Goal: Transaction & Acquisition: Obtain resource

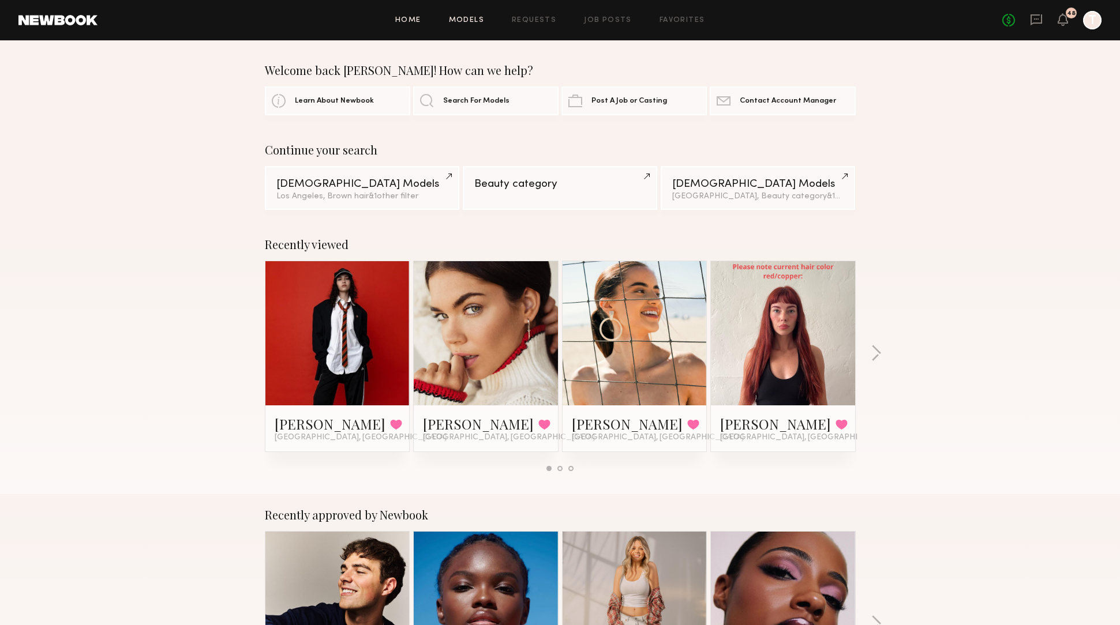
click at [477, 21] on link "Models" at bounding box center [466, 21] width 35 height 8
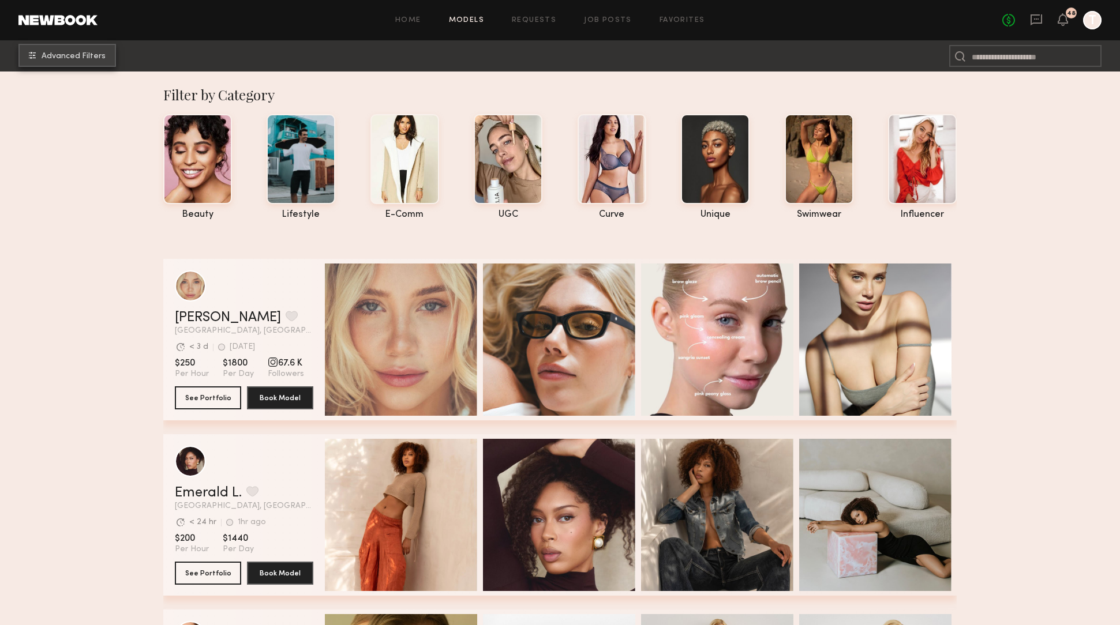
click at [96, 51] on button "Advanced Filters" at bounding box center [67, 55] width 98 height 23
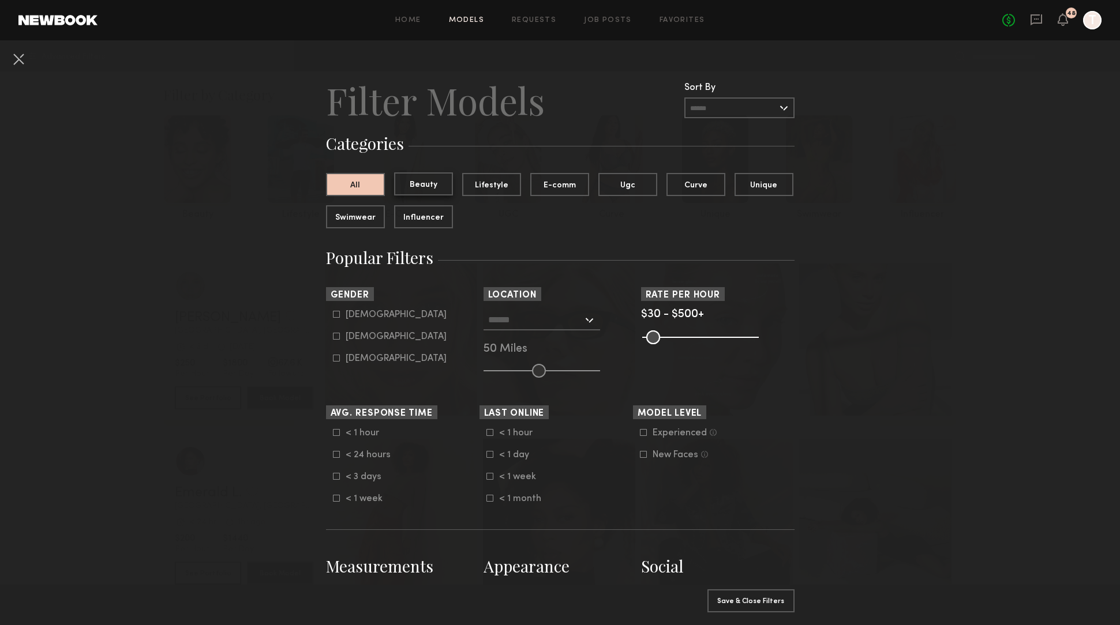
click at [440, 187] on button "Beauty" at bounding box center [423, 184] width 59 height 23
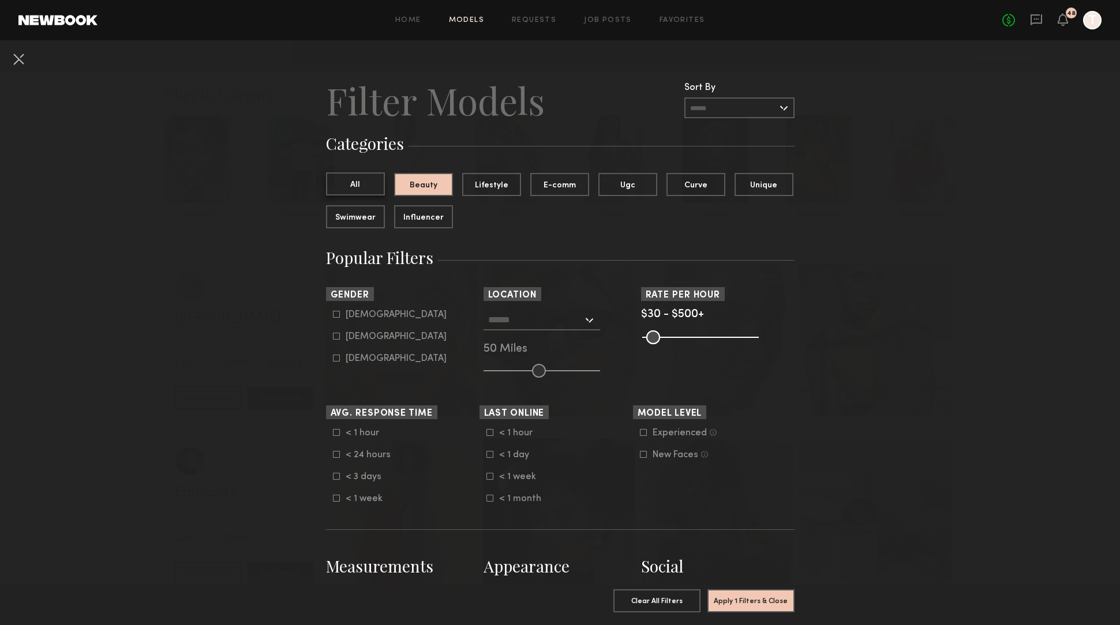
click at [368, 184] on button "All" at bounding box center [355, 184] width 59 height 23
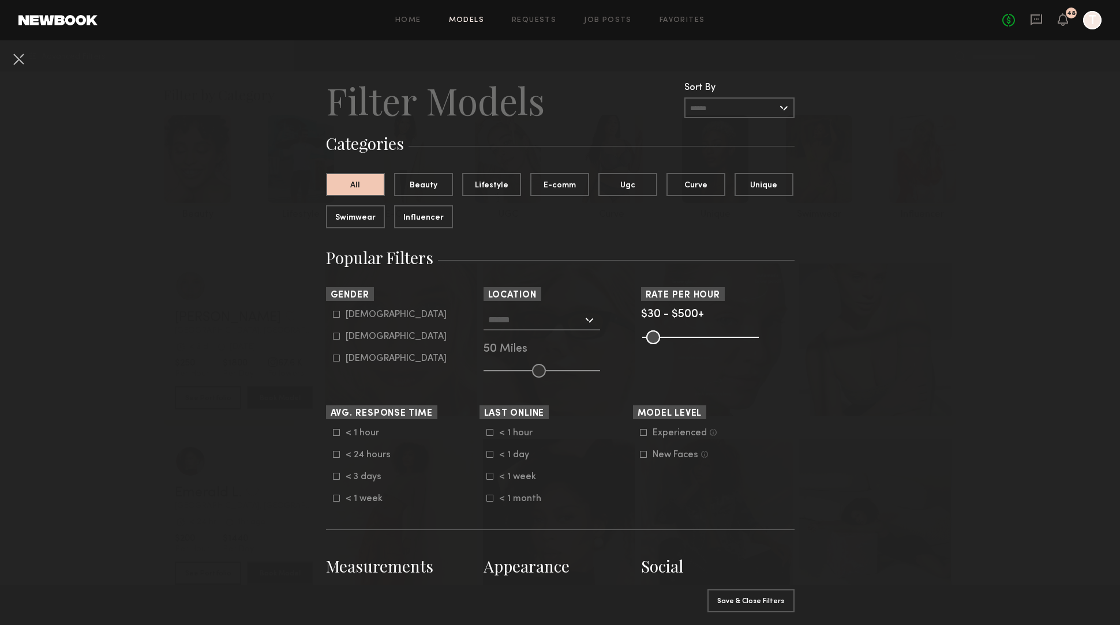
click at [531, 318] on input "text" at bounding box center [535, 320] width 95 height 20
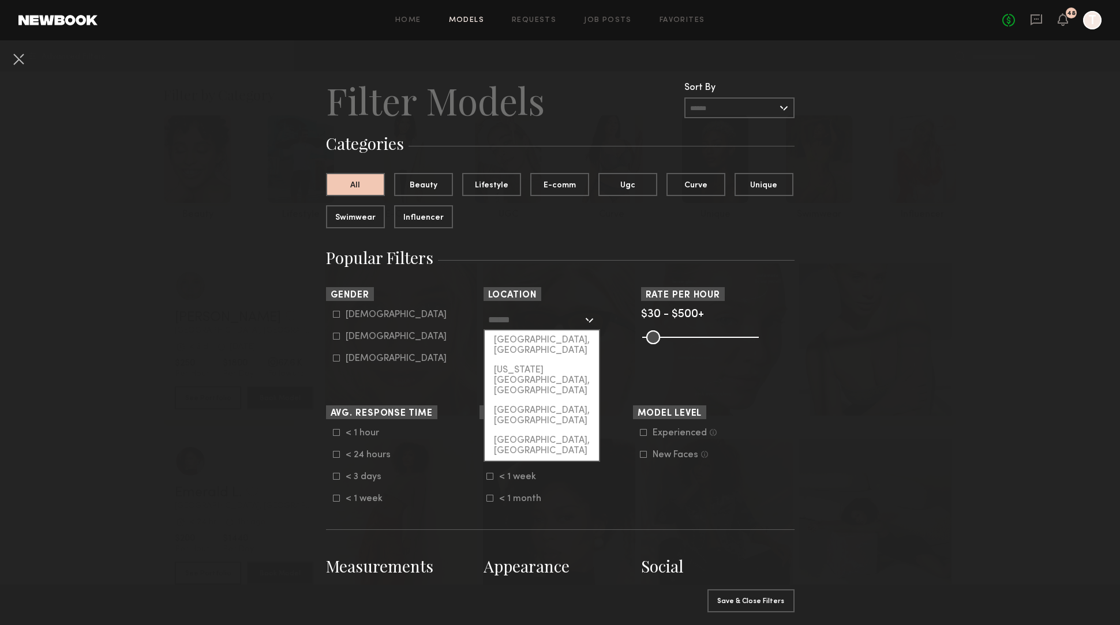
click at [539, 342] on div "[GEOGRAPHIC_DATA], [GEOGRAPHIC_DATA]" at bounding box center [542, 346] width 114 height 30
type input "**********"
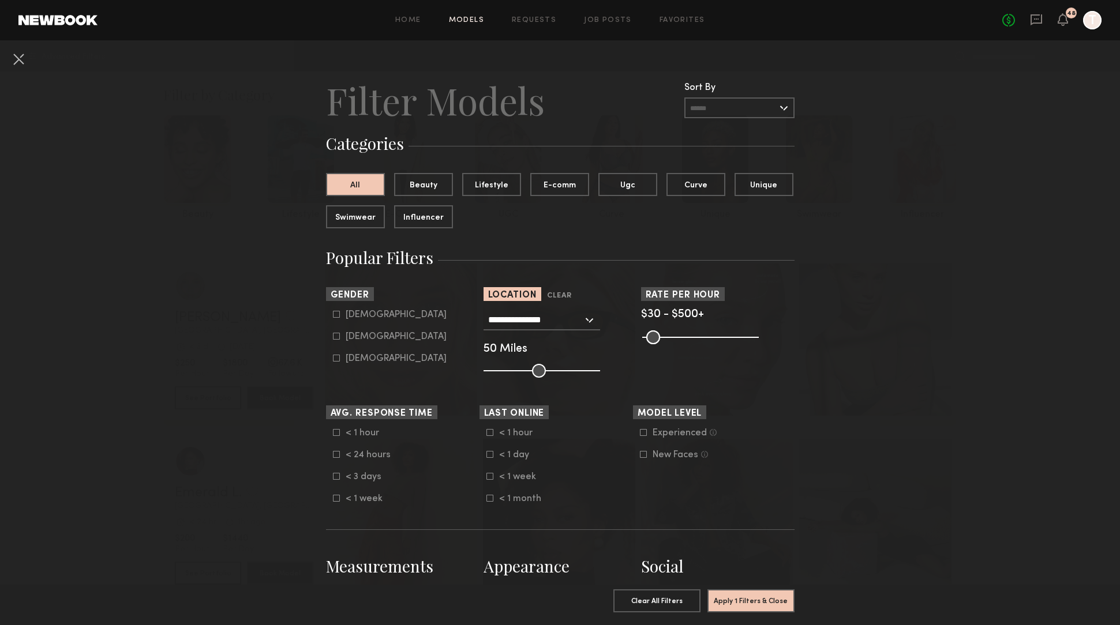
click at [521, 371] on input "range" at bounding box center [541, 371] width 117 height 14
drag, startPoint x: 526, startPoint y: 372, endPoint x: 538, endPoint y: 372, distance: 12.7
type input "**"
click at [538, 372] on input "range" at bounding box center [541, 371] width 117 height 14
click at [370, 338] on div "Female" at bounding box center [396, 336] width 101 height 7
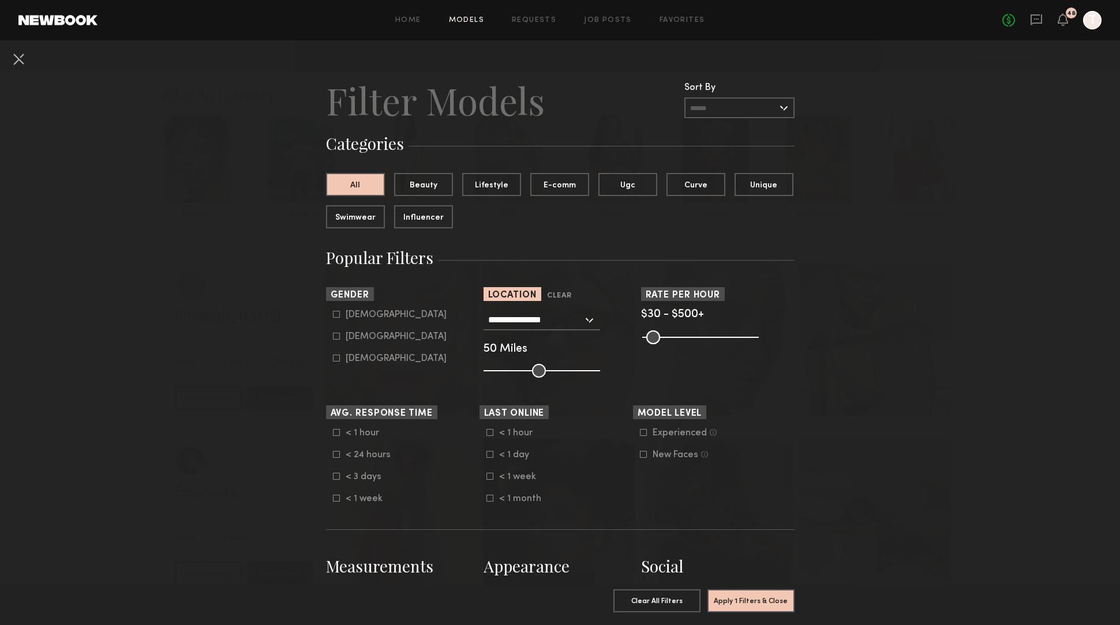
type input "**"
drag, startPoint x: 653, startPoint y: 337, endPoint x: 688, endPoint y: 339, distance: 35.8
click at [688, 339] on input "range" at bounding box center [700, 338] width 117 height 14
type input "***"
click at [685, 339] on input "range" at bounding box center [700, 338] width 117 height 14
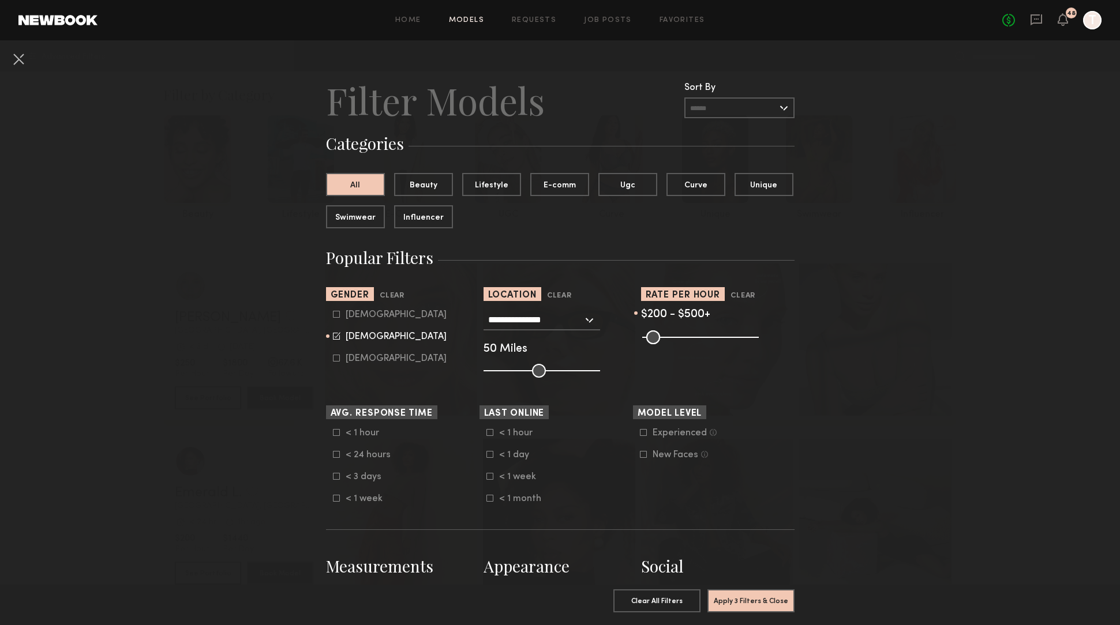
click at [666, 432] on div "Experienced" at bounding box center [680, 433] width 54 height 7
drag, startPoint x: 730, startPoint y: 603, endPoint x: 720, endPoint y: 599, distance: 10.4
click at [729, 603] on button "Apply 4 Filters & Close" at bounding box center [750, 600] width 87 height 23
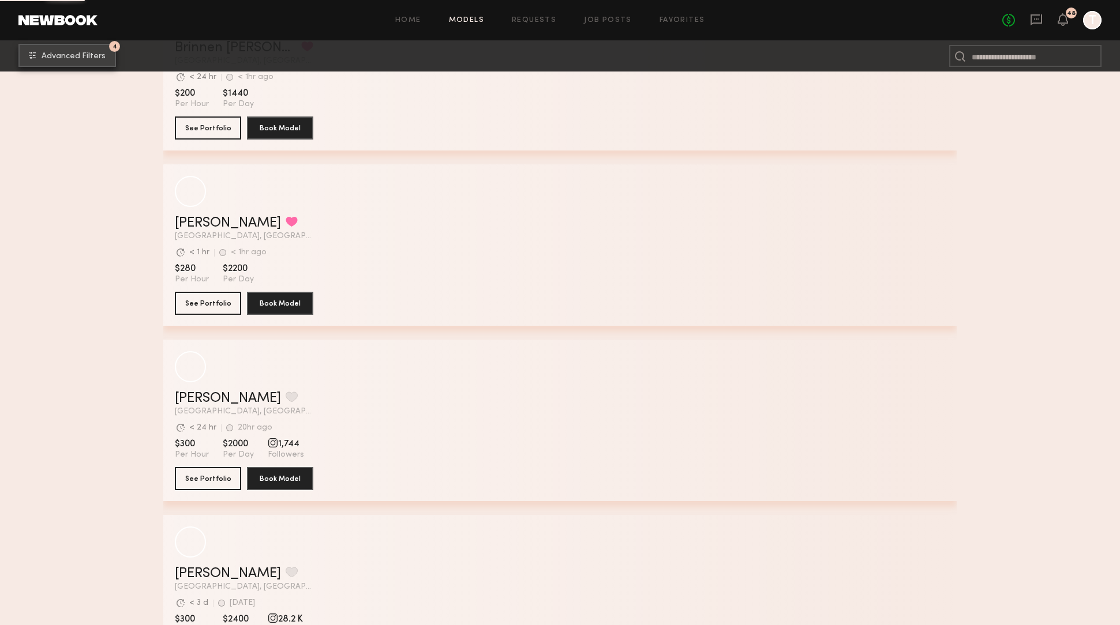
scroll to position [1333, 0]
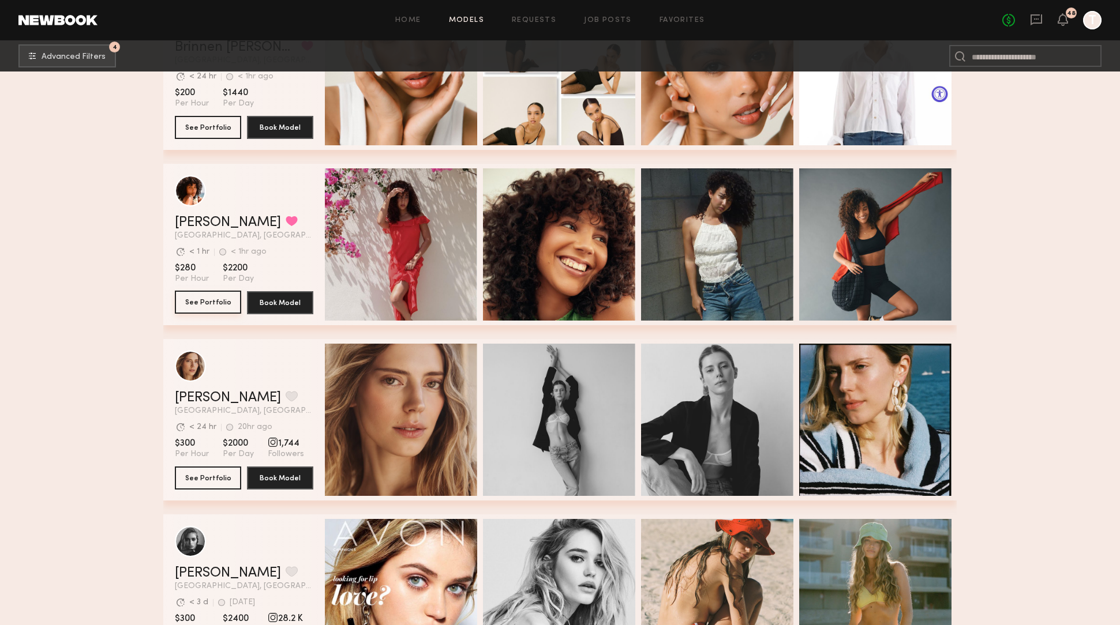
click at [214, 301] on button "See Portfolio" at bounding box center [208, 302] width 66 height 23
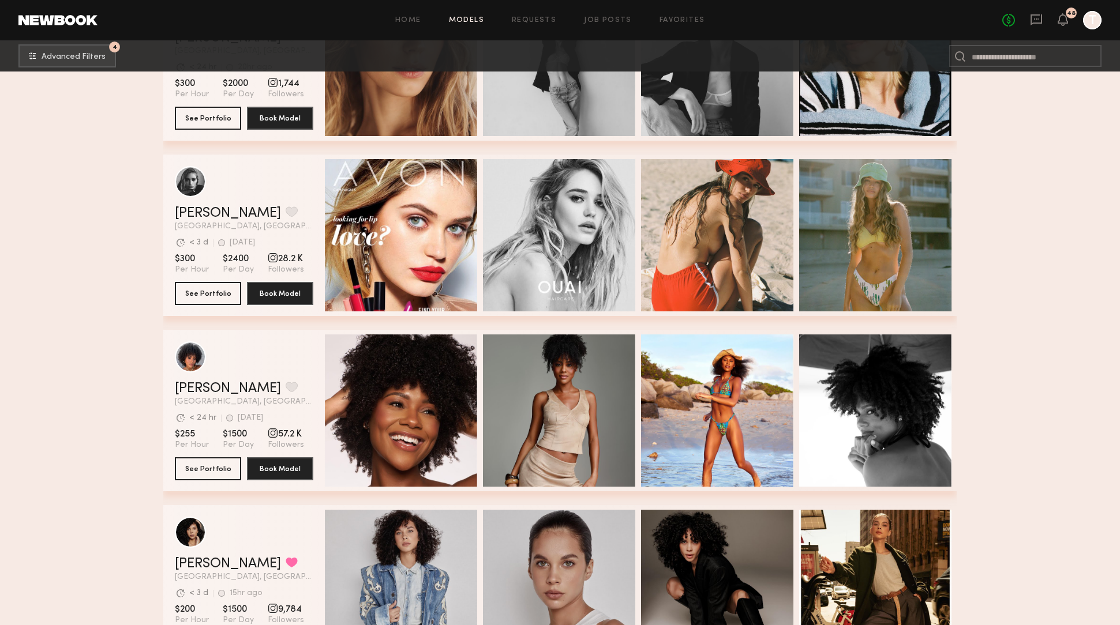
scroll to position [1868, 0]
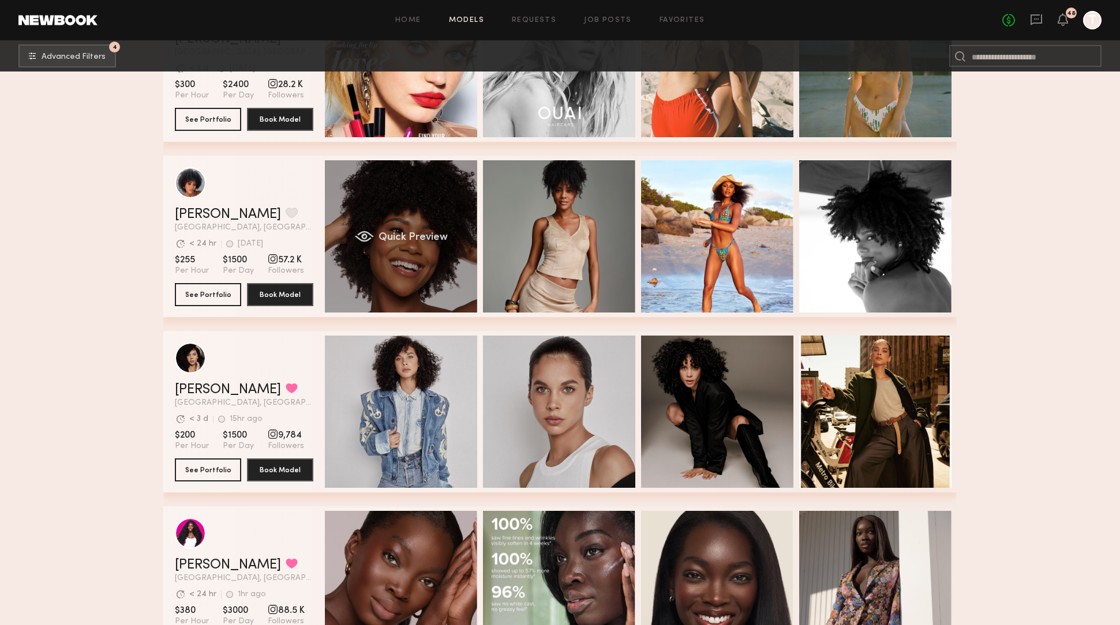
click at [404, 215] on div "Quick Preview" at bounding box center [401, 236] width 152 height 152
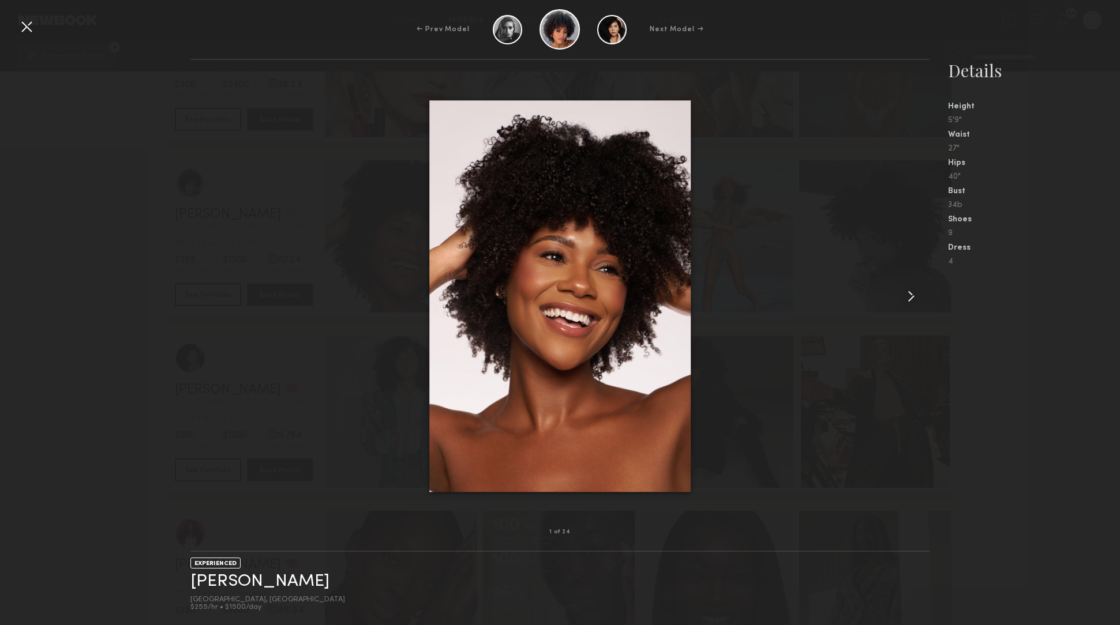
click at [912, 299] on common-icon at bounding box center [911, 296] width 18 height 18
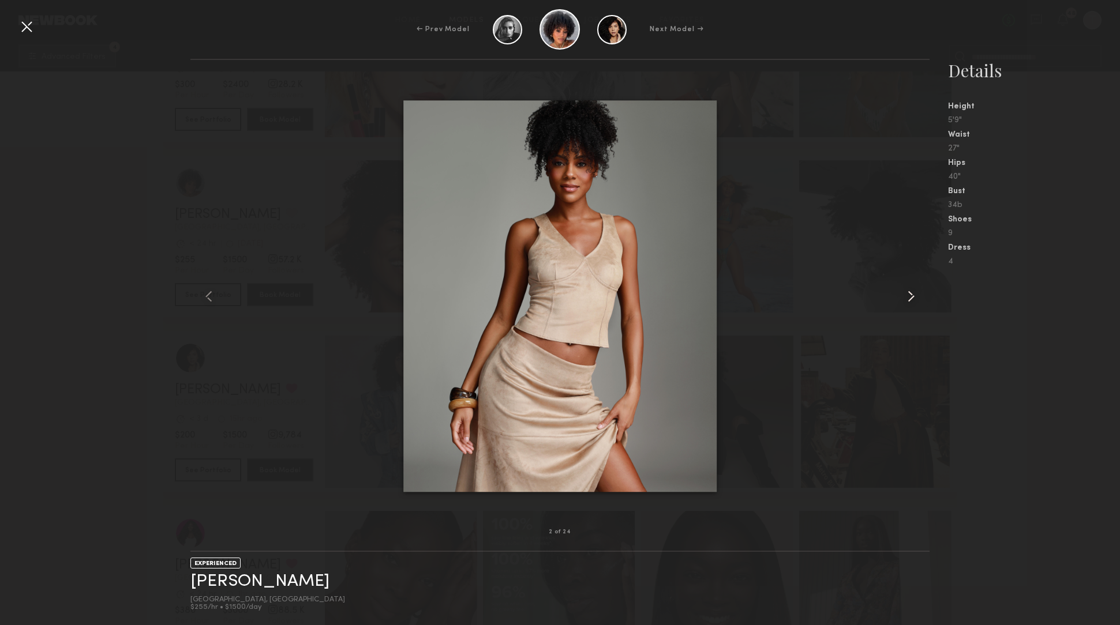
click at [912, 299] on common-icon at bounding box center [911, 296] width 18 height 18
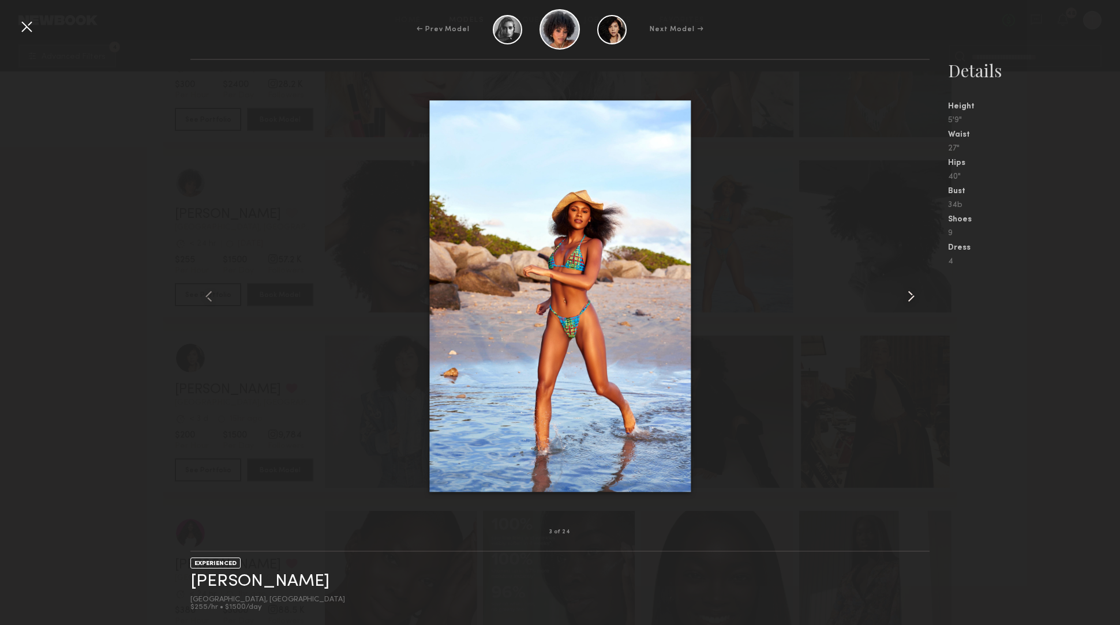
click at [912, 299] on common-icon at bounding box center [911, 296] width 18 height 18
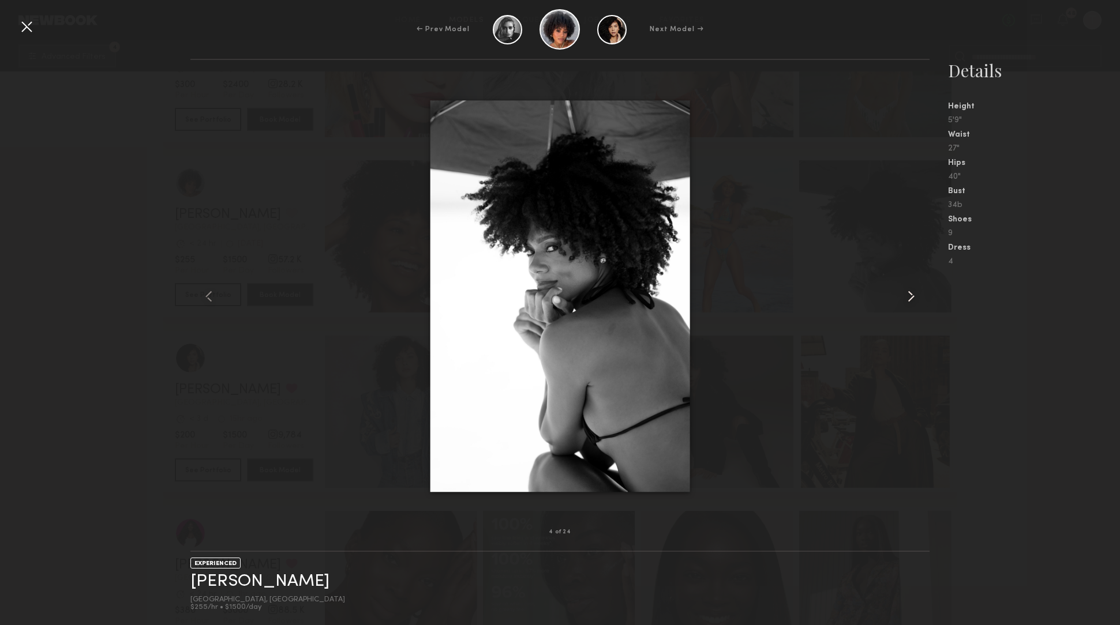
click at [912, 299] on common-icon at bounding box center [911, 296] width 18 height 18
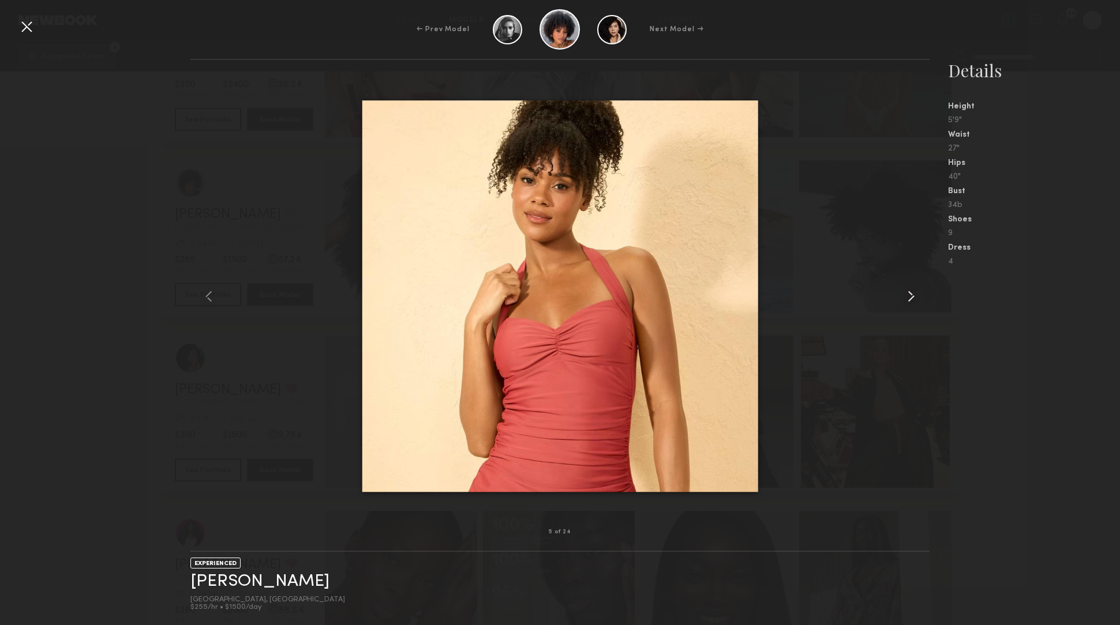
click at [912, 299] on common-icon at bounding box center [911, 296] width 18 height 18
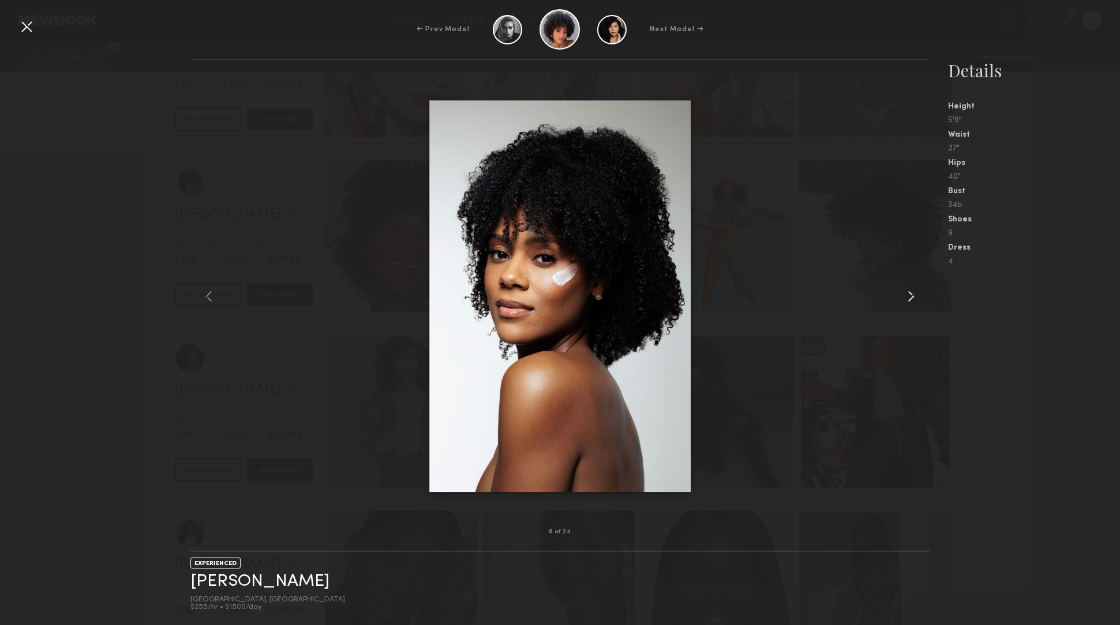
click at [912, 299] on common-icon at bounding box center [911, 296] width 18 height 18
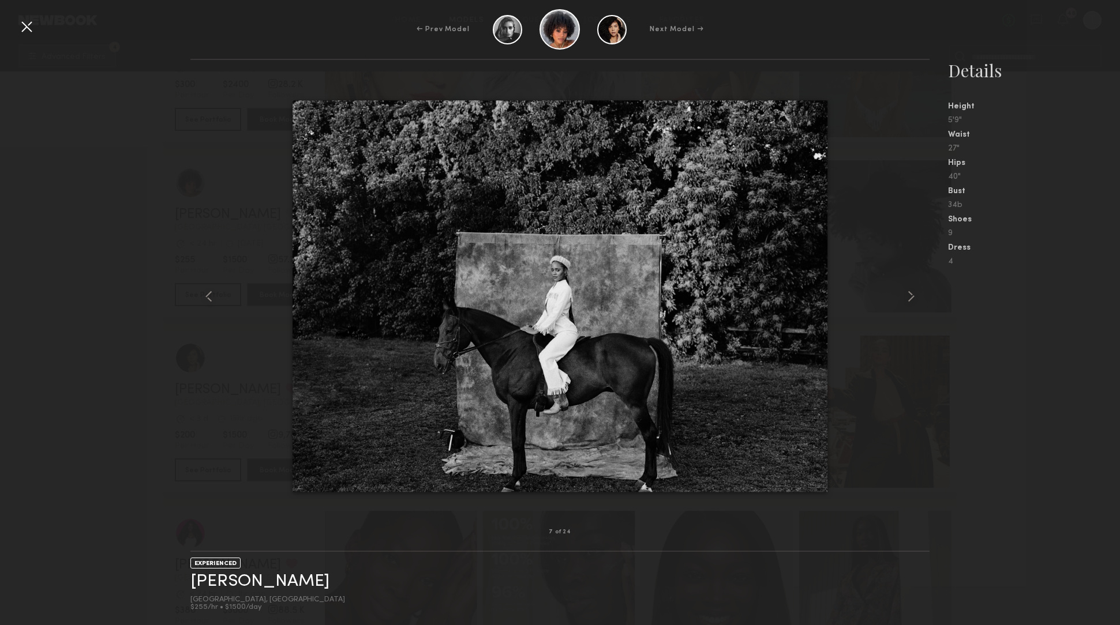
click at [31, 25] on div at bounding box center [26, 26] width 18 height 18
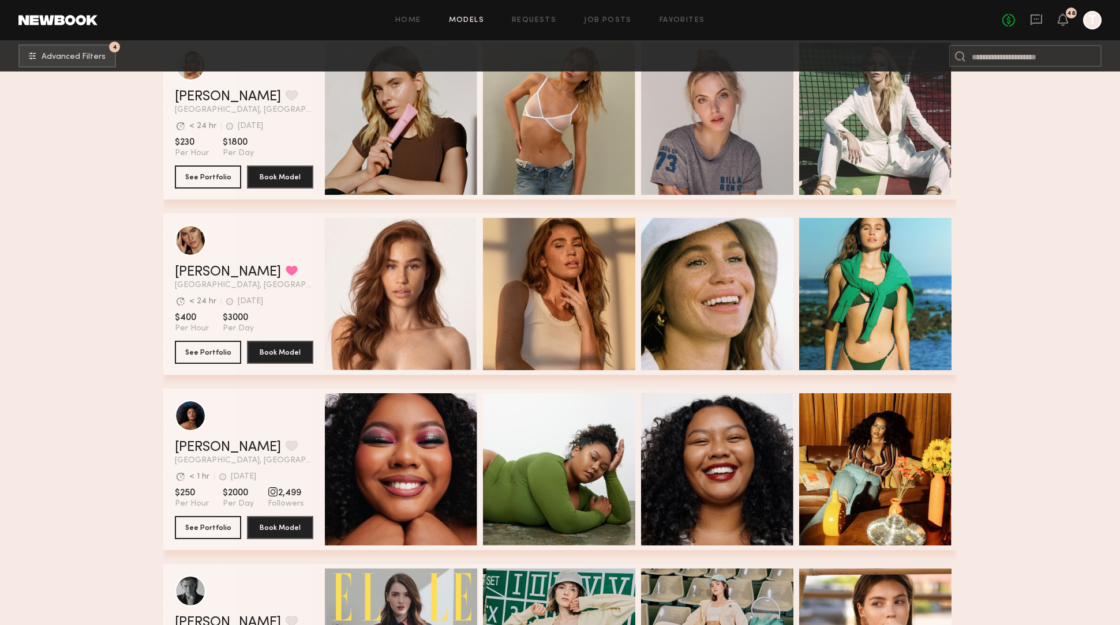
scroll to position [3236, 0]
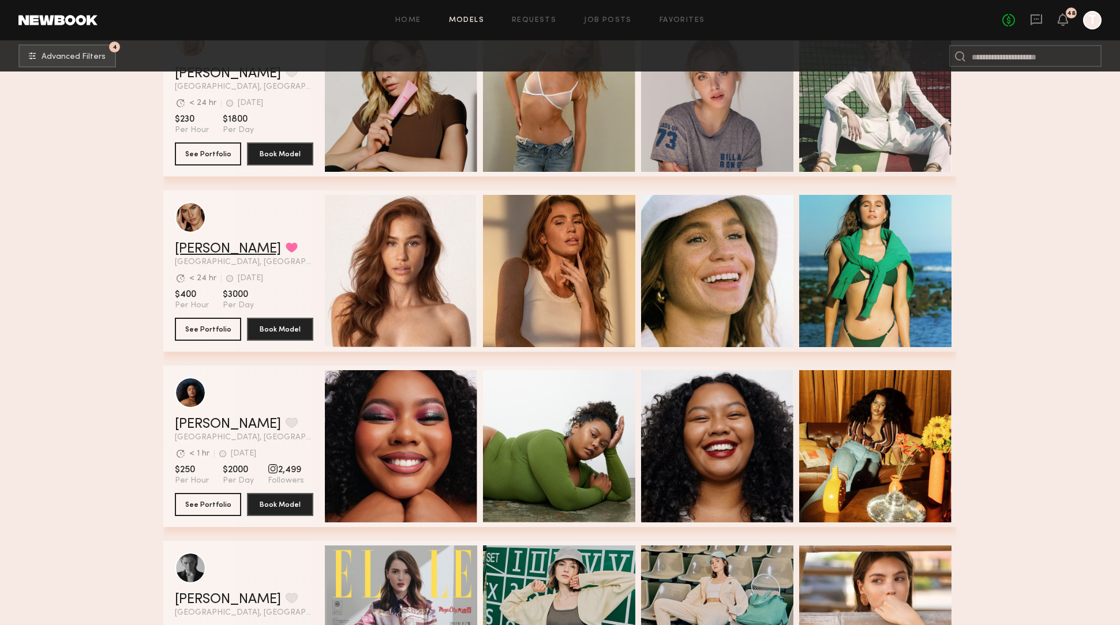
click at [224, 253] on link "Kelsey Q." at bounding box center [228, 249] width 106 height 14
click at [286, 245] on button "grid" at bounding box center [292, 247] width 12 height 10
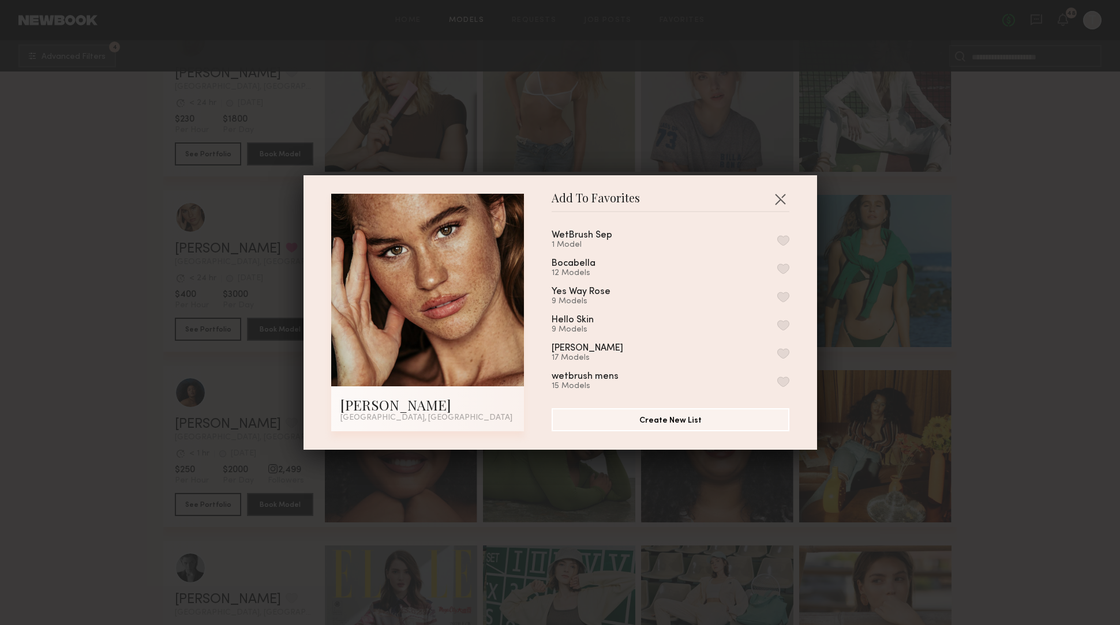
click at [778, 238] on button "button" at bounding box center [783, 240] width 12 height 10
click at [970, 279] on div "Add To Favorites Kelsey Q. Los Angeles, CA Add To Favorites WetBrush Sep 2 Mode…" at bounding box center [560, 312] width 1120 height 625
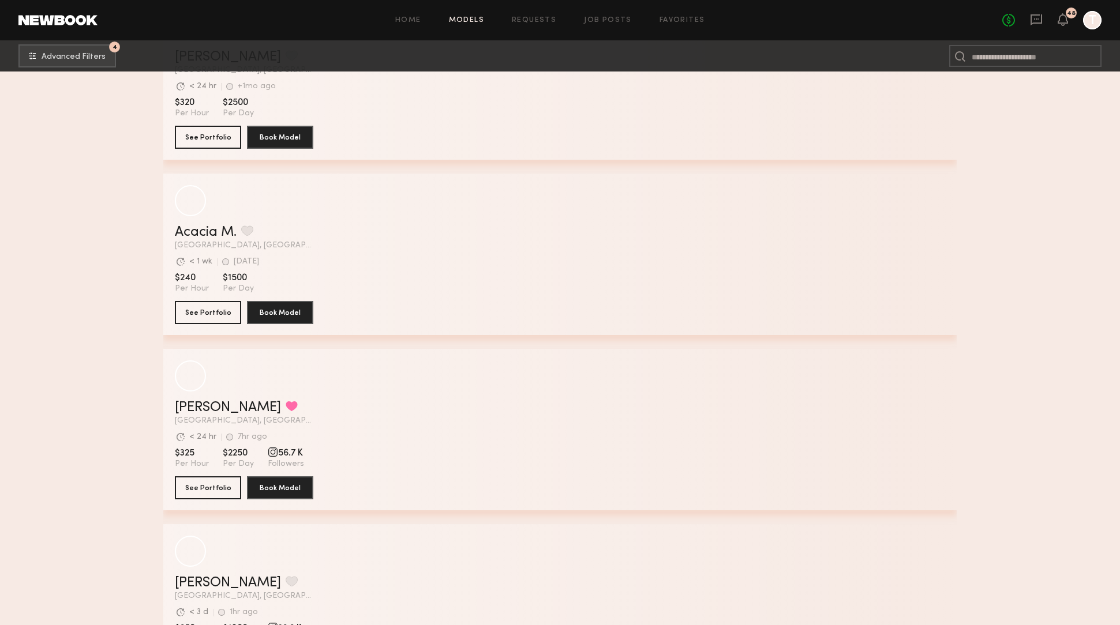
scroll to position [9219, 0]
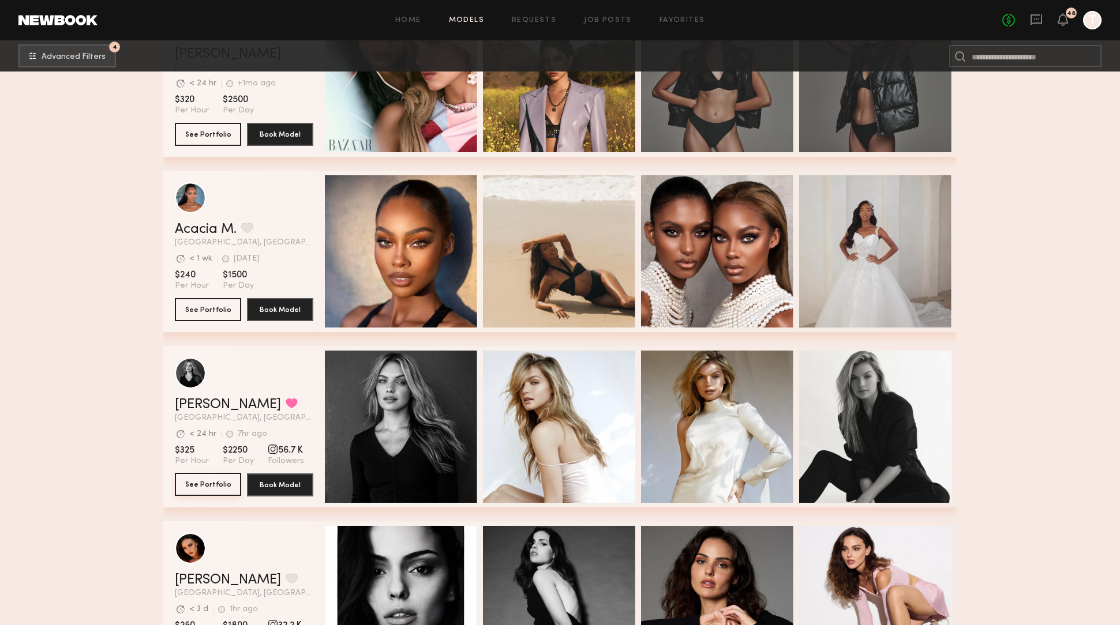
click at [214, 487] on button "See Portfolio" at bounding box center [208, 484] width 66 height 23
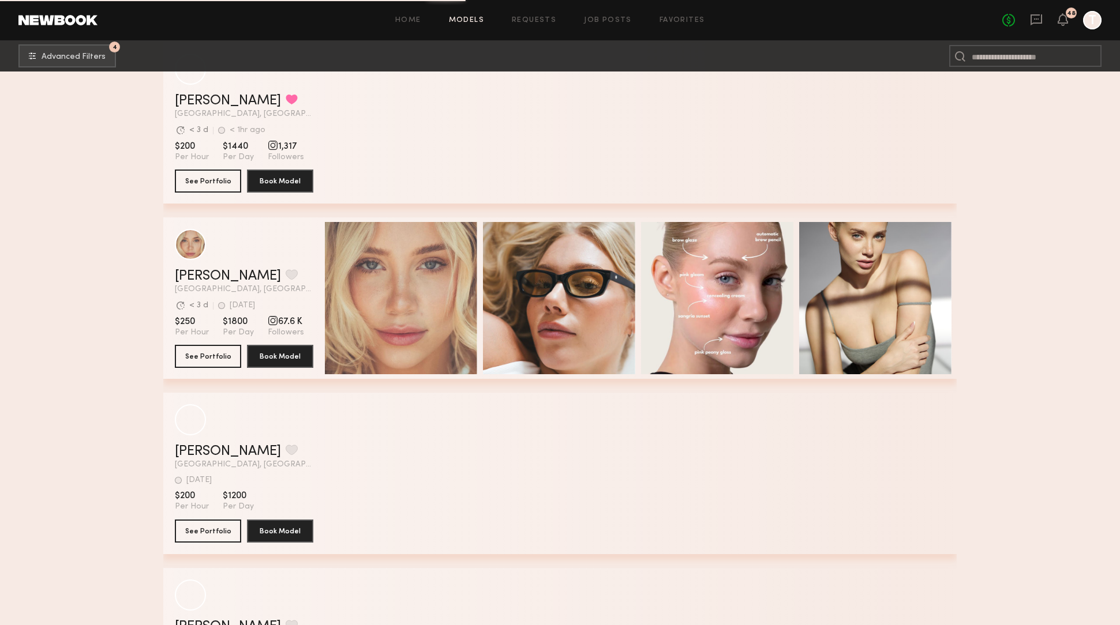
scroll to position [16011, 0]
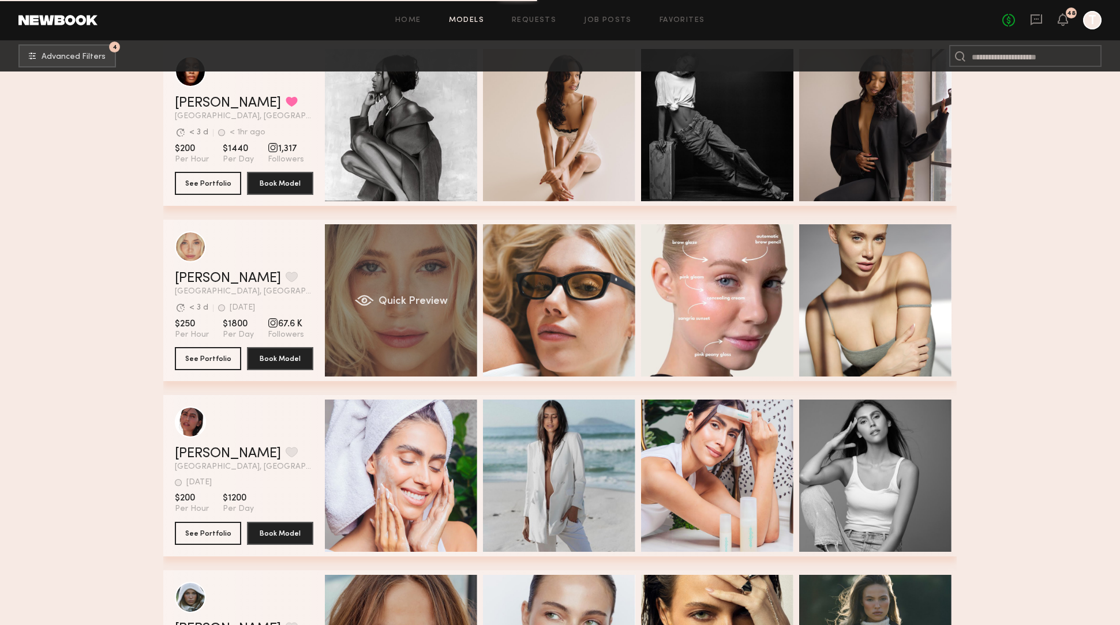
click at [436, 314] on div "Quick Preview" at bounding box center [401, 300] width 152 height 152
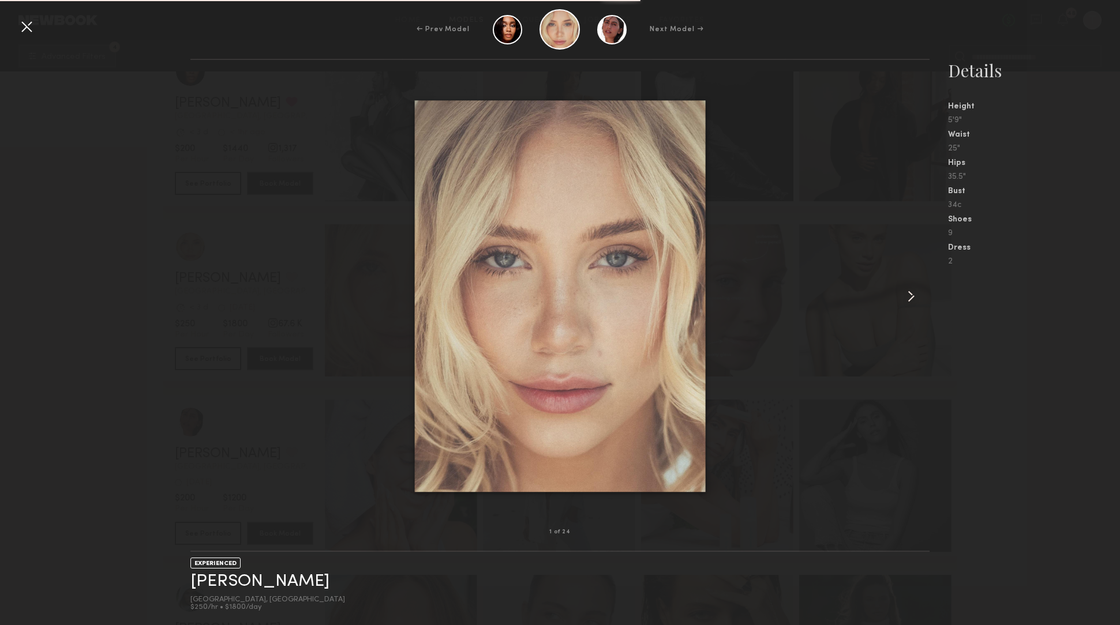
click at [912, 296] on common-icon at bounding box center [911, 296] width 18 height 18
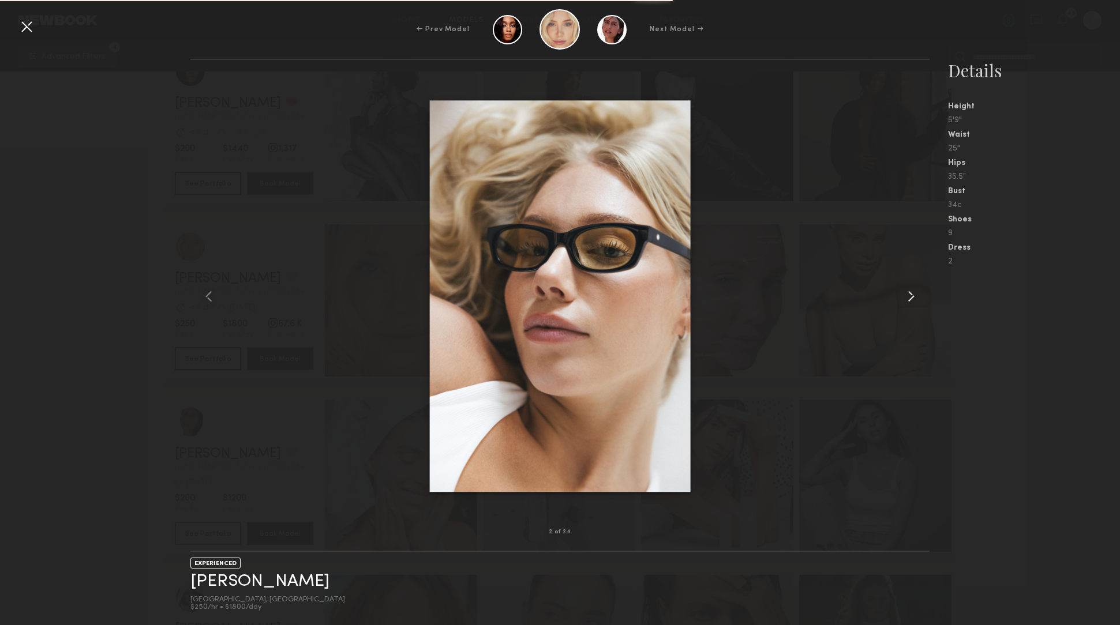
click at [912, 296] on common-icon at bounding box center [911, 296] width 18 height 18
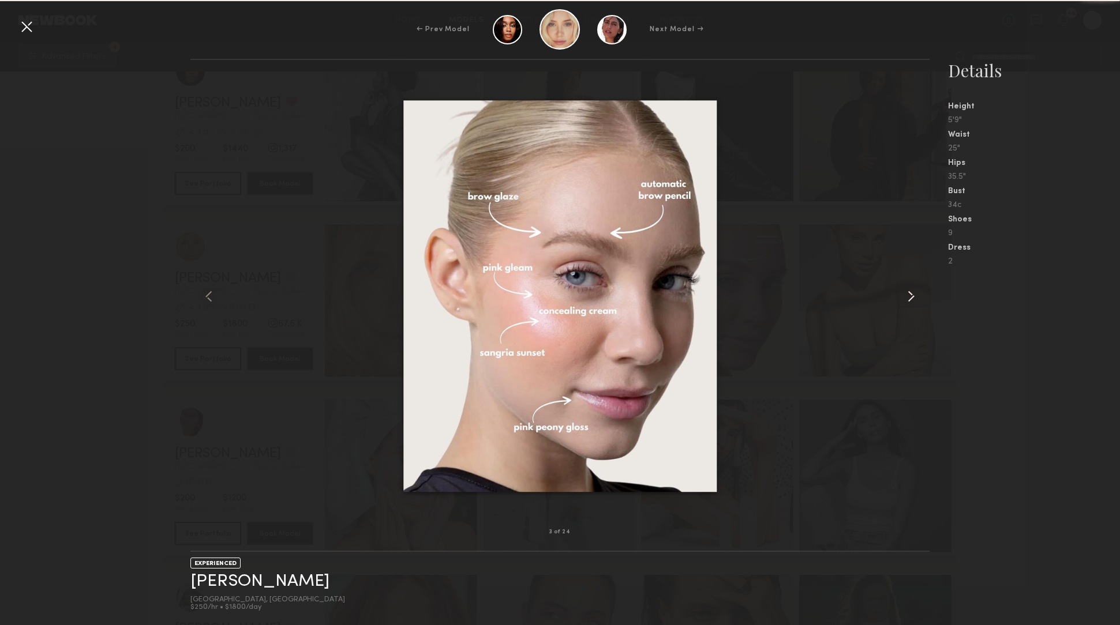
click at [912, 296] on common-icon at bounding box center [911, 296] width 18 height 18
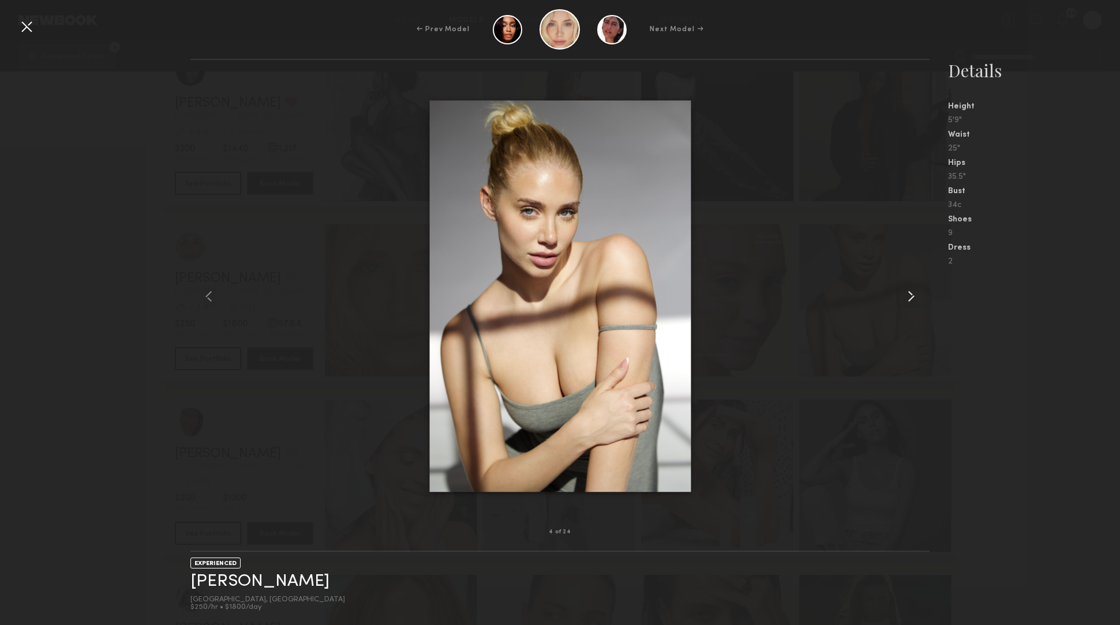
click at [912, 296] on common-icon at bounding box center [911, 296] width 18 height 18
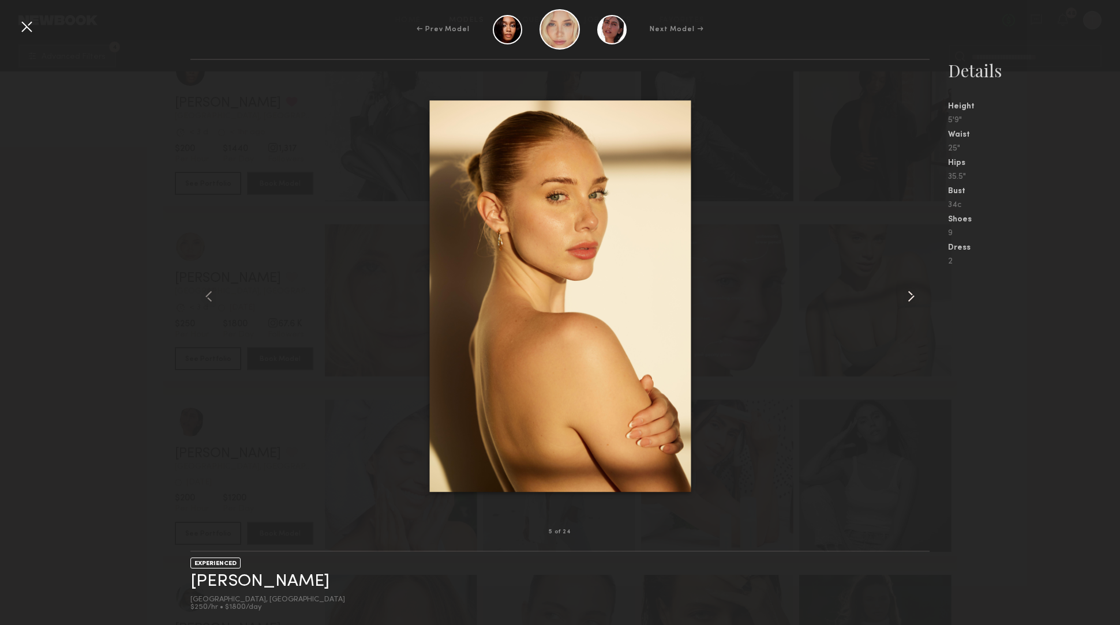
click at [912, 296] on common-icon at bounding box center [911, 296] width 18 height 18
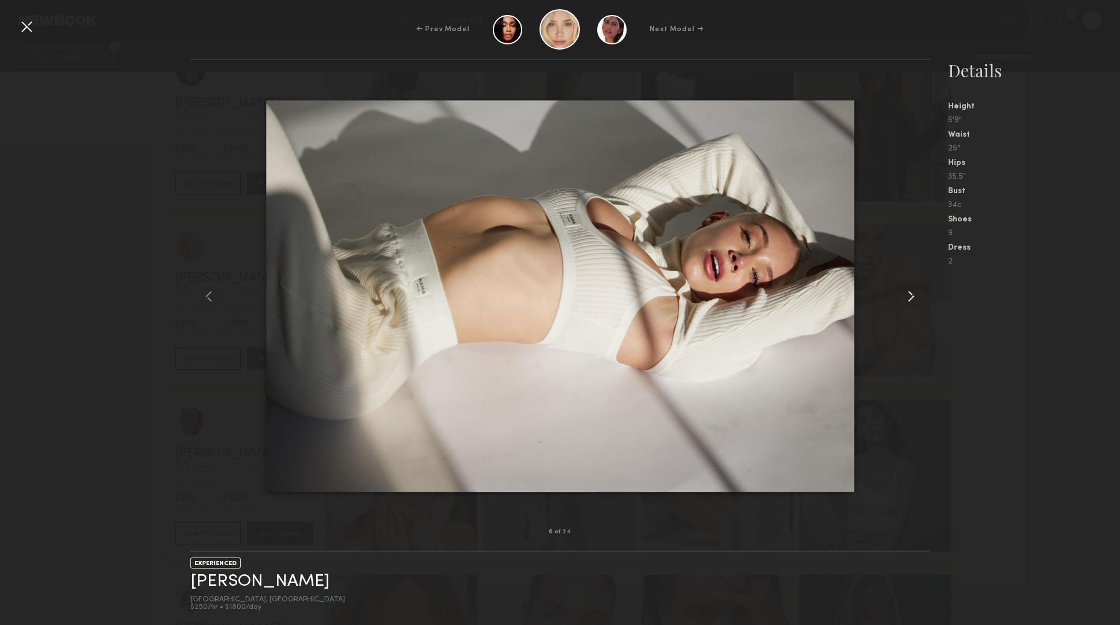
click at [912, 296] on common-icon at bounding box center [911, 296] width 18 height 18
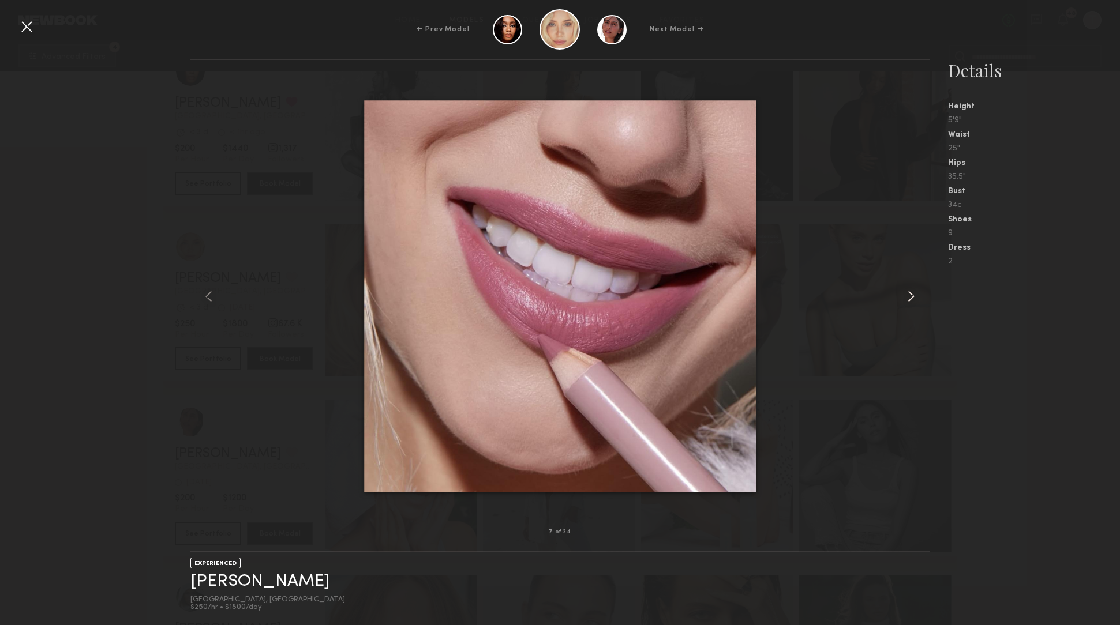
click at [912, 296] on common-icon at bounding box center [911, 296] width 18 height 18
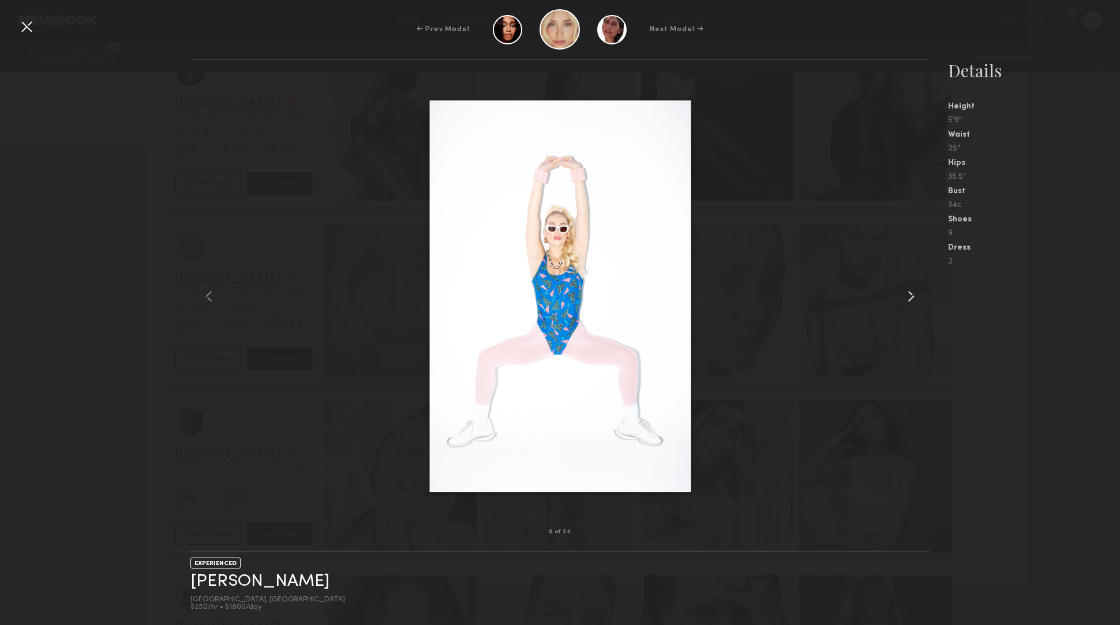
click at [912, 296] on common-icon at bounding box center [911, 296] width 18 height 18
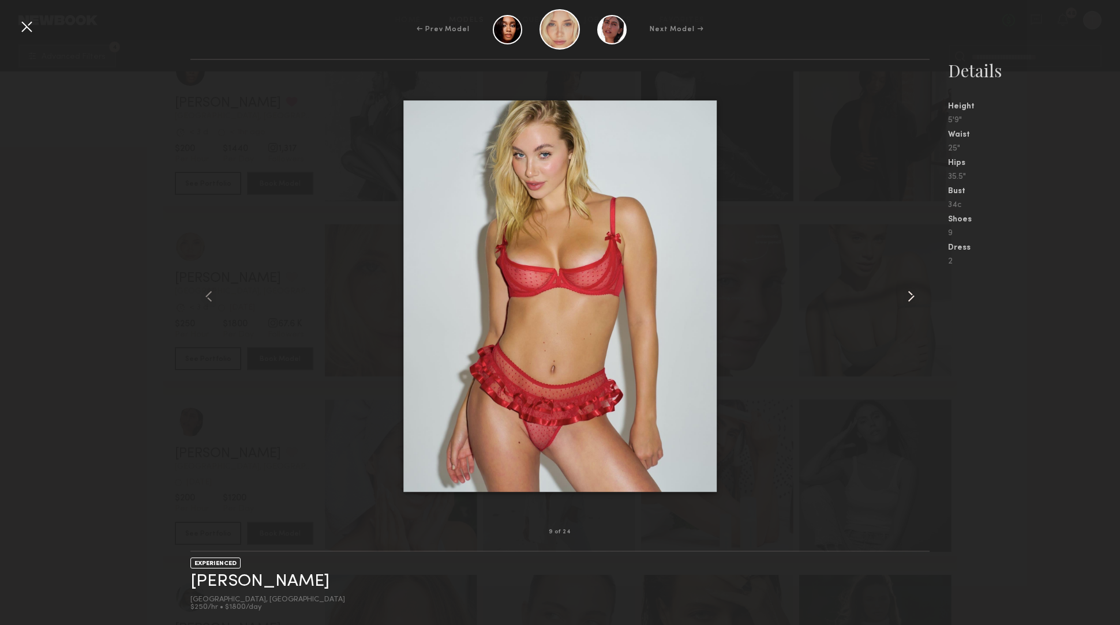
click at [912, 296] on common-icon at bounding box center [911, 296] width 18 height 18
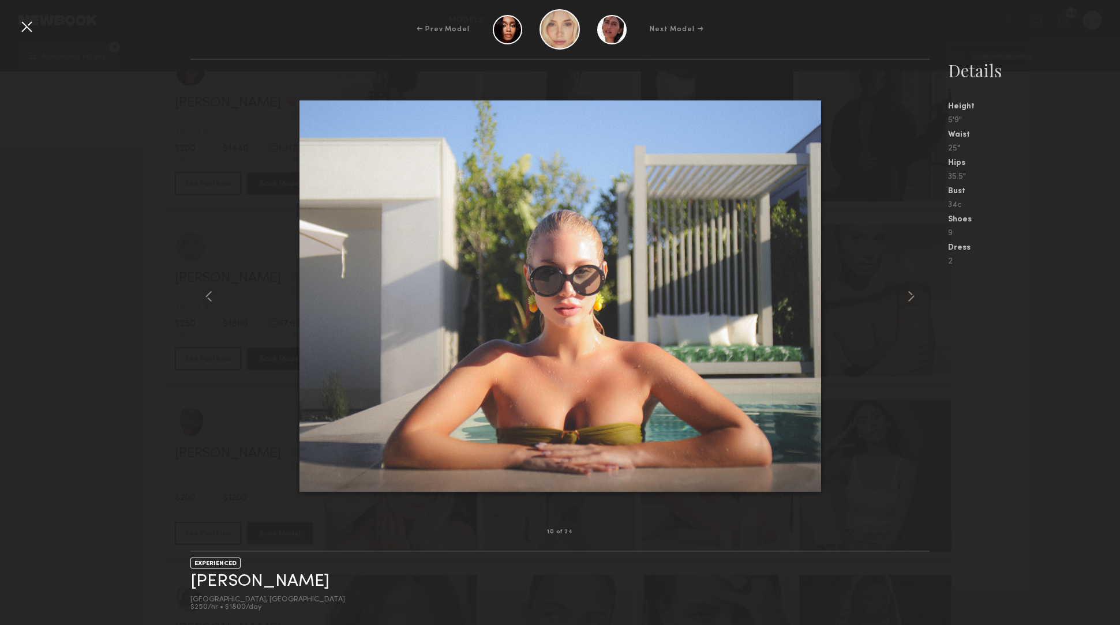
click at [1054, 298] on nb-gallery-model-stats "Details Height 5'9" Waist 25" Hips 35.5" Bust 34c Shoes 9 Dress 2" at bounding box center [1024, 342] width 190 height 567
click at [28, 33] on div at bounding box center [26, 26] width 18 height 18
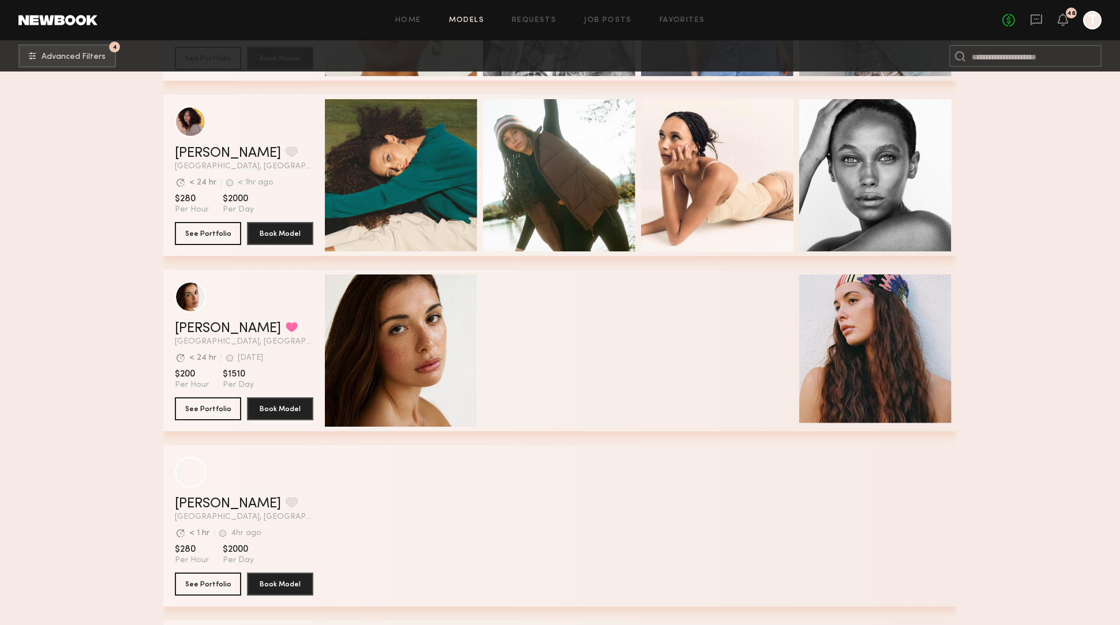
scroll to position [16838, 0]
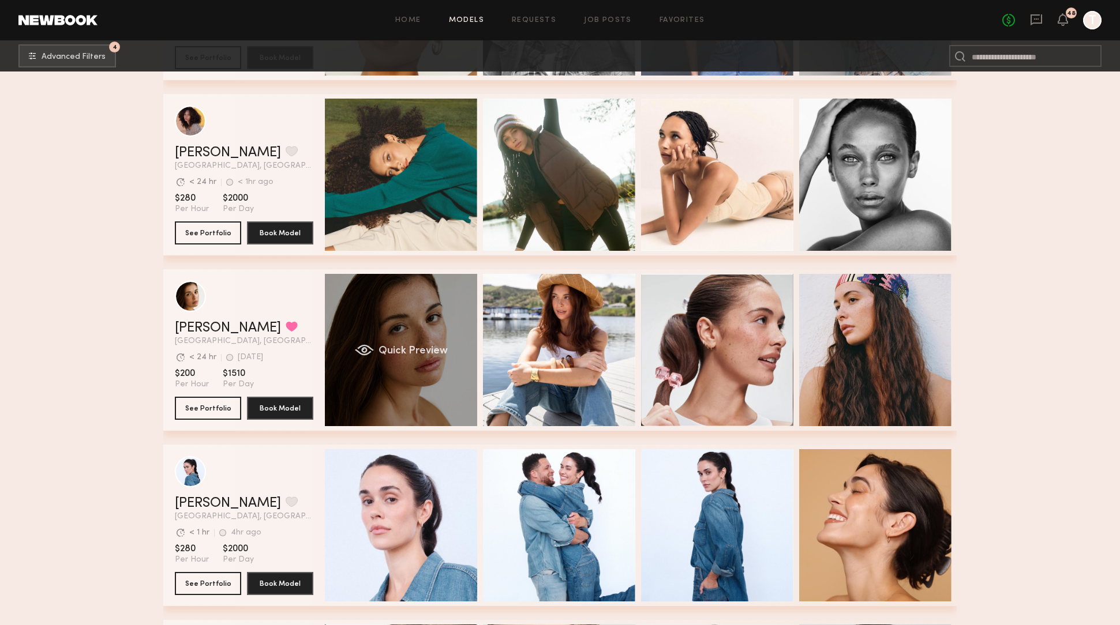
click at [410, 350] on span "Quick Preview" at bounding box center [412, 351] width 69 height 10
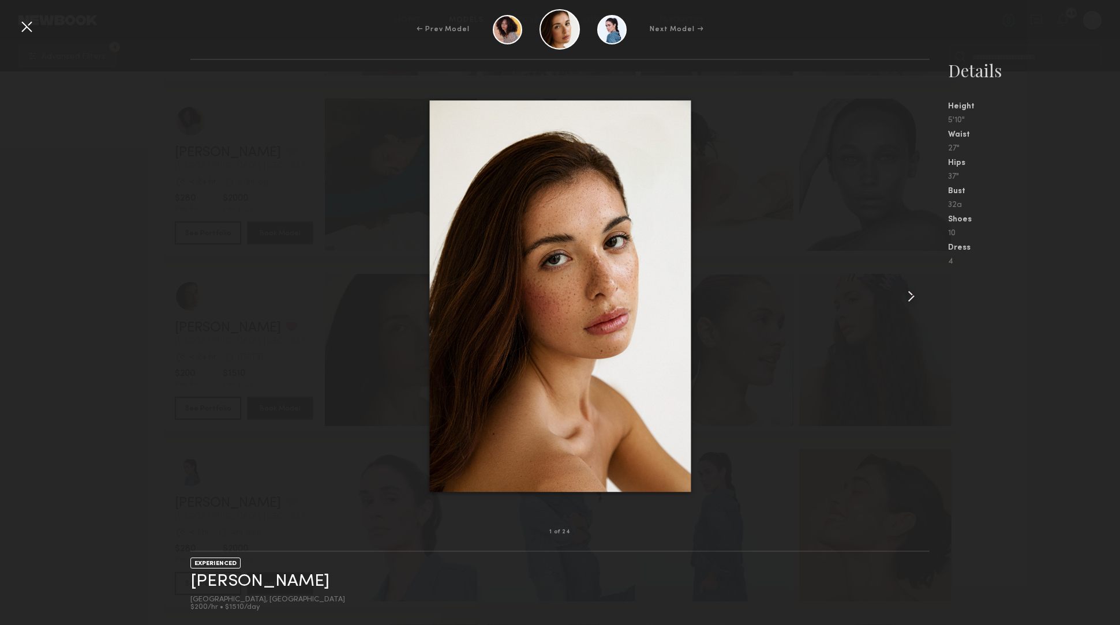
click at [914, 291] on common-icon at bounding box center [911, 296] width 18 height 18
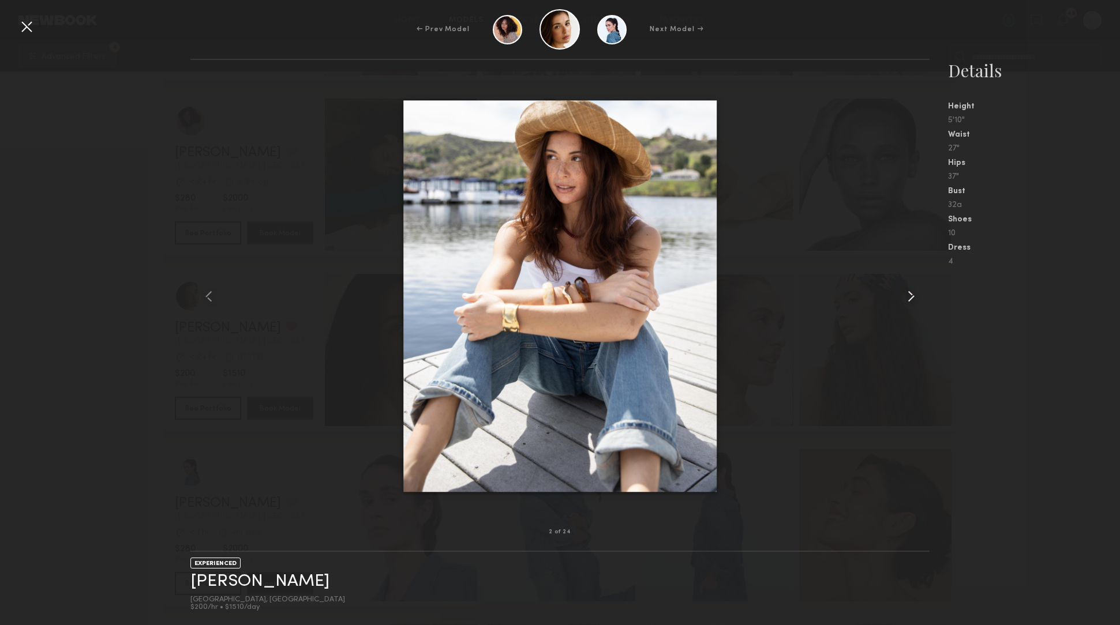
click at [914, 291] on common-icon at bounding box center [911, 296] width 18 height 18
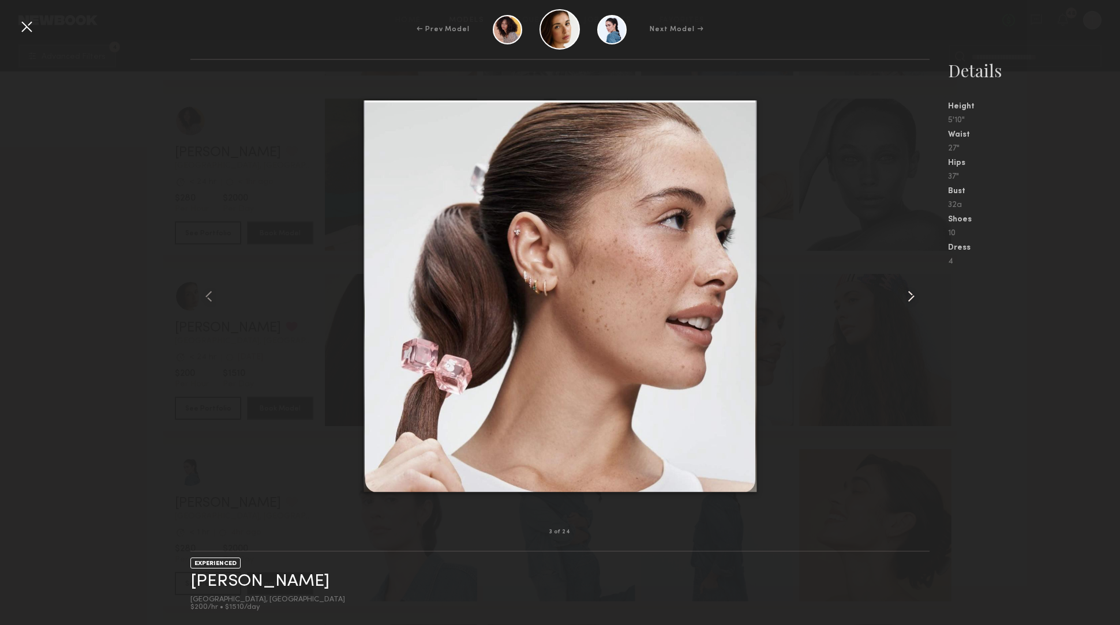
click at [914, 291] on common-icon at bounding box center [911, 296] width 18 height 18
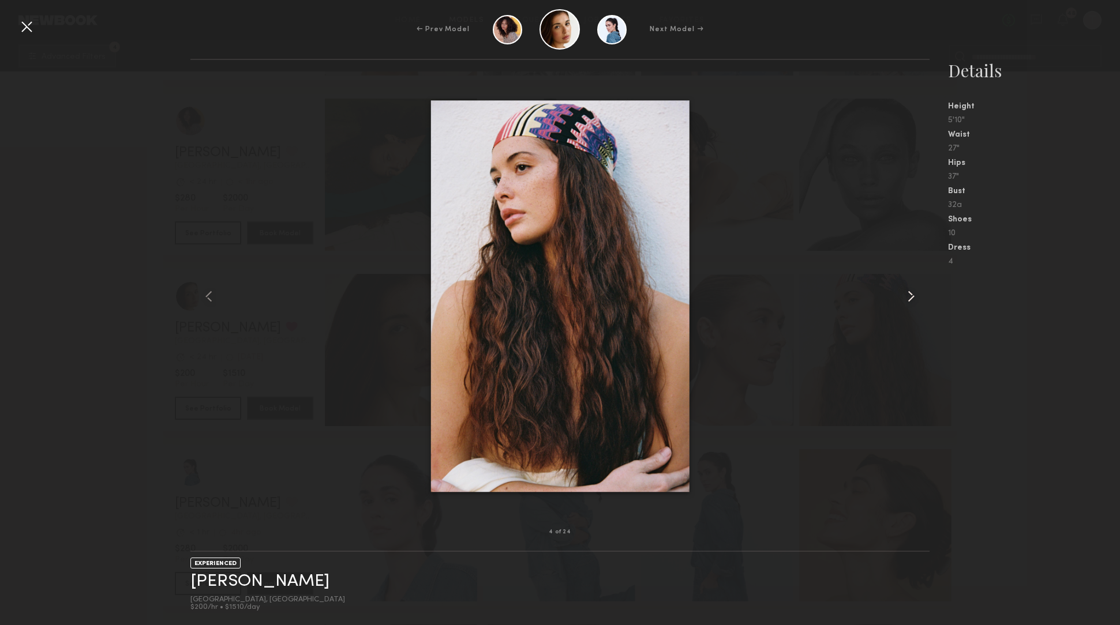
click at [914, 291] on common-icon at bounding box center [911, 296] width 18 height 18
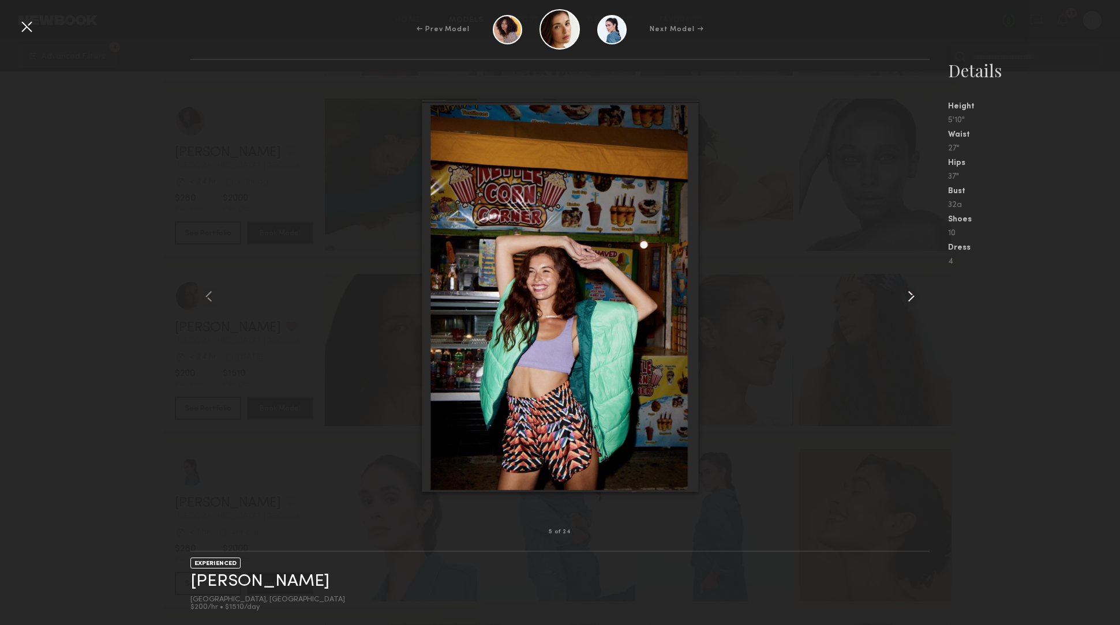
click at [914, 291] on common-icon at bounding box center [911, 296] width 18 height 18
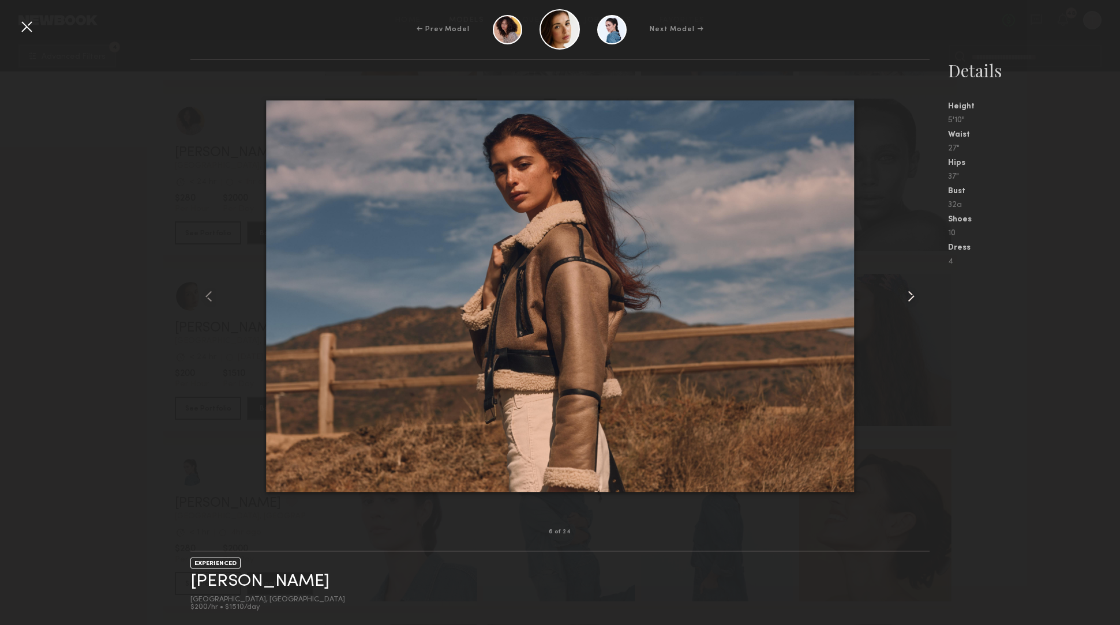
click at [914, 291] on common-icon at bounding box center [911, 296] width 18 height 18
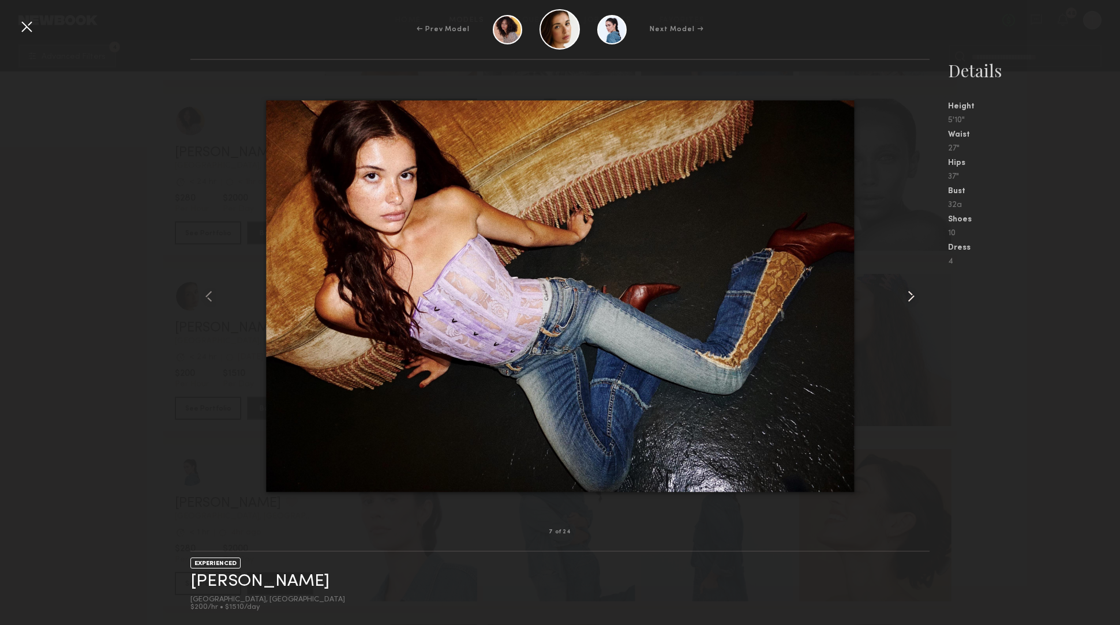
click at [914, 291] on common-icon at bounding box center [911, 296] width 18 height 18
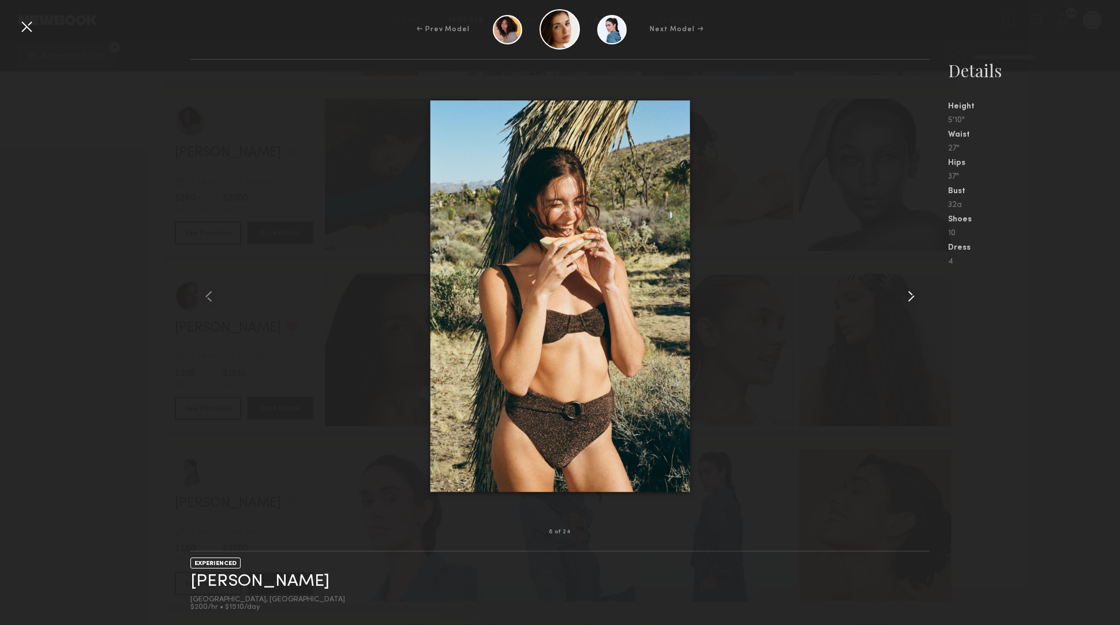
click at [914, 291] on common-icon at bounding box center [911, 296] width 18 height 18
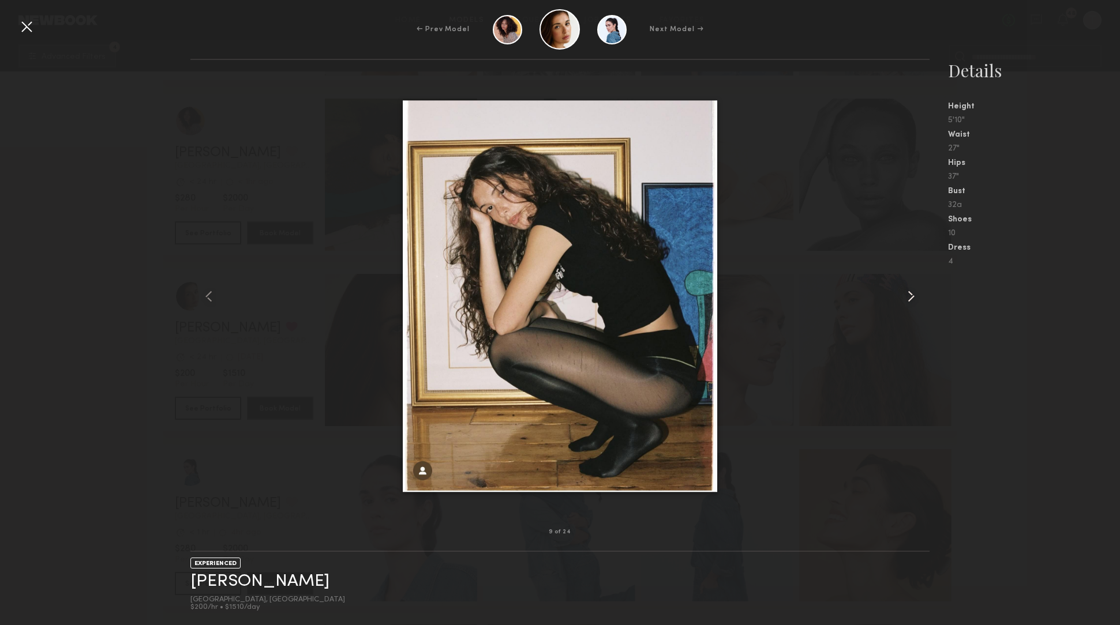
click at [914, 291] on common-icon at bounding box center [911, 296] width 18 height 18
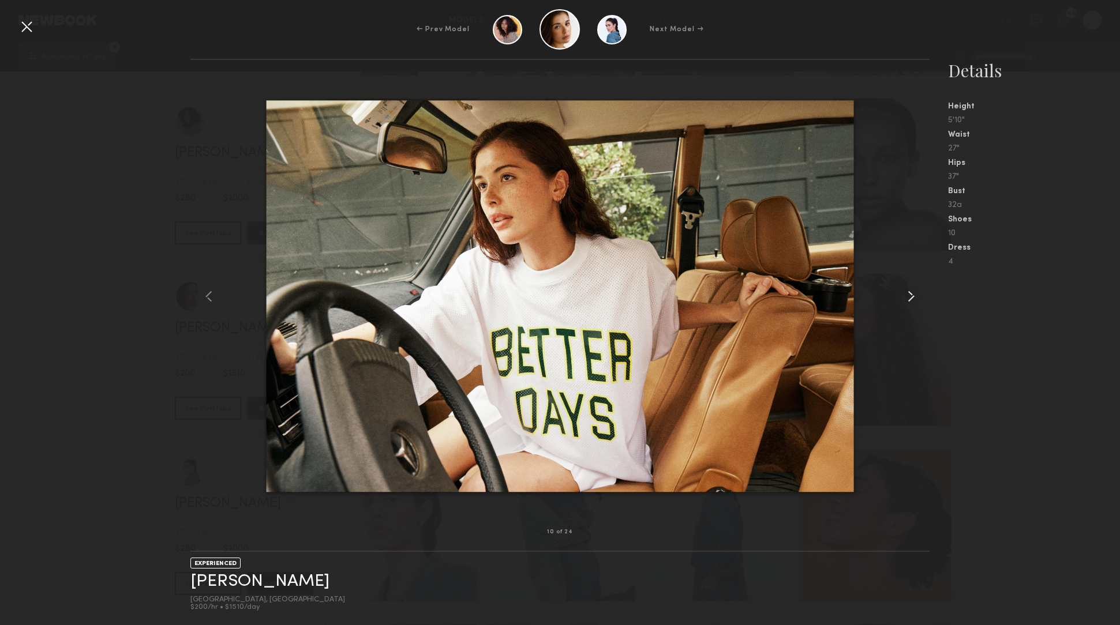
click at [914, 291] on common-icon at bounding box center [911, 296] width 18 height 18
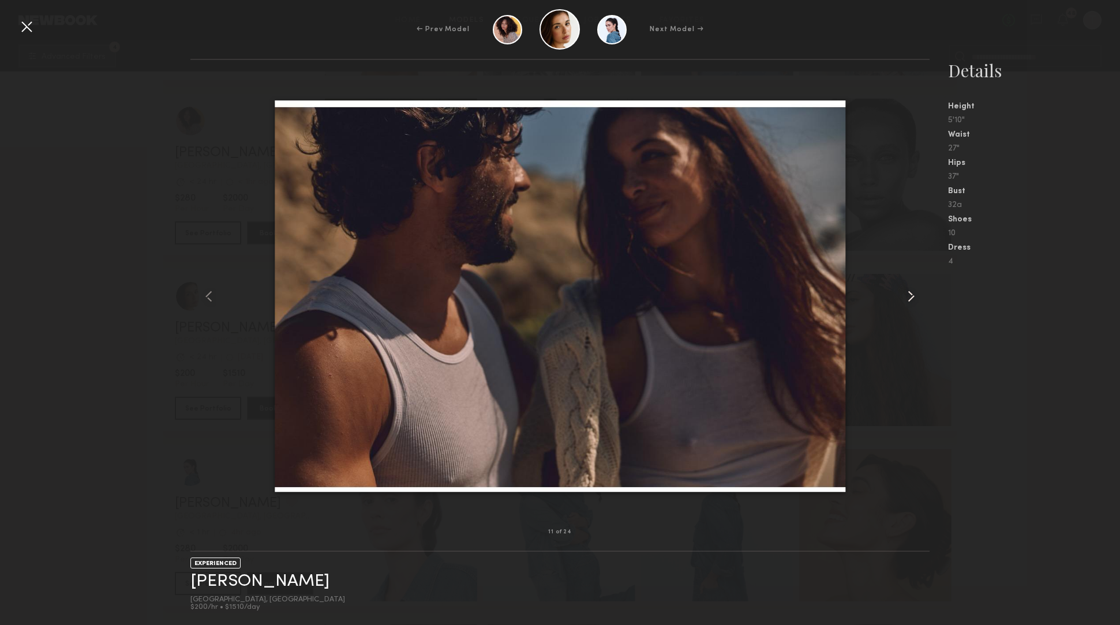
click at [914, 291] on common-icon at bounding box center [911, 296] width 18 height 18
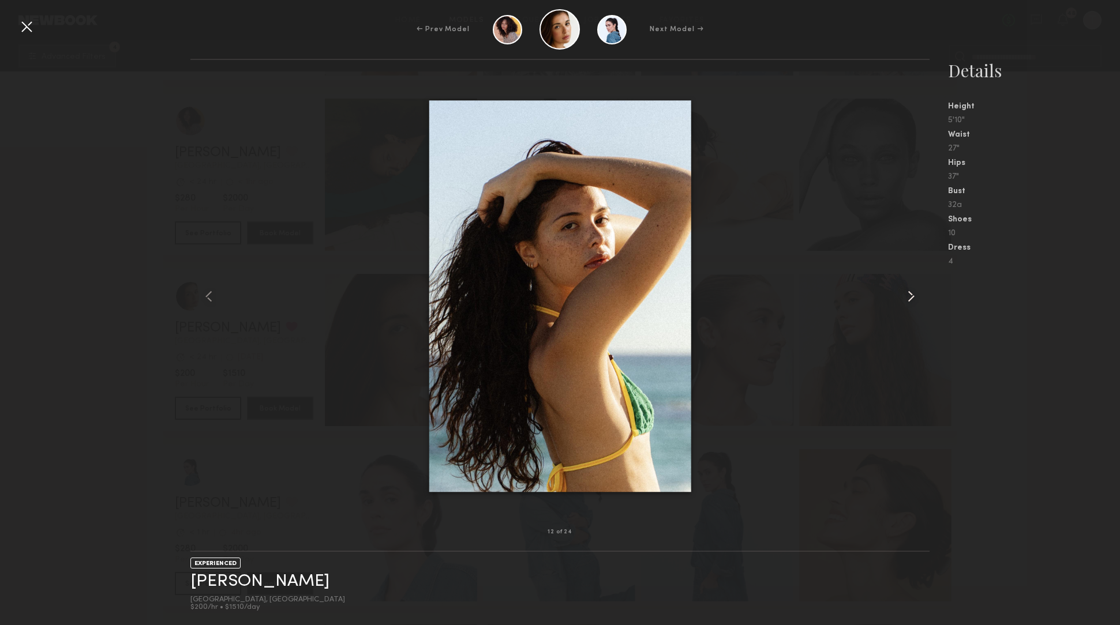
click at [914, 291] on common-icon at bounding box center [911, 296] width 18 height 18
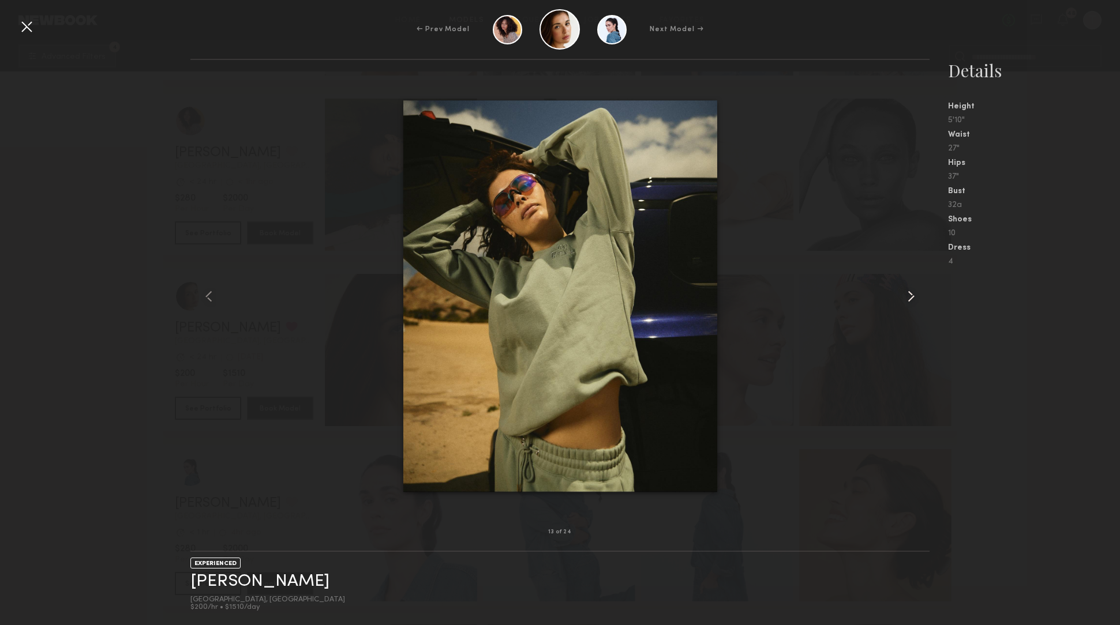
click at [914, 291] on common-icon at bounding box center [911, 296] width 18 height 18
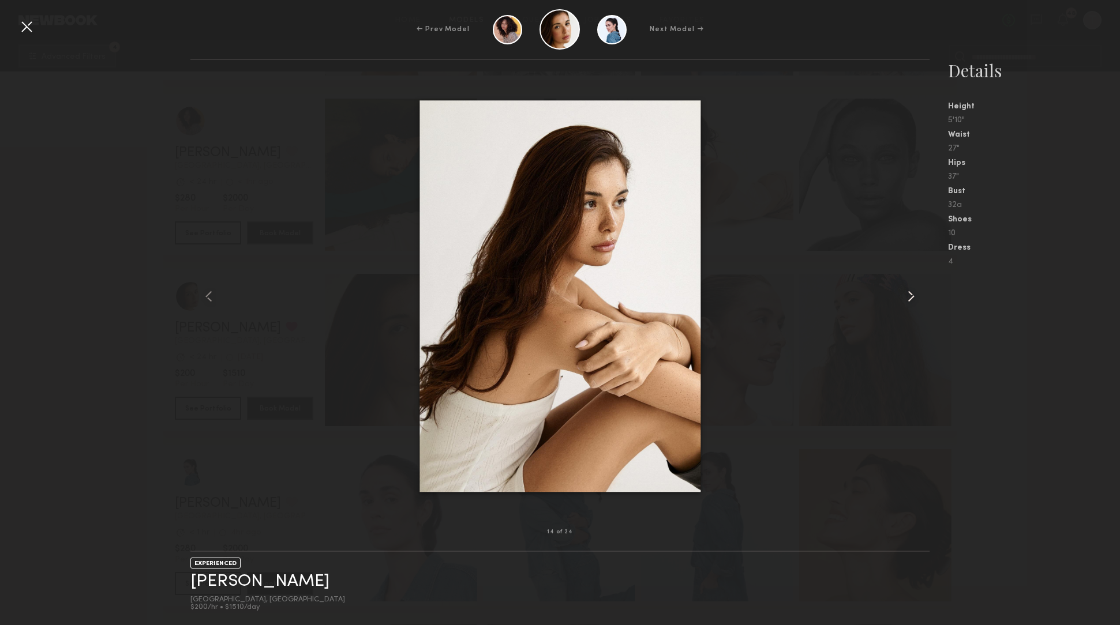
click at [914, 291] on common-icon at bounding box center [911, 296] width 18 height 18
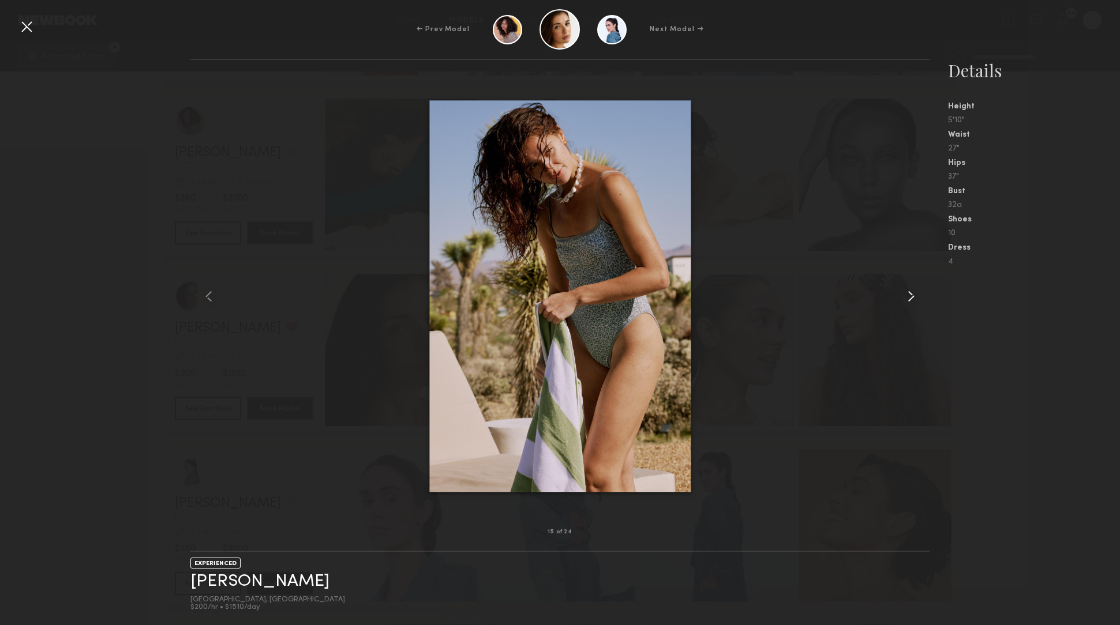
click at [914, 291] on common-icon at bounding box center [911, 296] width 18 height 18
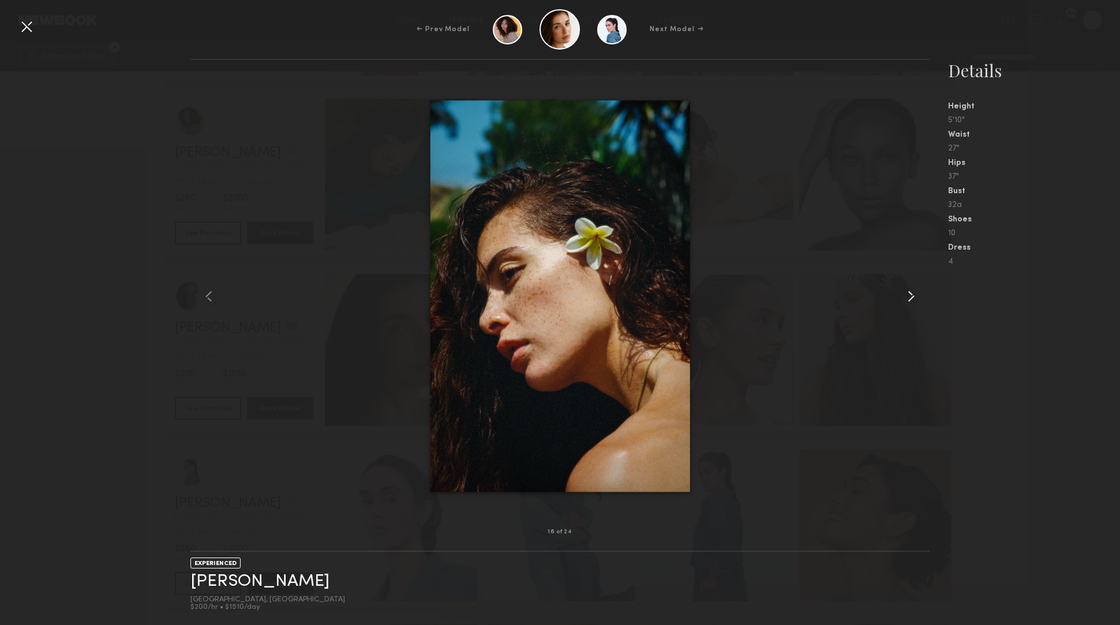
click at [914, 291] on common-icon at bounding box center [911, 296] width 18 height 18
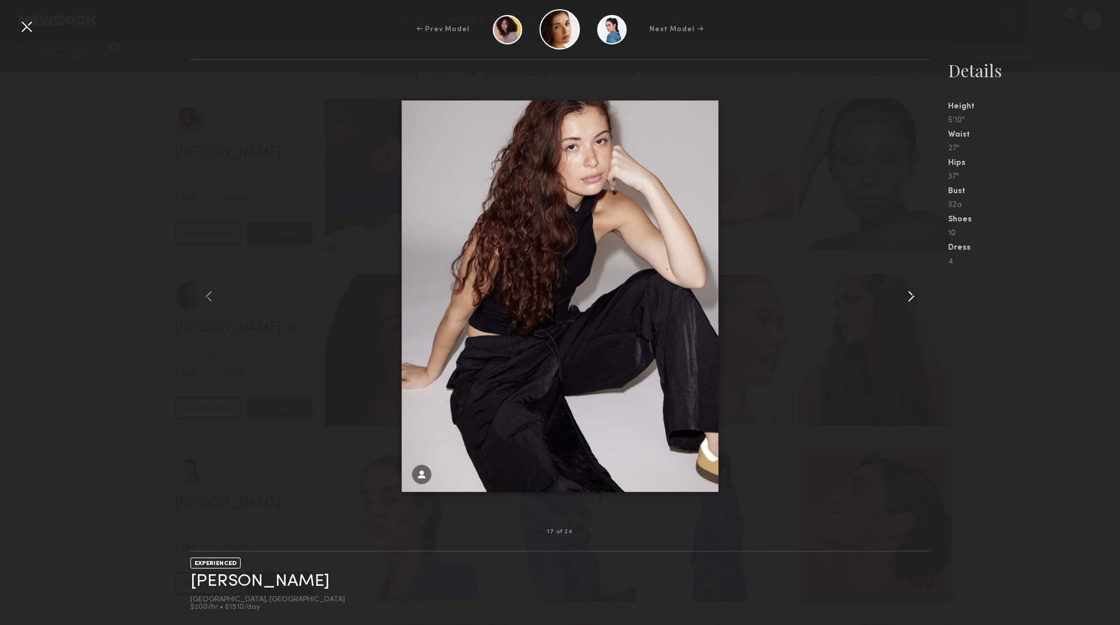
click at [908, 298] on common-icon at bounding box center [911, 296] width 18 height 18
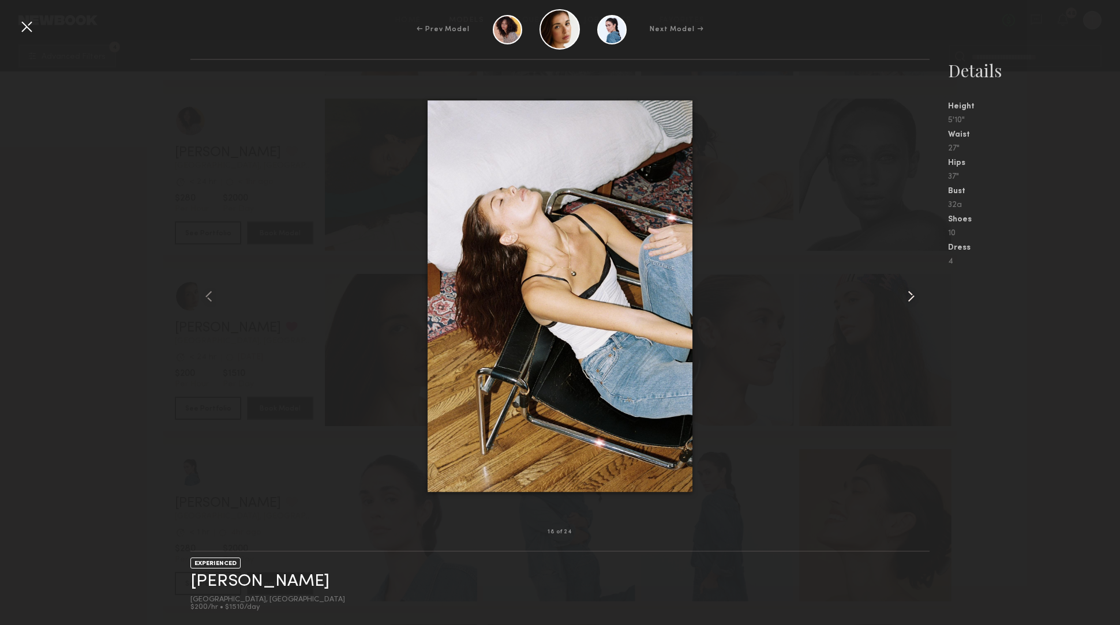
click at [908, 298] on common-icon at bounding box center [911, 296] width 18 height 18
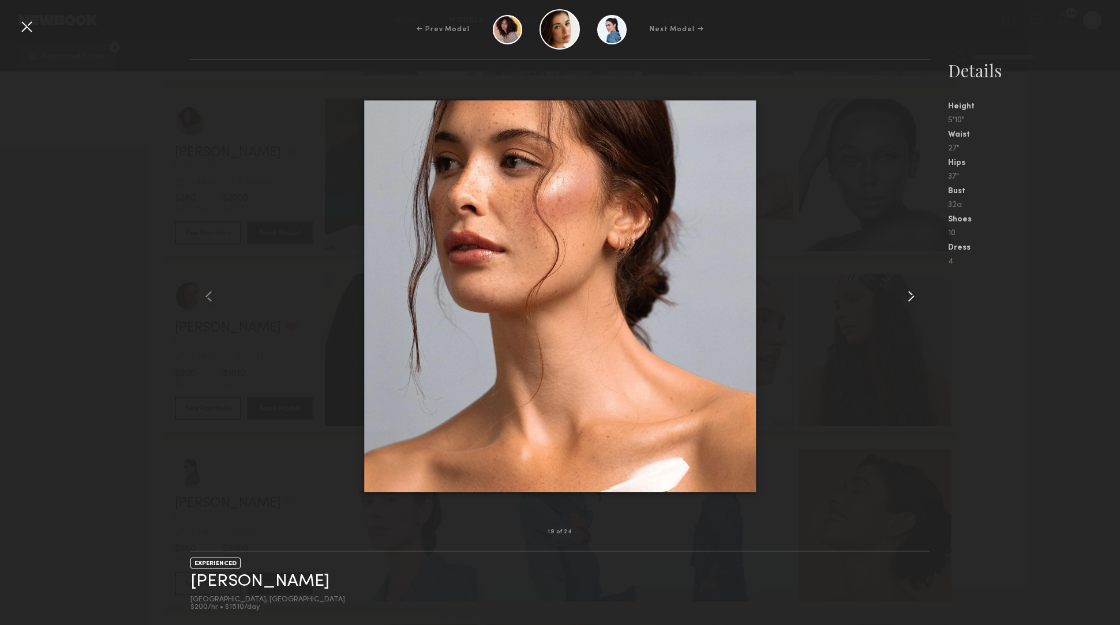
click at [908, 298] on common-icon at bounding box center [911, 296] width 18 height 18
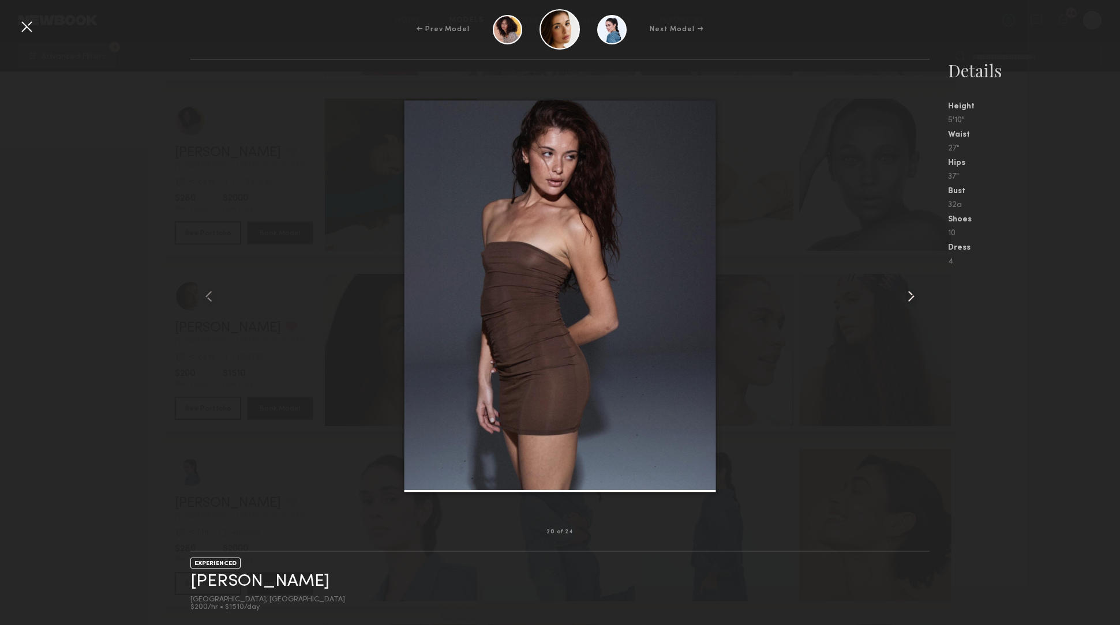
click at [908, 298] on common-icon at bounding box center [911, 296] width 18 height 18
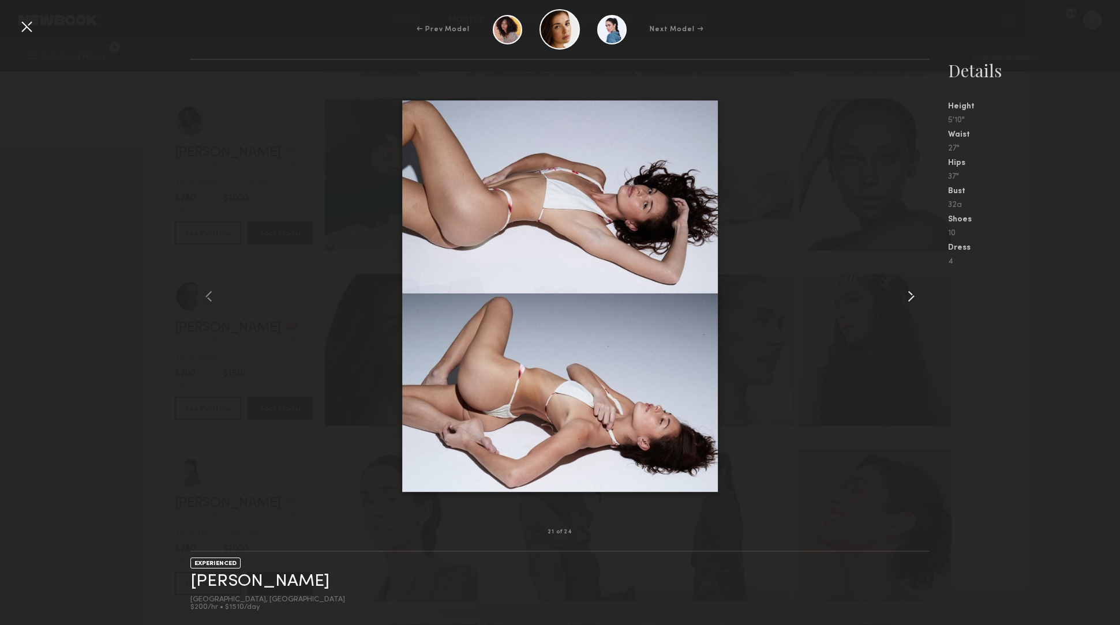
click at [908, 298] on common-icon at bounding box center [911, 296] width 18 height 18
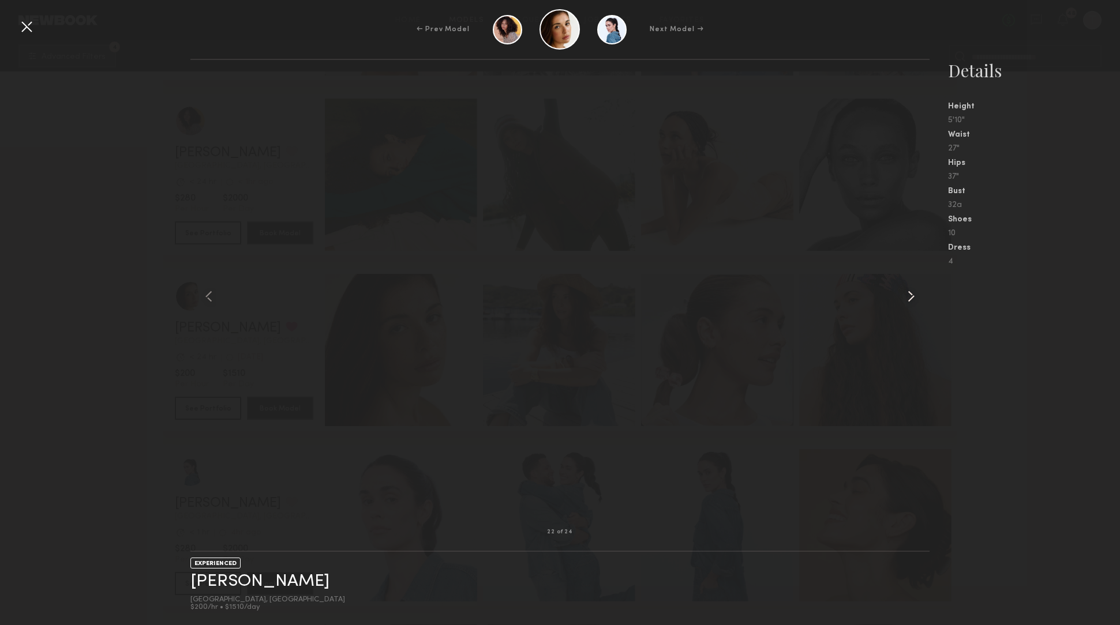
click at [908, 298] on common-icon at bounding box center [911, 296] width 18 height 18
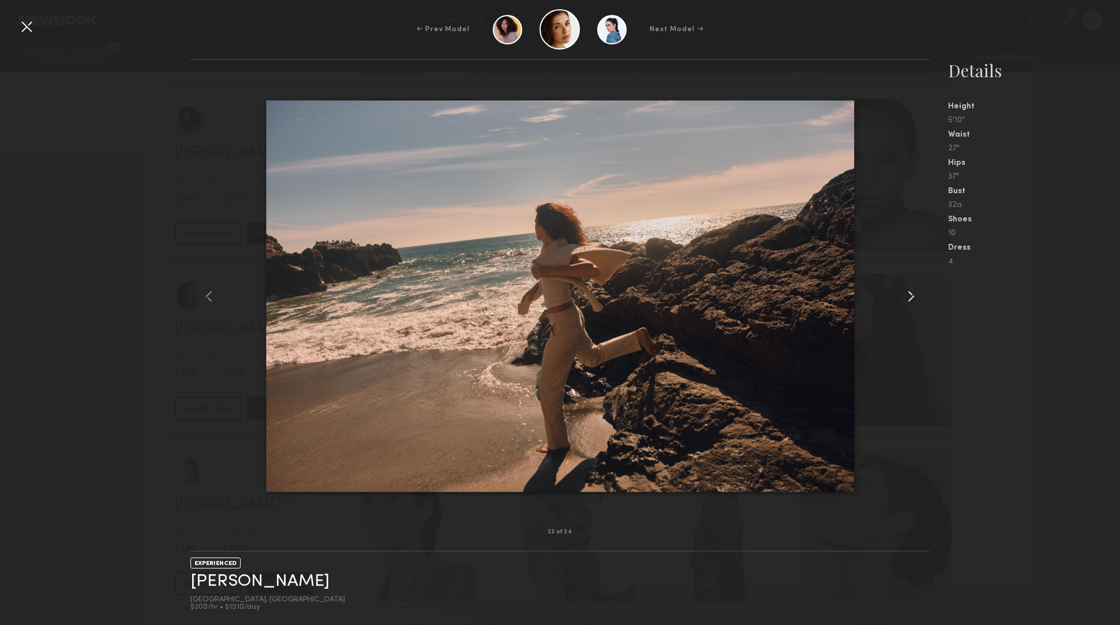
click at [908, 298] on common-icon at bounding box center [911, 296] width 18 height 18
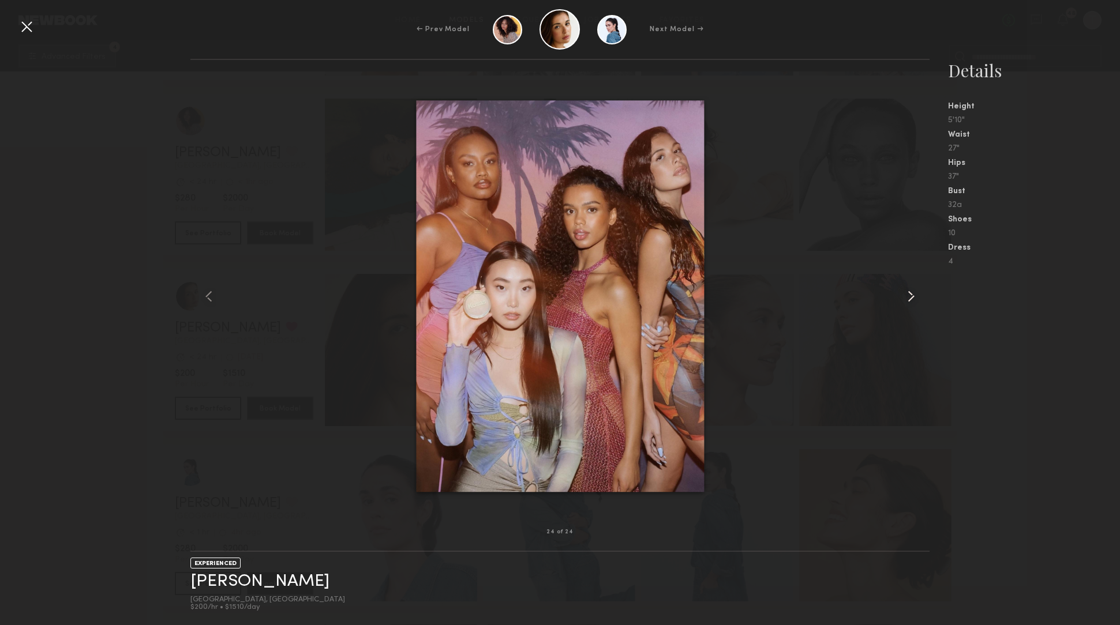
click at [908, 298] on common-icon at bounding box center [911, 296] width 18 height 18
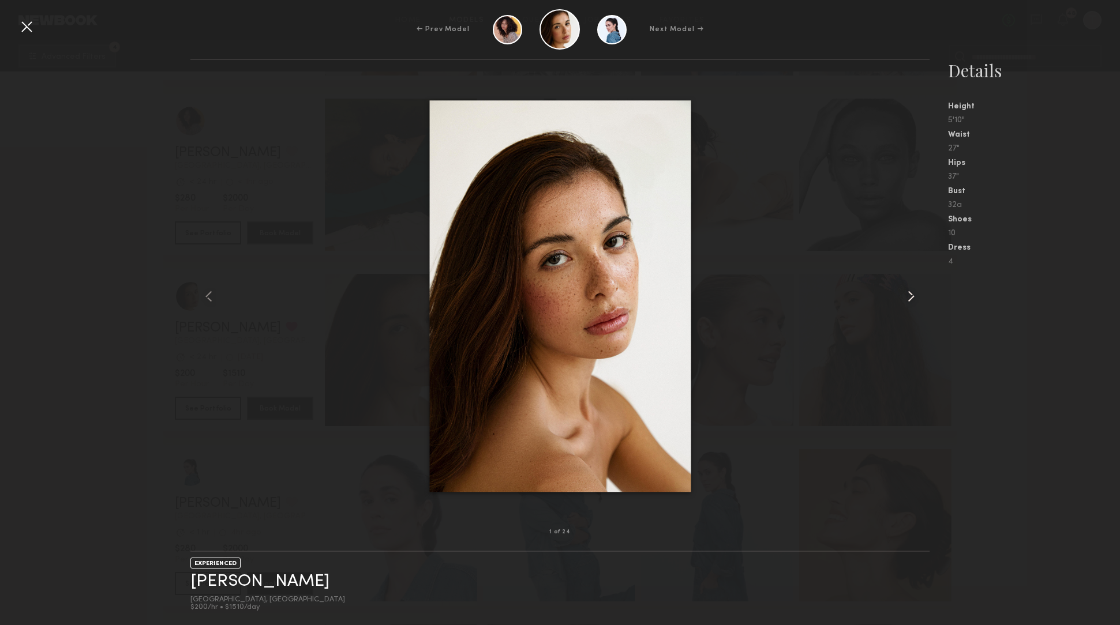
click at [908, 298] on common-icon at bounding box center [911, 296] width 18 height 18
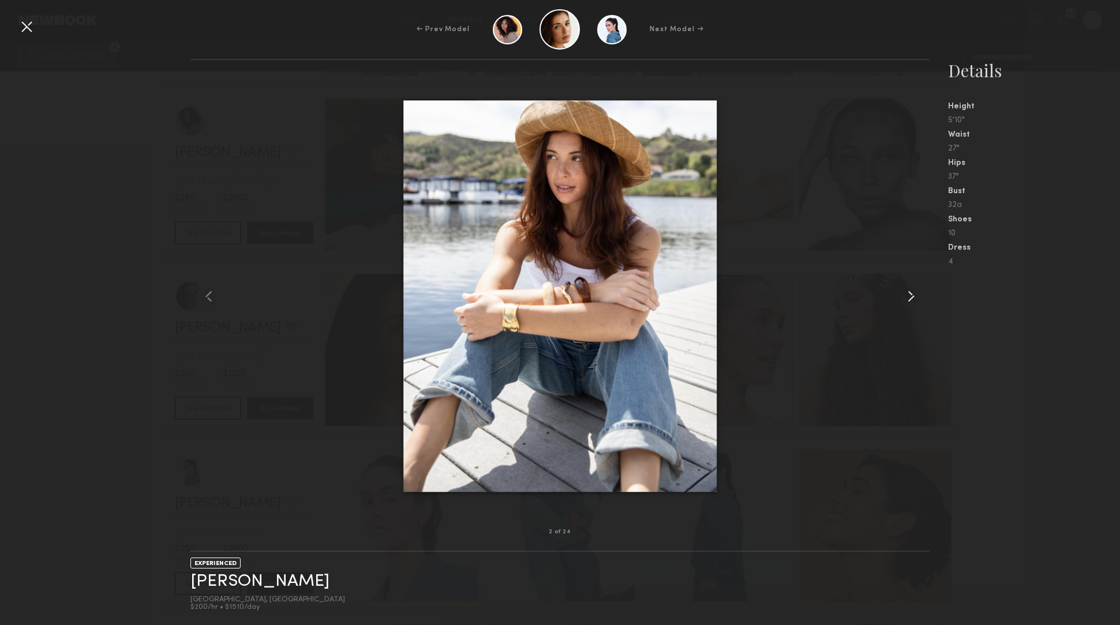
click at [908, 298] on common-icon at bounding box center [911, 296] width 18 height 18
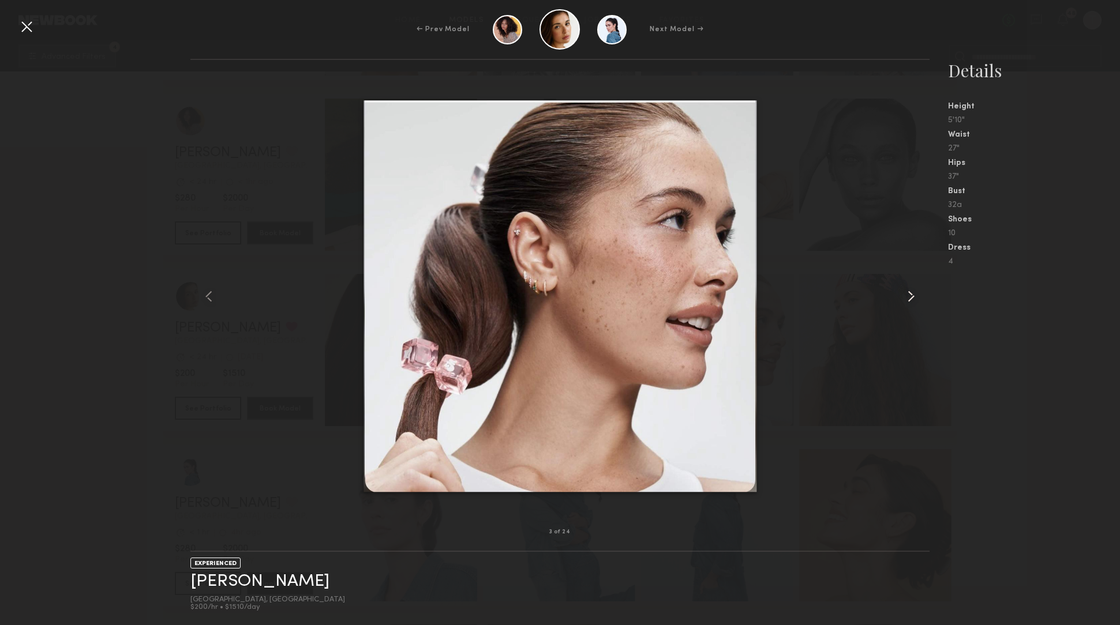
click at [908, 298] on common-icon at bounding box center [911, 296] width 18 height 18
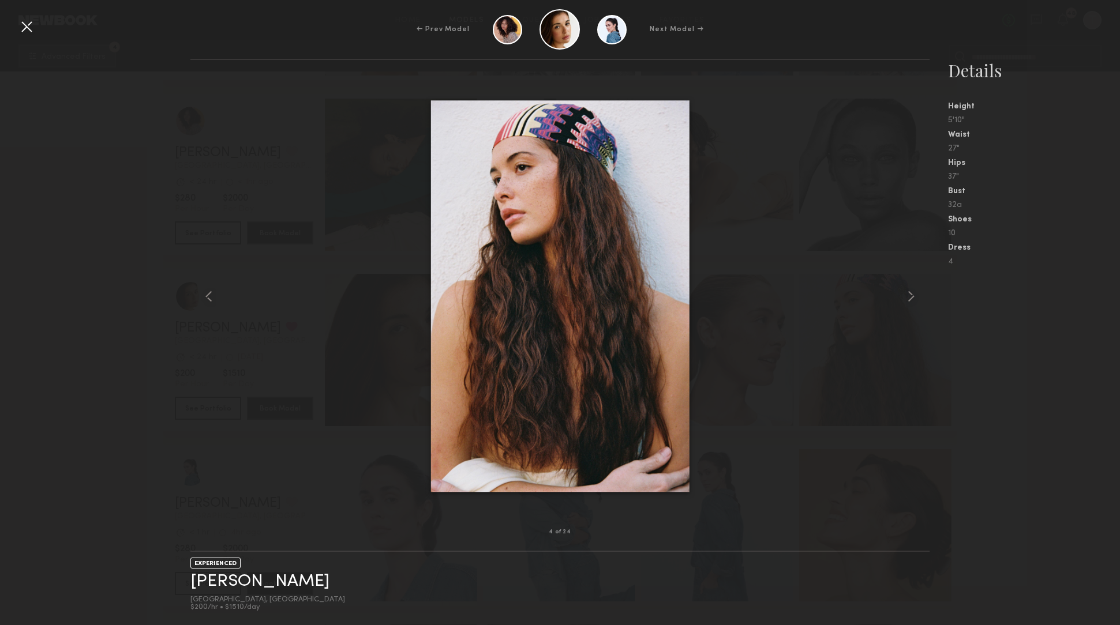
click at [327, 440] on div at bounding box center [559, 296] width 739 height 436
drag, startPoint x: 318, startPoint y: 328, endPoint x: 278, endPoint y: 321, distance: 40.4
click at [317, 328] on div at bounding box center [559, 296] width 739 height 436
click at [16, 171] on div "4 of 24 EXPERIENCED Jasmine G. Los Angeles, CA $200/hr • $1510/day Details Heig…" at bounding box center [560, 342] width 1120 height 567
click at [27, 33] on div at bounding box center [26, 26] width 18 height 18
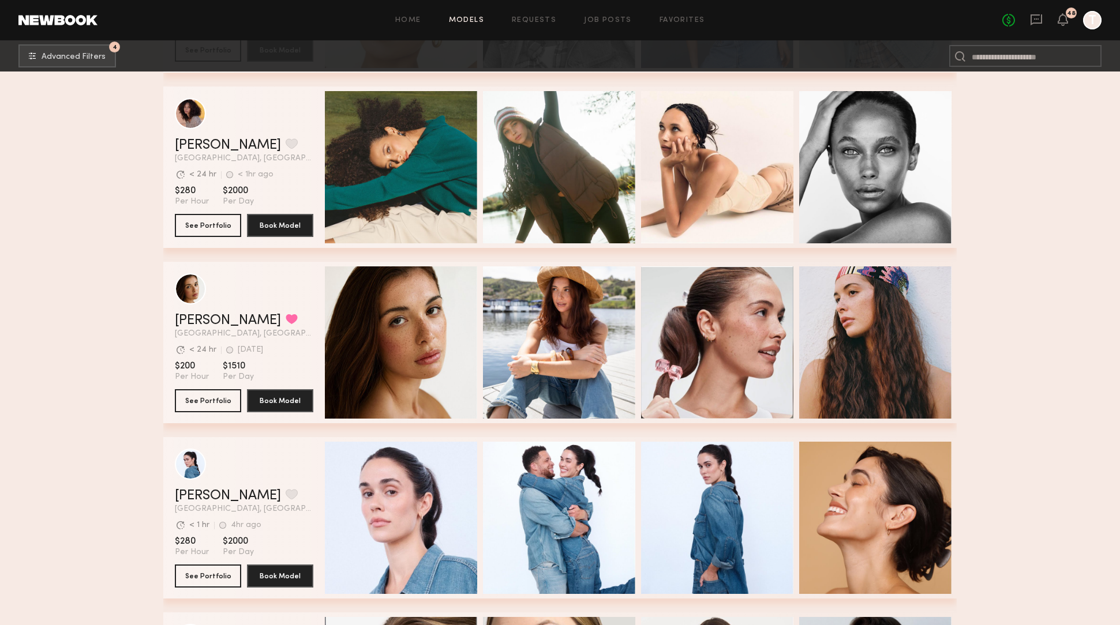
scroll to position [16844, 0]
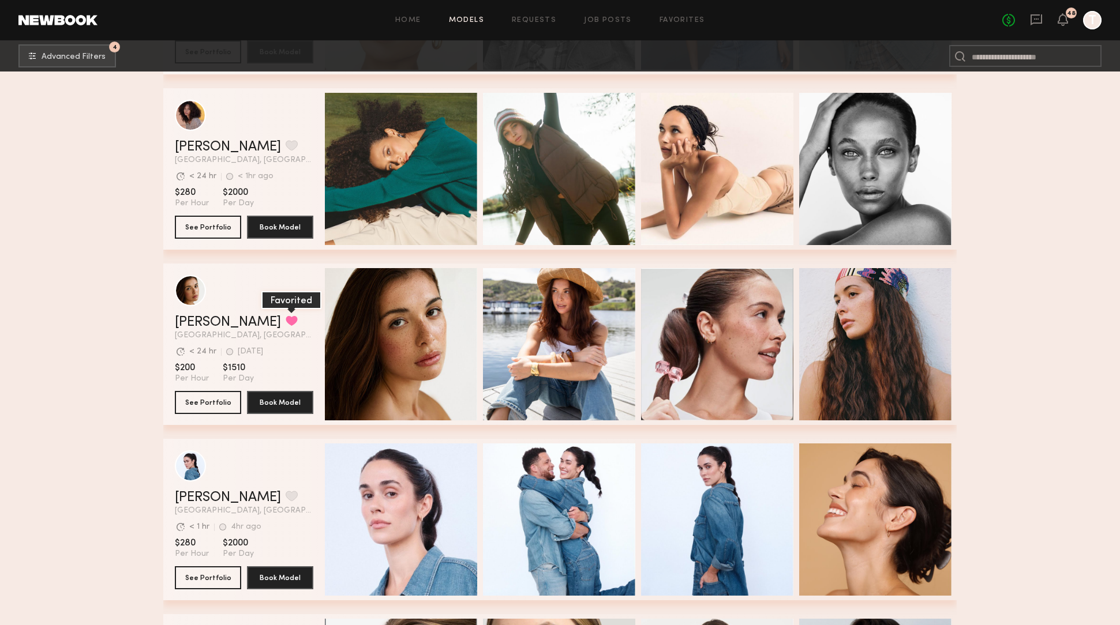
click at [286, 321] on button "grid" at bounding box center [292, 321] width 12 height 10
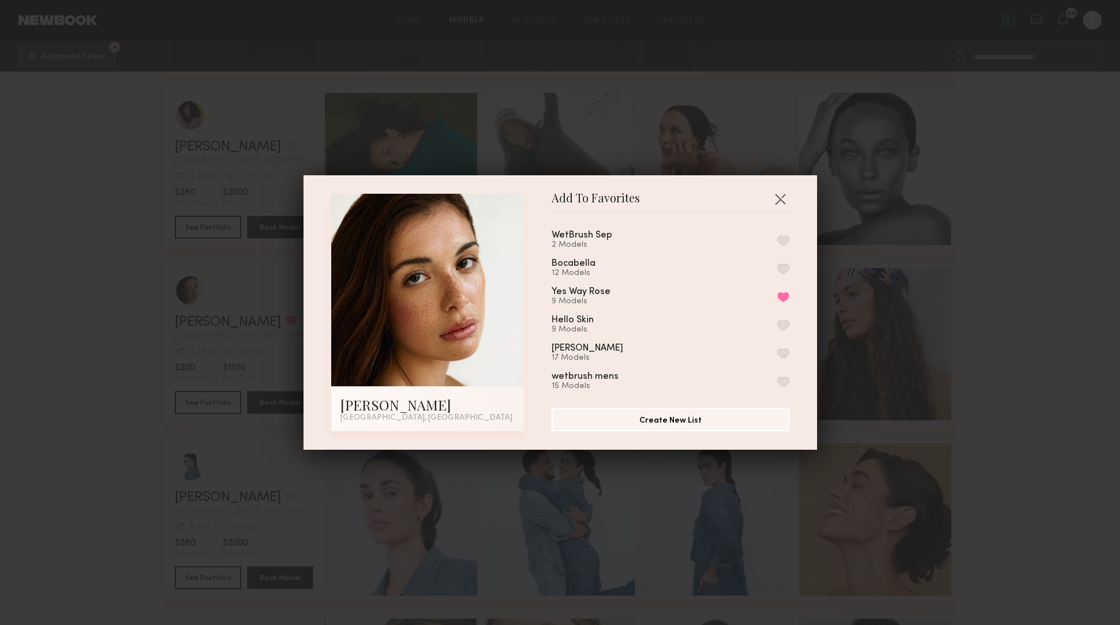
click at [785, 239] on button "button" at bounding box center [783, 240] width 12 height 10
click at [1030, 333] on div "Add To Favorites Jasmine G. Los Angeles, CA Add To Favorites WetBrush Sep 3 Mod…" at bounding box center [560, 312] width 1120 height 625
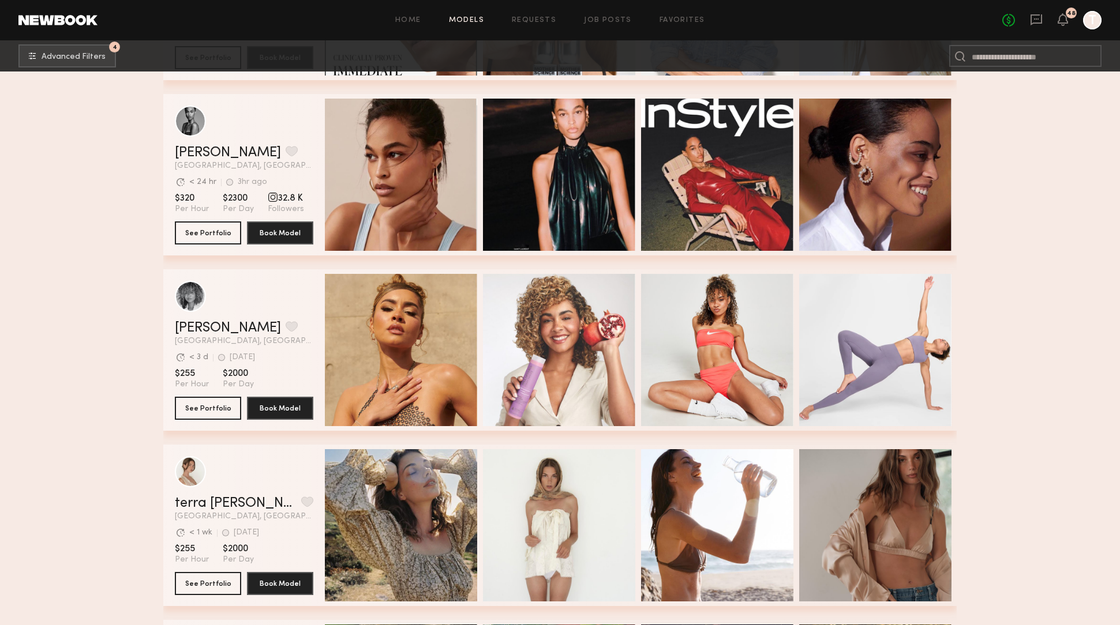
scroll to position [17540, 0]
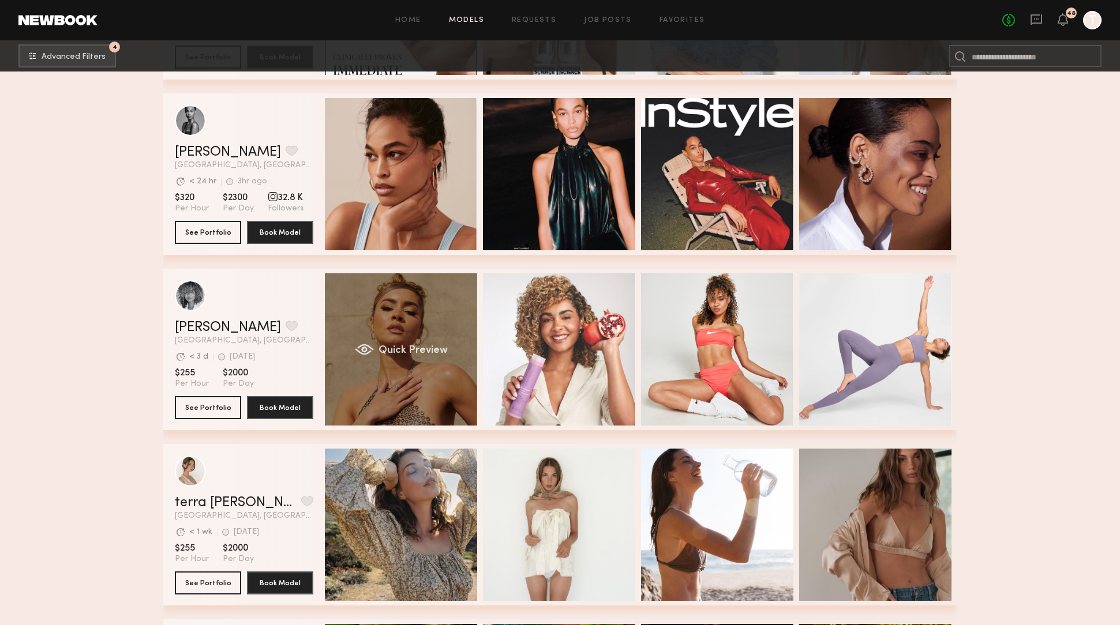
click at [428, 348] on span "Quick Preview" at bounding box center [412, 351] width 69 height 10
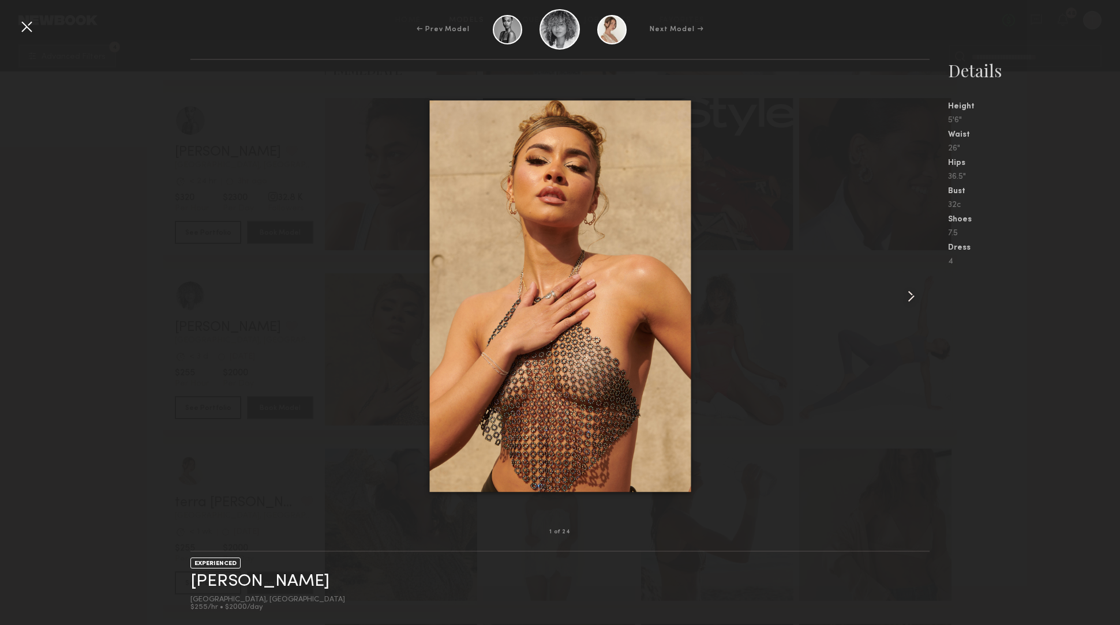
click at [916, 299] on common-icon at bounding box center [911, 296] width 18 height 18
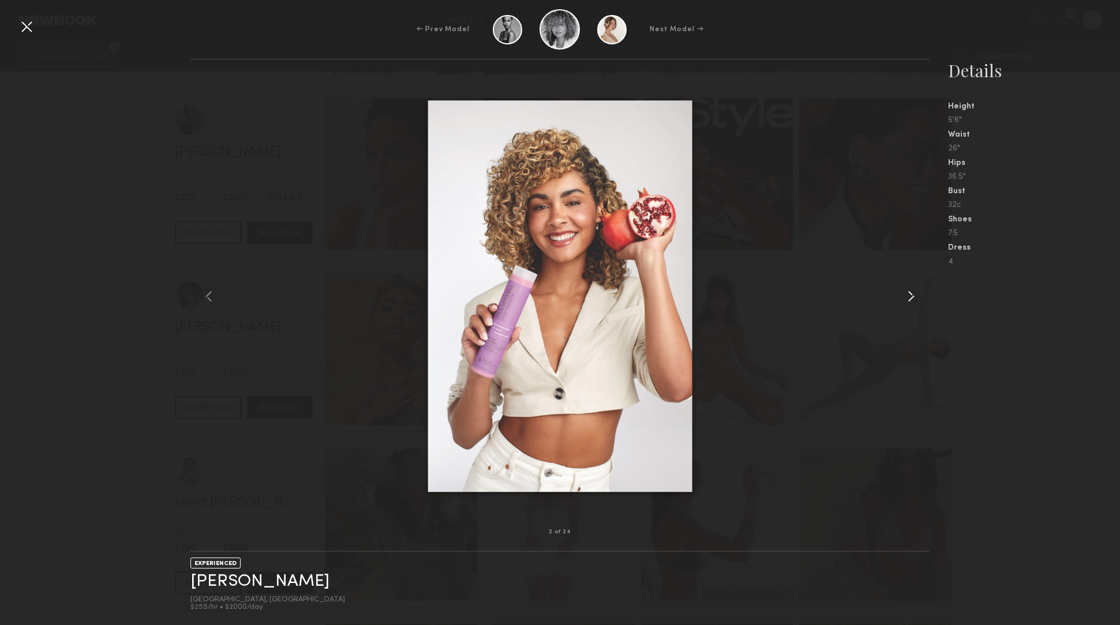
click at [916, 299] on common-icon at bounding box center [911, 296] width 18 height 18
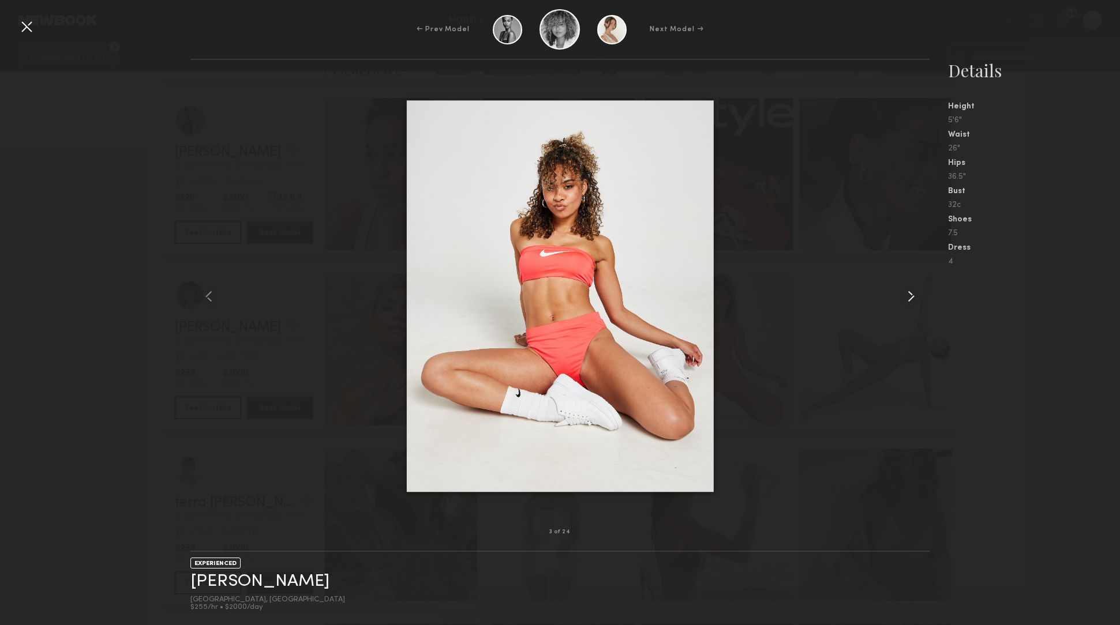
click at [916, 299] on common-icon at bounding box center [911, 296] width 18 height 18
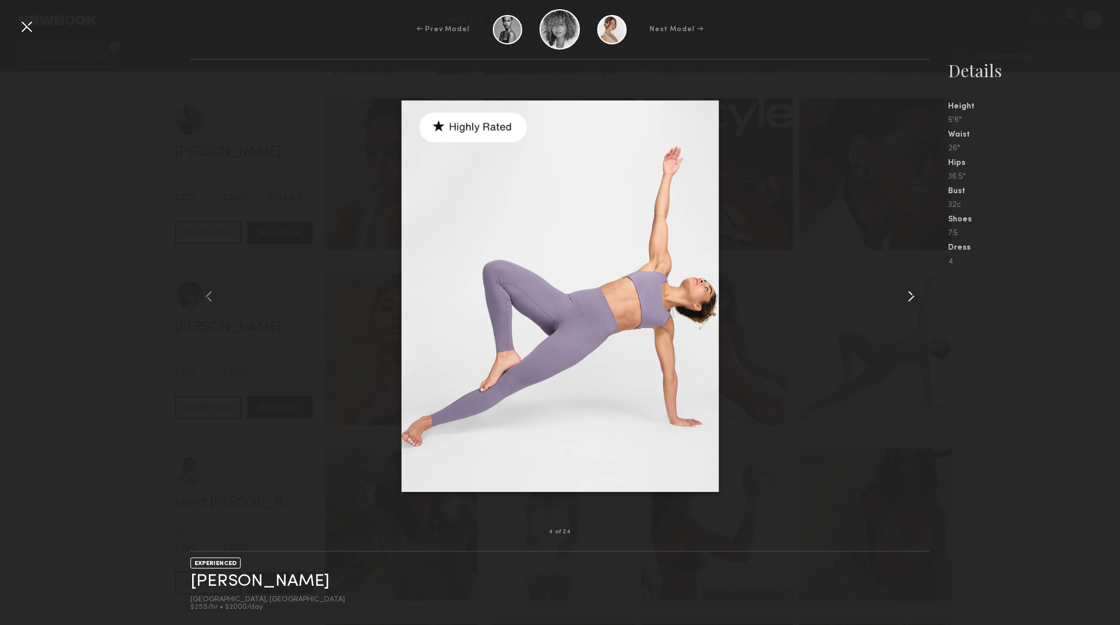
click at [916, 299] on common-icon at bounding box center [911, 296] width 18 height 18
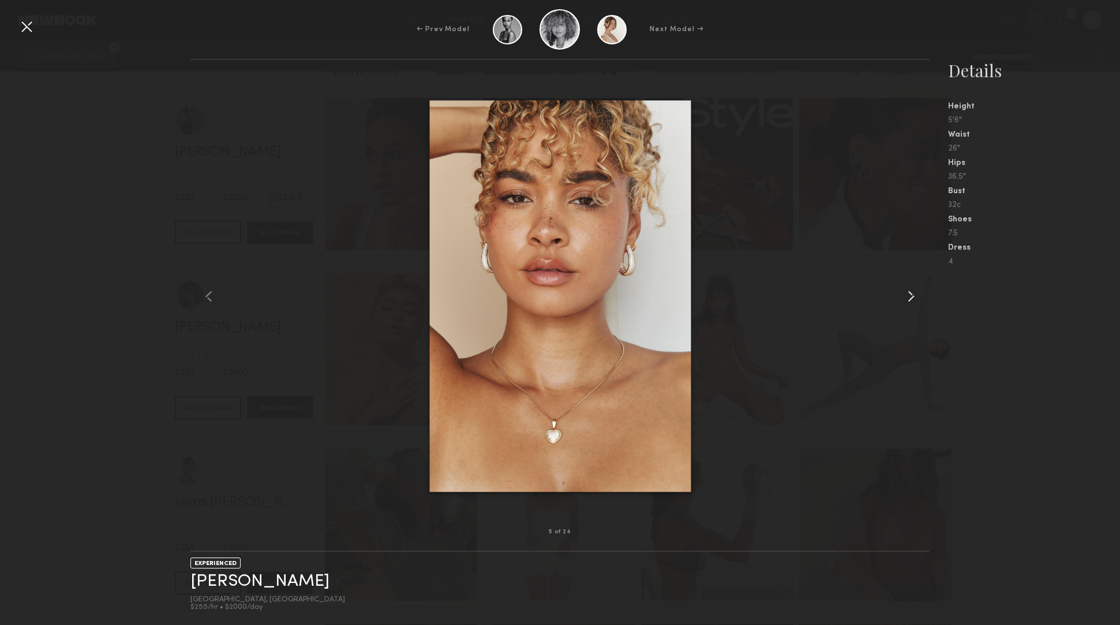
click at [916, 299] on common-icon at bounding box center [911, 296] width 18 height 18
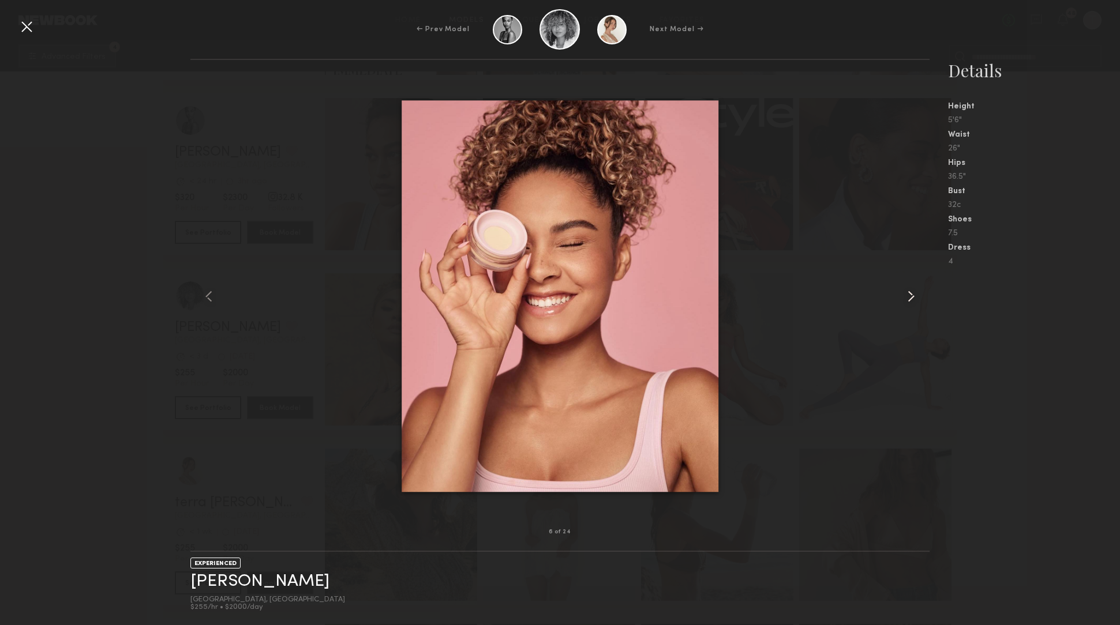
click at [916, 299] on common-icon at bounding box center [911, 296] width 18 height 18
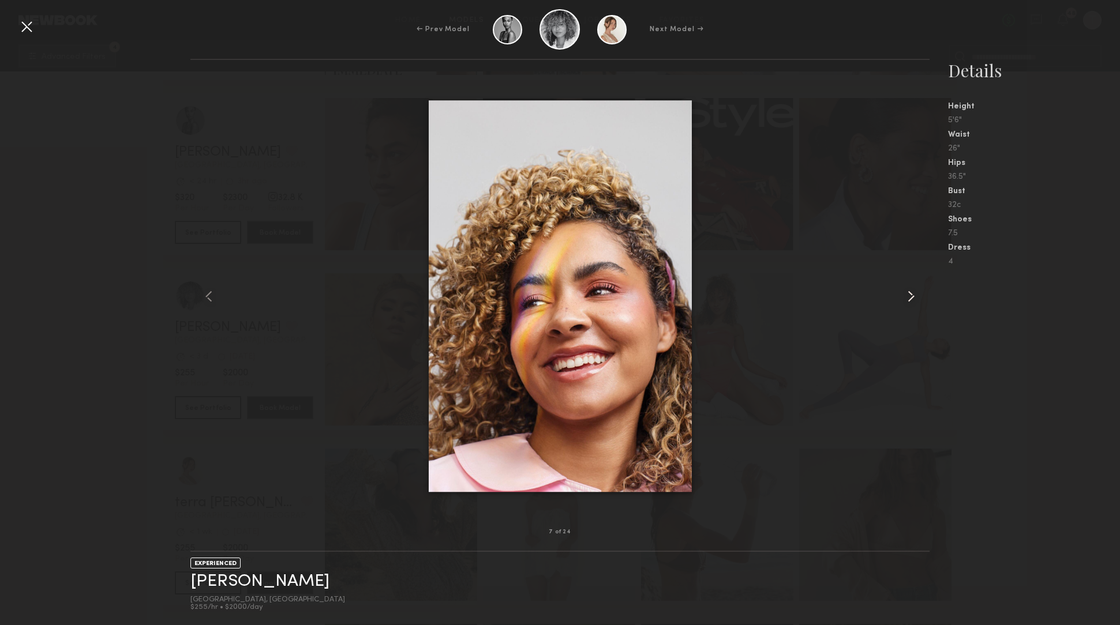
click at [916, 299] on common-icon at bounding box center [911, 296] width 18 height 18
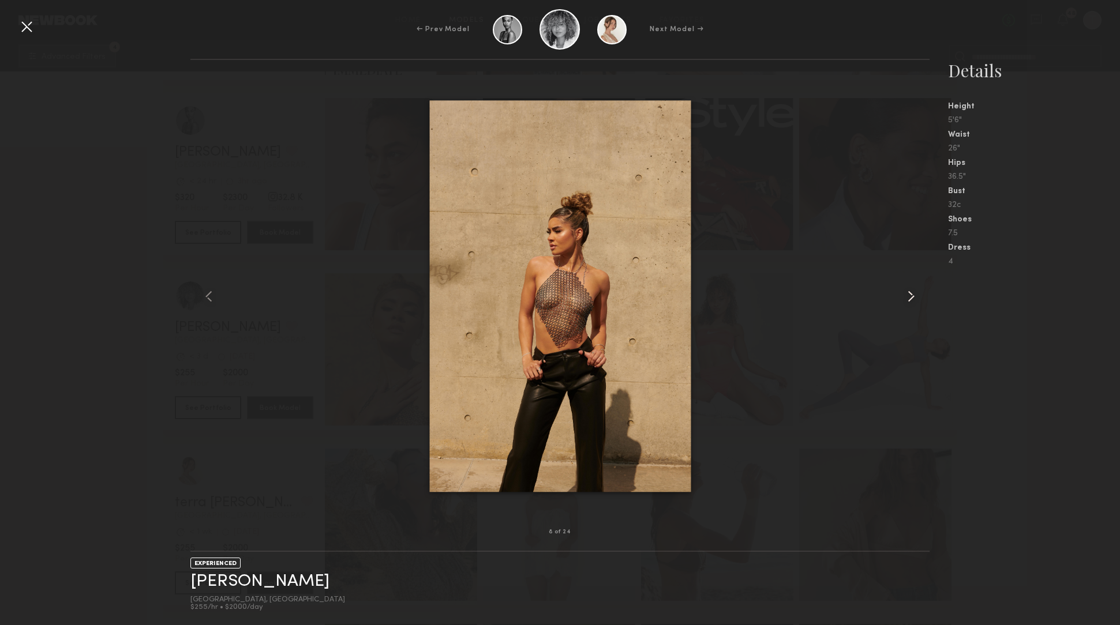
click at [916, 299] on common-icon at bounding box center [911, 296] width 18 height 18
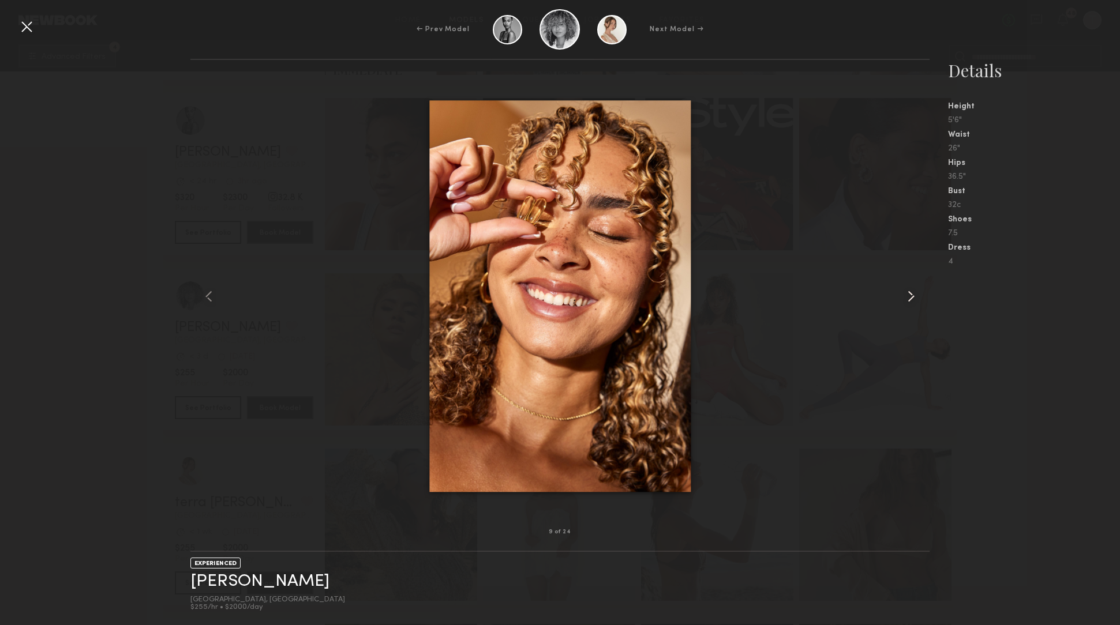
click at [916, 299] on common-icon at bounding box center [911, 296] width 18 height 18
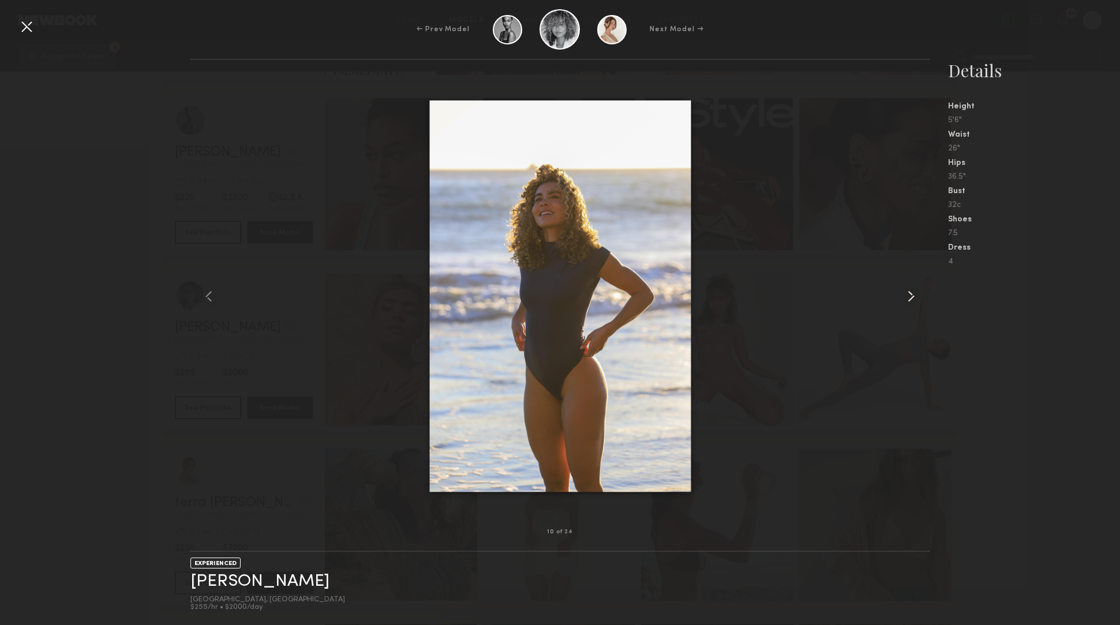
click at [916, 299] on common-icon at bounding box center [911, 296] width 18 height 18
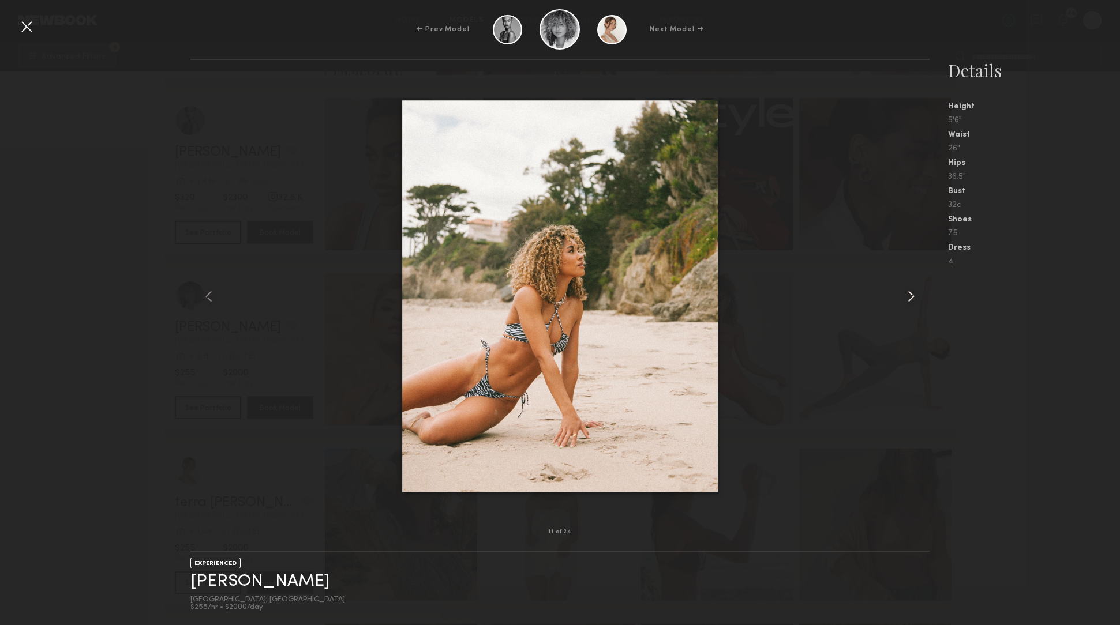
click at [911, 297] on common-icon at bounding box center [911, 296] width 18 height 18
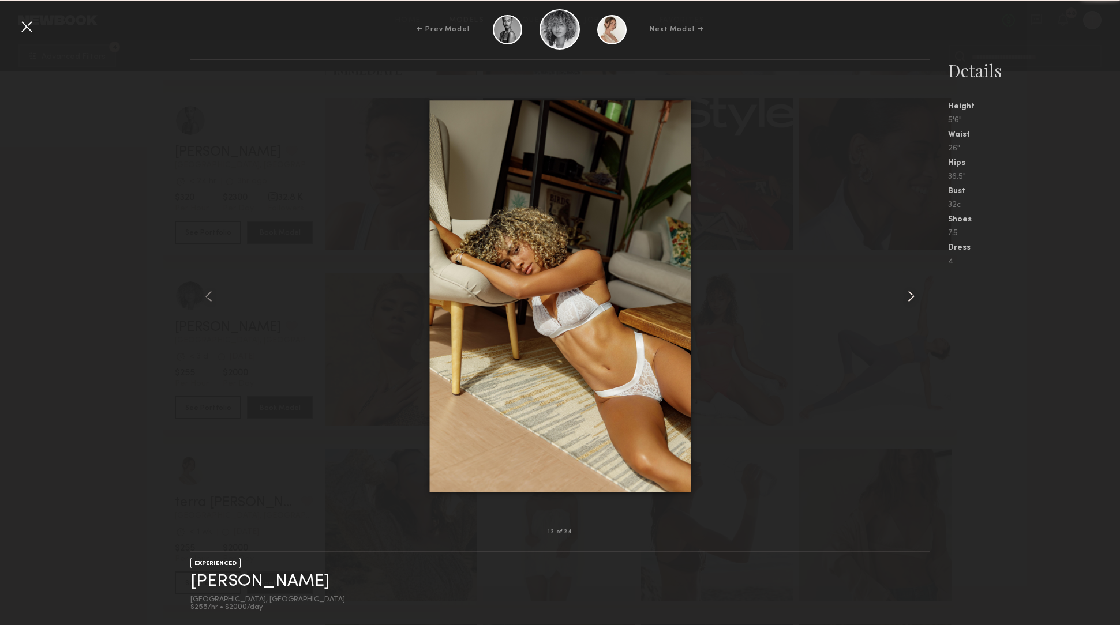
click at [911, 297] on common-icon at bounding box center [911, 296] width 18 height 18
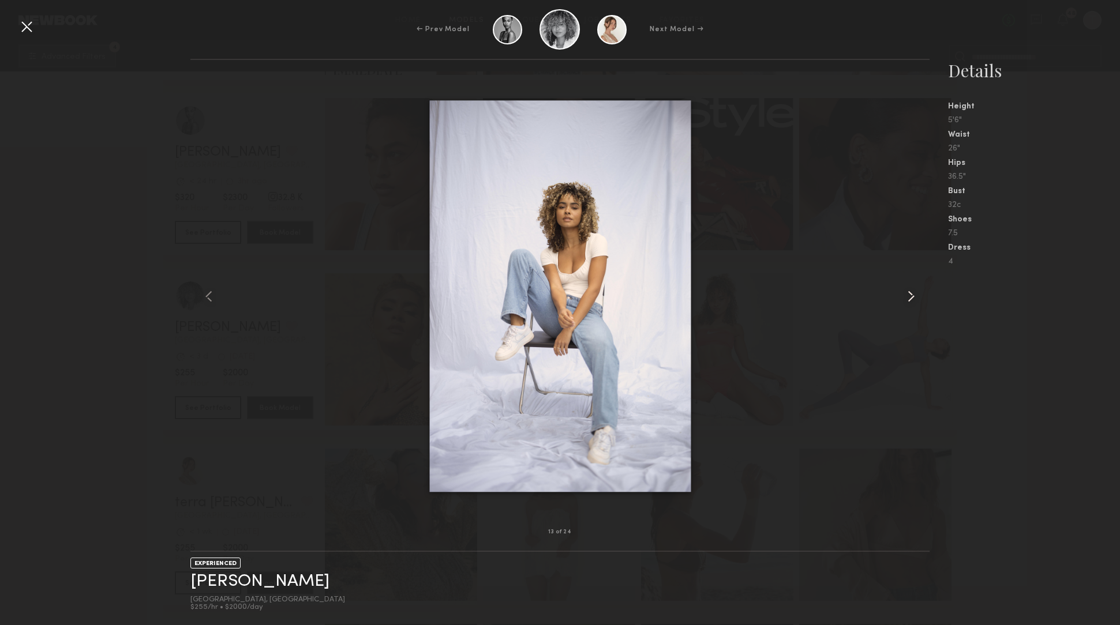
click at [909, 297] on common-icon at bounding box center [911, 296] width 18 height 18
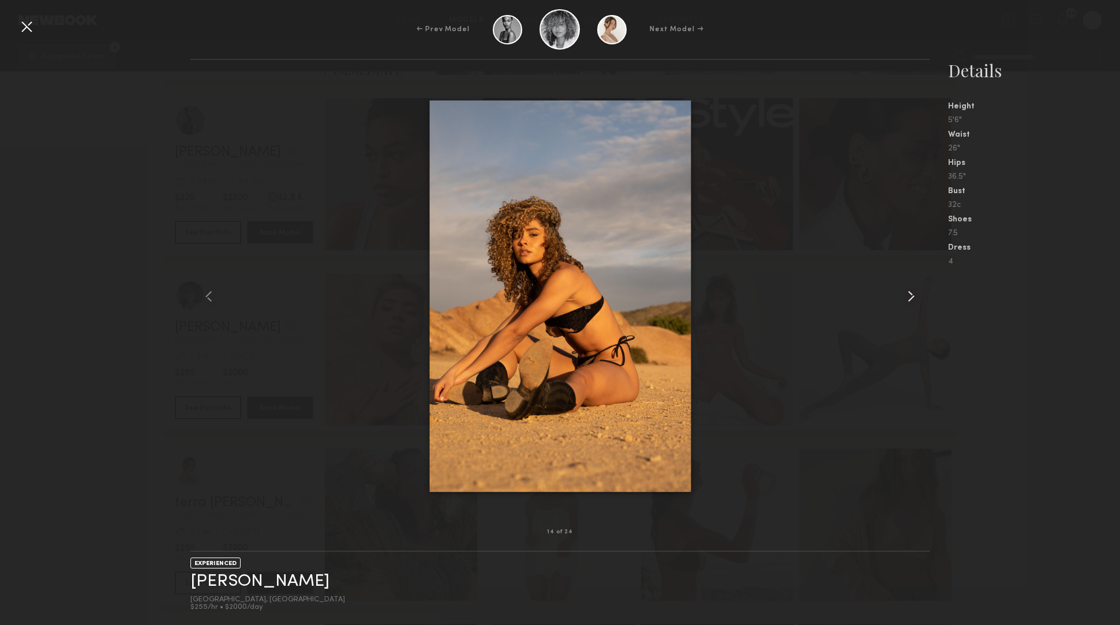
click at [909, 297] on common-icon at bounding box center [911, 296] width 18 height 18
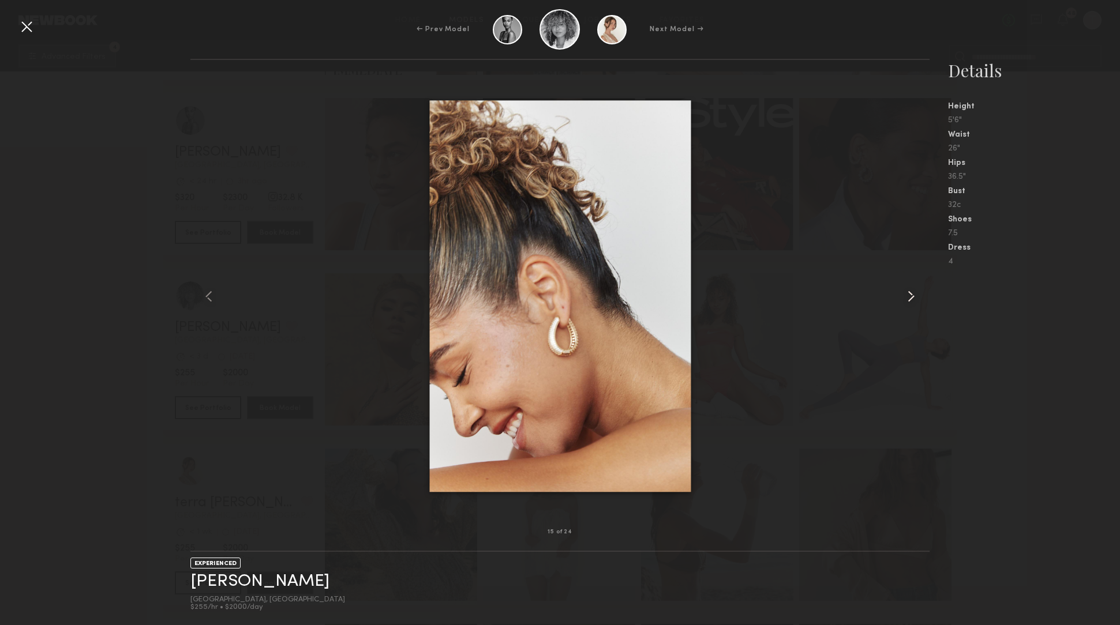
click at [908, 297] on common-icon at bounding box center [911, 296] width 18 height 18
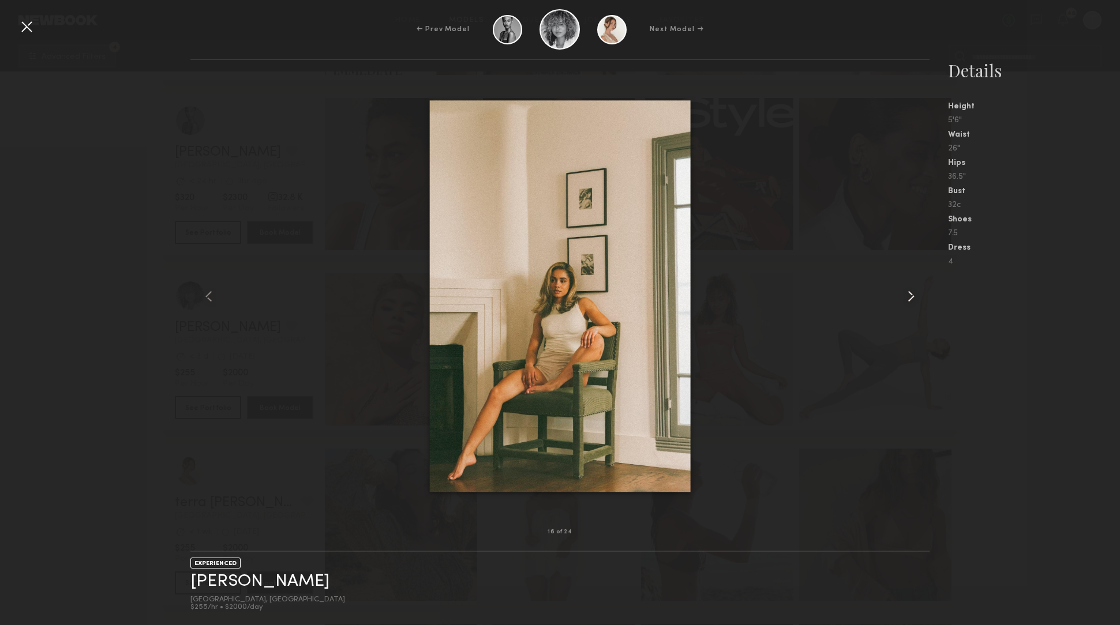
click at [909, 297] on common-icon at bounding box center [911, 296] width 18 height 18
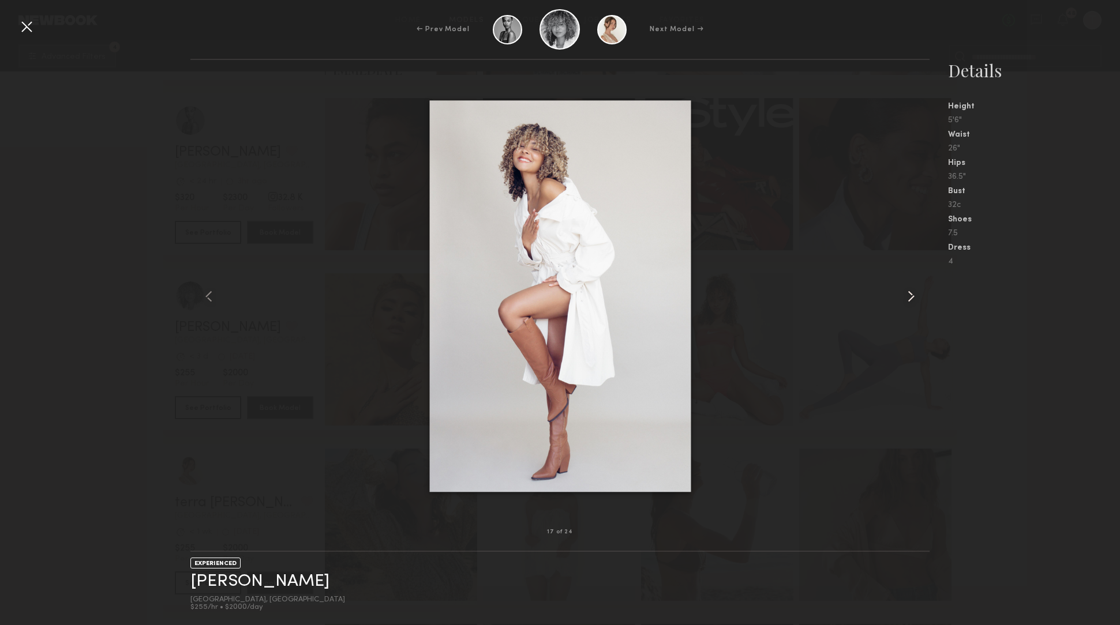
click at [908, 297] on common-icon at bounding box center [911, 296] width 18 height 18
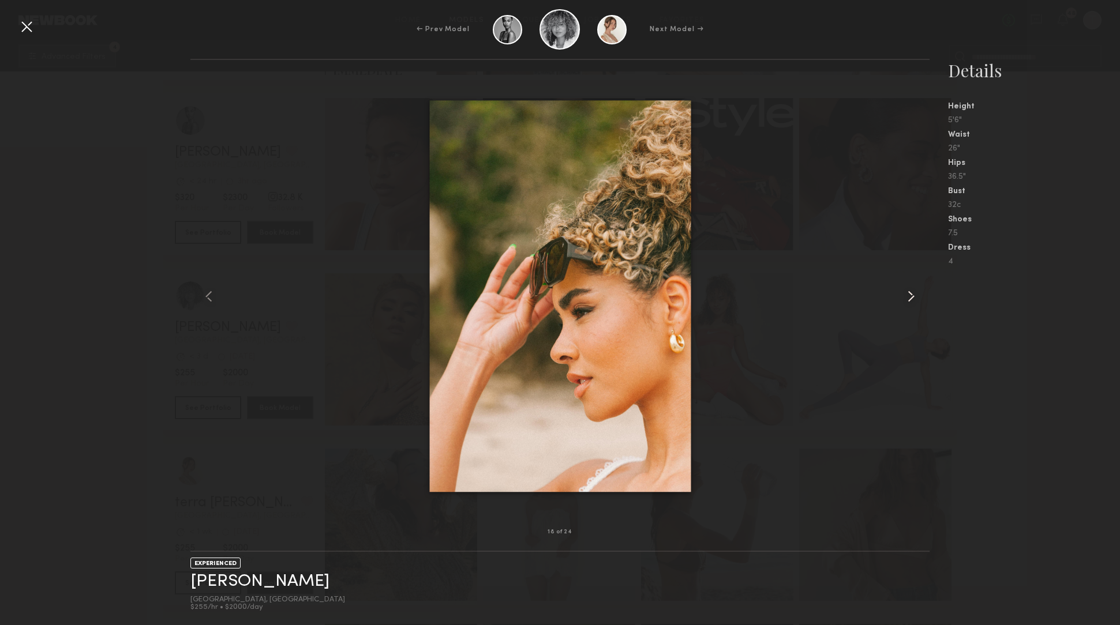
click at [908, 297] on common-icon at bounding box center [911, 296] width 18 height 18
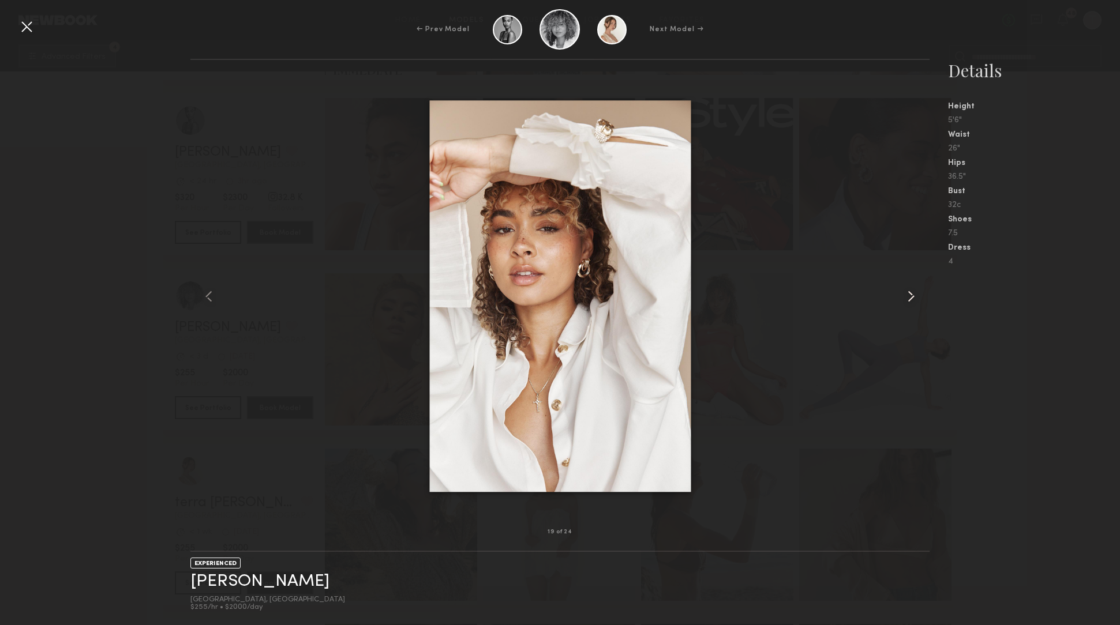
click at [908, 297] on common-icon at bounding box center [911, 296] width 18 height 18
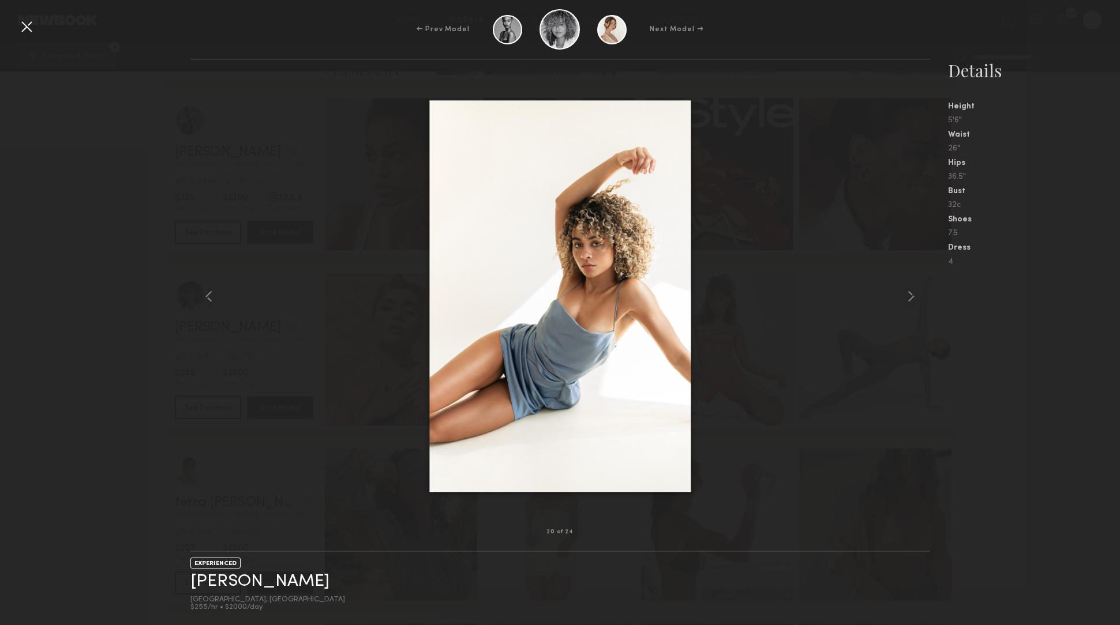
drag, startPoint x: 80, startPoint y: 133, endPoint x: 43, endPoint y: 87, distance: 59.5
click at [79, 132] on div "20 of 24 EXPERIENCED Pauline B. Los Angeles, CA $255/hr • $2000/day Details Hei…" at bounding box center [560, 342] width 1120 height 567
drag, startPoint x: 26, startPoint y: 31, endPoint x: 36, endPoint y: 42, distance: 15.1
click at [26, 31] on div at bounding box center [26, 26] width 18 height 18
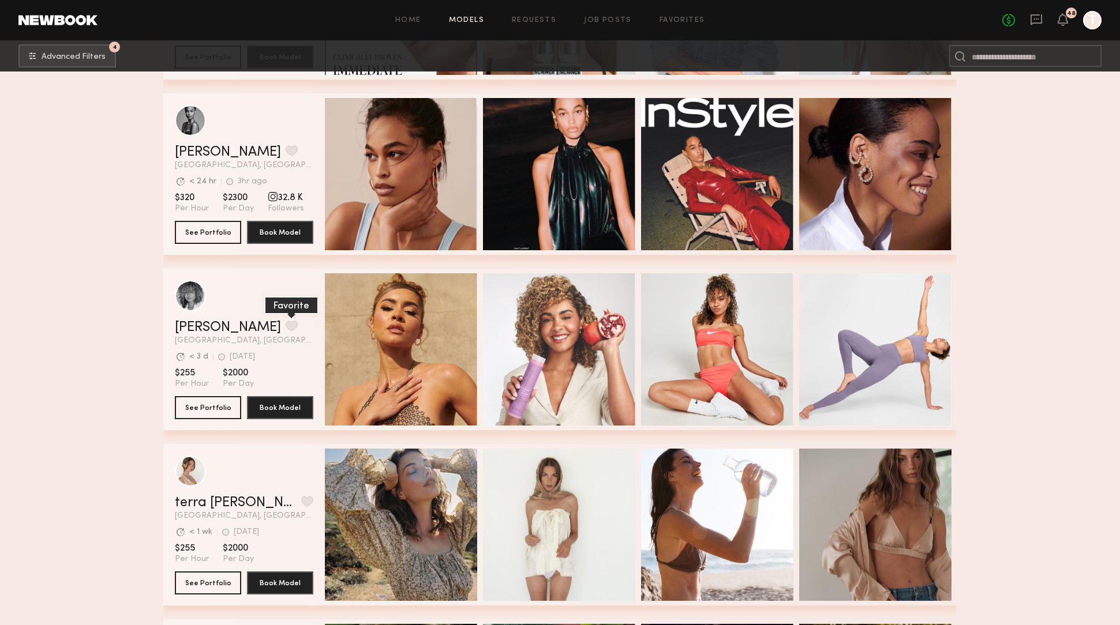
click at [286, 325] on button "grid" at bounding box center [292, 326] width 12 height 10
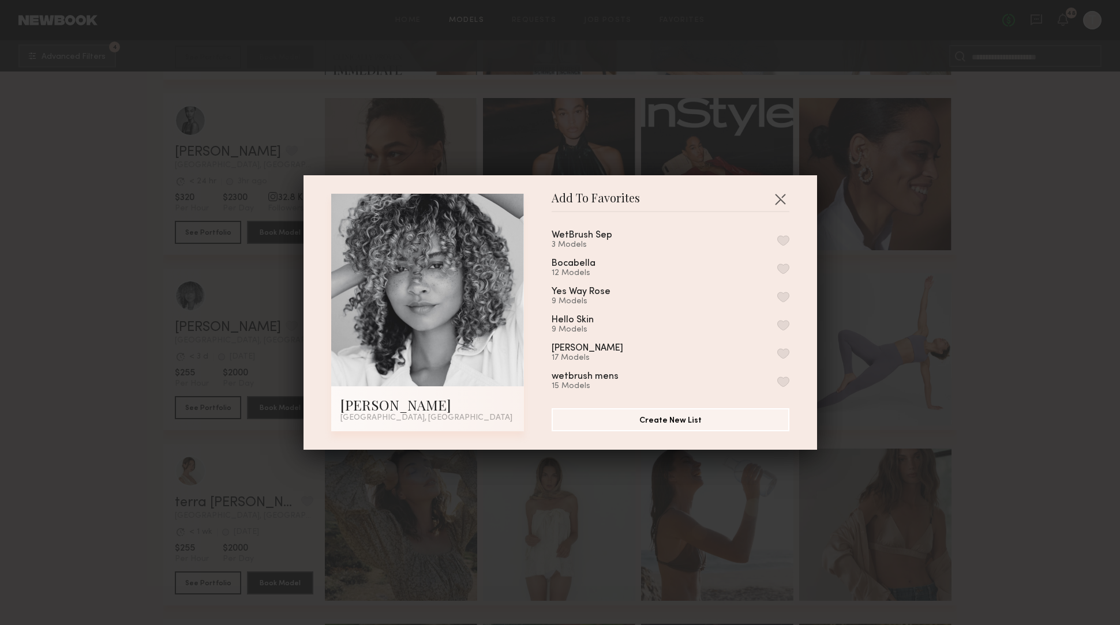
click at [784, 241] on button "button" at bounding box center [783, 240] width 12 height 10
click at [158, 163] on div "Add To Favorites Pauline B. Los Angeles, CA Add To Favorites WetBrush Sep 4 Mod…" at bounding box center [560, 312] width 1120 height 625
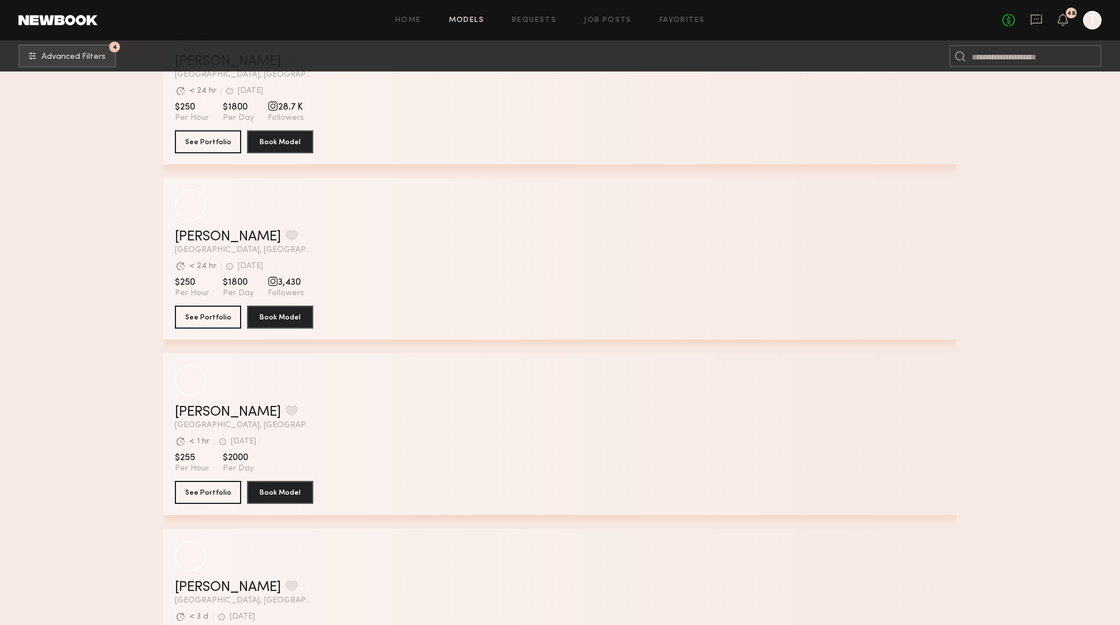
scroll to position [28479, 0]
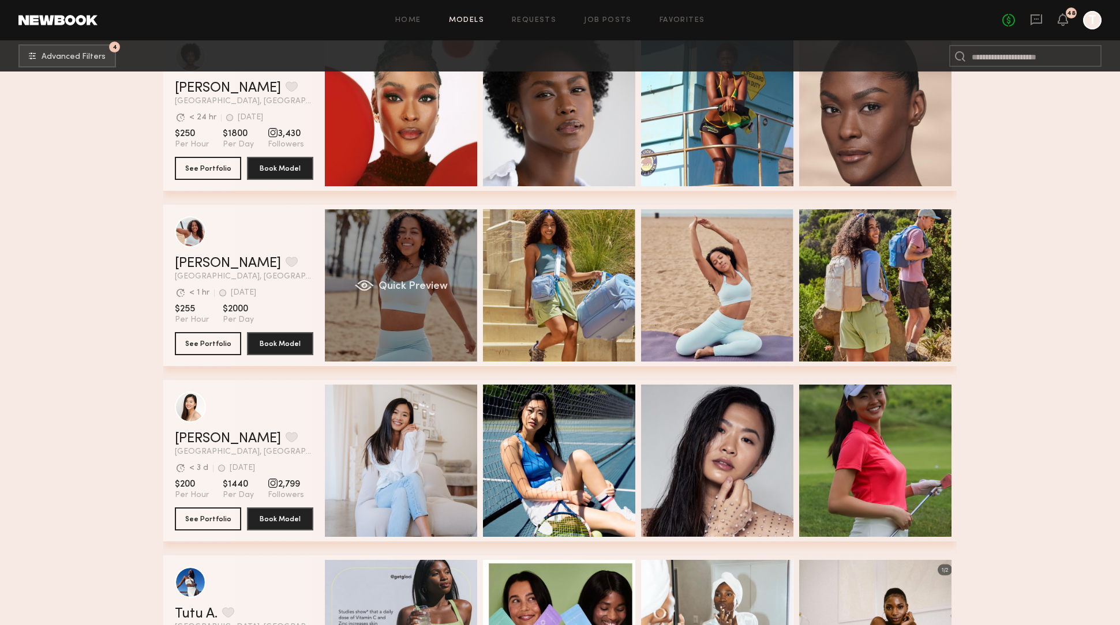
click at [400, 287] on span "Quick Preview" at bounding box center [412, 287] width 69 height 10
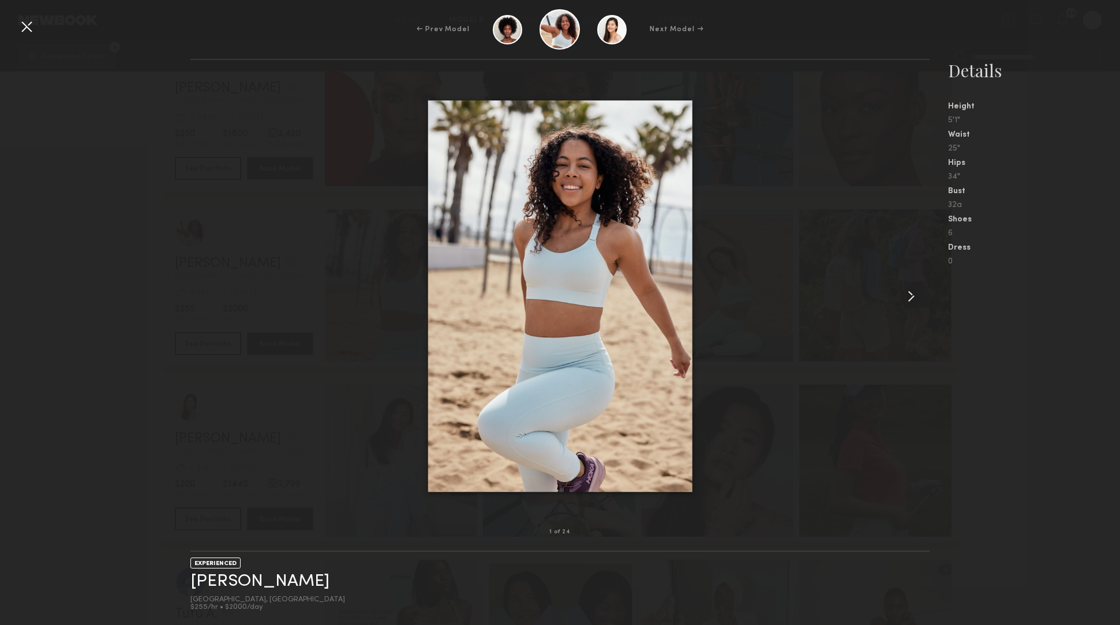
click at [916, 302] on common-icon at bounding box center [911, 296] width 18 height 18
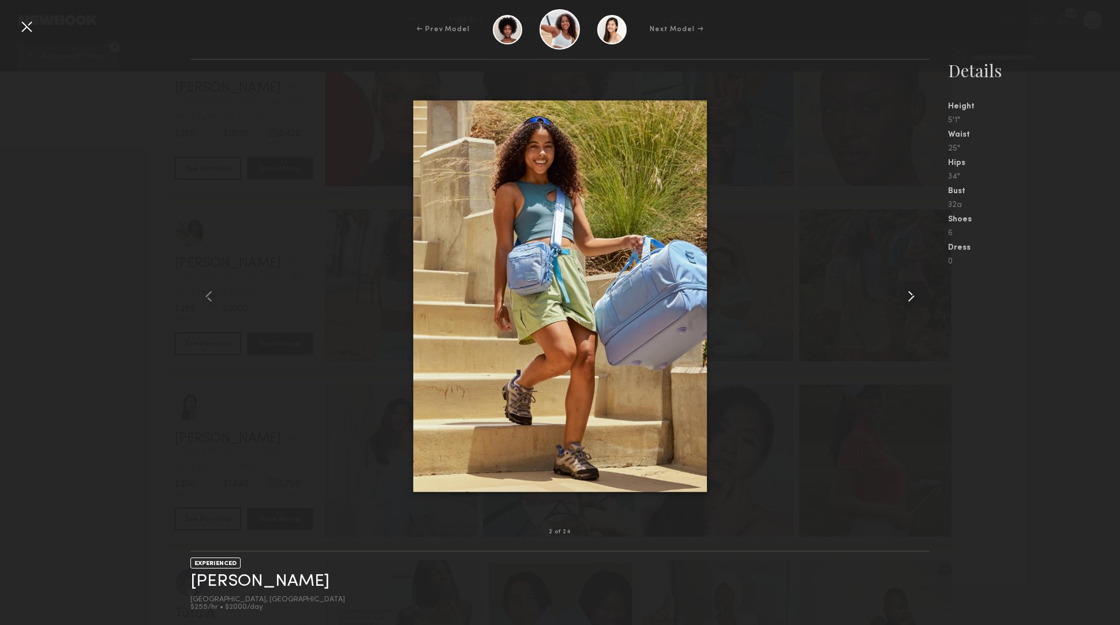
click at [916, 302] on common-icon at bounding box center [911, 296] width 18 height 18
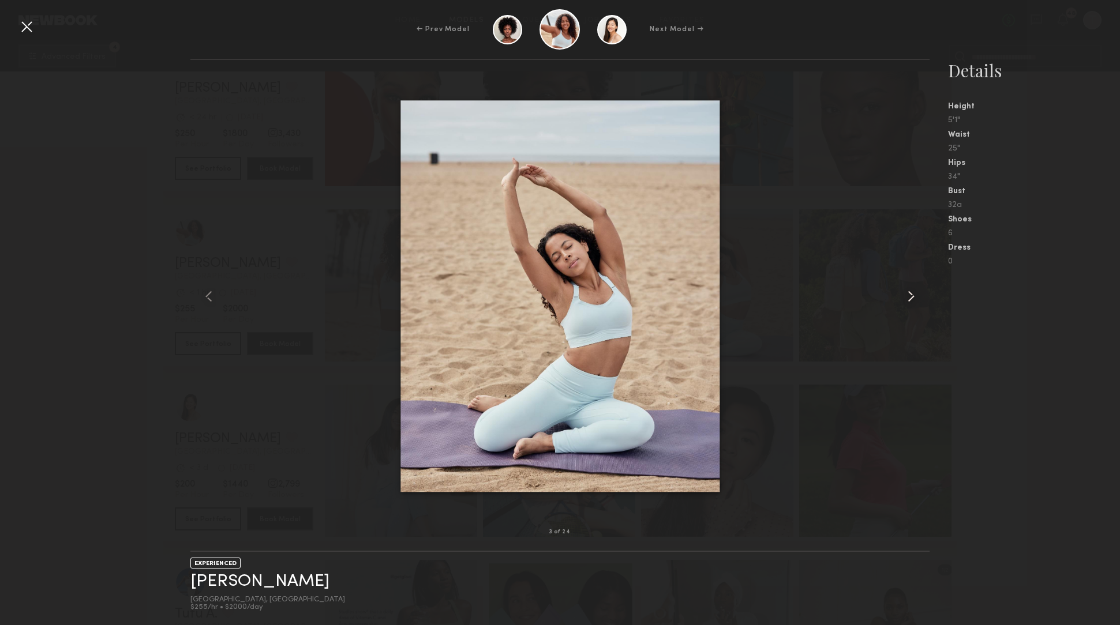
click at [916, 302] on common-icon at bounding box center [911, 296] width 18 height 18
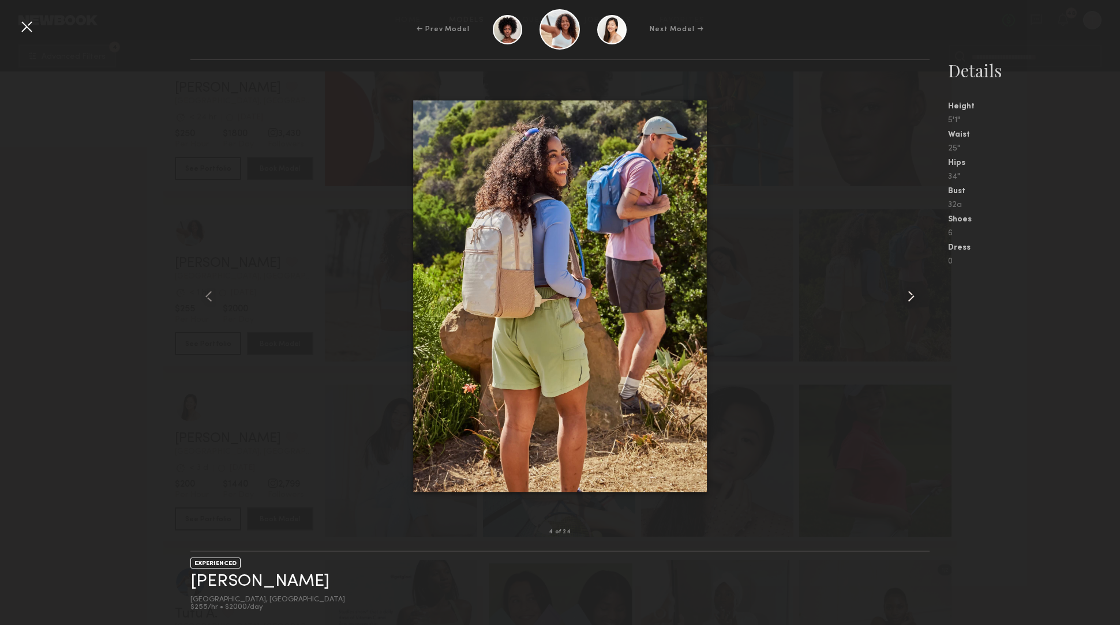
click at [916, 302] on common-icon at bounding box center [911, 296] width 18 height 18
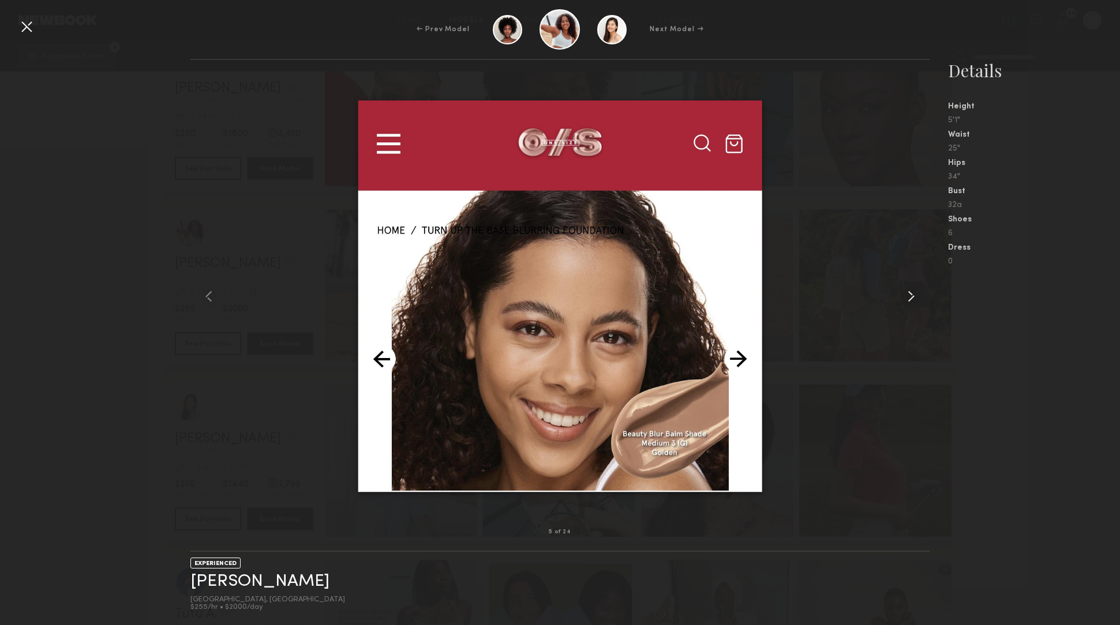
click at [916, 302] on common-icon at bounding box center [911, 296] width 18 height 18
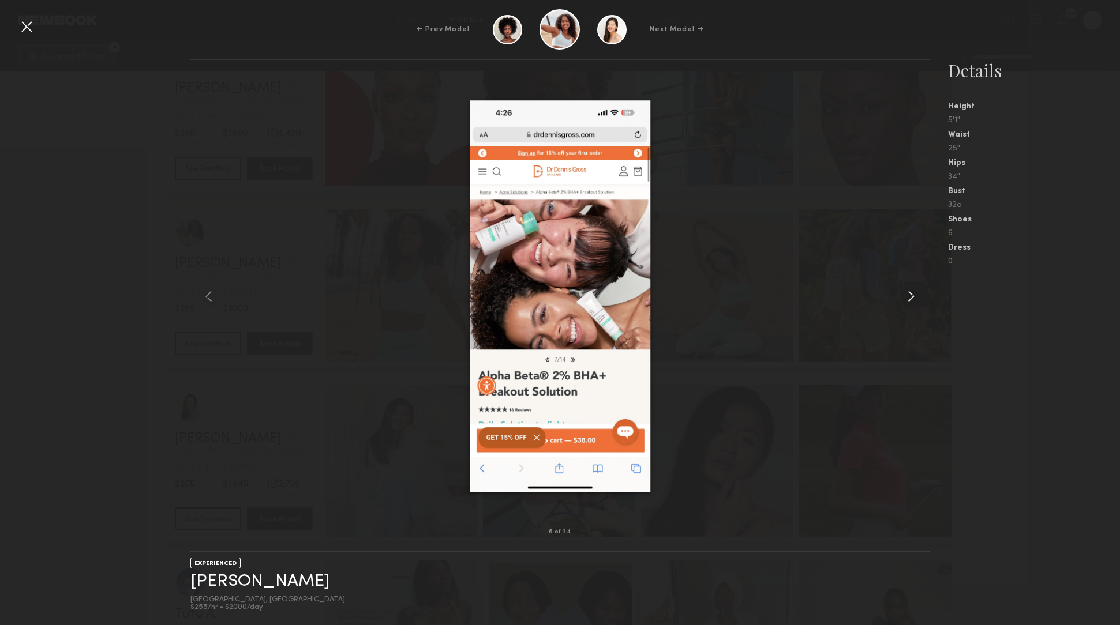
click at [916, 302] on common-icon at bounding box center [911, 296] width 18 height 18
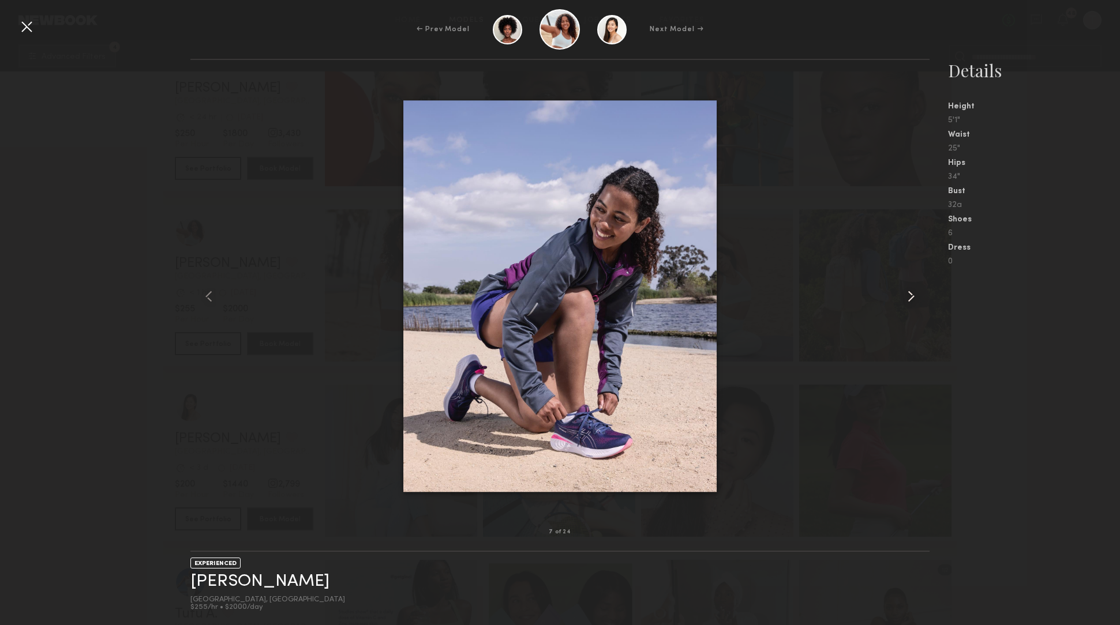
click at [916, 302] on common-icon at bounding box center [911, 296] width 18 height 18
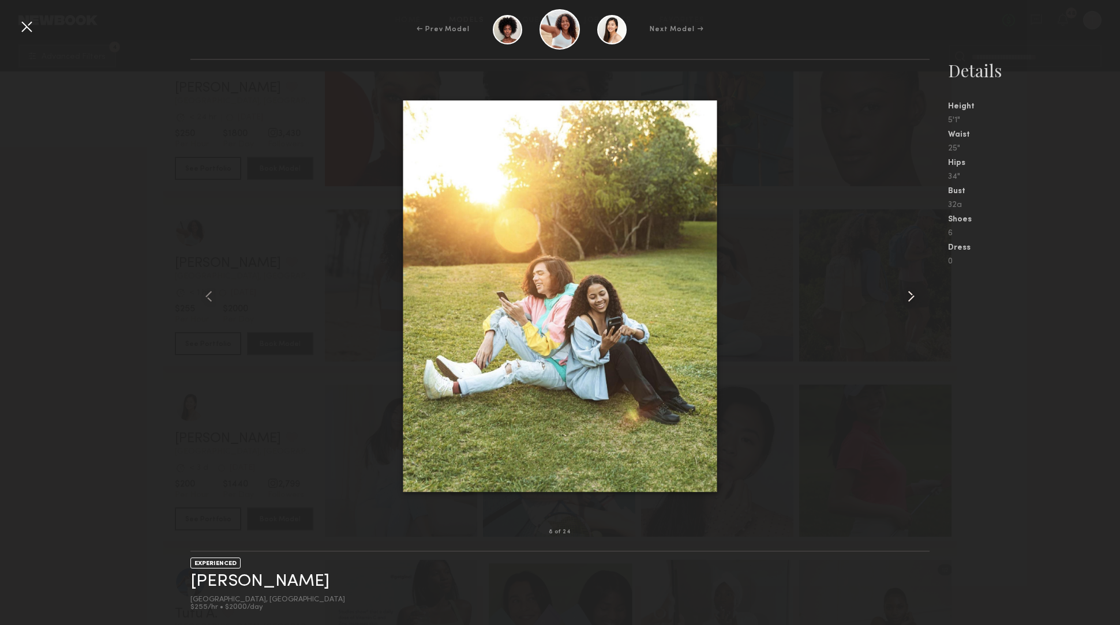
click at [916, 302] on common-icon at bounding box center [911, 296] width 18 height 18
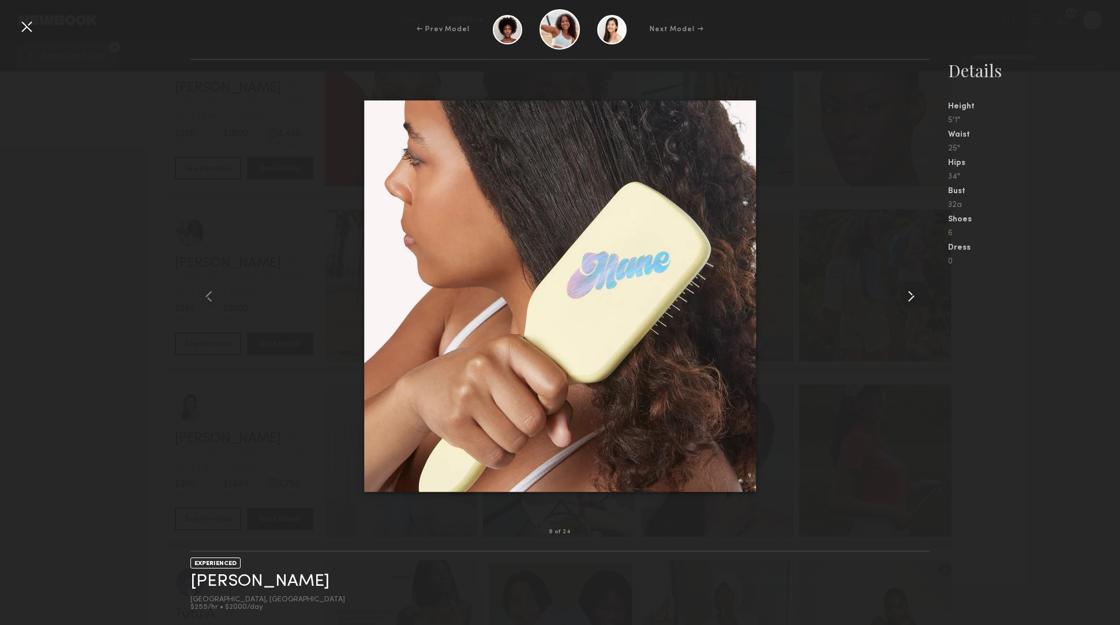
click at [916, 302] on common-icon at bounding box center [911, 296] width 18 height 18
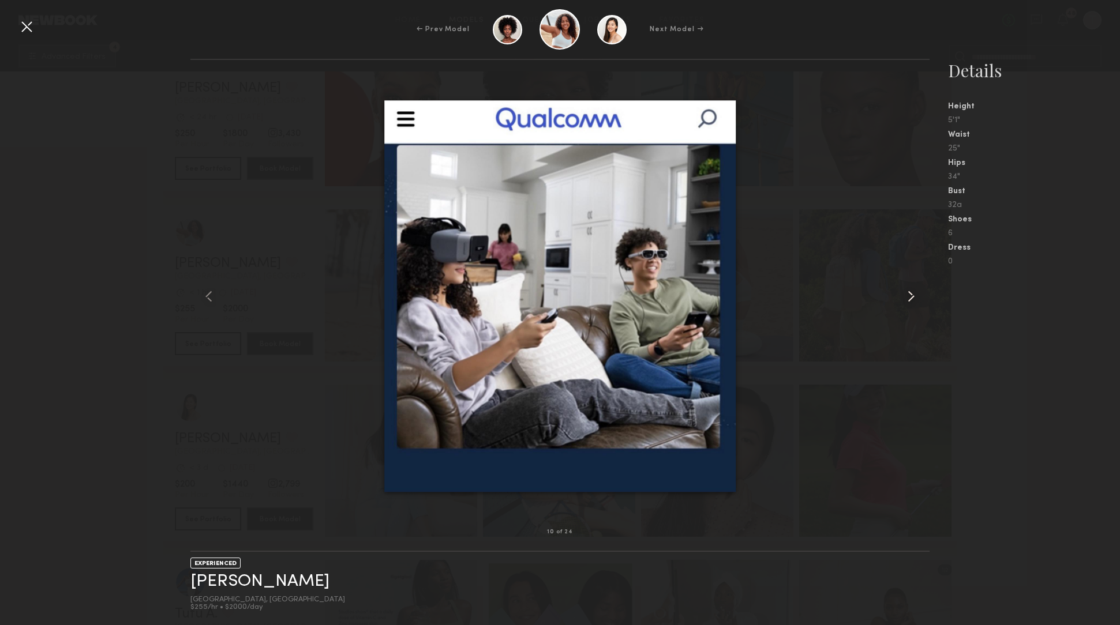
click at [916, 302] on common-icon at bounding box center [911, 296] width 18 height 18
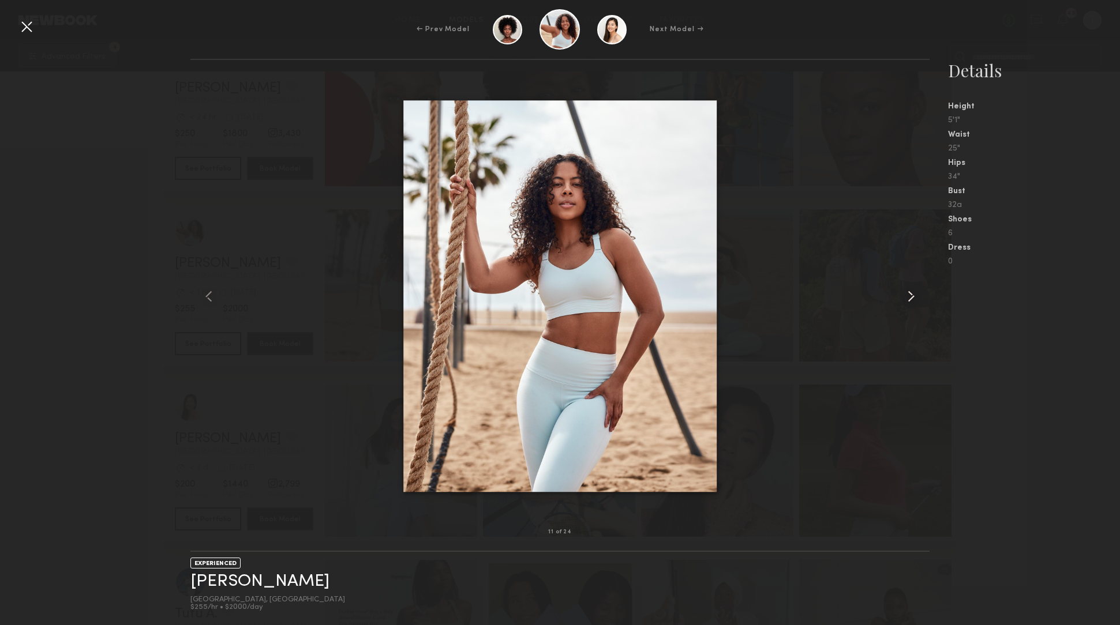
click at [912, 292] on common-icon at bounding box center [911, 296] width 18 height 18
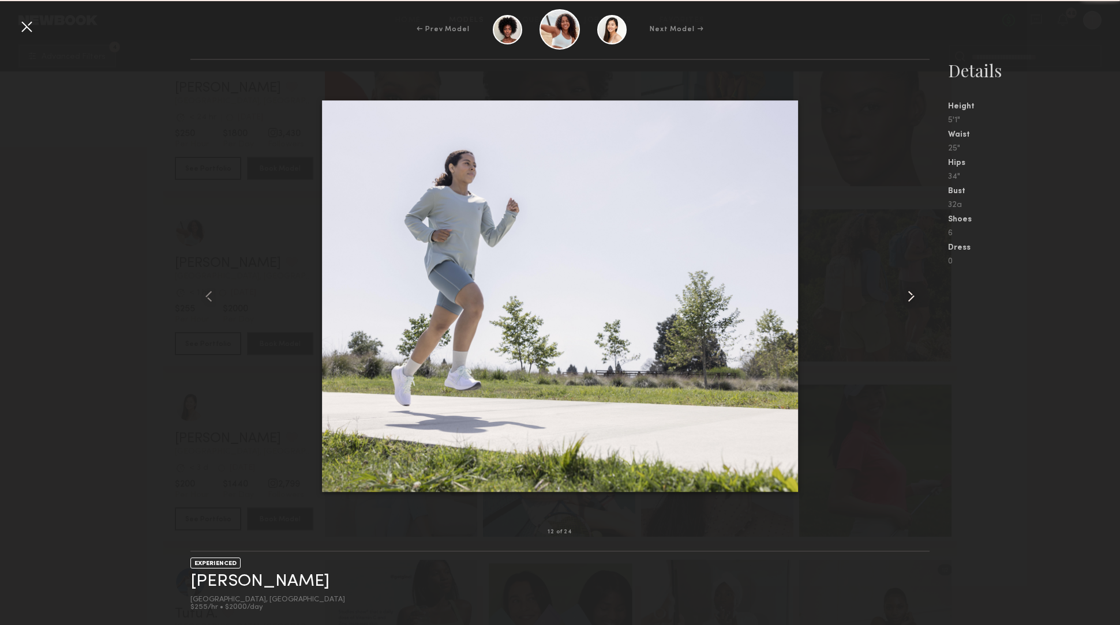
click at [912, 292] on common-icon at bounding box center [911, 296] width 18 height 18
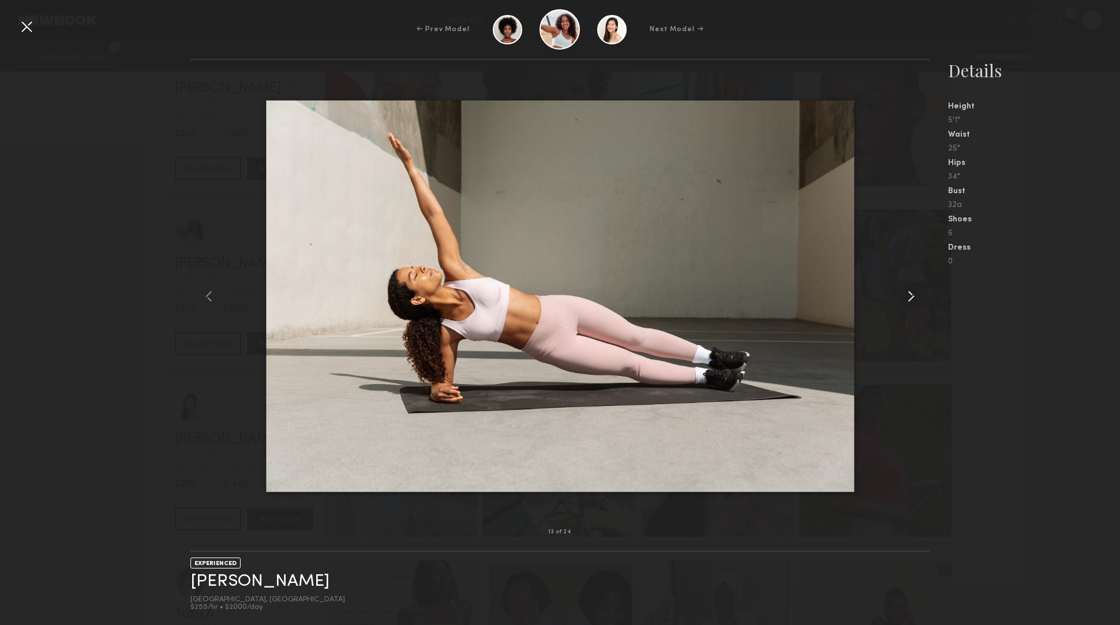
click at [912, 292] on common-icon at bounding box center [911, 296] width 18 height 18
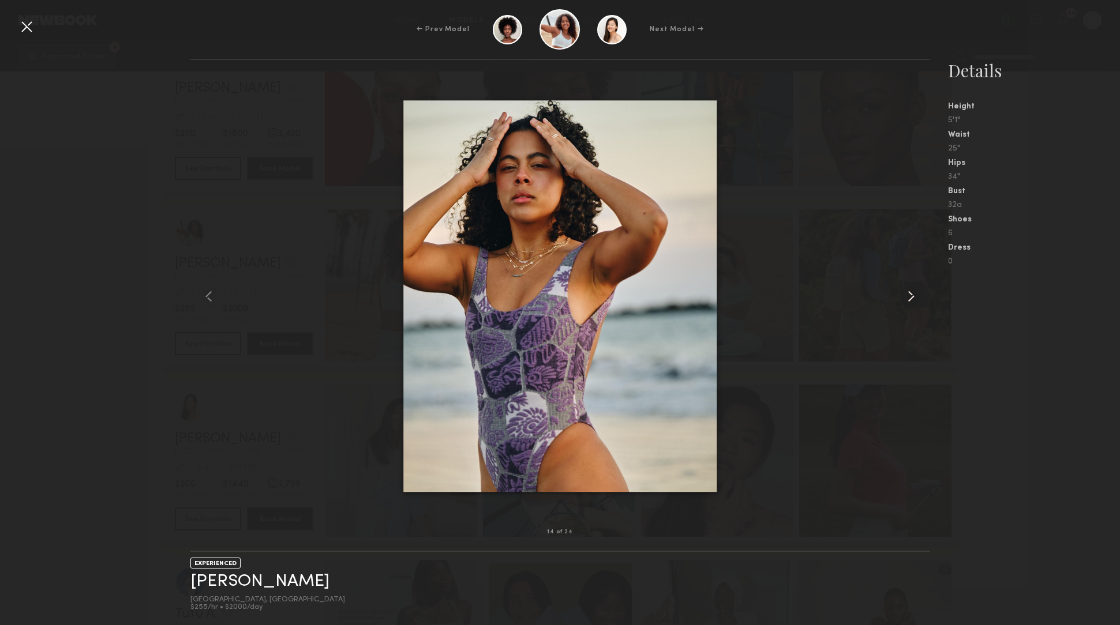
click at [912, 292] on common-icon at bounding box center [911, 296] width 18 height 18
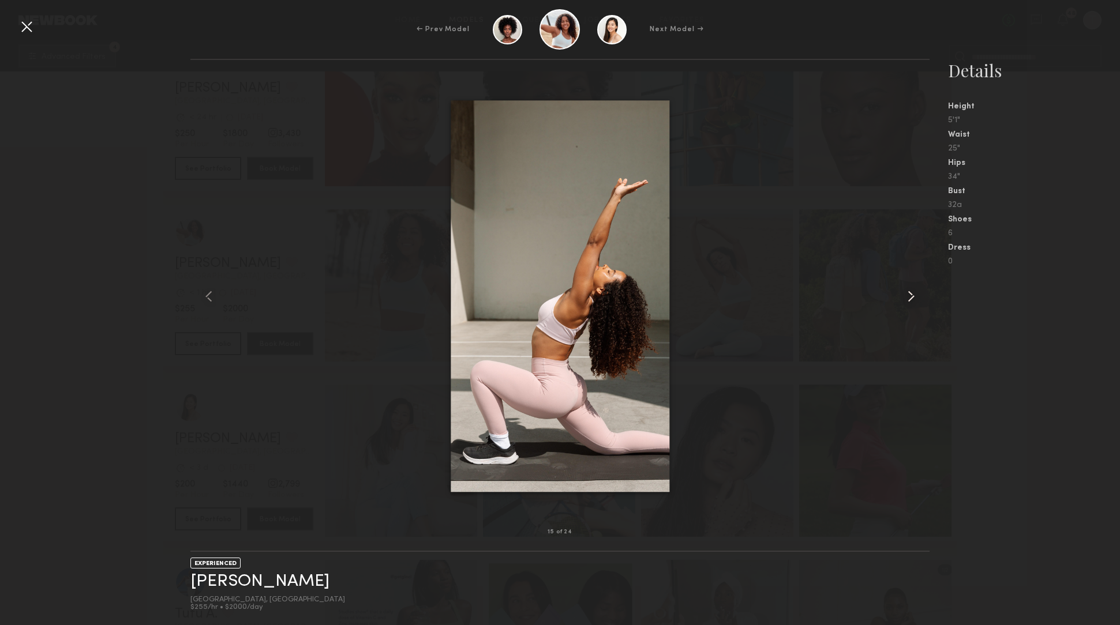
click at [912, 292] on common-icon at bounding box center [911, 296] width 18 height 18
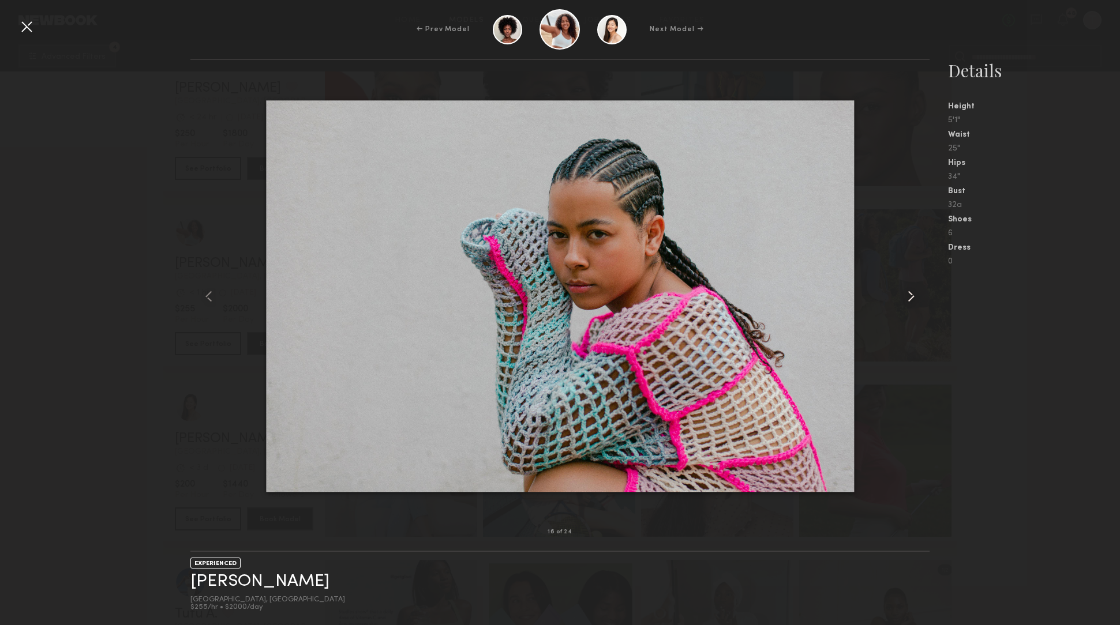
click at [912, 292] on common-icon at bounding box center [911, 296] width 18 height 18
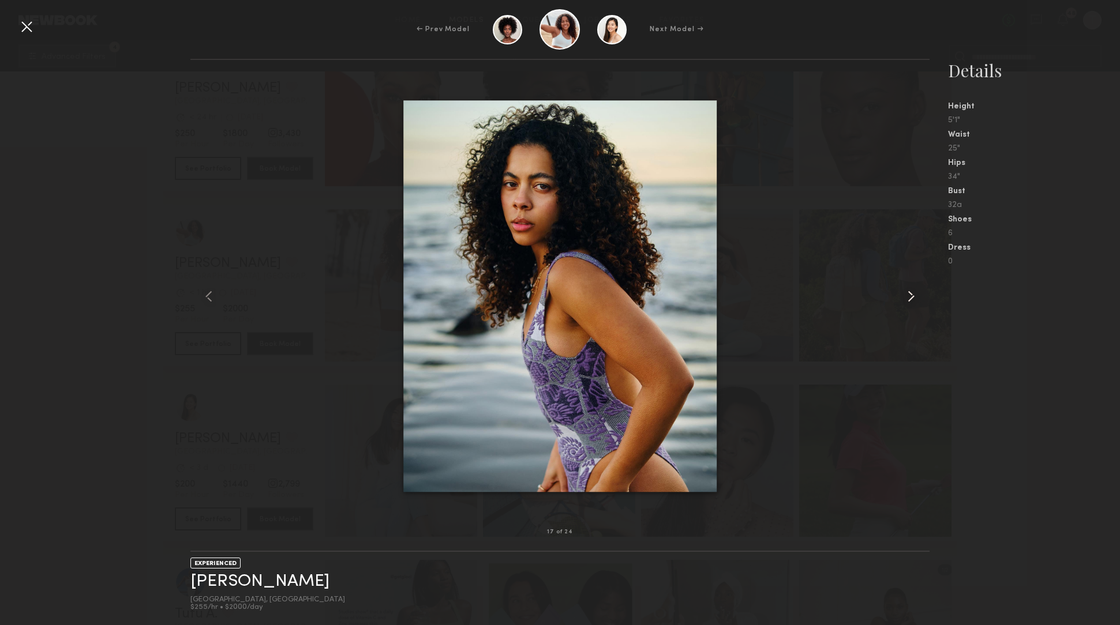
click at [912, 292] on common-icon at bounding box center [911, 296] width 18 height 18
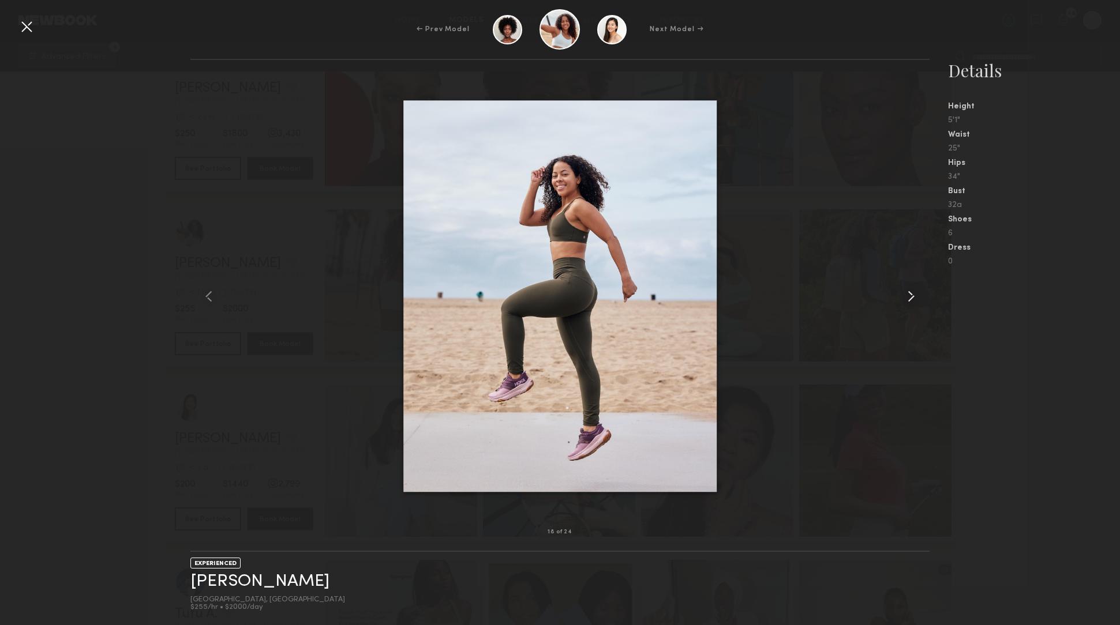
click at [912, 292] on common-icon at bounding box center [911, 296] width 18 height 18
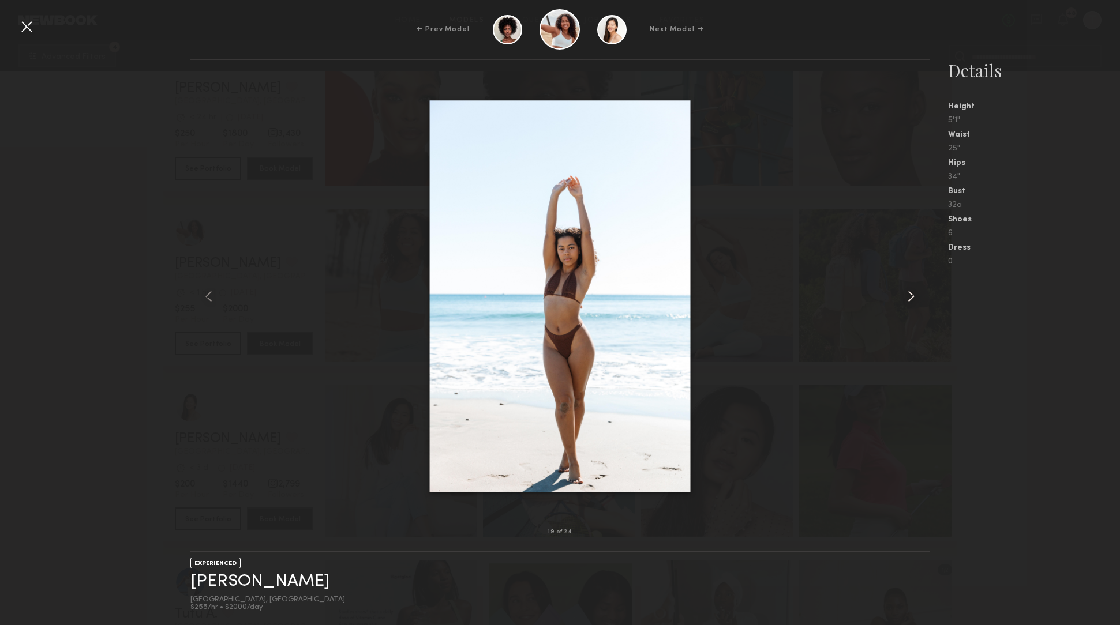
click at [912, 292] on common-icon at bounding box center [911, 296] width 18 height 18
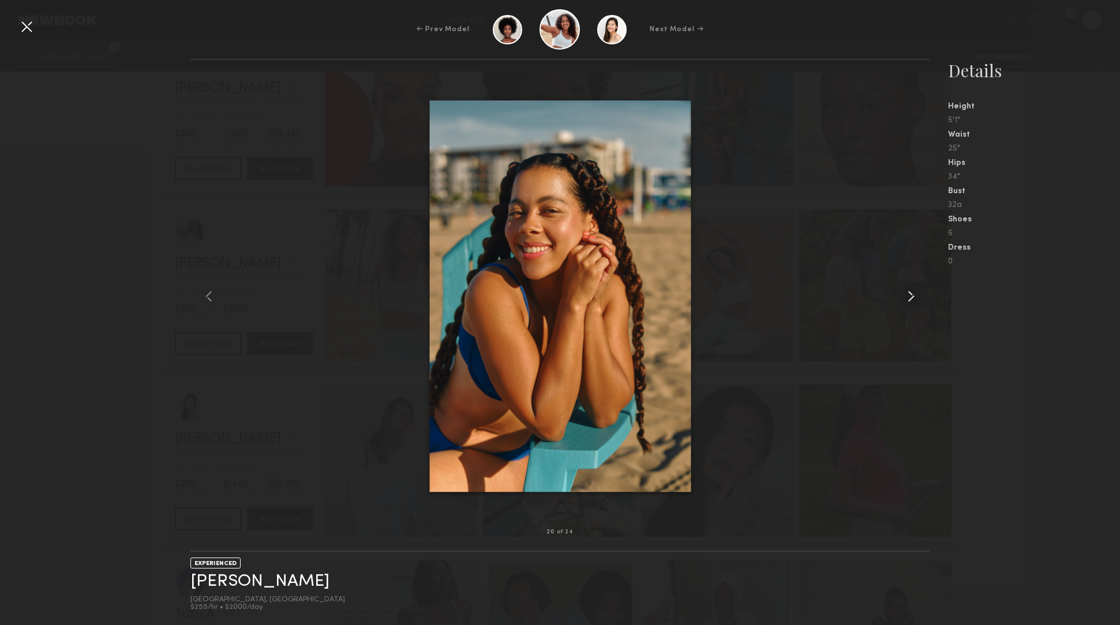
click at [912, 292] on common-icon at bounding box center [911, 296] width 18 height 18
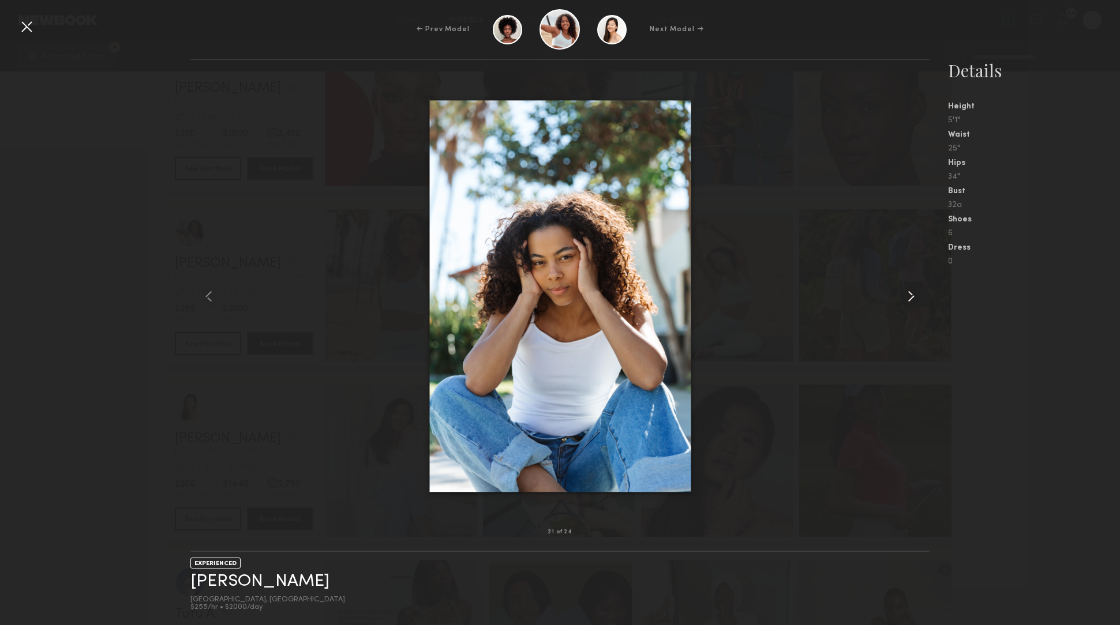
click at [912, 292] on common-icon at bounding box center [911, 296] width 18 height 18
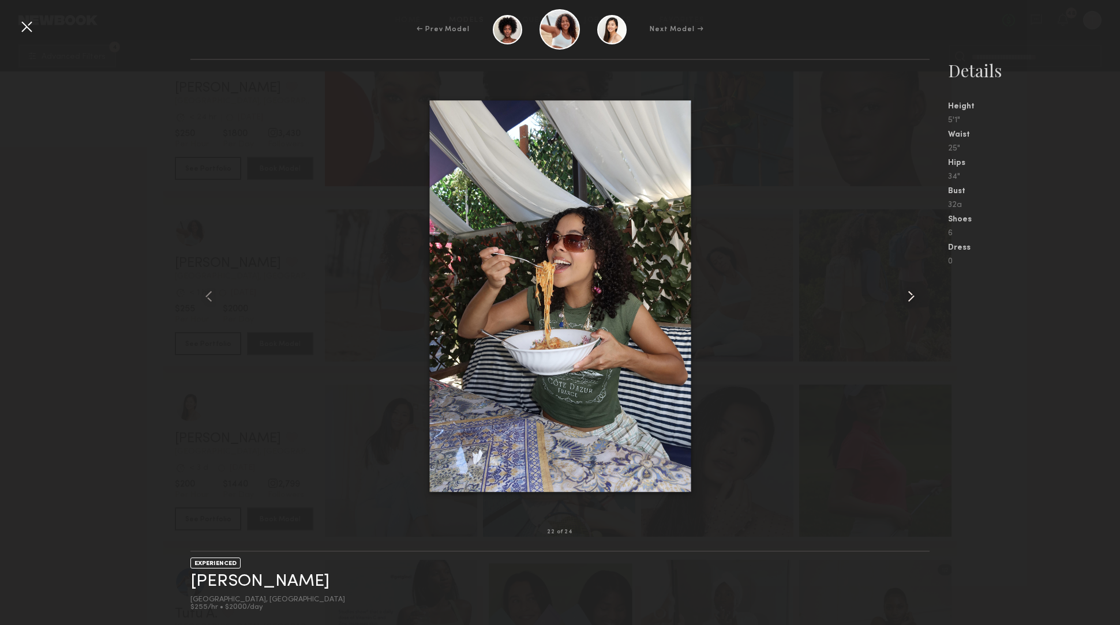
click at [912, 292] on common-icon at bounding box center [911, 296] width 18 height 18
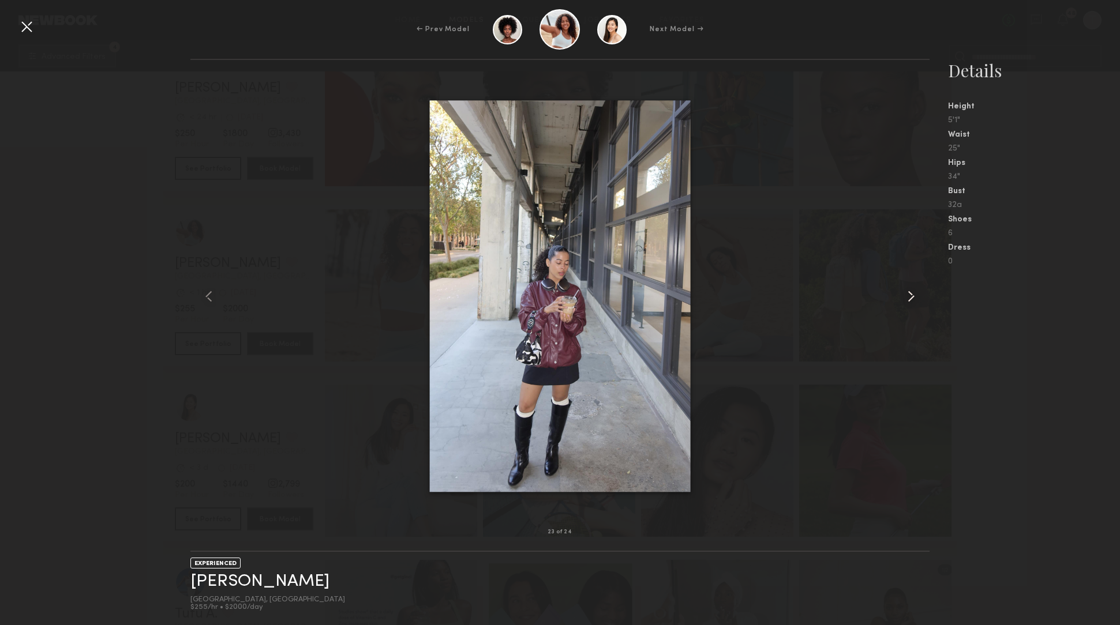
click at [912, 292] on common-icon at bounding box center [911, 296] width 18 height 18
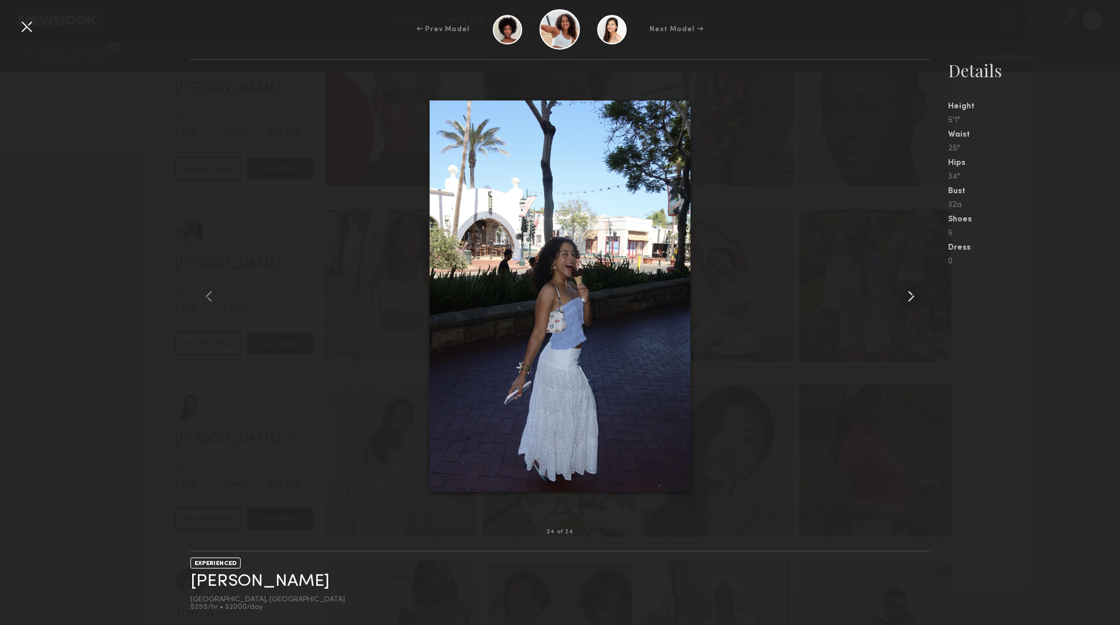
click at [912, 292] on common-icon at bounding box center [911, 296] width 18 height 18
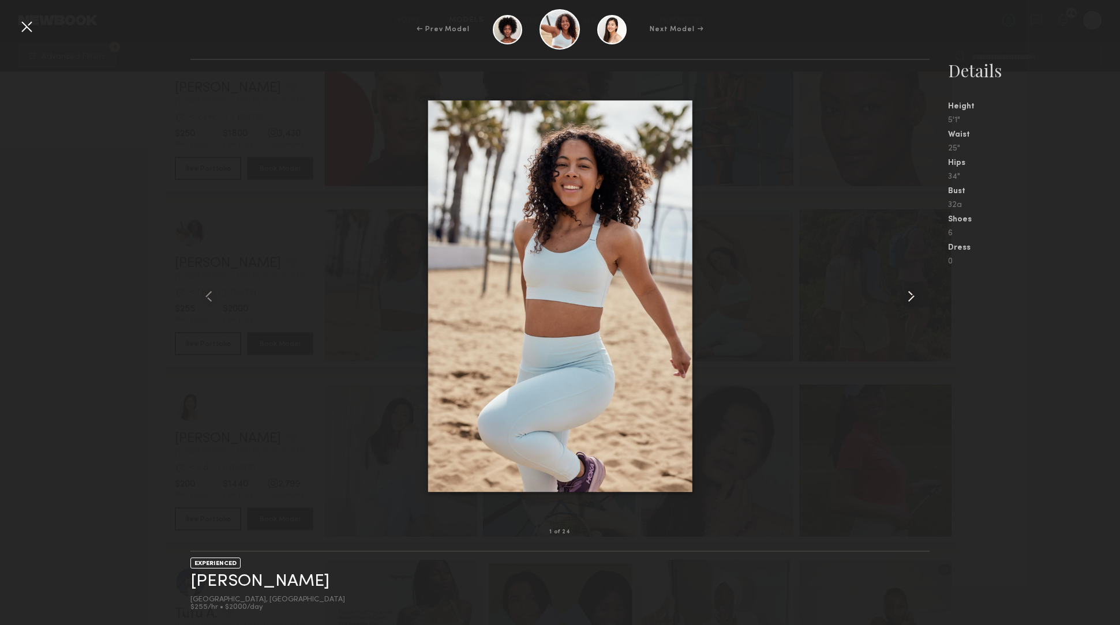
click at [918, 295] on common-icon at bounding box center [911, 296] width 18 height 18
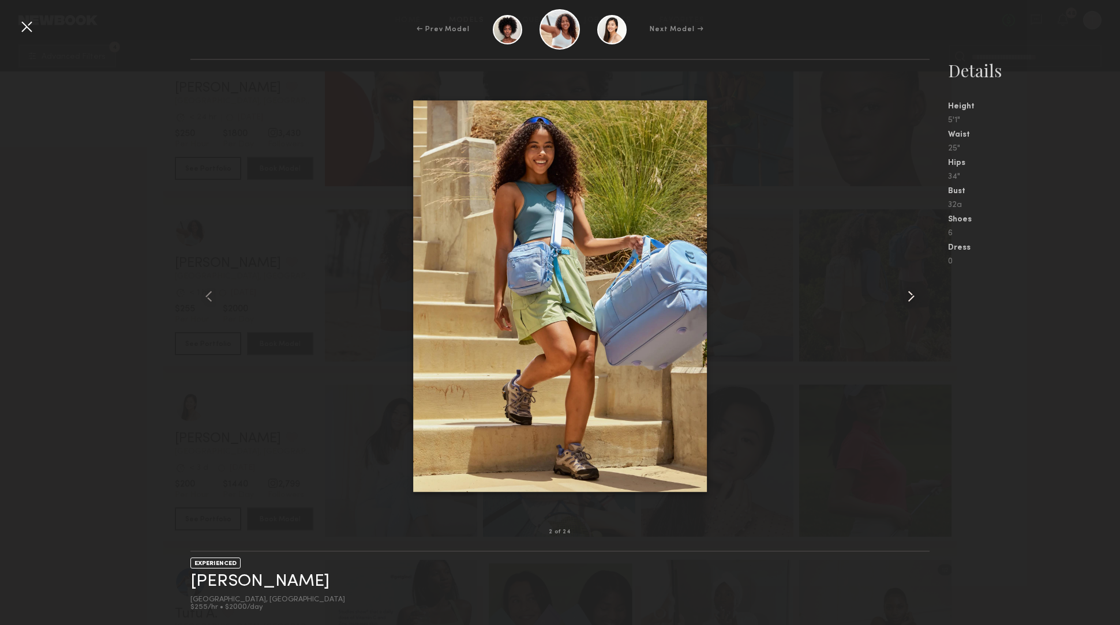
click at [918, 295] on common-icon at bounding box center [911, 296] width 18 height 18
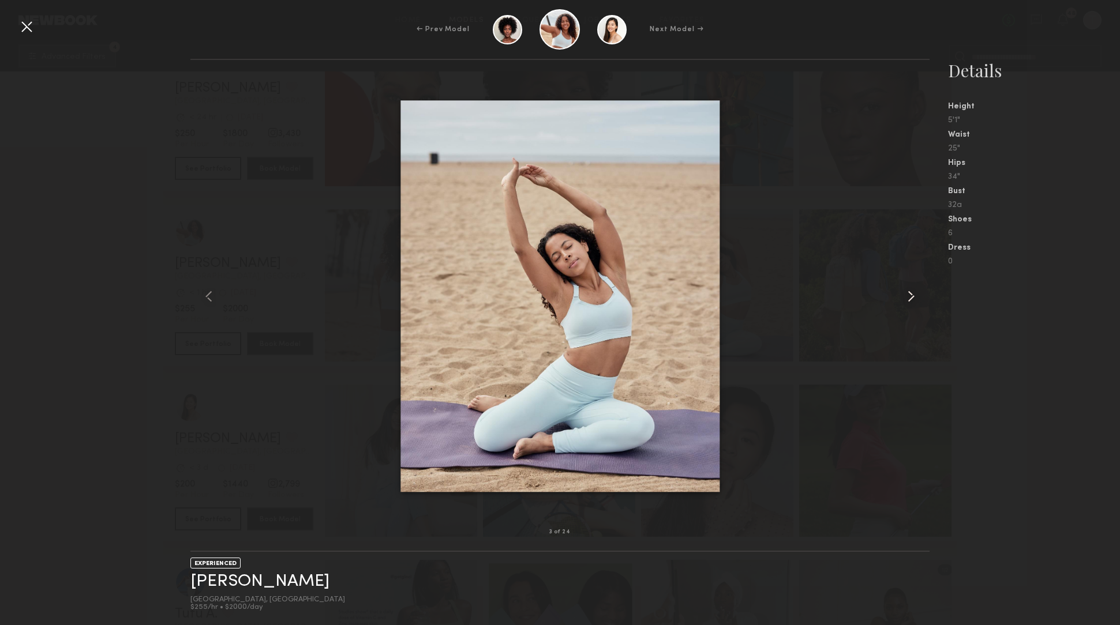
click at [918, 295] on common-icon at bounding box center [911, 296] width 18 height 18
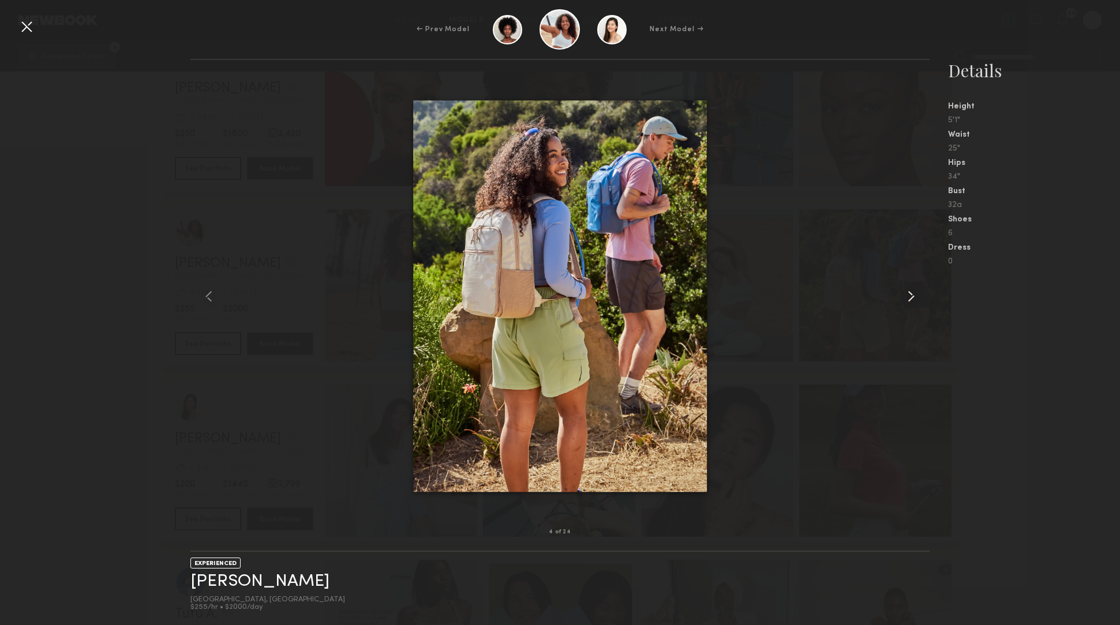
click at [918, 295] on common-icon at bounding box center [911, 296] width 18 height 18
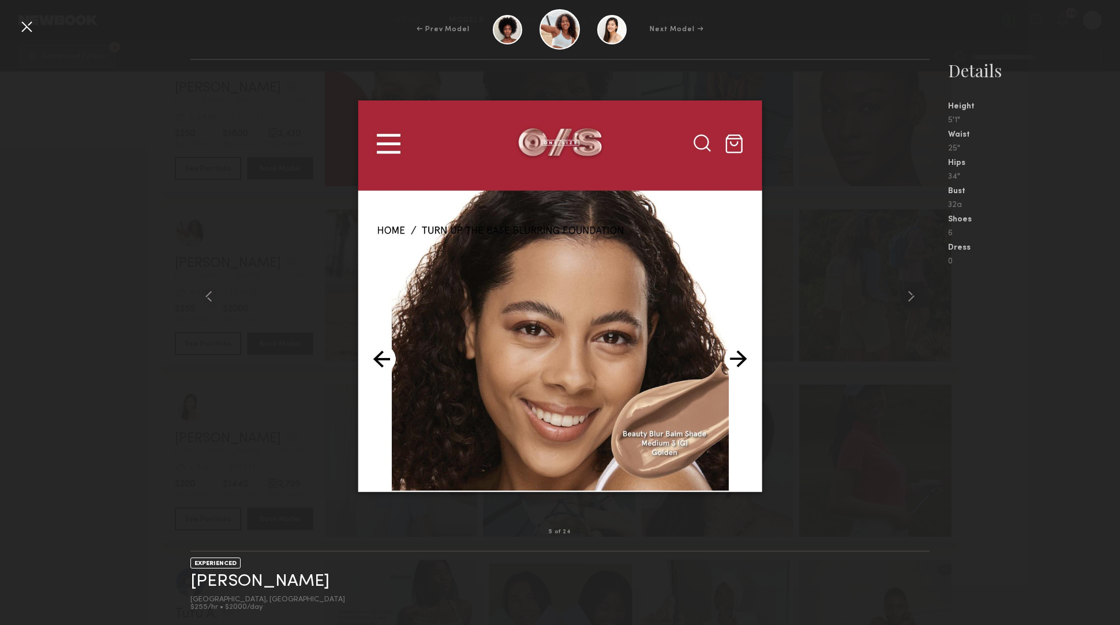
click at [847, 433] on div at bounding box center [559, 296] width 739 height 436
click at [1010, 412] on nb-gallery-model-stats "Details Height 5'1" Waist 25" Hips 34" Bust 32a Shoes 6 Dress 0" at bounding box center [1024, 342] width 190 height 567
click at [908, 293] on common-icon at bounding box center [911, 296] width 18 height 18
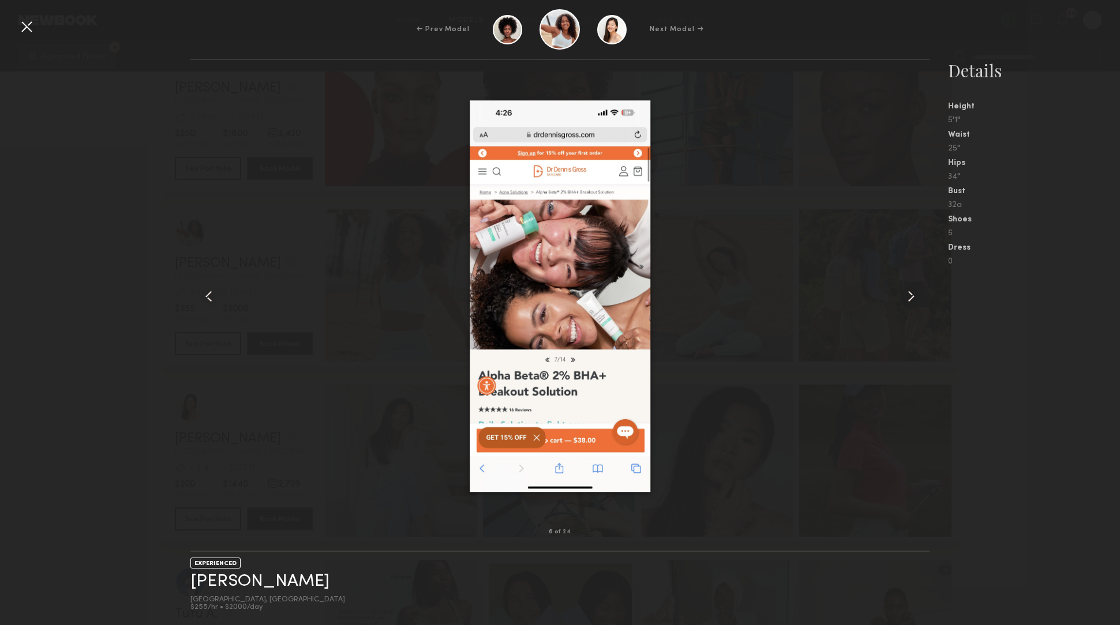
click at [908, 293] on common-icon at bounding box center [911, 296] width 18 height 18
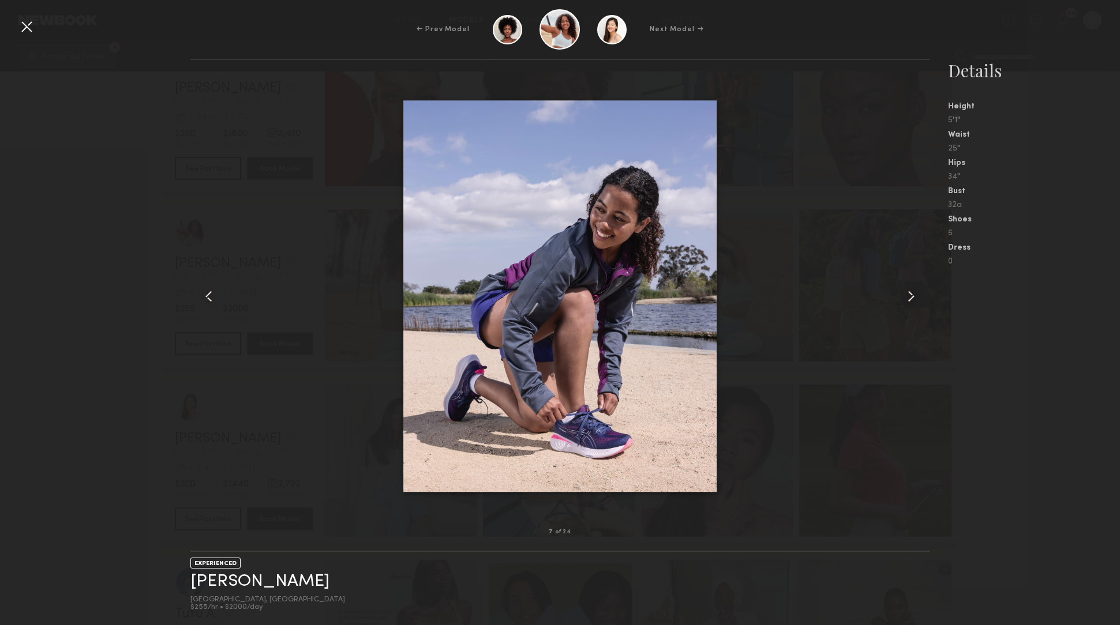
click at [908, 293] on common-icon at bounding box center [911, 296] width 18 height 18
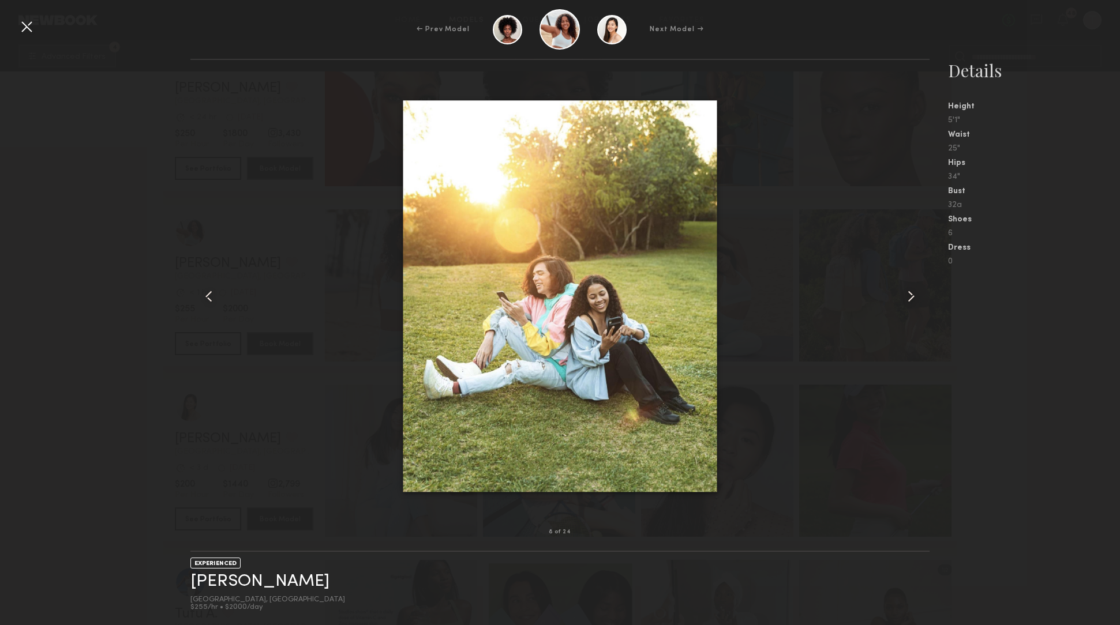
click at [908, 293] on common-icon at bounding box center [911, 296] width 18 height 18
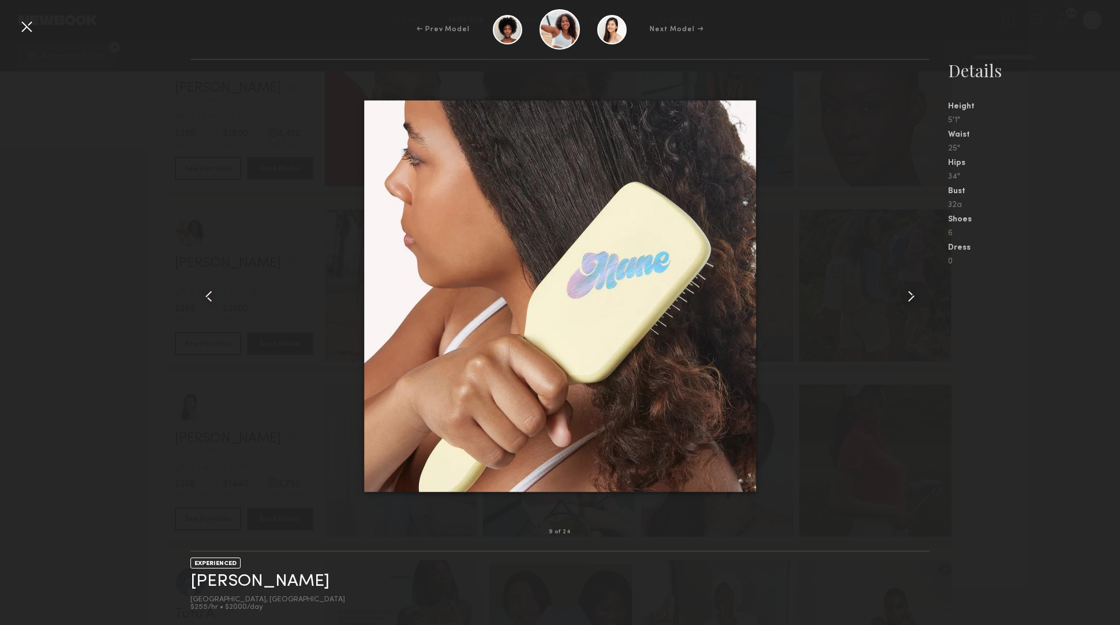
click at [994, 289] on nb-gallery-model-stats "Details Height 5'1" Waist 25" Hips 34" Bust 32a Shoes 6 Dress 0" at bounding box center [1024, 342] width 190 height 567
click at [29, 28] on div at bounding box center [26, 26] width 18 height 18
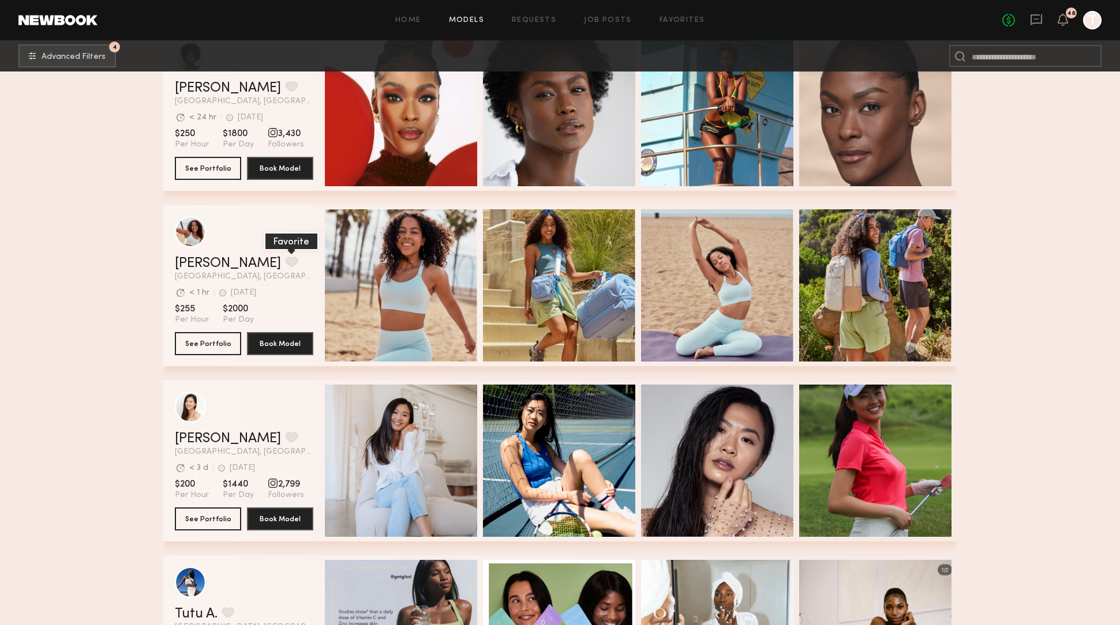
click at [286, 259] on button "grid" at bounding box center [292, 262] width 12 height 10
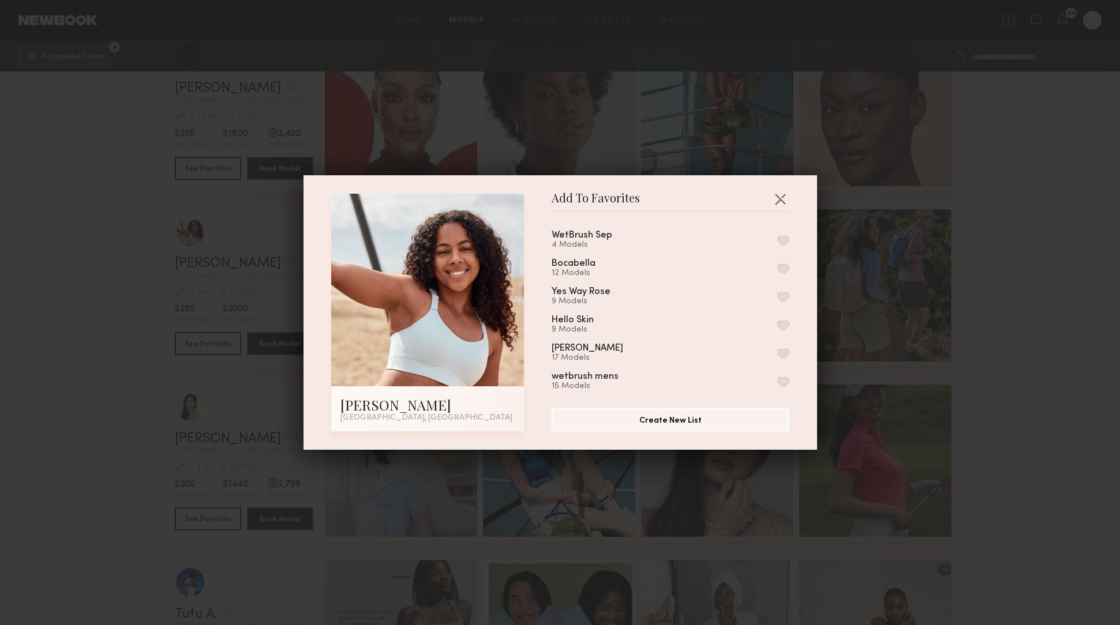
click at [779, 237] on button "button" at bounding box center [783, 240] width 12 height 10
click at [202, 136] on div "Add To Favorites Keyatta D. Los Angeles, CA Add To Favorites WetBrush Sep 5 Mod…" at bounding box center [560, 312] width 1120 height 625
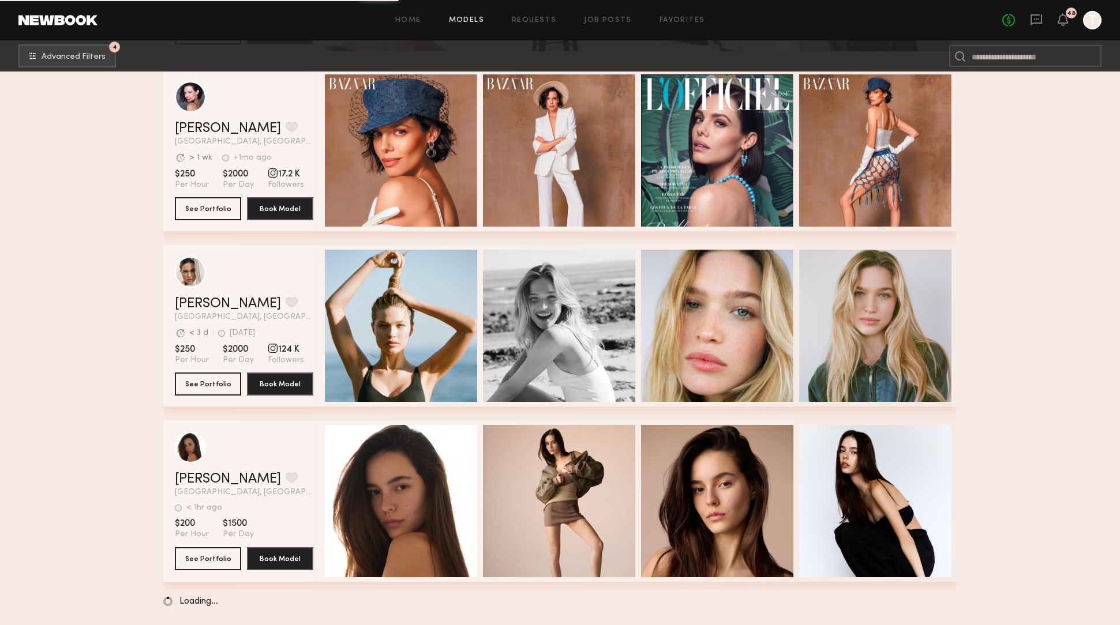
scroll to position [35465, 0]
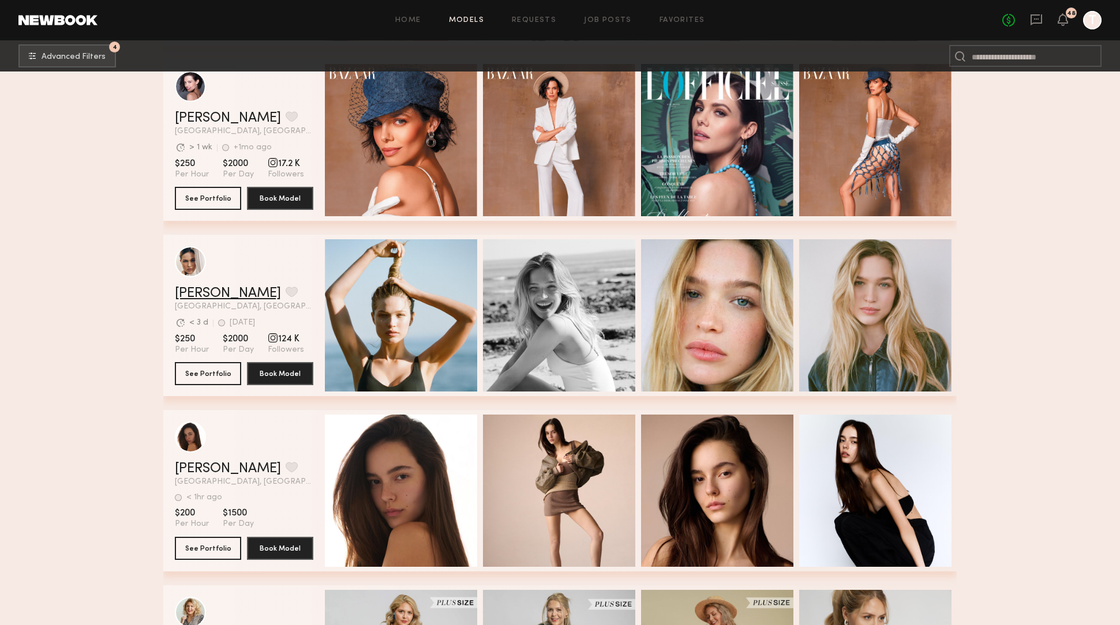
click at [190, 291] on link "Ali C." at bounding box center [228, 294] width 106 height 14
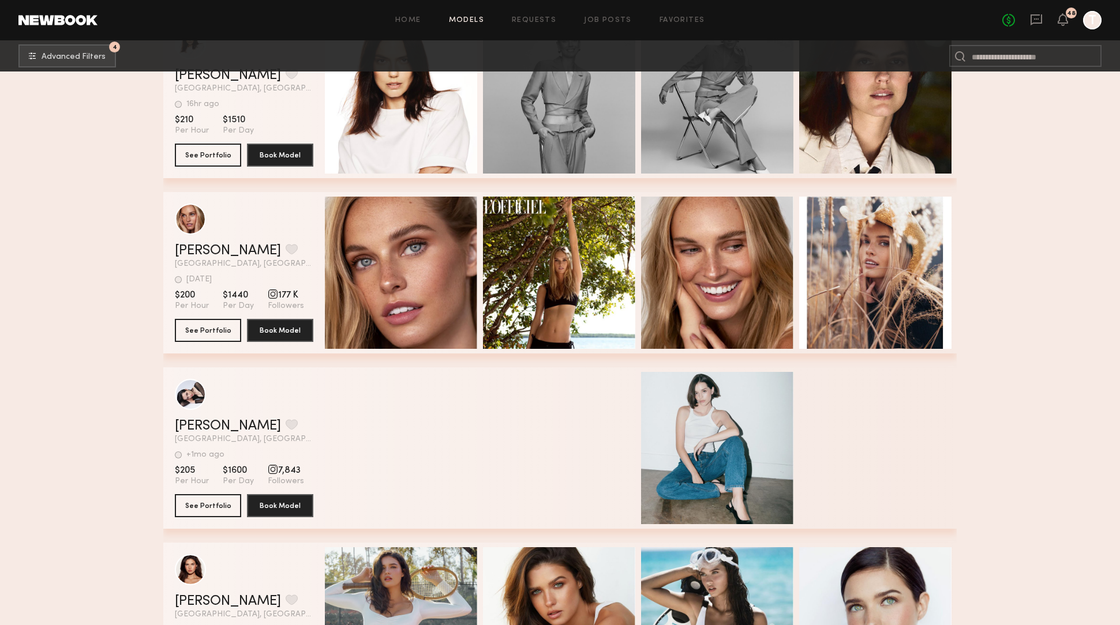
scroll to position [38872, 0]
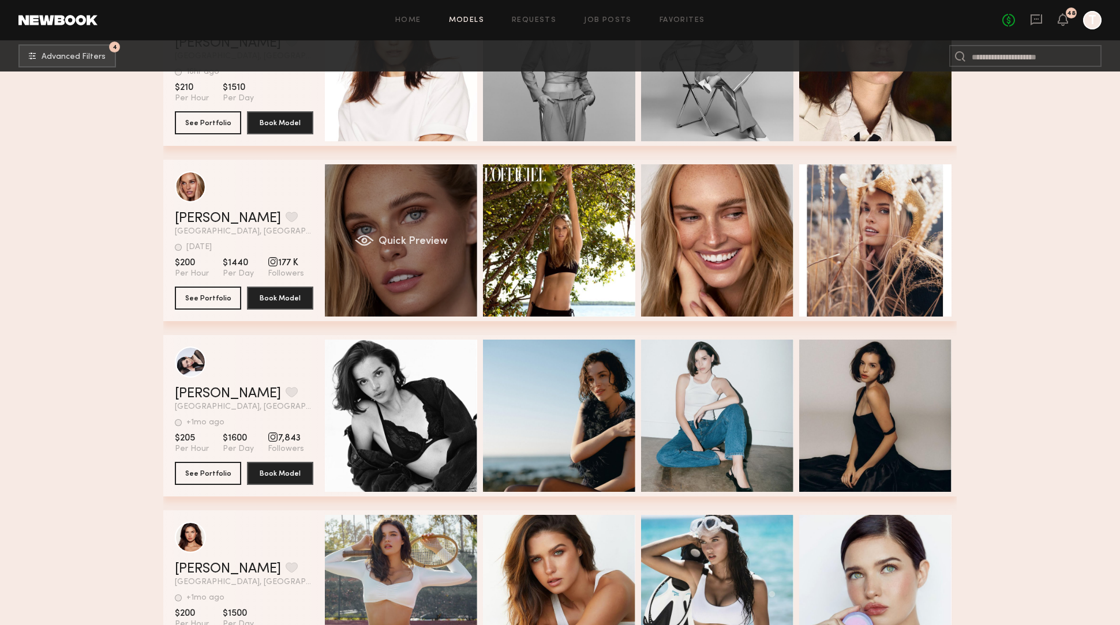
click at [406, 250] on div "Quick Preview" at bounding box center [401, 240] width 152 height 152
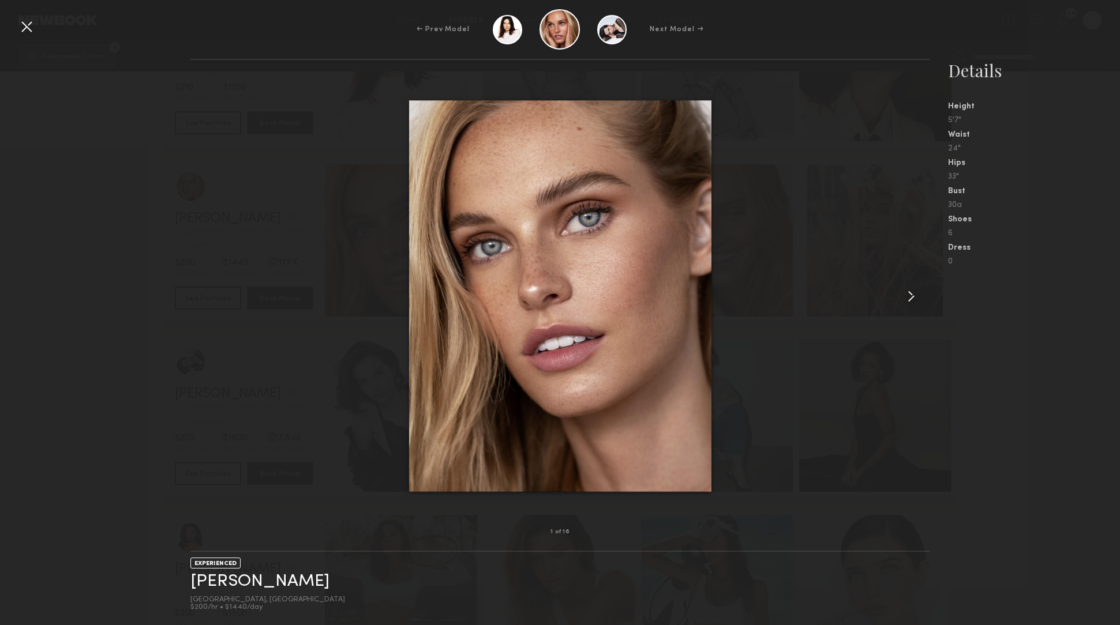
click at [913, 297] on common-icon at bounding box center [911, 296] width 18 height 18
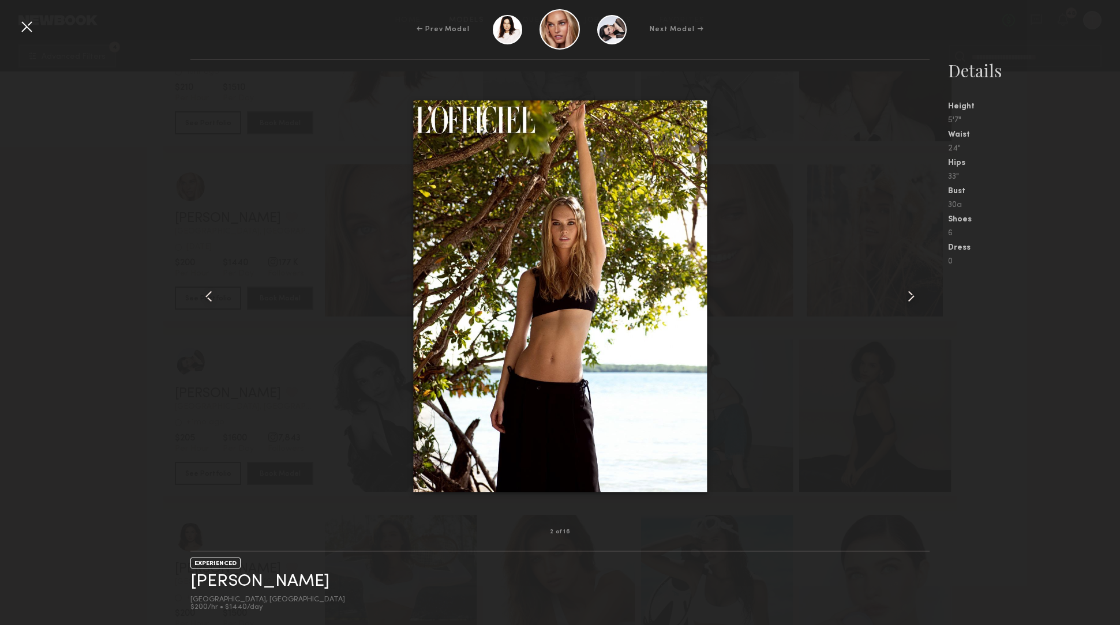
click at [913, 297] on common-icon at bounding box center [911, 296] width 18 height 18
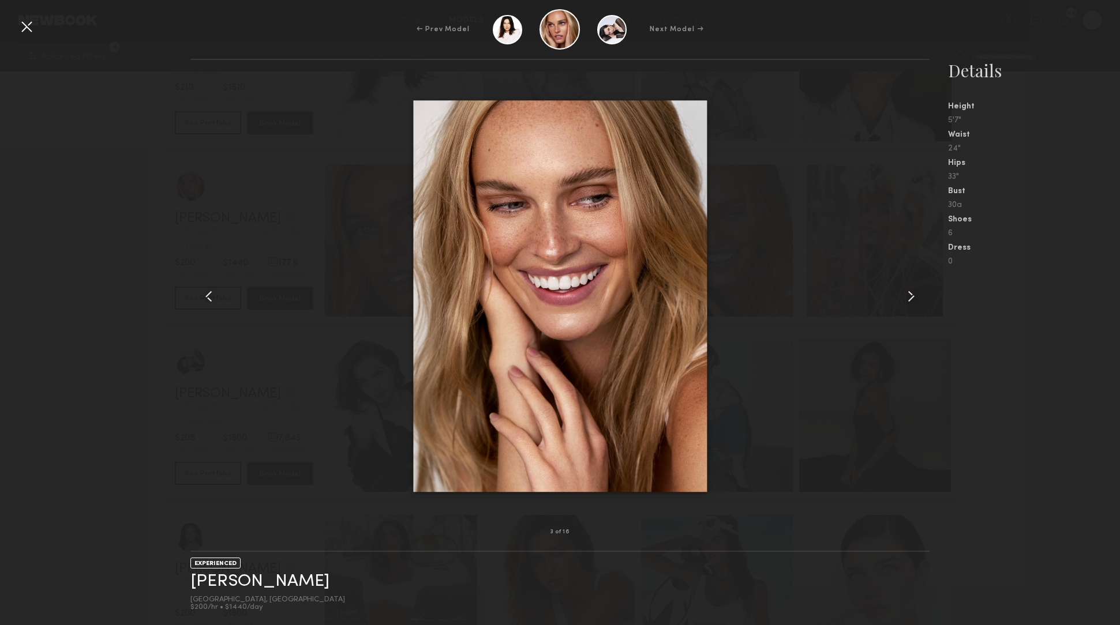
click at [913, 297] on common-icon at bounding box center [911, 296] width 18 height 18
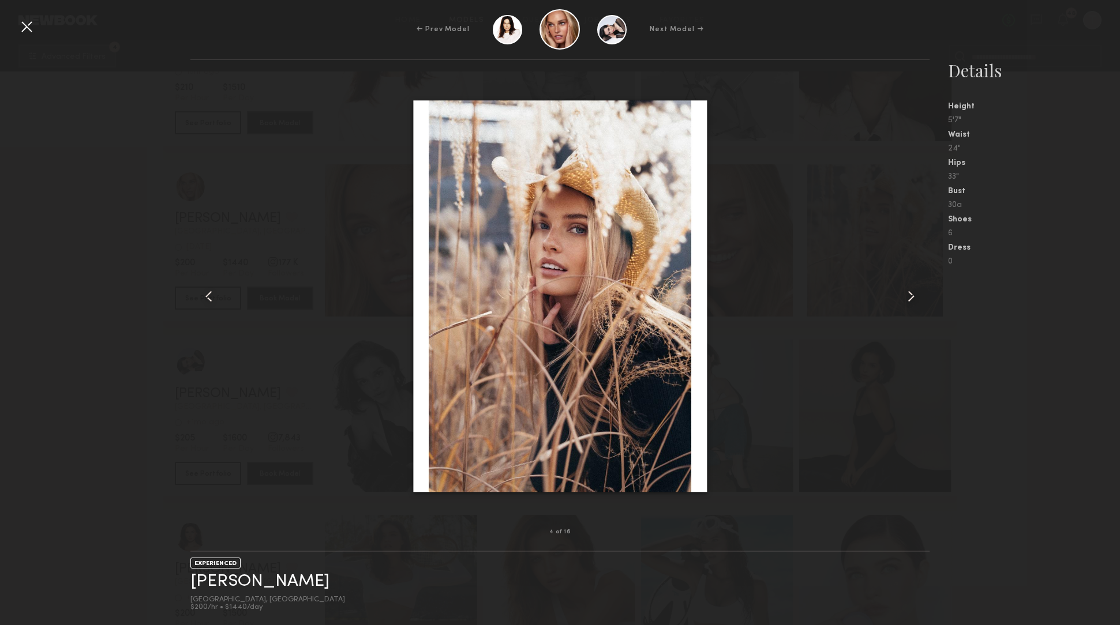
click at [913, 297] on common-icon at bounding box center [911, 296] width 18 height 18
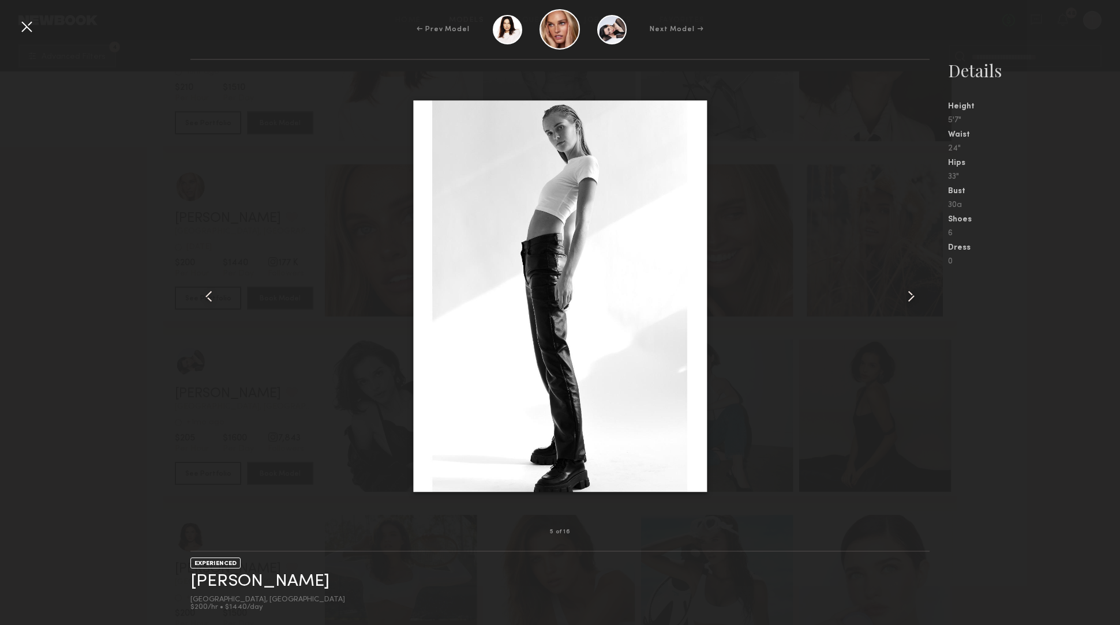
click at [913, 297] on common-icon at bounding box center [911, 296] width 18 height 18
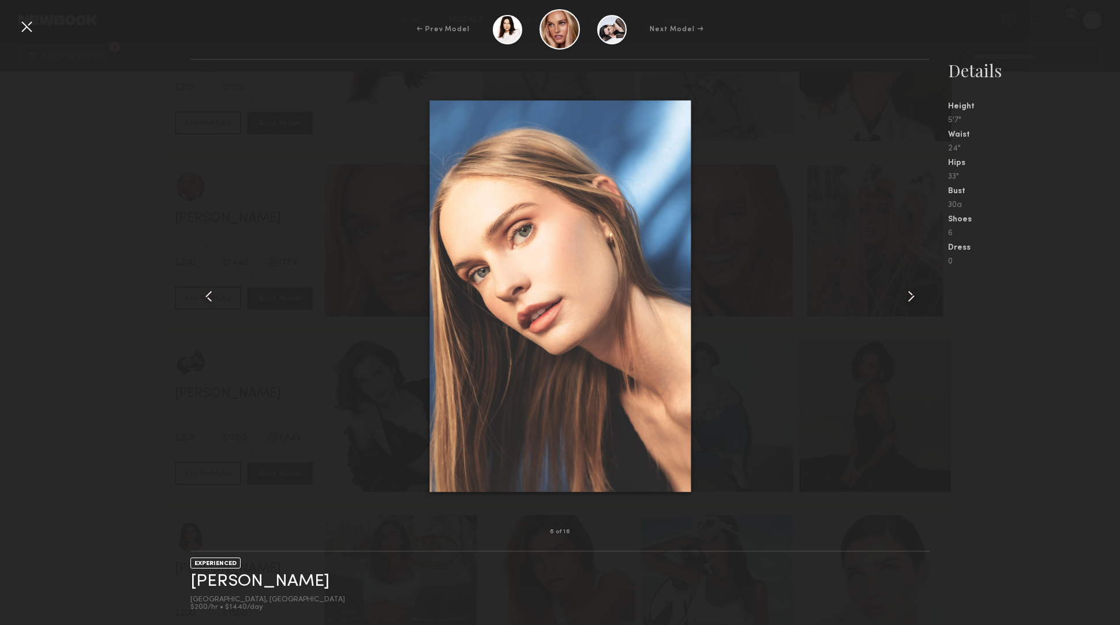
click at [913, 297] on common-icon at bounding box center [911, 296] width 18 height 18
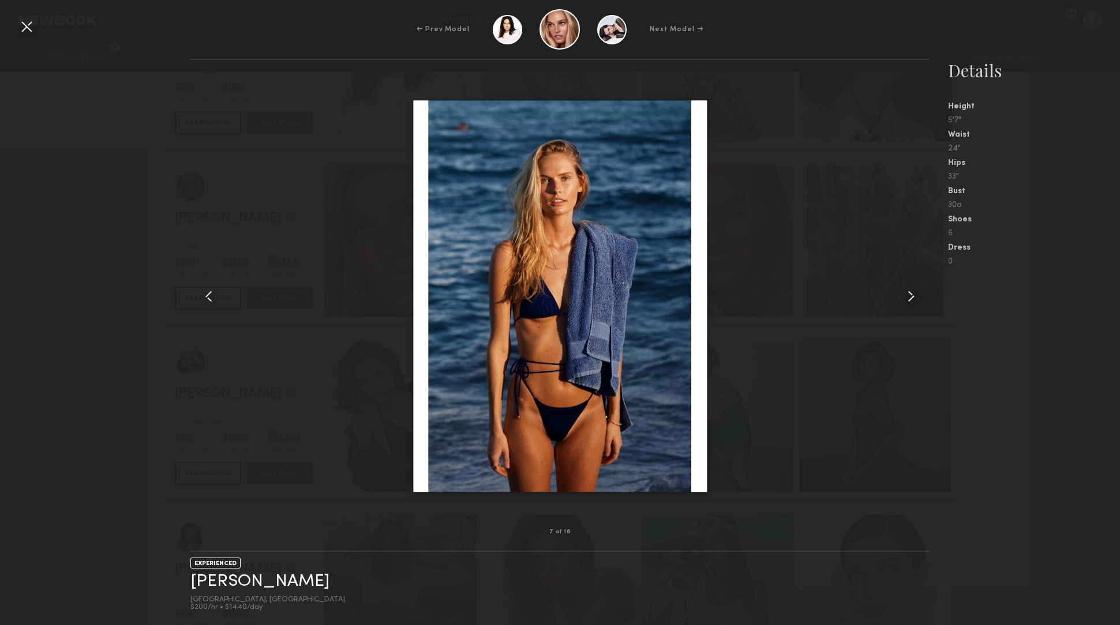
click at [913, 297] on common-icon at bounding box center [911, 296] width 18 height 18
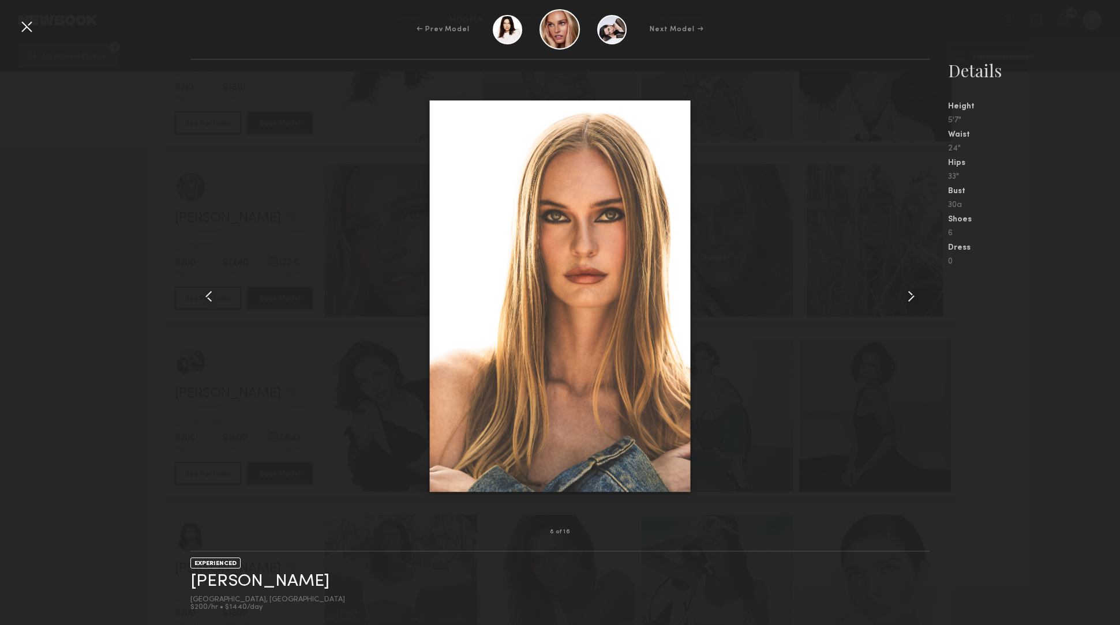
click at [913, 297] on common-icon at bounding box center [911, 296] width 18 height 18
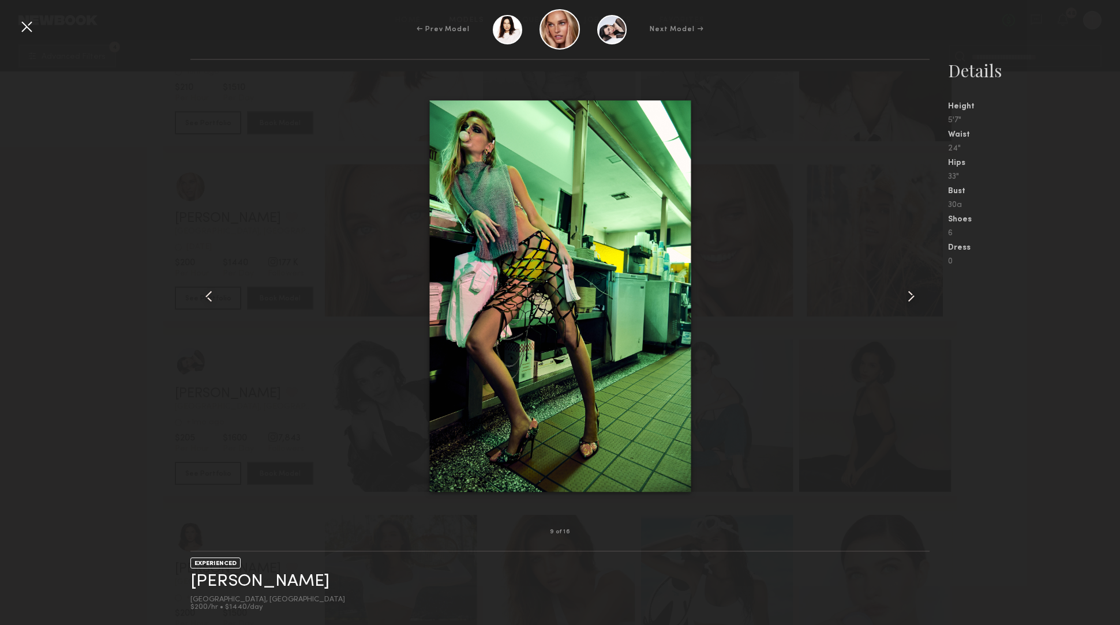
click at [913, 297] on common-icon at bounding box center [911, 296] width 18 height 18
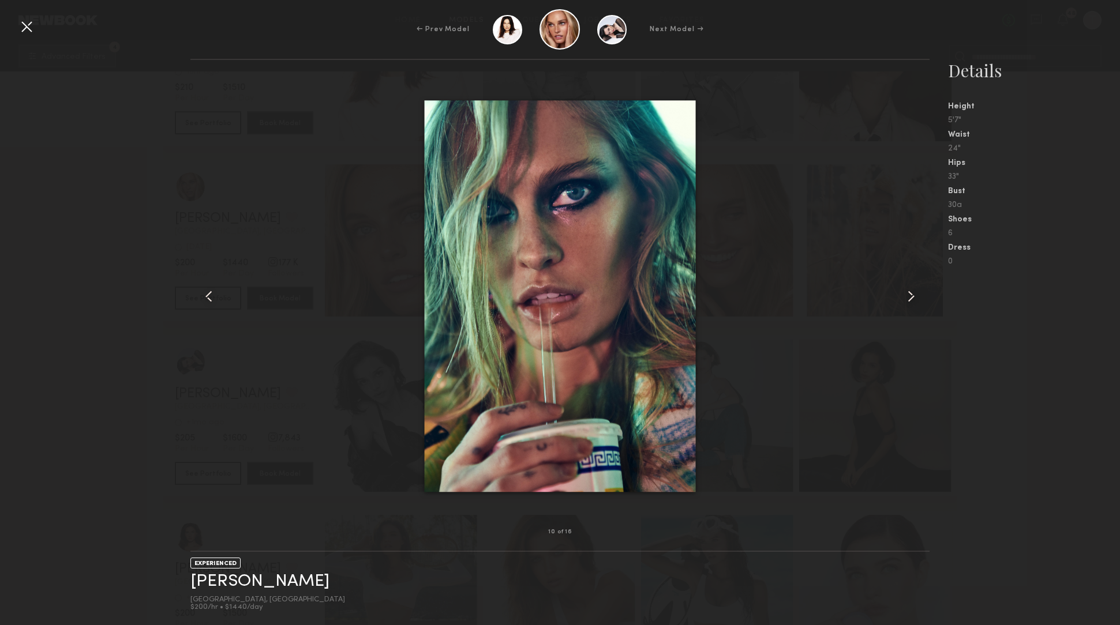
click at [913, 297] on common-icon at bounding box center [911, 296] width 18 height 18
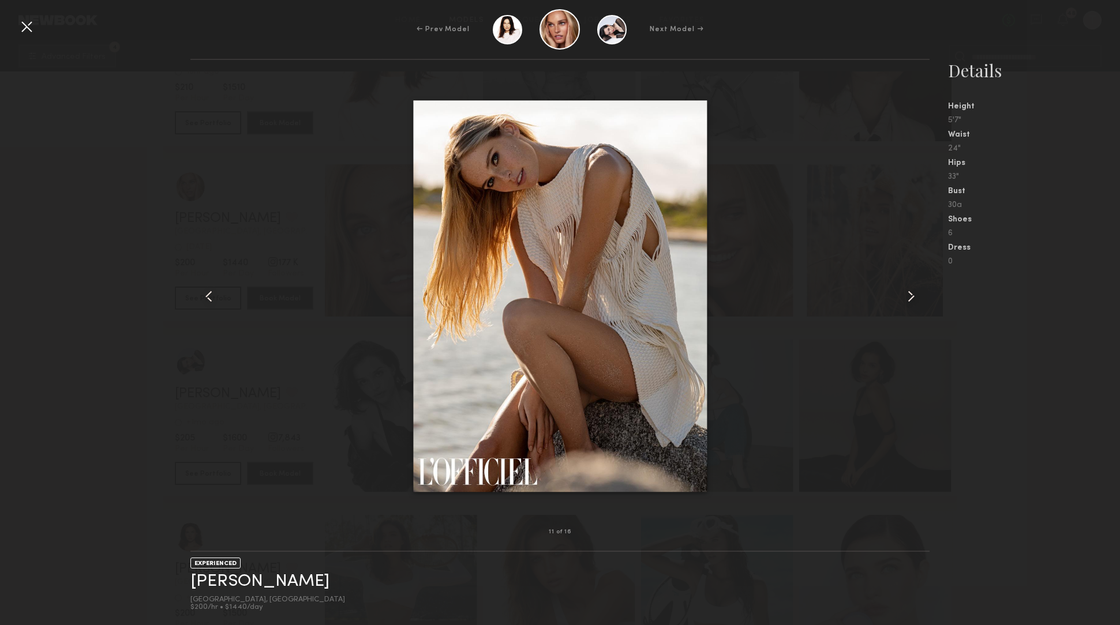
click at [913, 297] on common-icon at bounding box center [911, 296] width 18 height 18
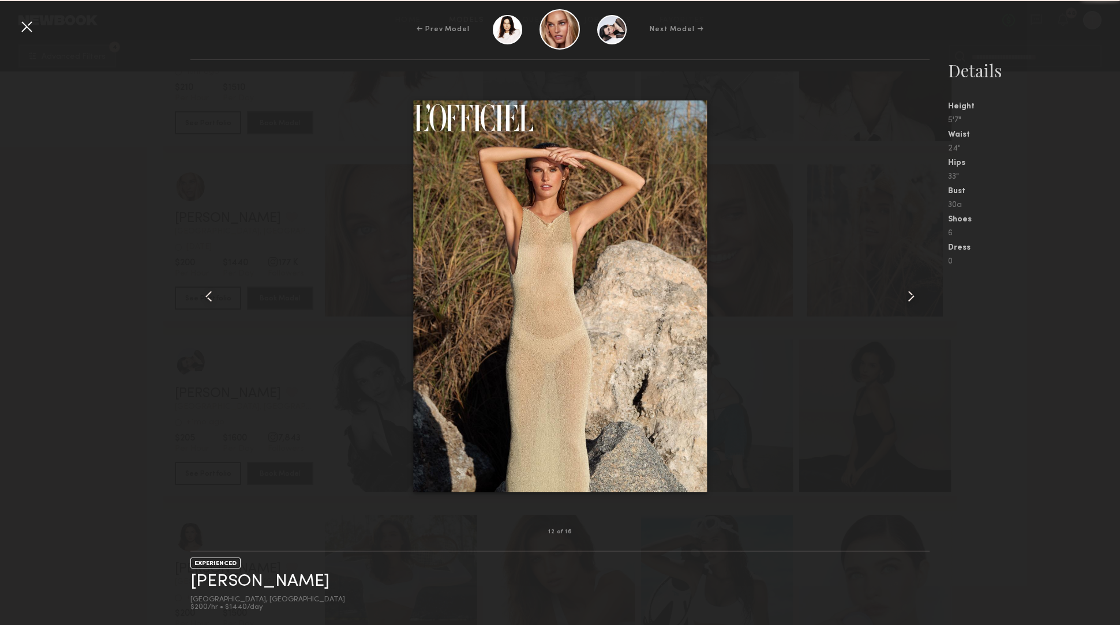
click at [913, 297] on common-icon at bounding box center [911, 296] width 18 height 18
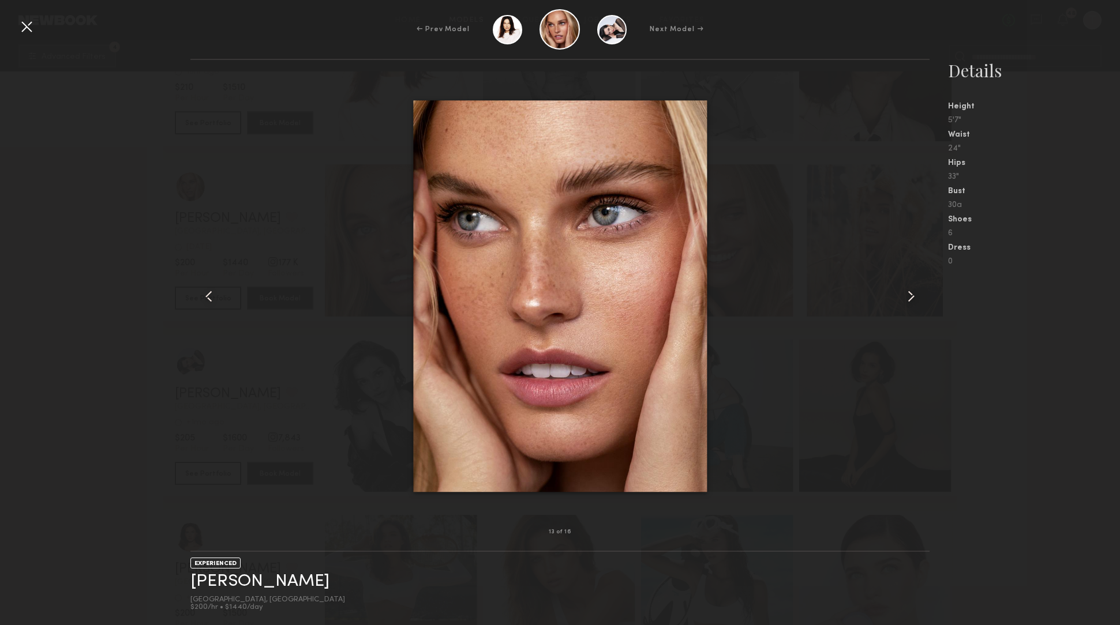
click at [913, 297] on common-icon at bounding box center [911, 296] width 18 height 18
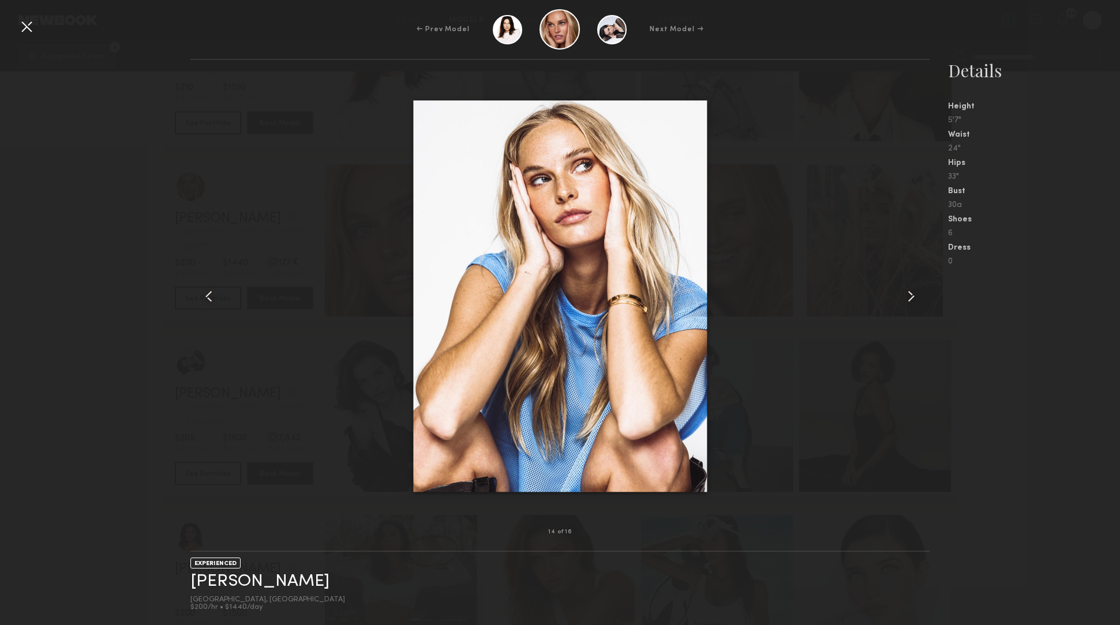
click at [913, 301] on common-icon at bounding box center [911, 296] width 18 height 18
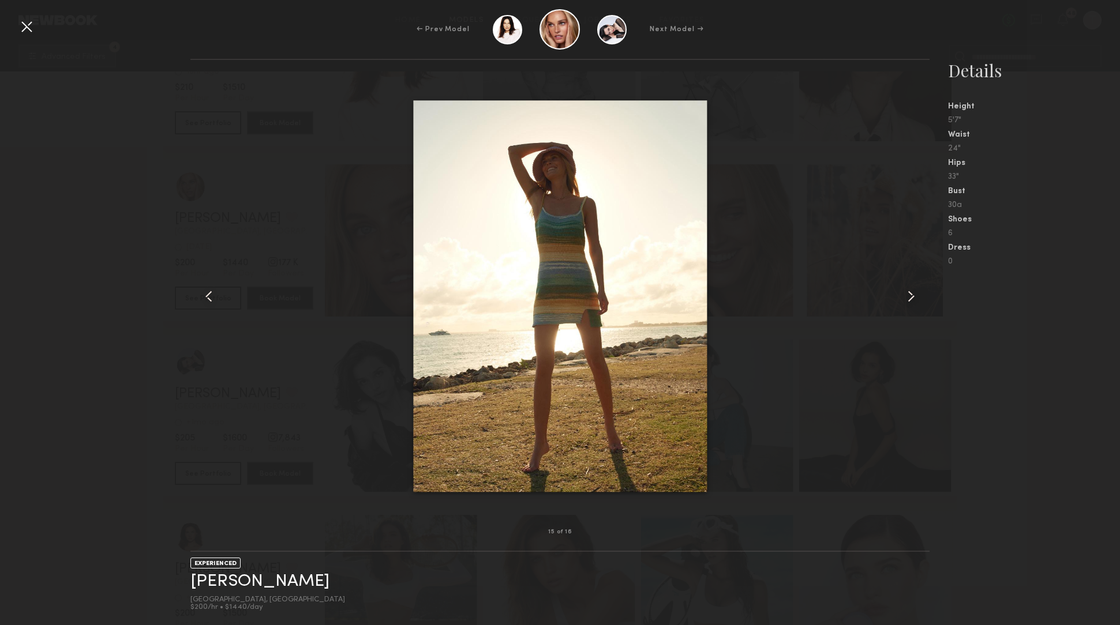
click at [913, 301] on common-icon at bounding box center [911, 296] width 18 height 18
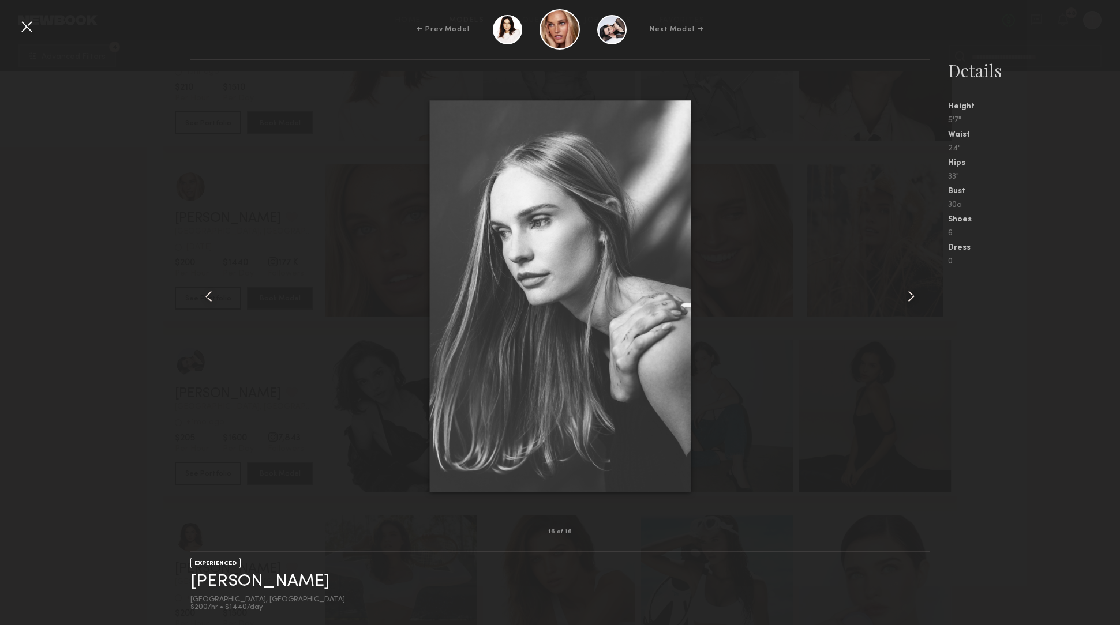
click at [913, 301] on common-icon at bounding box center [911, 296] width 18 height 18
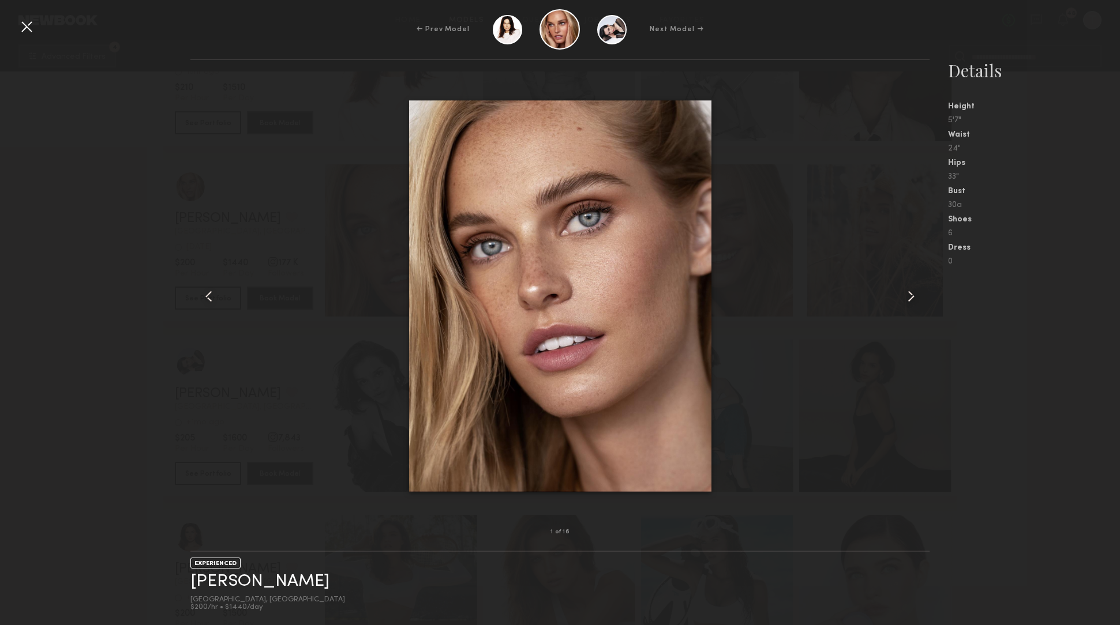
click at [913, 301] on common-icon at bounding box center [911, 296] width 18 height 18
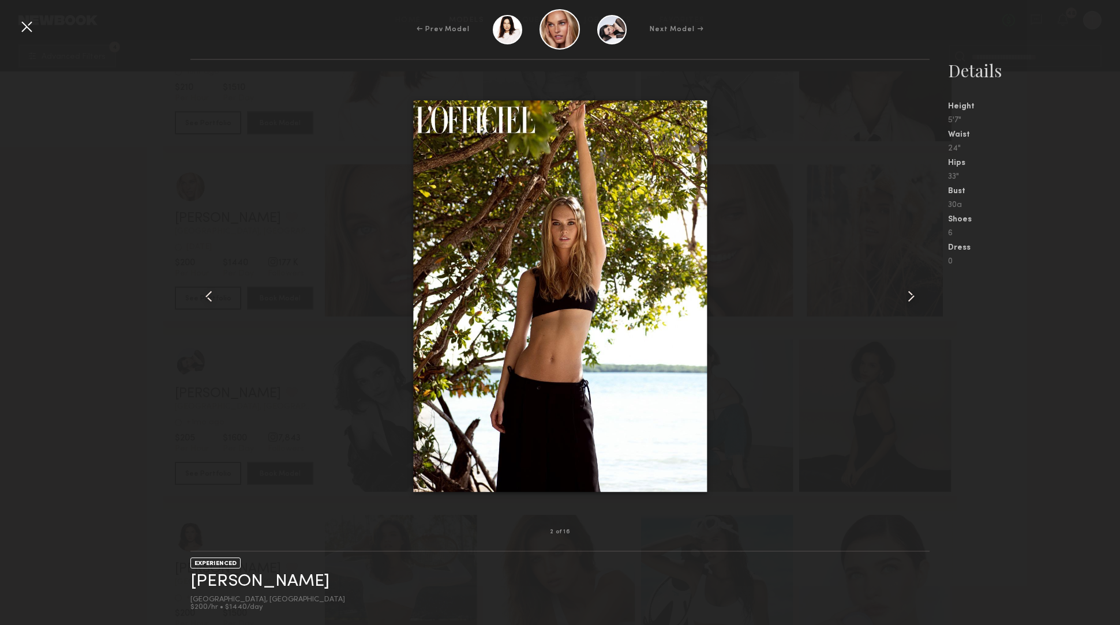
click at [913, 301] on common-icon at bounding box center [911, 296] width 18 height 18
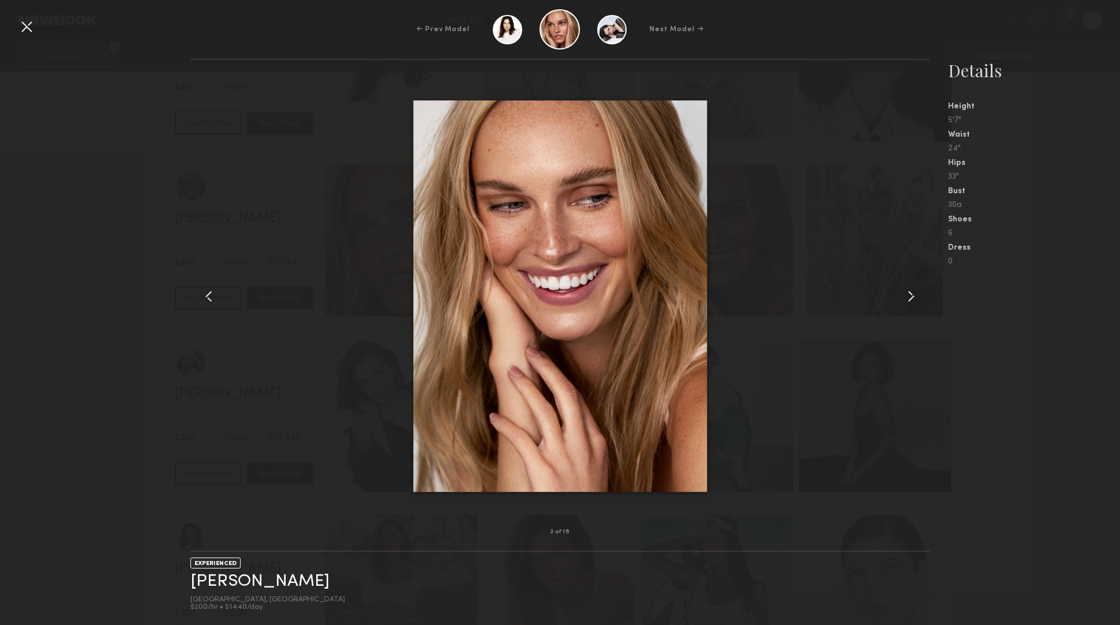
click at [321, 347] on div at bounding box center [559, 296] width 739 height 436
drag, startPoint x: 303, startPoint y: 346, endPoint x: 297, endPoint y: 344, distance: 6.0
click at [301, 344] on div at bounding box center [559, 296] width 739 height 436
click at [96, 270] on div "3 of 16 EXPERIENCED Emma D. Los Angeles, CA $200/hr • $1440/day Details Height …" at bounding box center [560, 342] width 1120 height 567
click at [25, 27] on div at bounding box center [26, 26] width 18 height 18
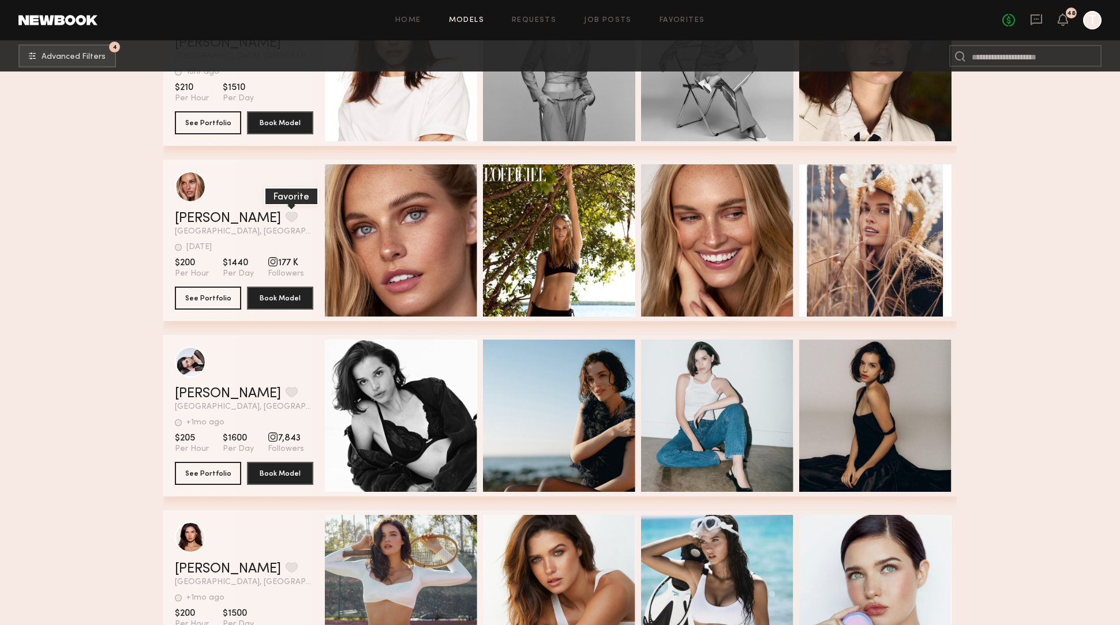
click at [286, 212] on button "grid" at bounding box center [292, 217] width 12 height 10
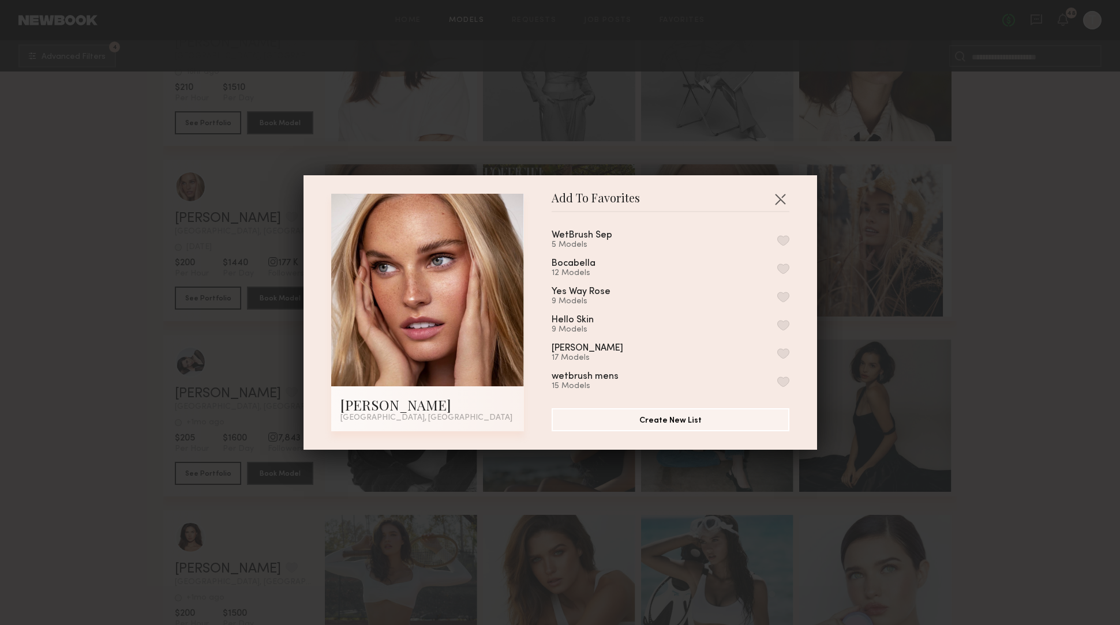
click at [782, 238] on button "button" at bounding box center [783, 240] width 12 height 10
click at [971, 353] on div "Add To Favorites Emma D. Los Angeles, CA Add To Favorites WetBrush Sep 6 Models…" at bounding box center [560, 312] width 1120 height 625
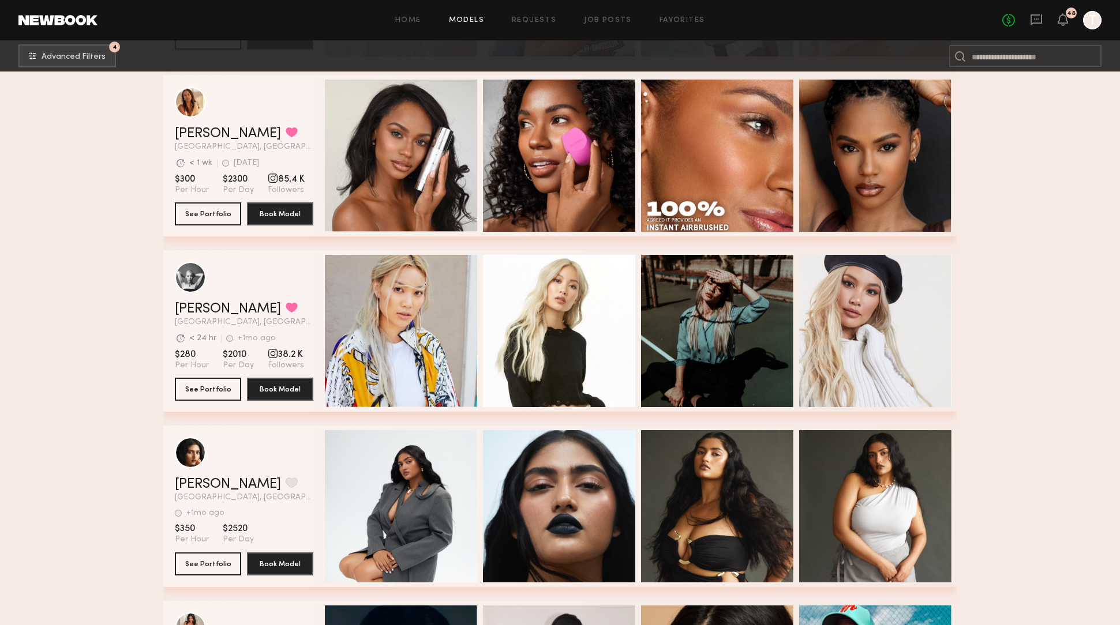
scroll to position [0, 2]
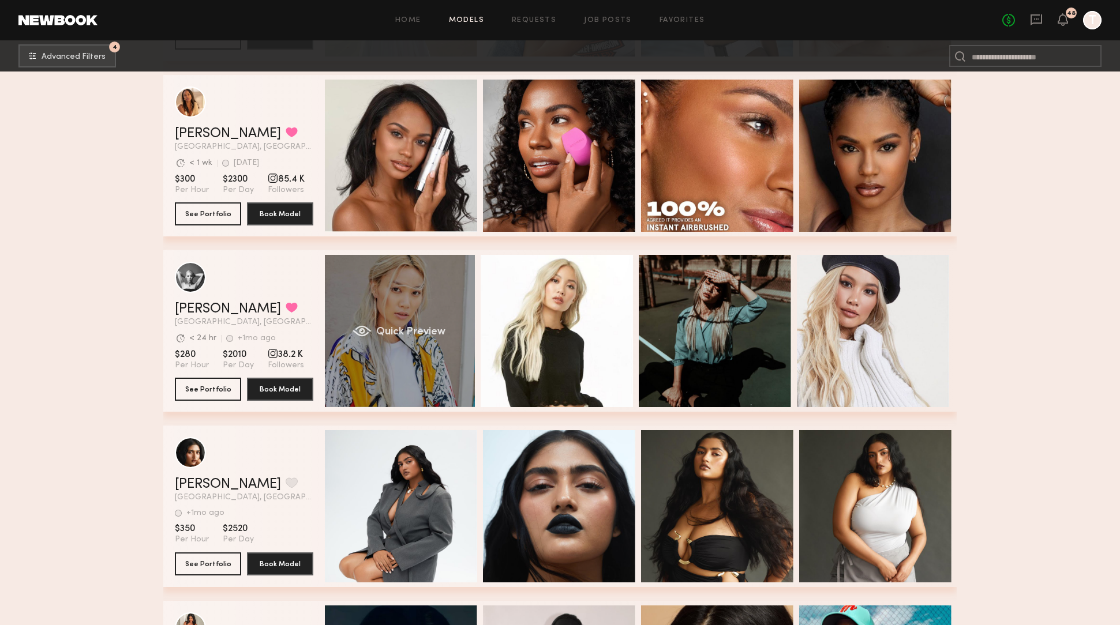
click at [430, 331] on span "Quick Preview" at bounding box center [410, 332] width 69 height 10
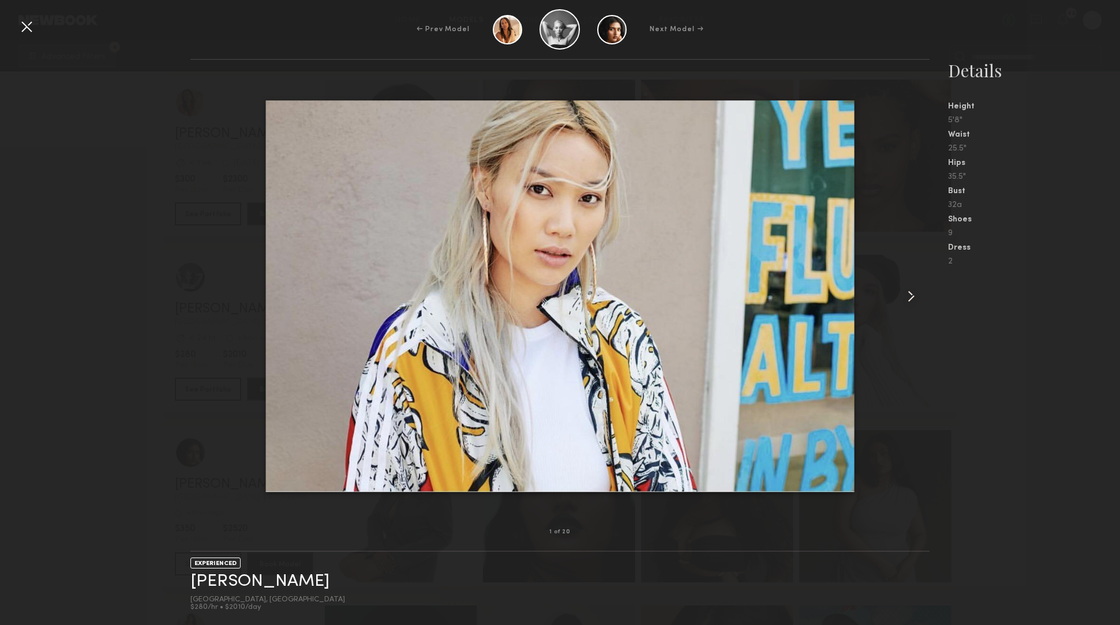
click at [908, 295] on common-icon at bounding box center [911, 296] width 18 height 18
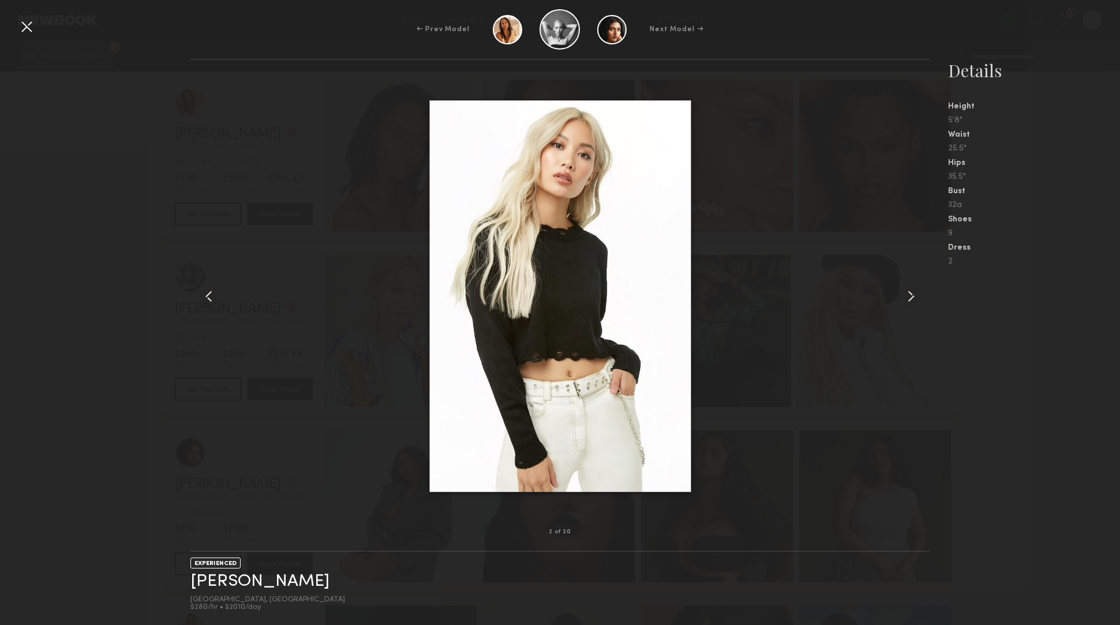
click at [908, 295] on common-icon at bounding box center [911, 296] width 18 height 18
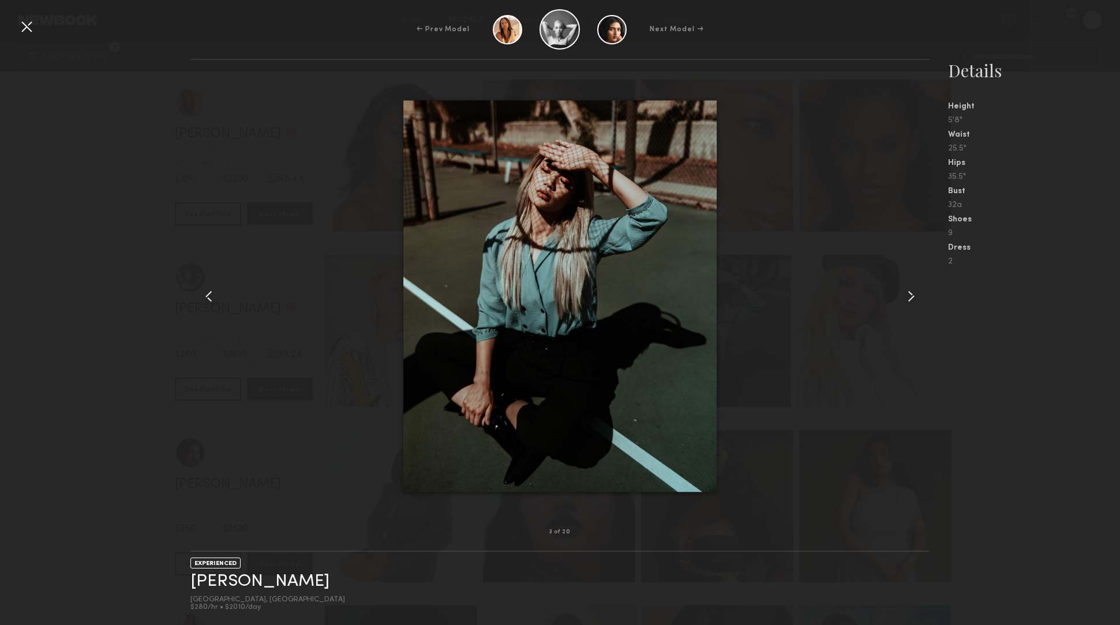
click at [908, 295] on common-icon at bounding box center [911, 296] width 18 height 18
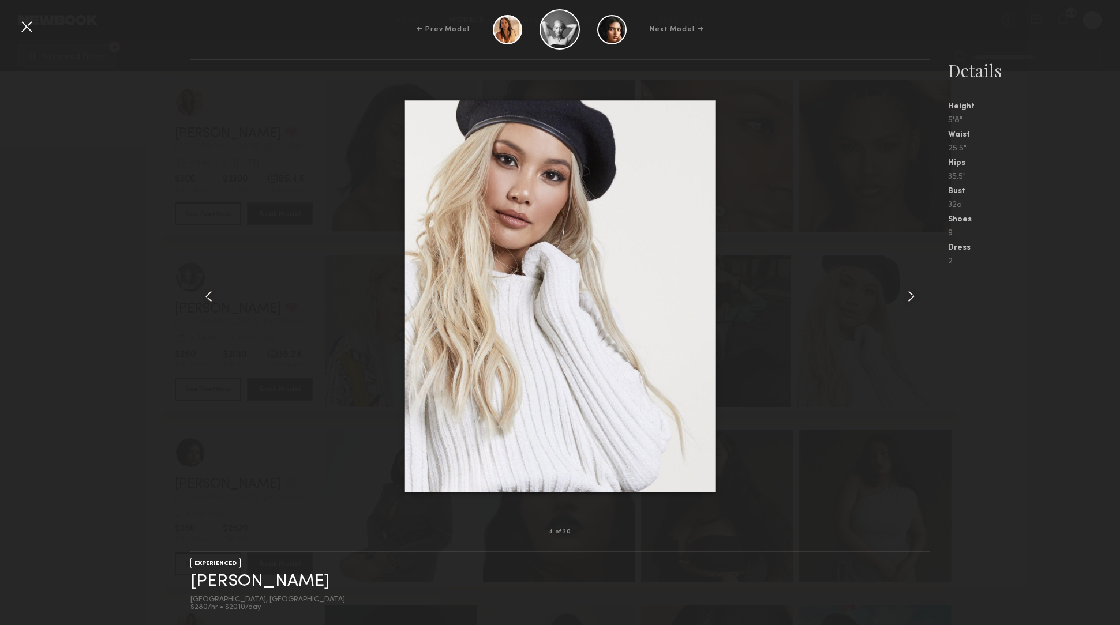
click at [908, 295] on common-icon at bounding box center [911, 296] width 18 height 18
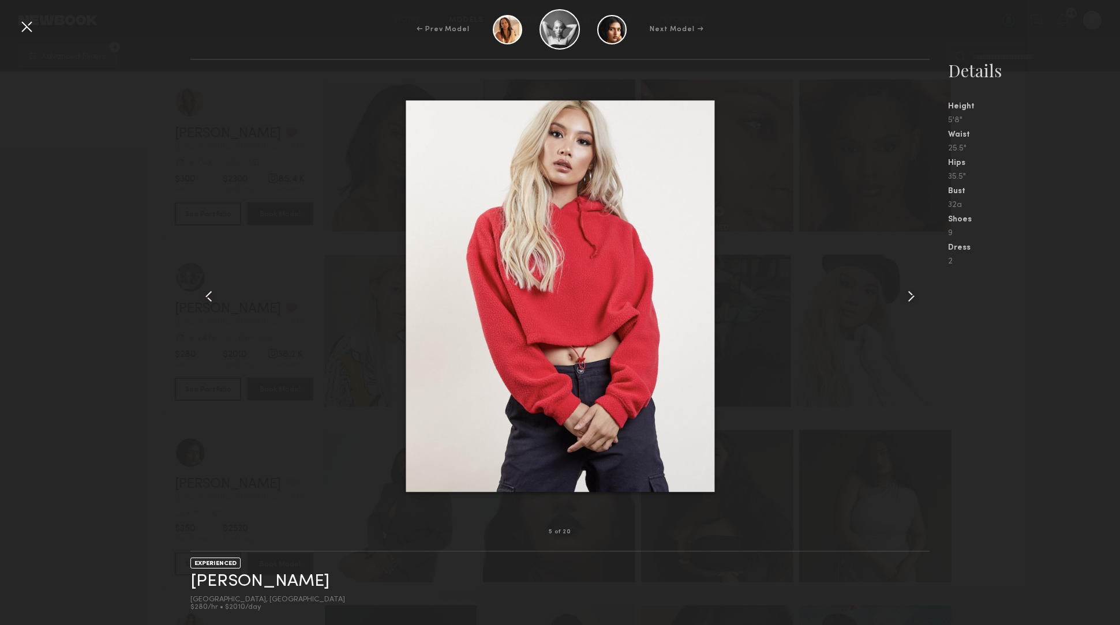
click at [908, 295] on common-icon at bounding box center [911, 296] width 18 height 18
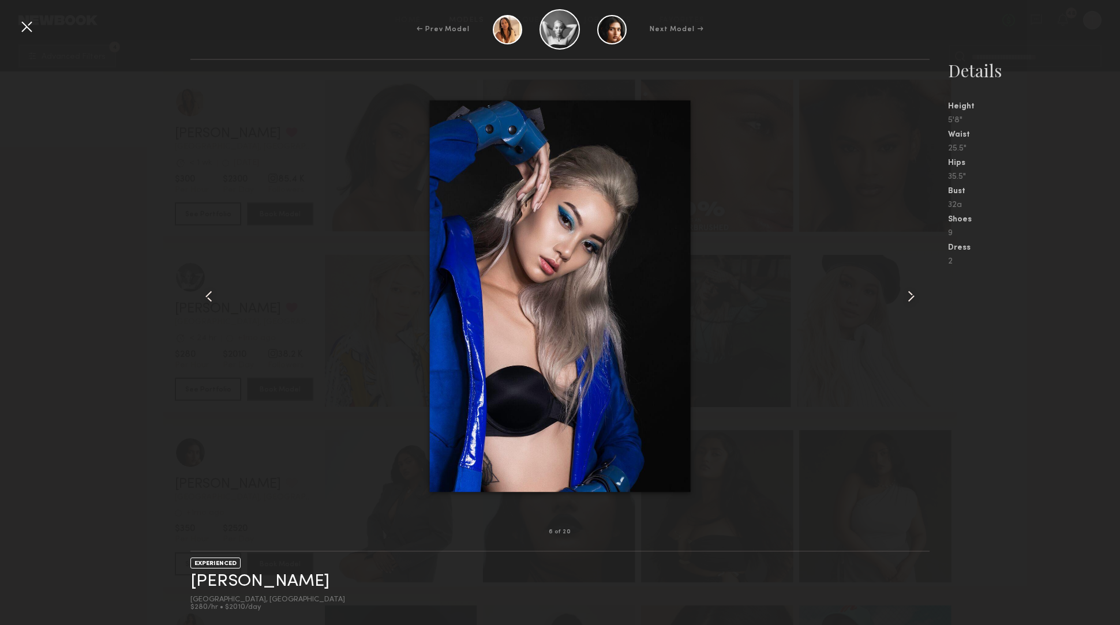
click at [908, 295] on common-icon at bounding box center [911, 296] width 18 height 18
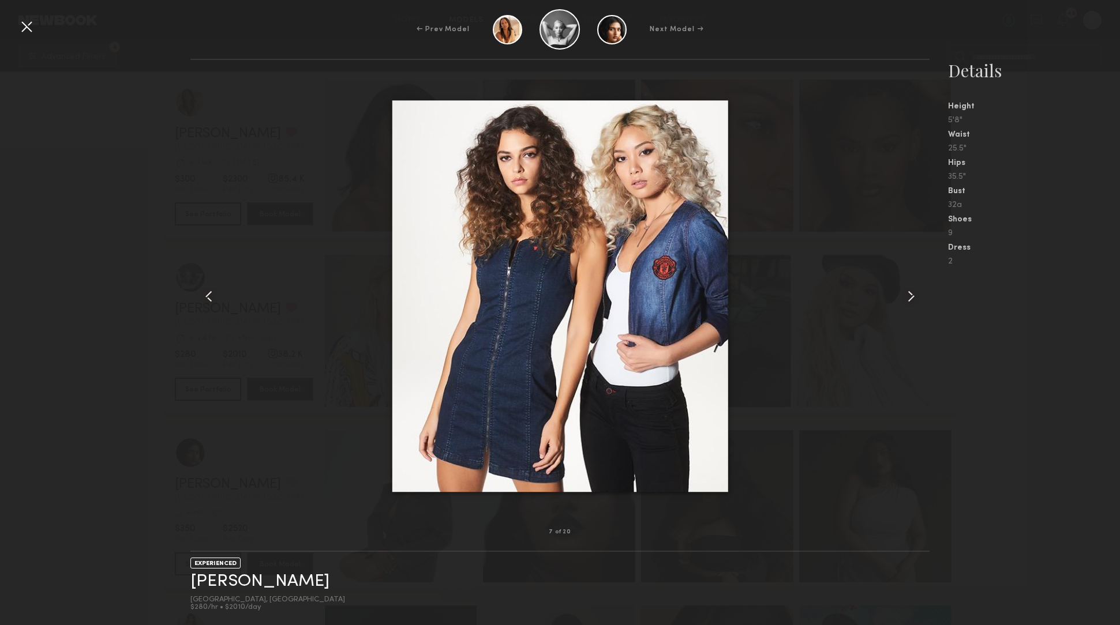
click at [908, 295] on common-icon at bounding box center [911, 296] width 18 height 18
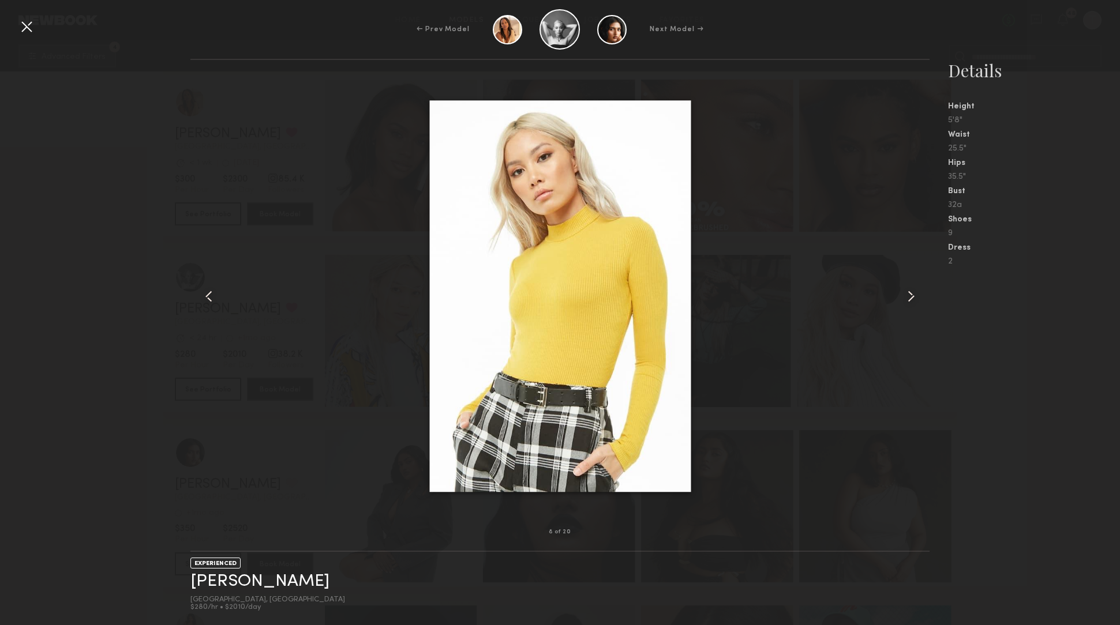
click at [908, 295] on common-icon at bounding box center [911, 296] width 18 height 18
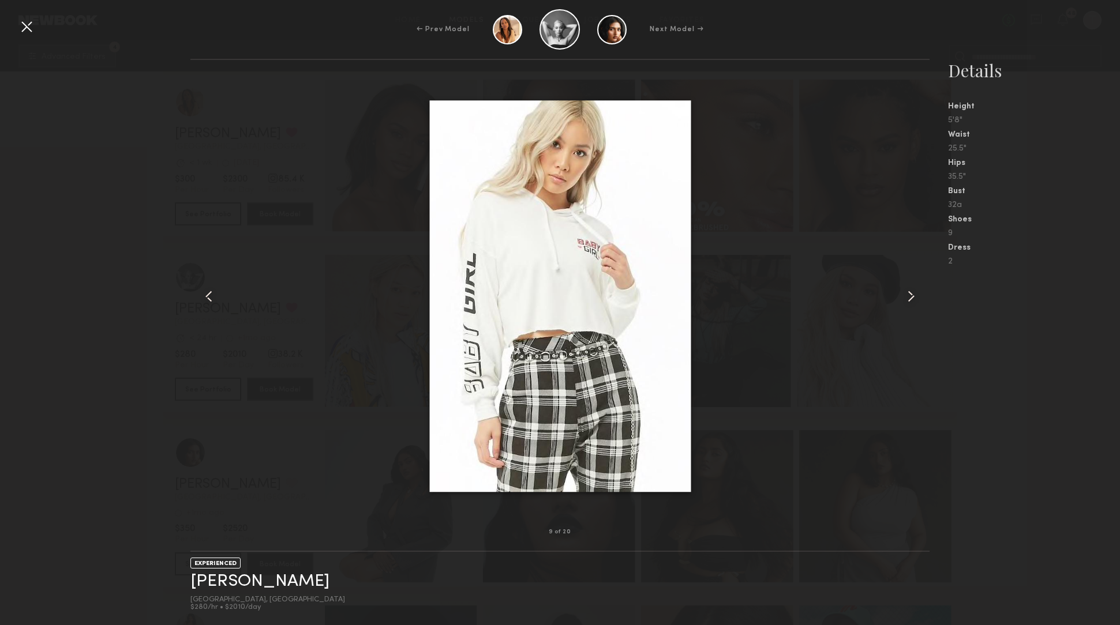
click at [908, 295] on common-icon at bounding box center [911, 296] width 18 height 18
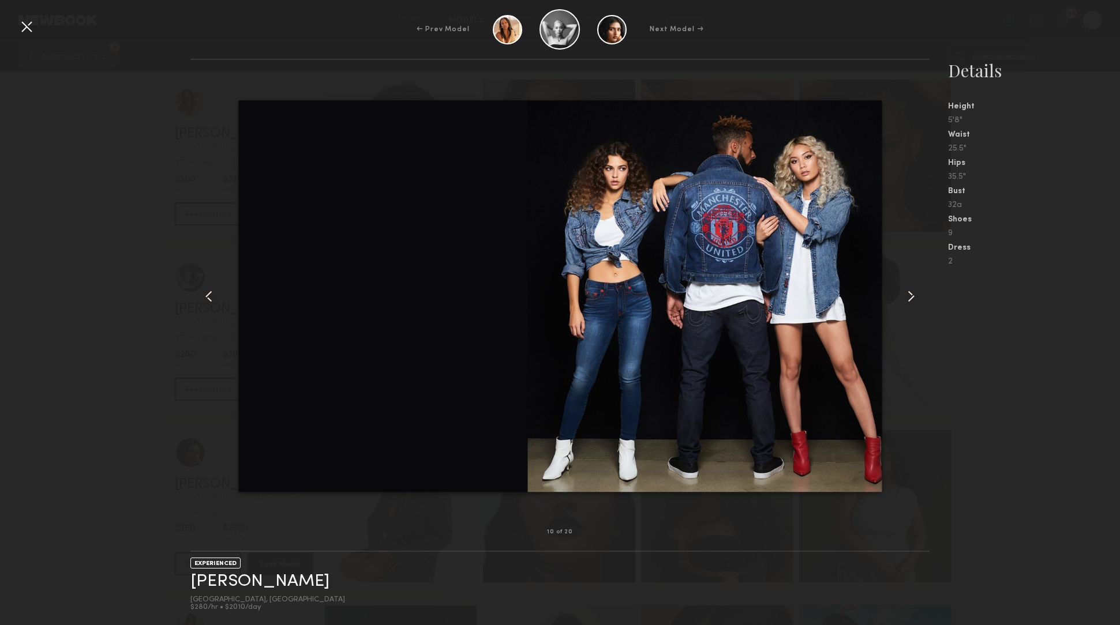
drag, startPoint x: 36, startPoint y: 31, endPoint x: 244, endPoint y: 122, distance: 227.6
click at [185, 103] on div "← Prev Model Next Model → 10 of 20 EXPERIENCED Catherine P. Los Angeles, CA $28…" at bounding box center [560, 312] width 1120 height 625
click at [902, 292] on common-icon at bounding box center [911, 296] width 18 height 18
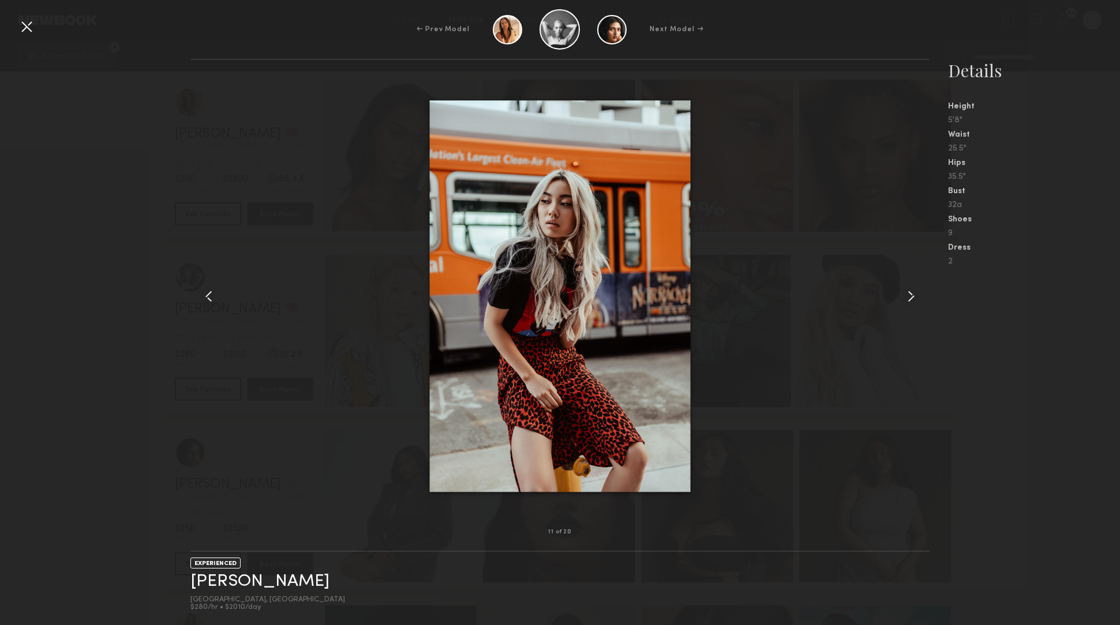
click at [902, 292] on common-icon at bounding box center [911, 296] width 18 height 18
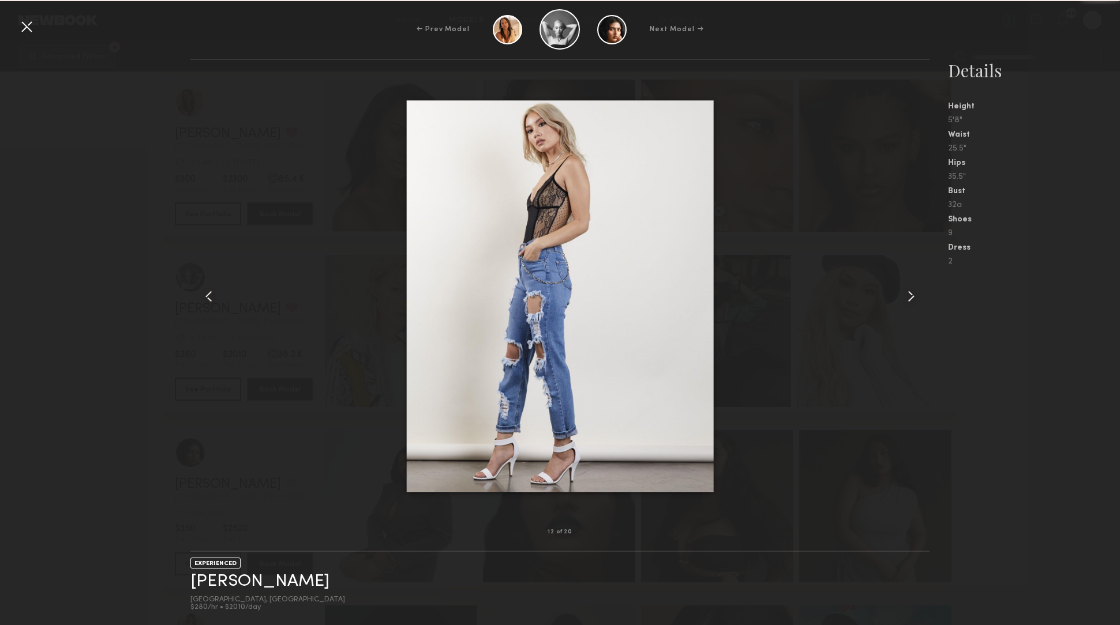
click at [902, 292] on common-icon at bounding box center [911, 296] width 18 height 18
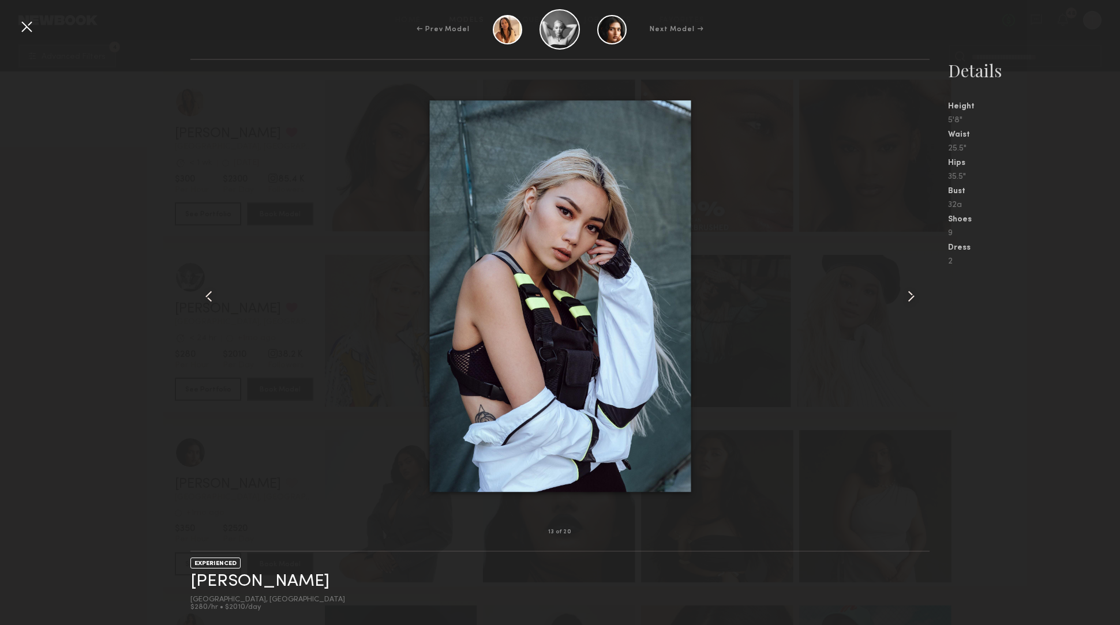
click at [902, 292] on common-icon at bounding box center [911, 296] width 18 height 18
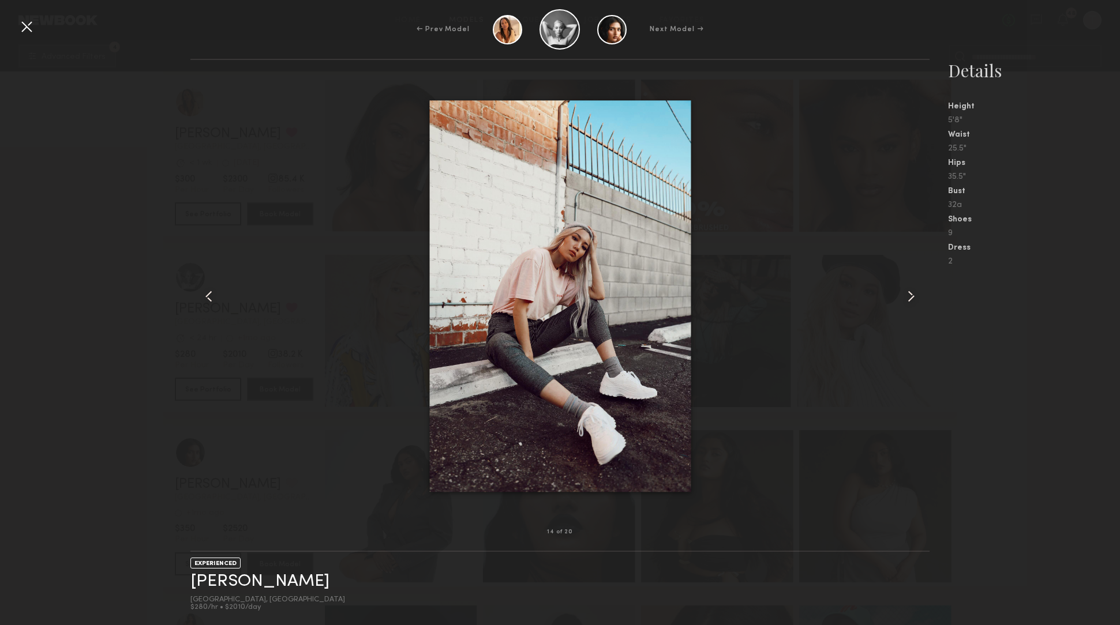
click at [902, 292] on common-icon at bounding box center [911, 296] width 18 height 18
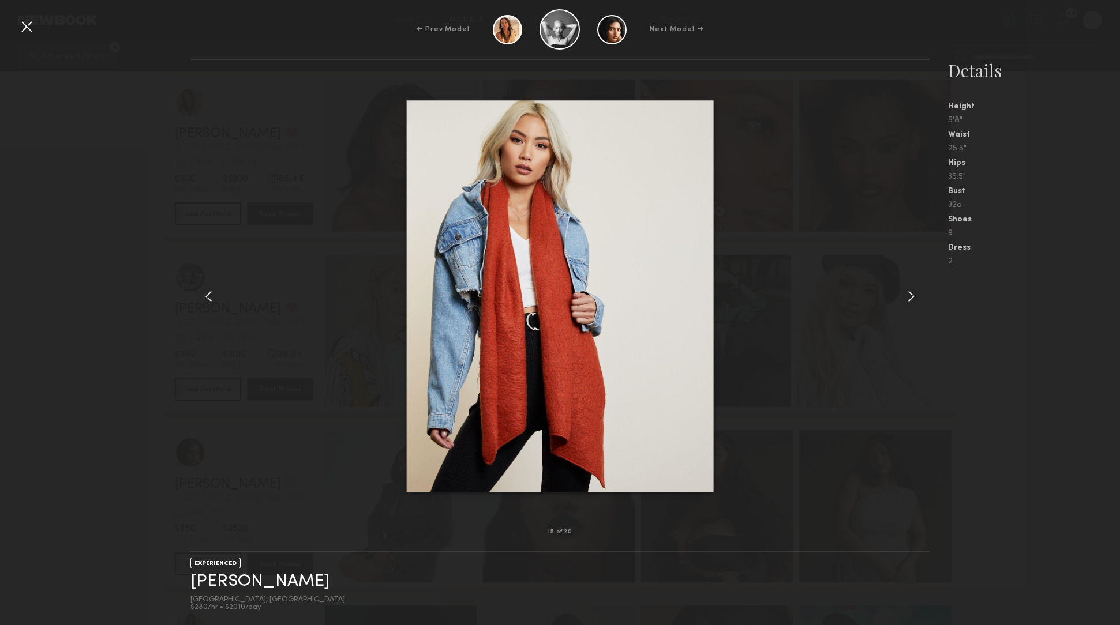
click at [902, 292] on common-icon at bounding box center [911, 296] width 18 height 18
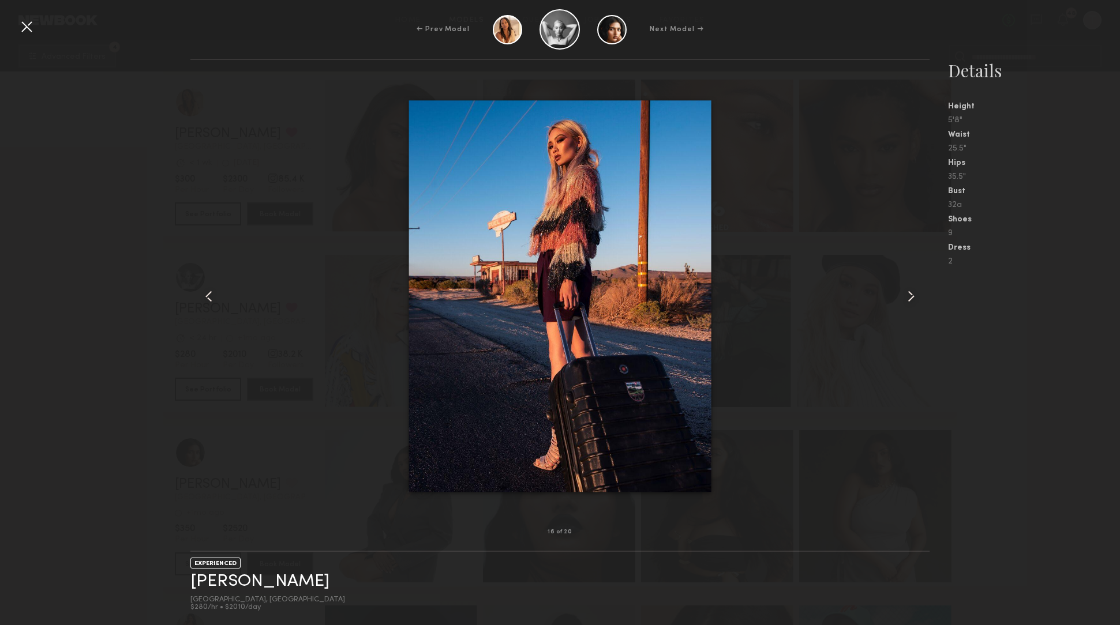
click at [902, 292] on common-icon at bounding box center [911, 296] width 18 height 18
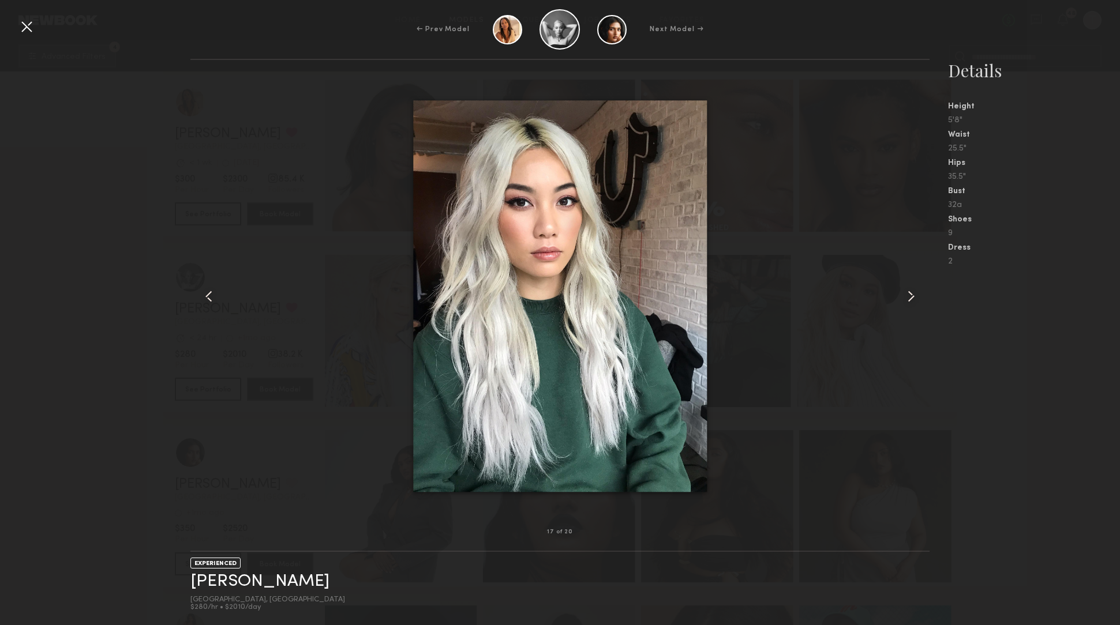
click at [902, 292] on common-icon at bounding box center [911, 296] width 18 height 18
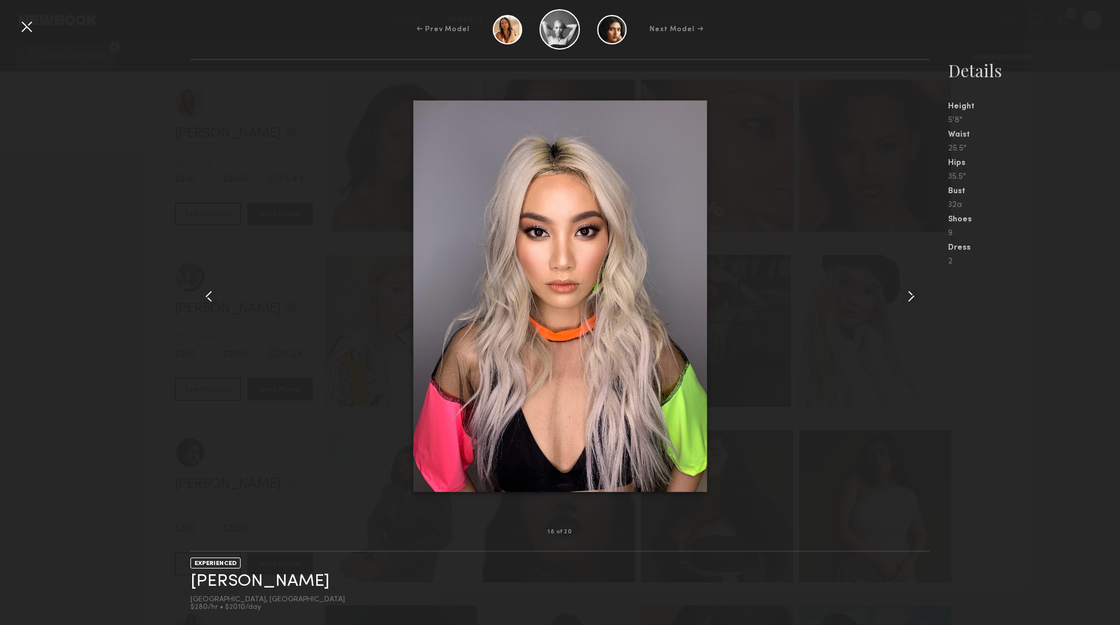
click at [902, 291] on common-icon at bounding box center [911, 296] width 18 height 18
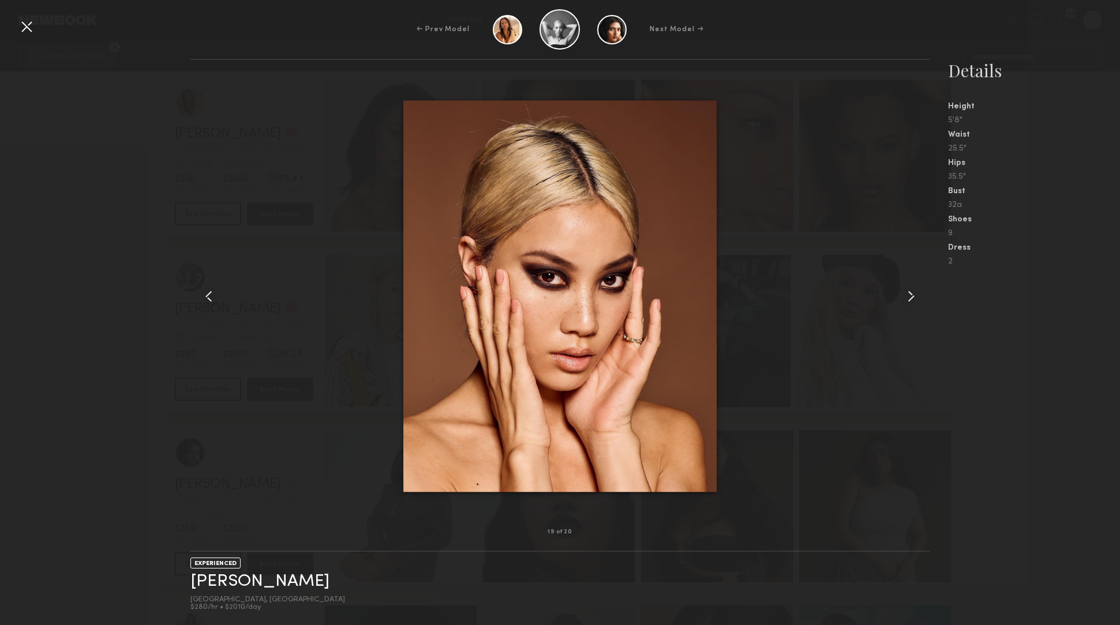
click at [901, 291] on div at bounding box center [914, 296] width 29 height 436
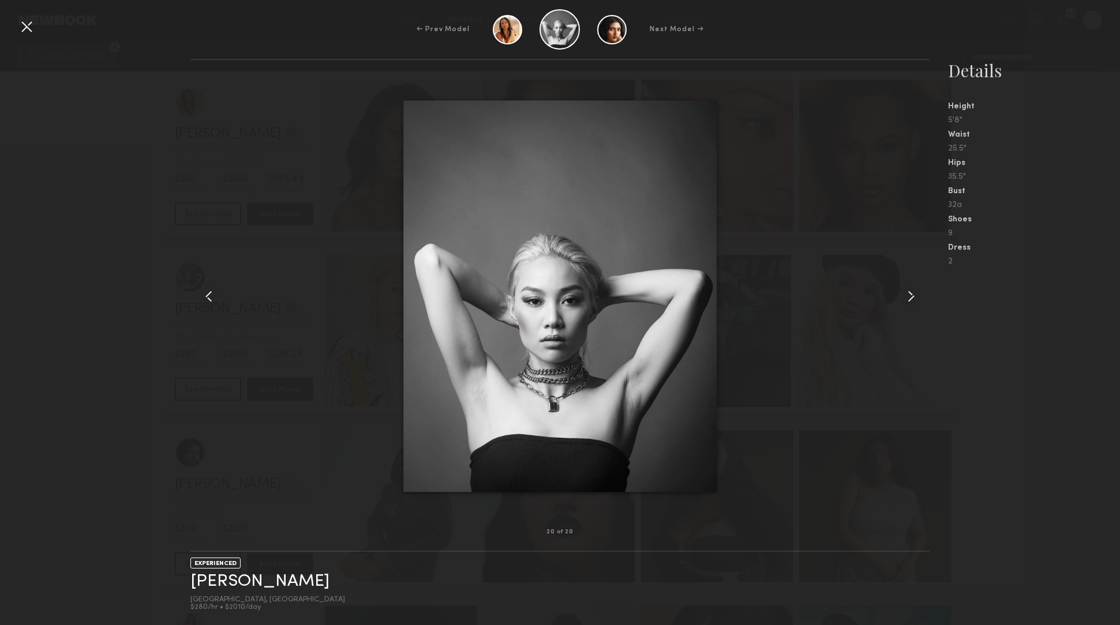
click at [901, 291] on div at bounding box center [914, 296] width 29 height 436
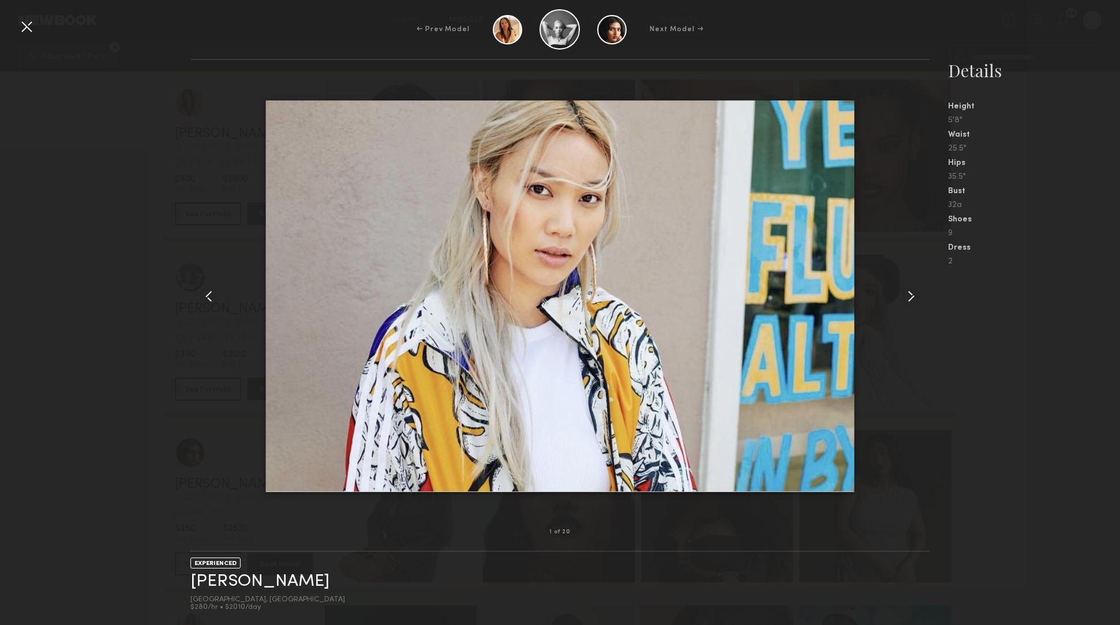
click at [901, 291] on div at bounding box center [914, 296] width 29 height 436
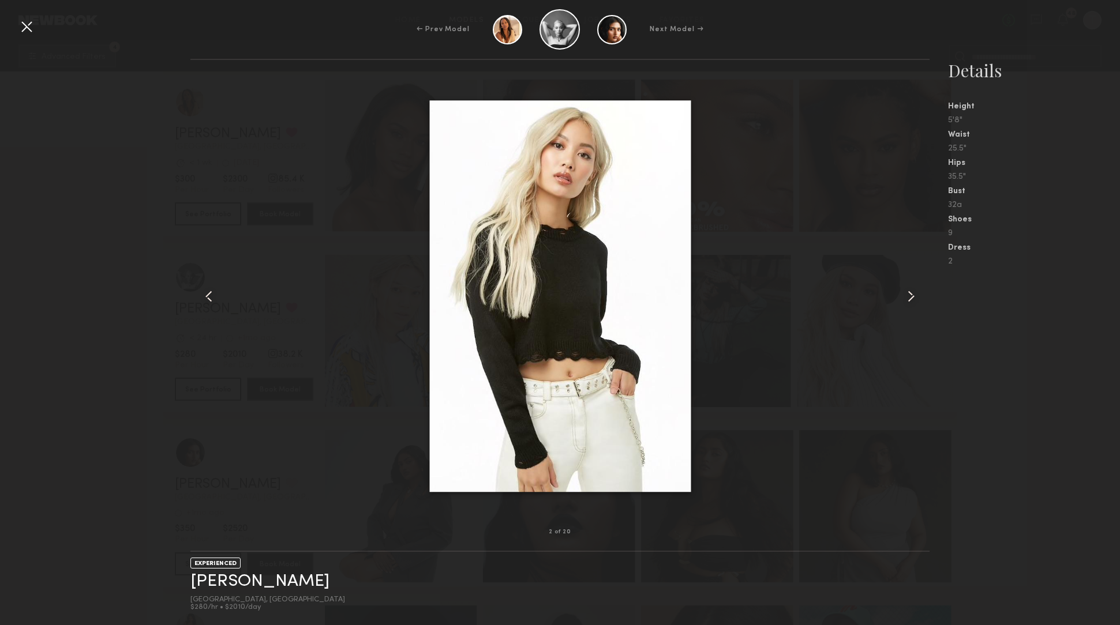
click at [911, 300] on common-icon at bounding box center [911, 296] width 18 height 18
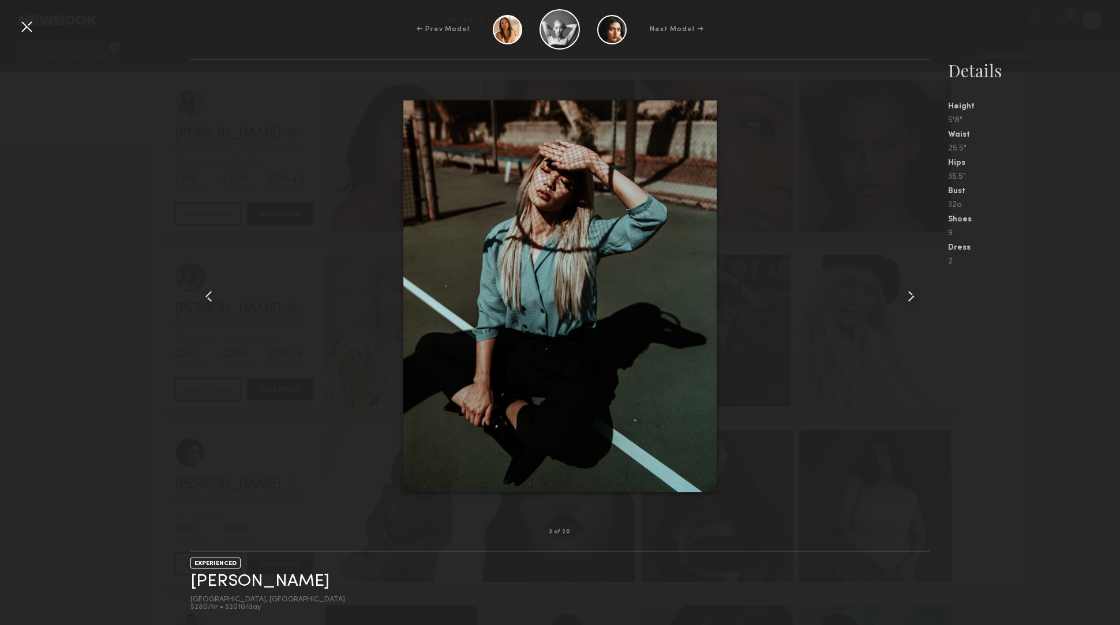
click at [911, 300] on common-icon at bounding box center [911, 296] width 18 height 18
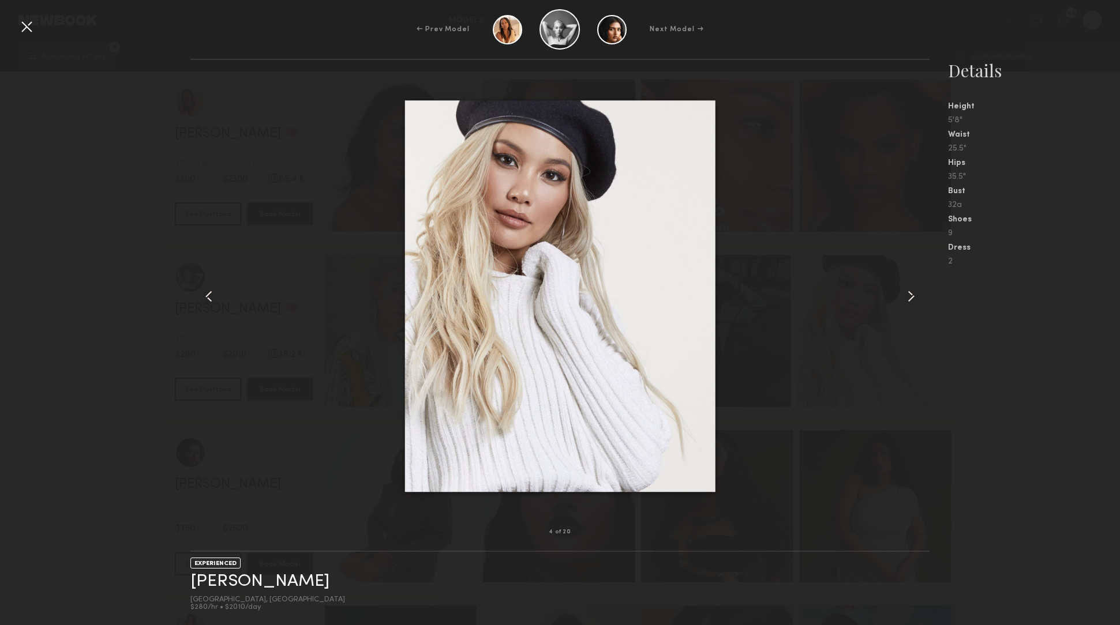
click at [911, 301] on common-icon at bounding box center [911, 296] width 18 height 18
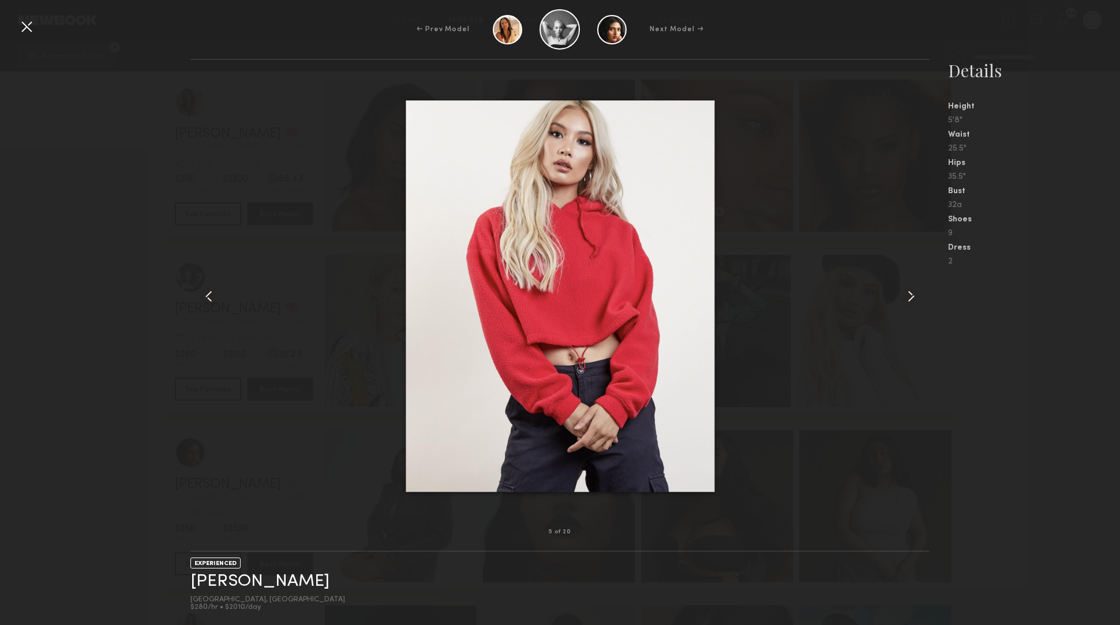
click at [35, 113] on div "5 of 20 EXPERIENCED Catherine P. Los Angeles, CA $280/hr • $2010/day Details He…" at bounding box center [560, 342] width 1120 height 567
click at [25, 19] on div at bounding box center [26, 26] width 18 height 18
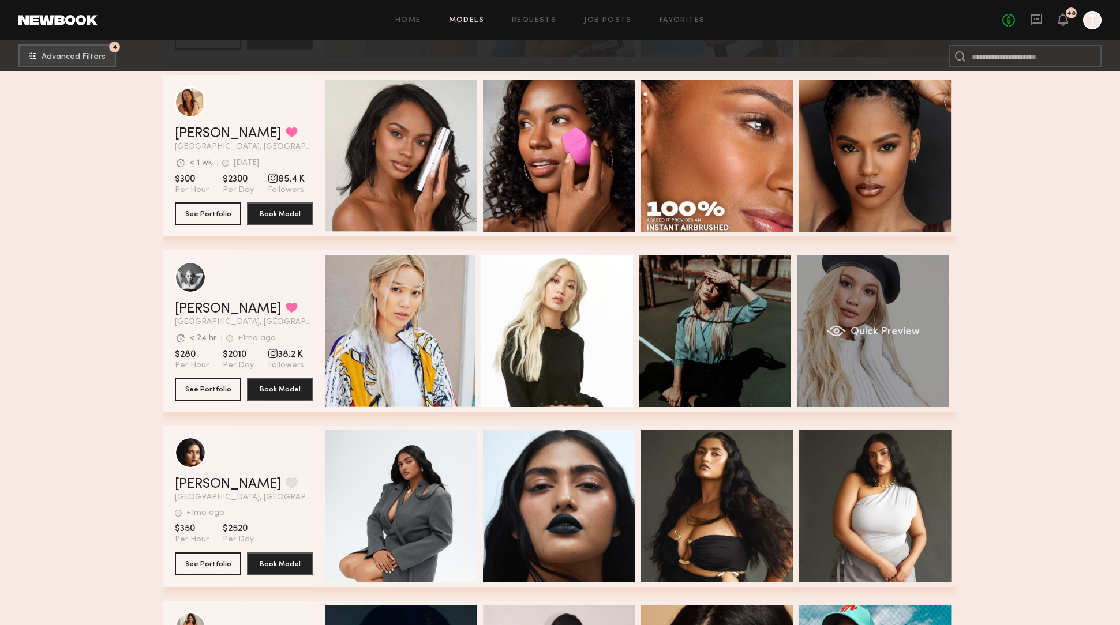
click at [870, 333] on span "Quick Preview" at bounding box center [884, 332] width 69 height 10
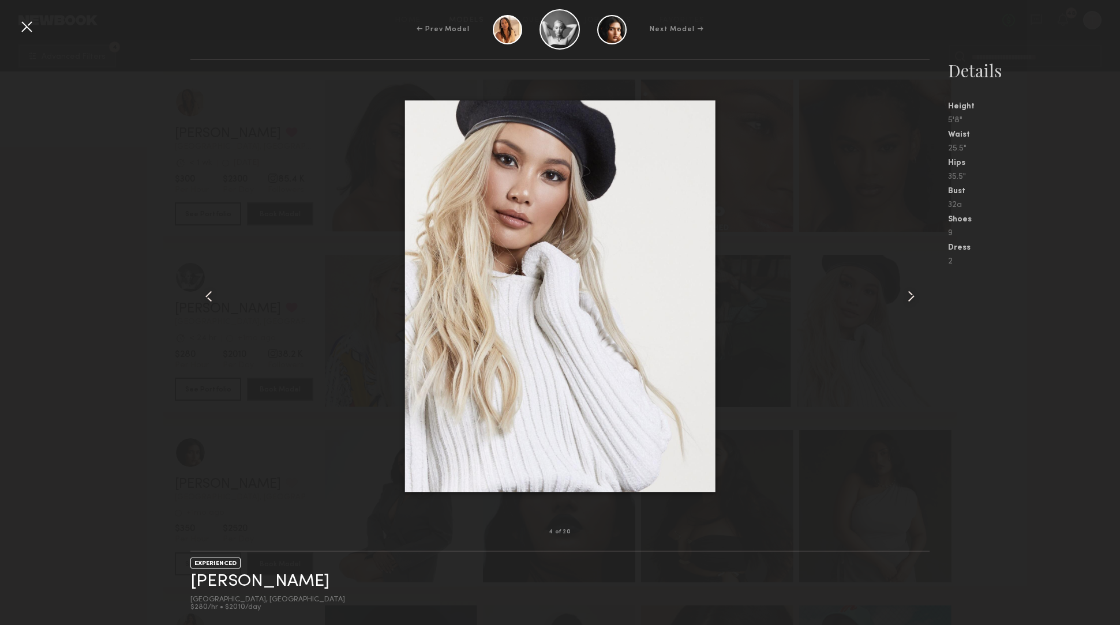
click at [911, 295] on common-icon at bounding box center [911, 296] width 18 height 18
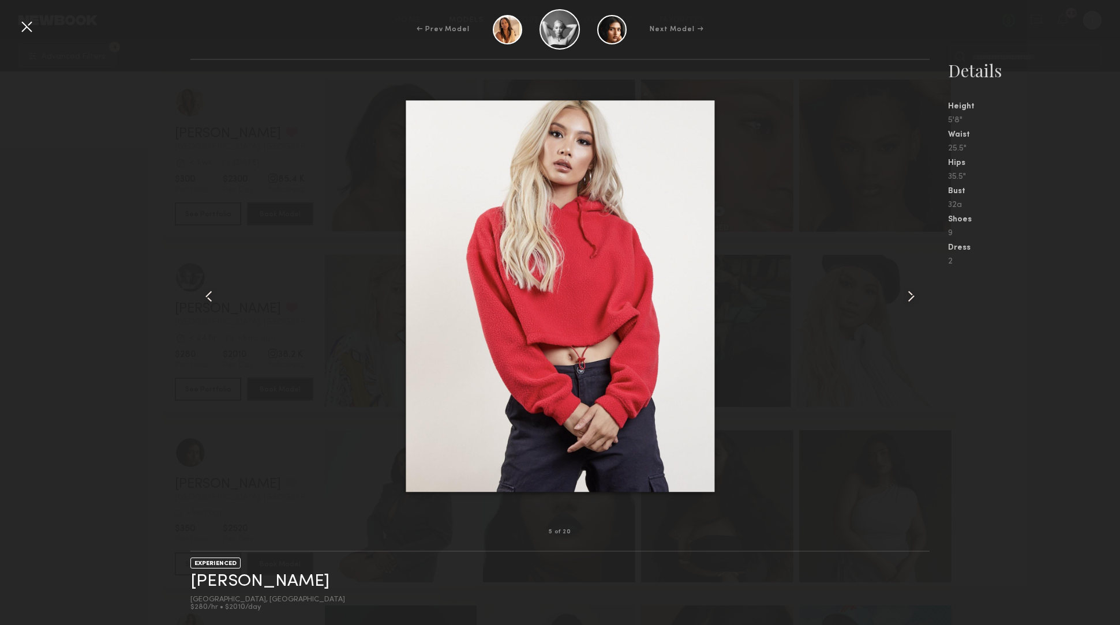
click at [911, 295] on common-icon at bounding box center [911, 296] width 18 height 18
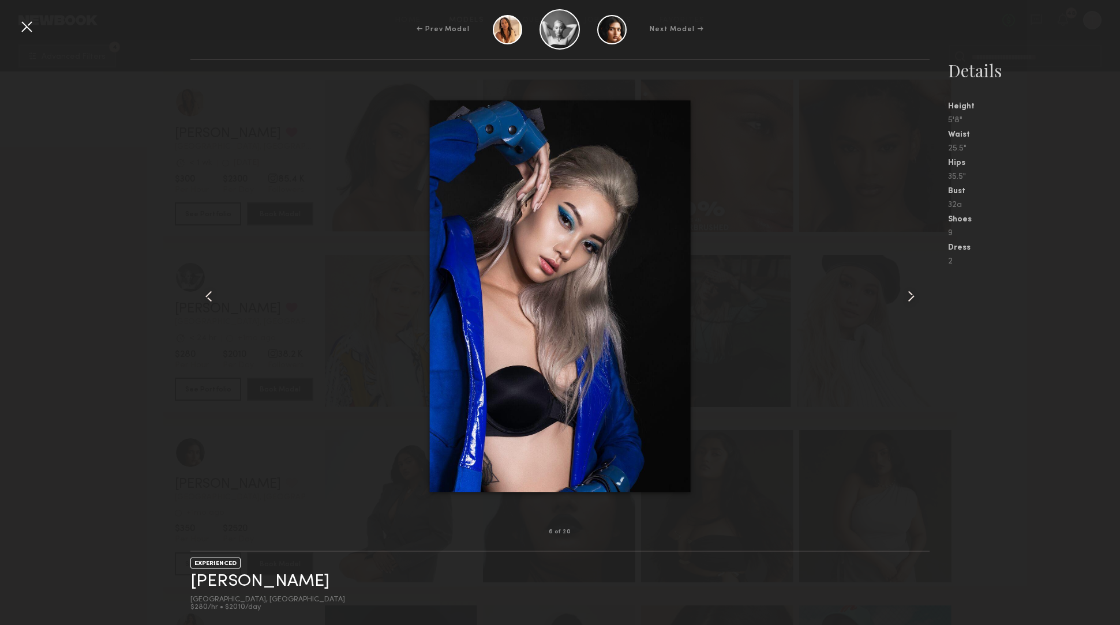
click at [911, 295] on common-icon at bounding box center [911, 296] width 18 height 18
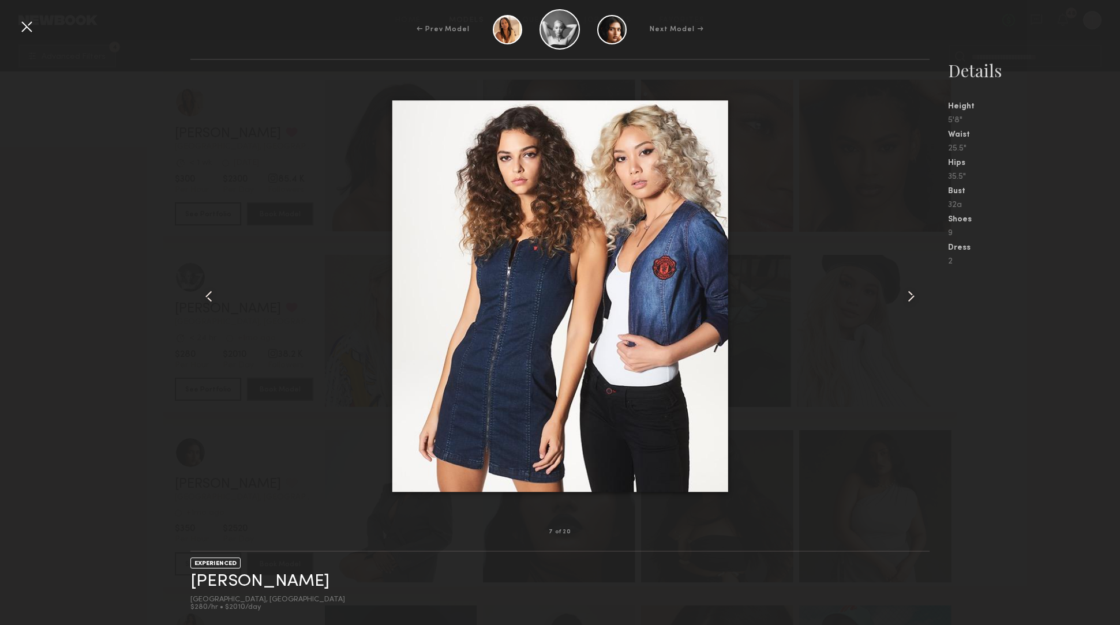
click at [911, 295] on common-icon at bounding box center [911, 296] width 18 height 18
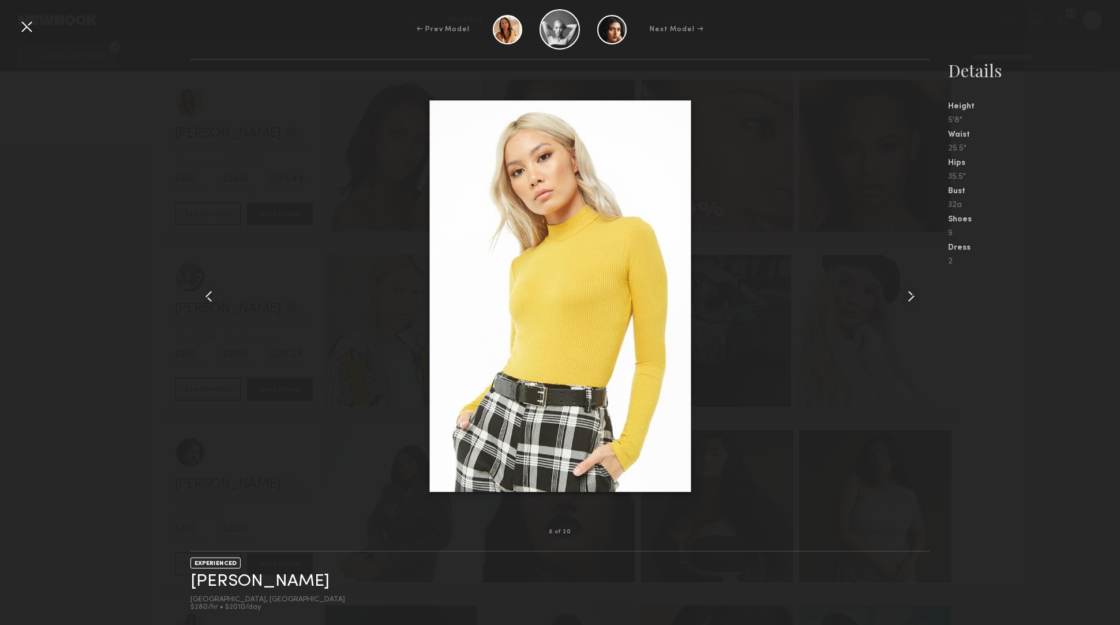
click at [911, 295] on common-icon at bounding box center [911, 296] width 18 height 18
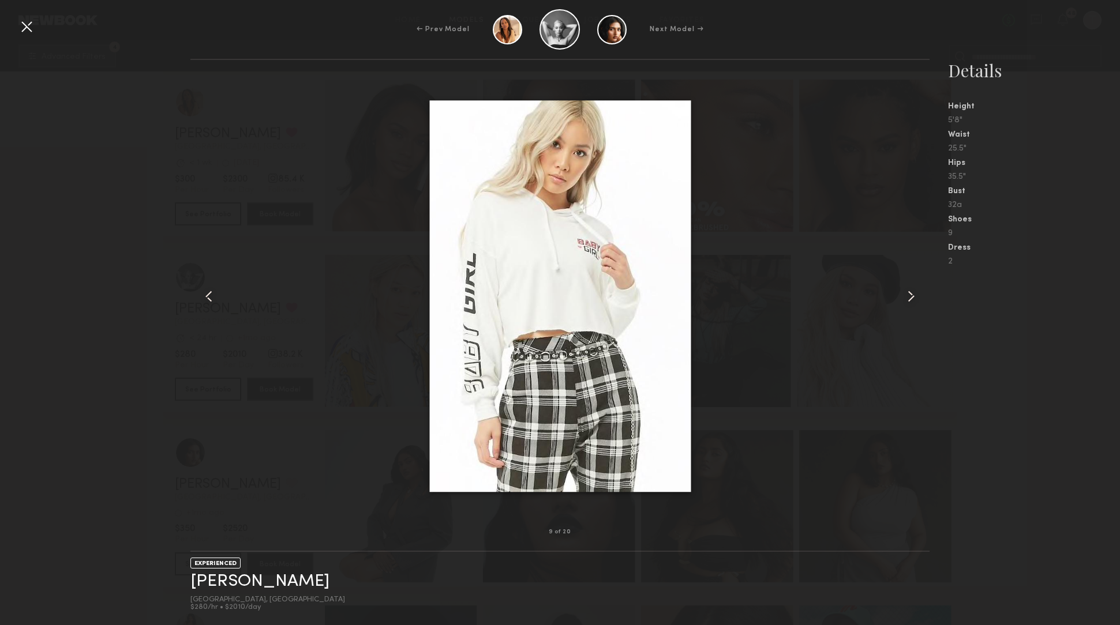
click at [911, 295] on common-icon at bounding box center [911, 296] width 18 height 18
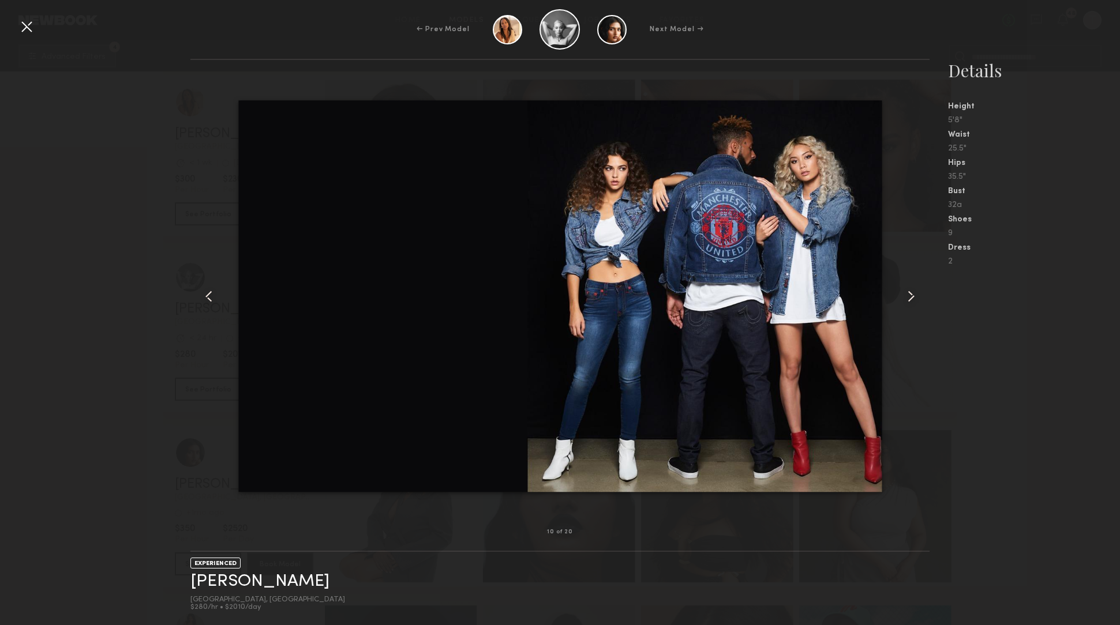
click at [911, 295] on common-icon at bounding box center [911, 296] width 18 height 18
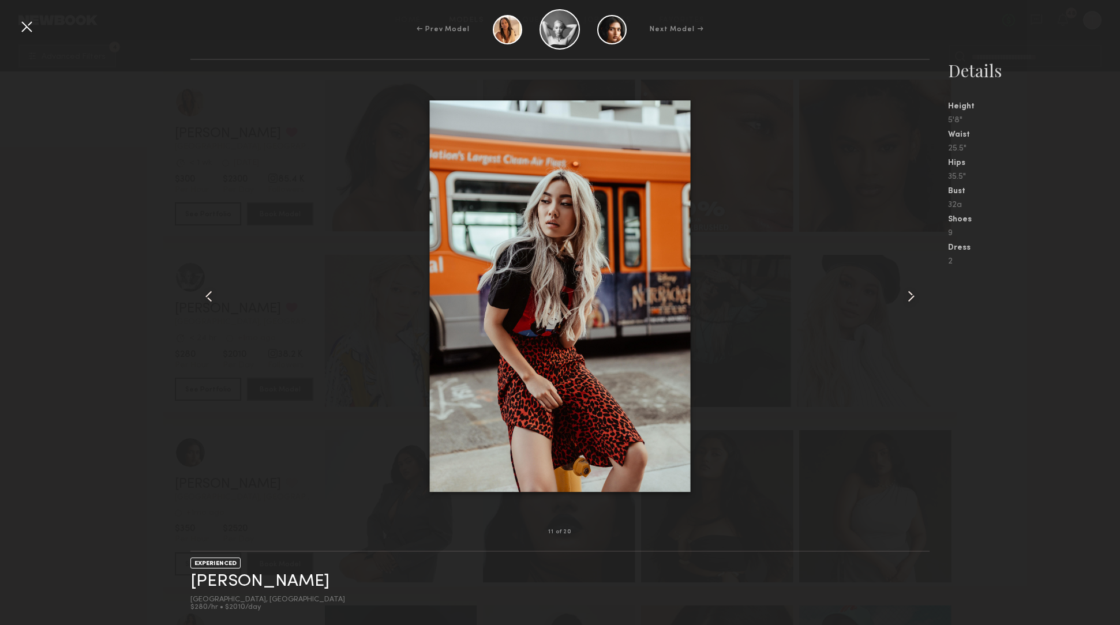
click at [911, 295] on common-icon at bounding box center [911, 296] width 18 height 18
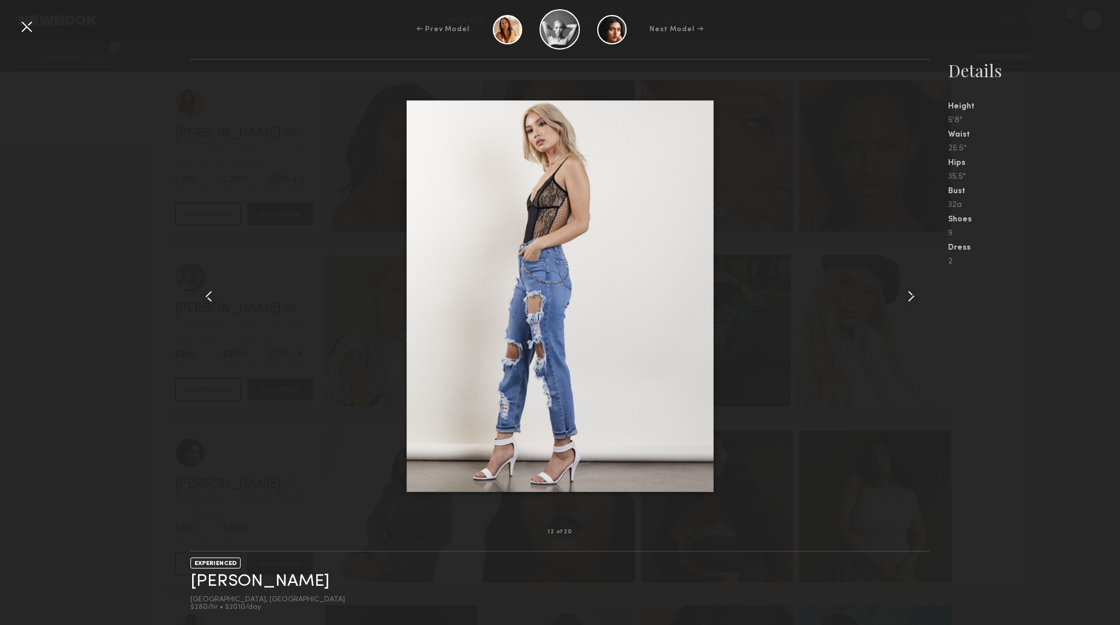
click at [911, 295] on common-icon at bounding box center [911, 296] width 18 height 18
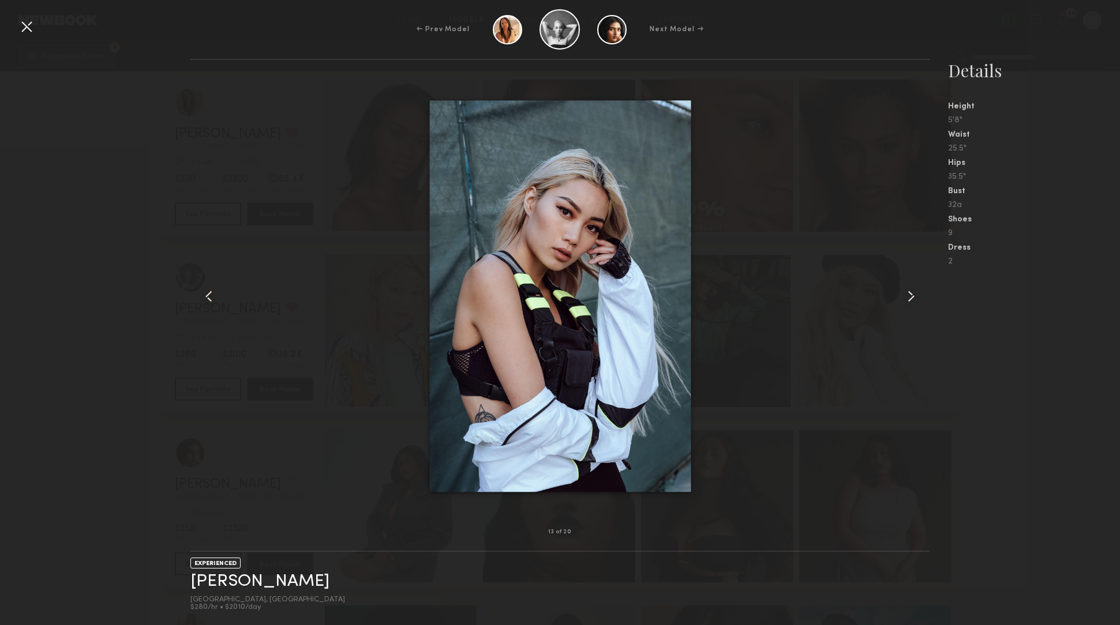
click at [910, 295] on common-icon at bounding box center [911, 296] width 18 height 18
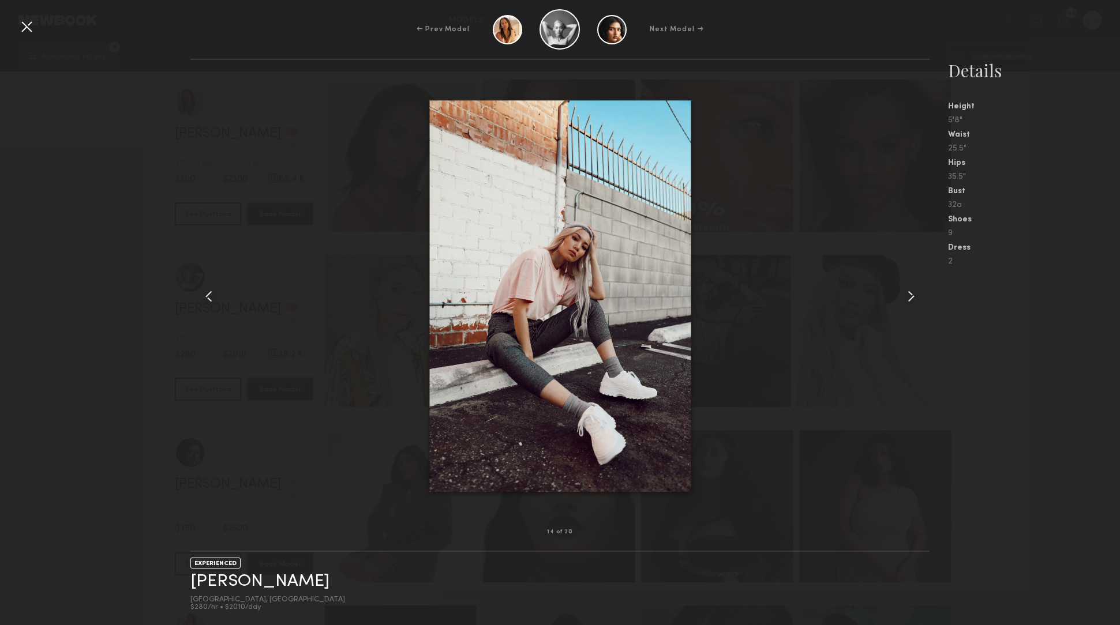
click at [910, 295] on common-icon at bounding box center [911, 296] width 18 height 18
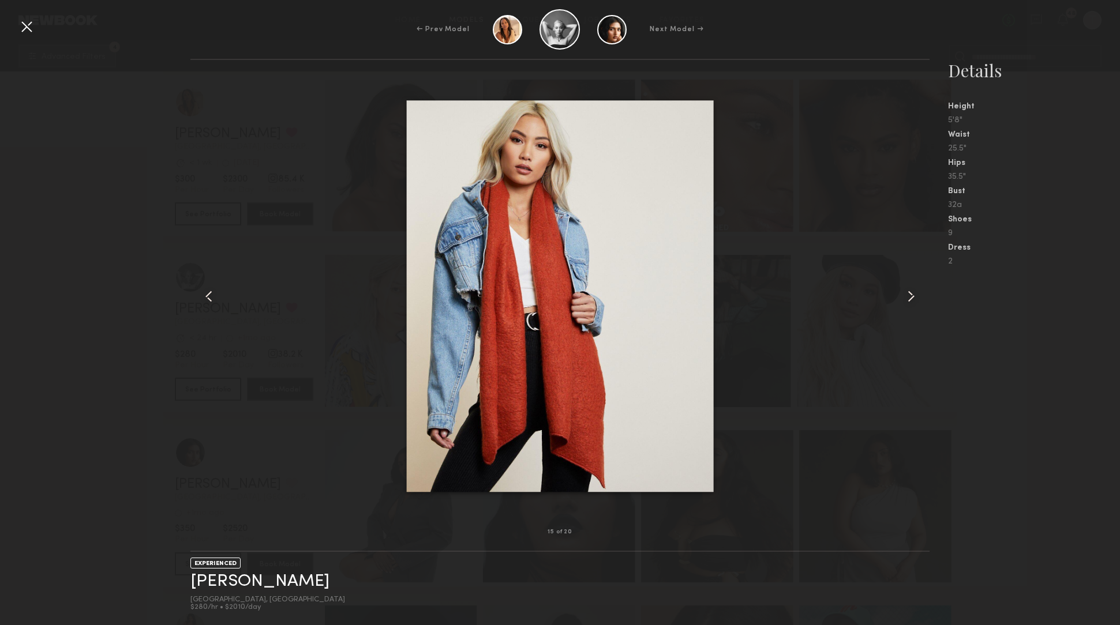
click at [910, 295] on common-icon at bounding box center [911, 296] width 18 height 18
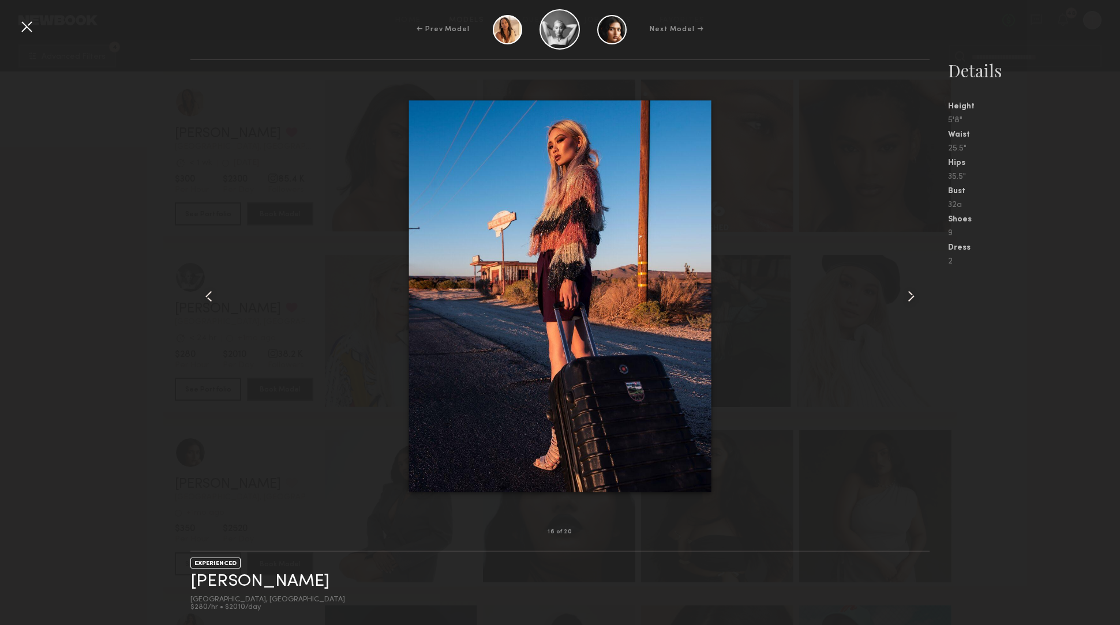
click at [910, 295] on common-icon at bounding box center [911, 296] width 18 height 18
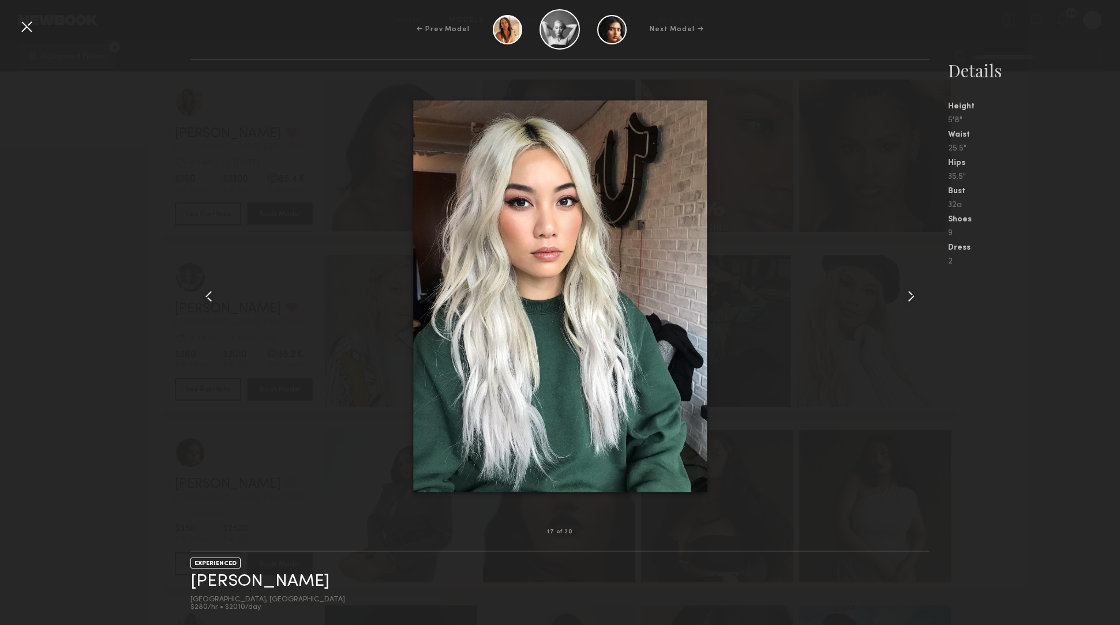
click at [910, 295] on common-icon at bounding box center [911, 296] width 18 height 18
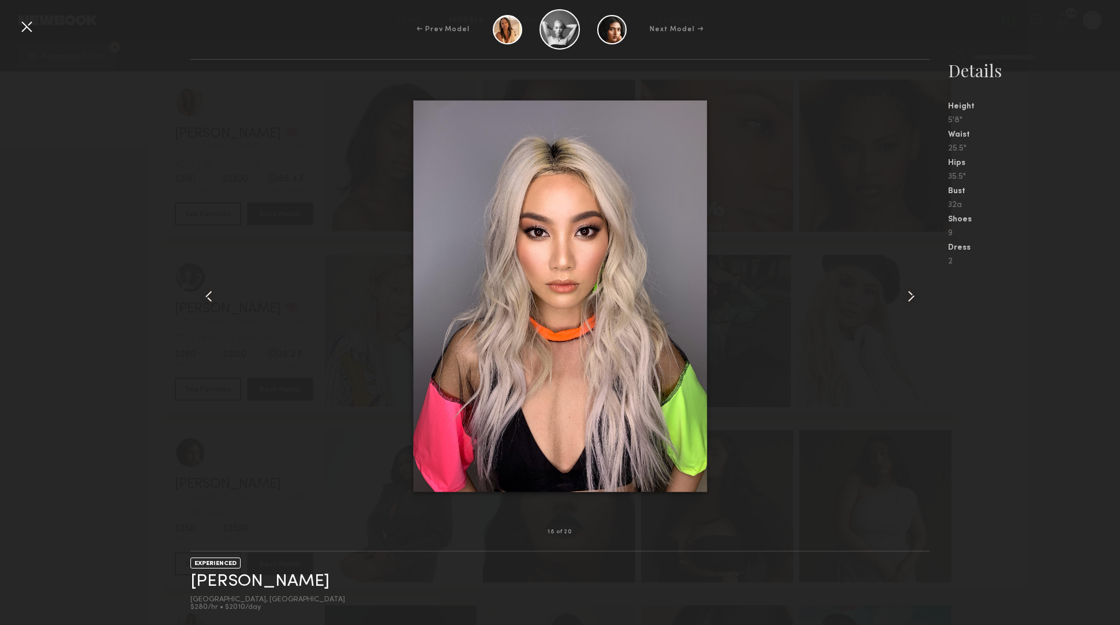
click at [910, 295] on common-icon at bounding box center [911, 296] width 18 height 18
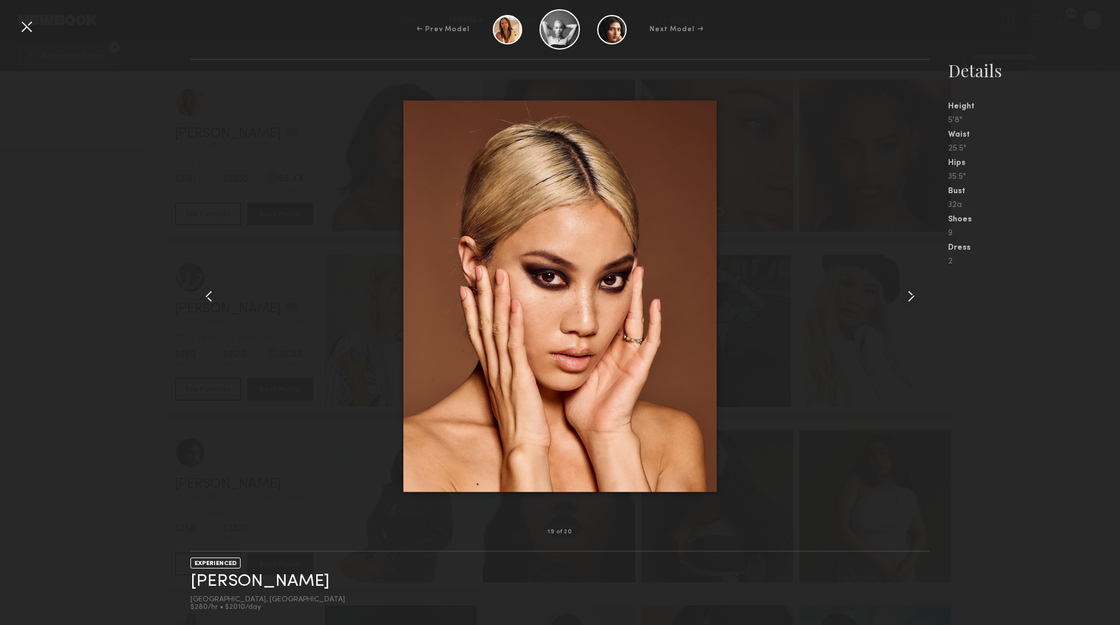
click at [910, 295] on common-icon at bounding box center [911, 296] width 18 height 18
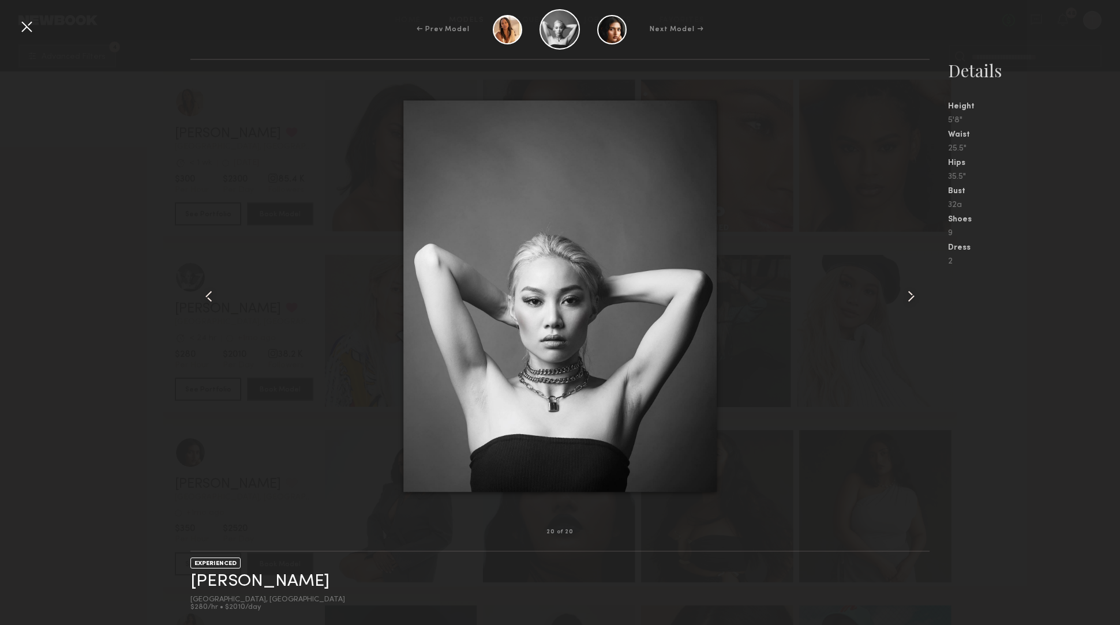
click at [910, 295] on common-icon at bounding box center [911, 296] width 18 height 18
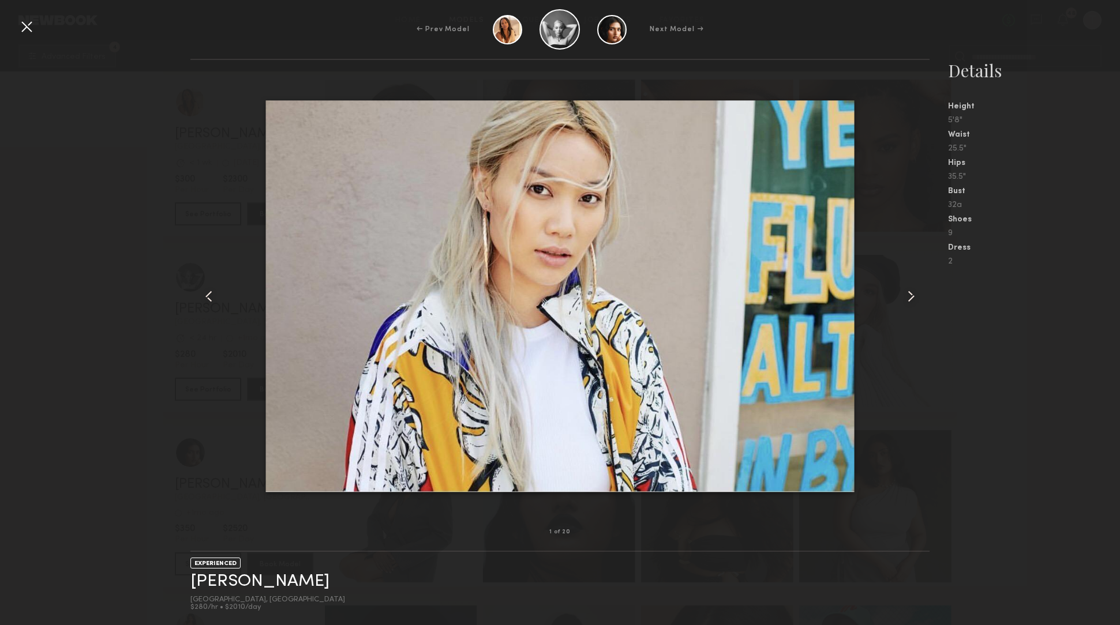
click at [910, 295] on common-icon at bounding box center [911, 296] width 18 height 18
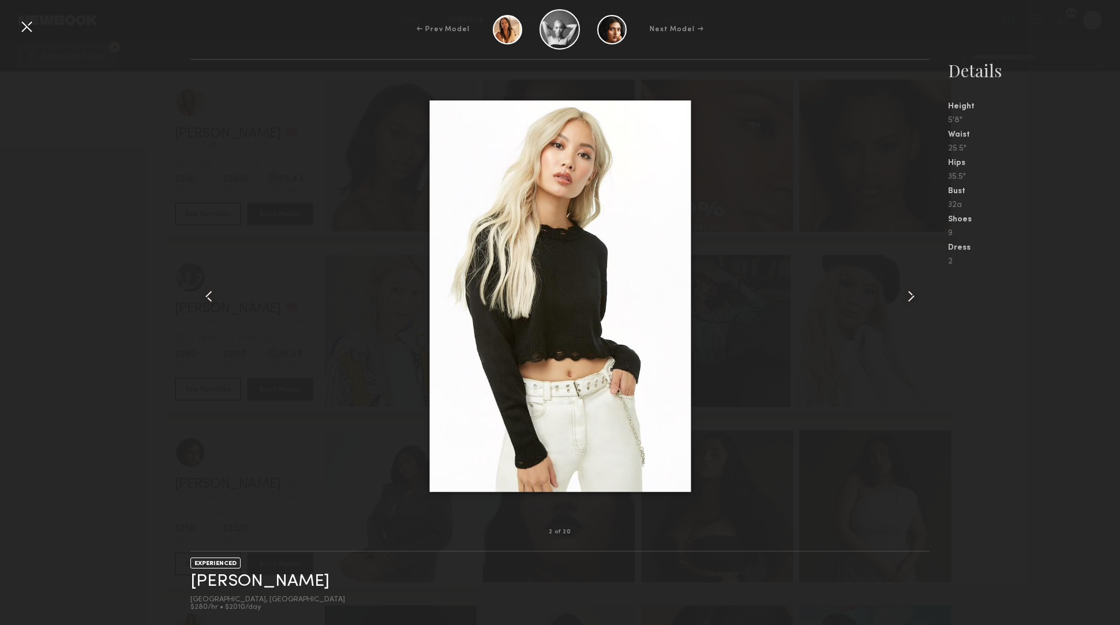
click at [965, 349] on nb-gallery-model-stats "Details Height 5'8" Waist 25.5" Hips 35.5" Bust 32a Shoes 9 Dress 2" at bounding box center [1024, 342] width 190 height 567
click at [19, 33] on div at bounding box center [26, 26] width 18 height 18
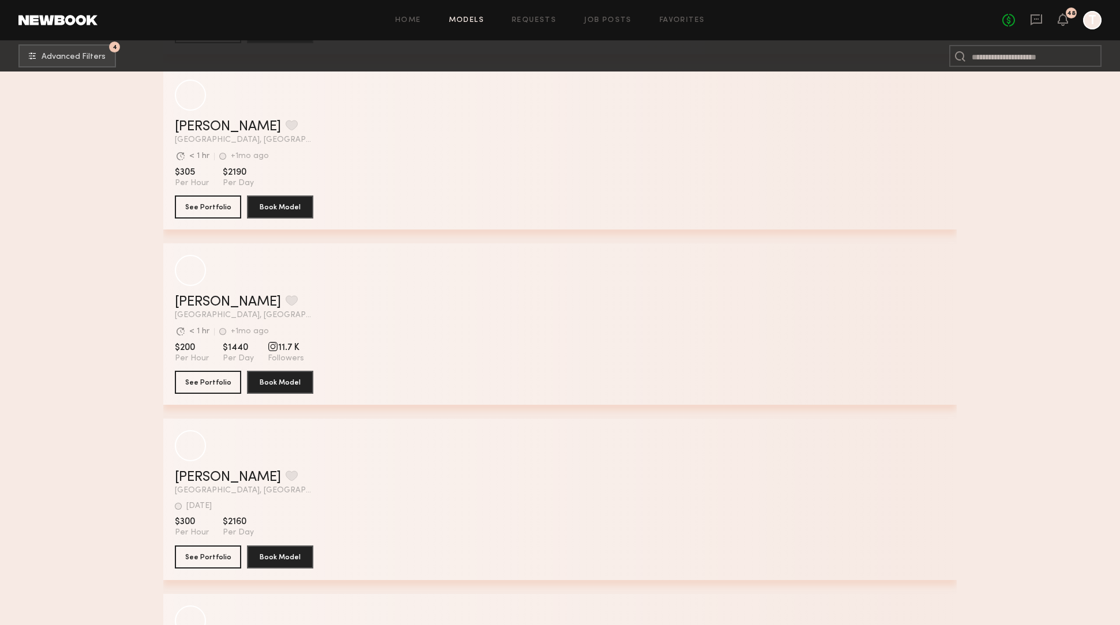
scroll to position [46221, 0]
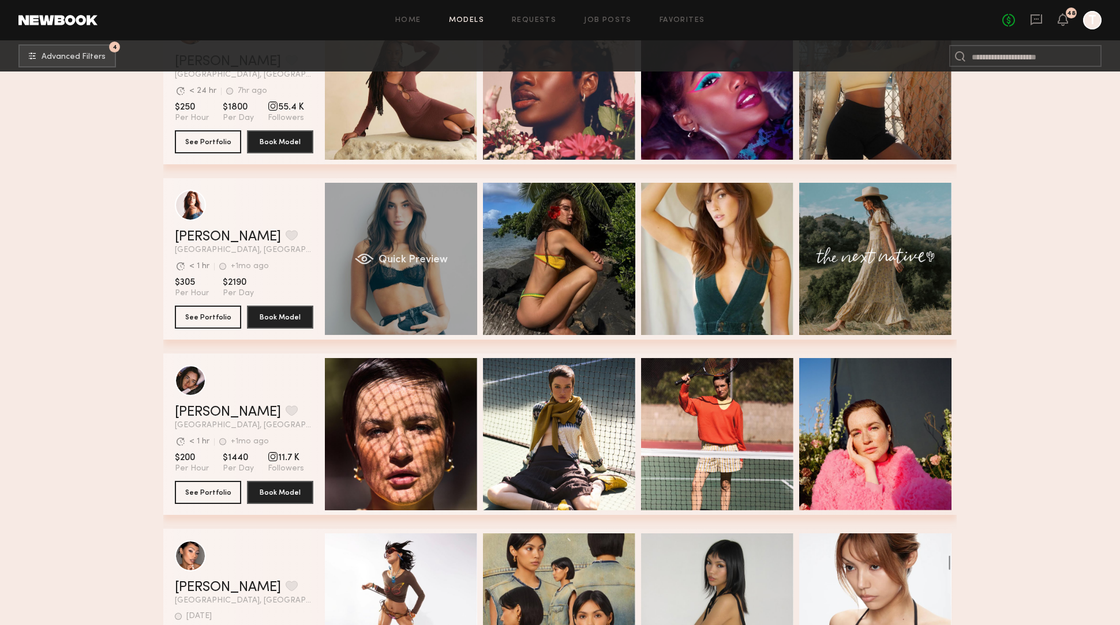
click at [408, 263] on span "Quick Preview" at bounding box center [412, 260] width 69 height 10
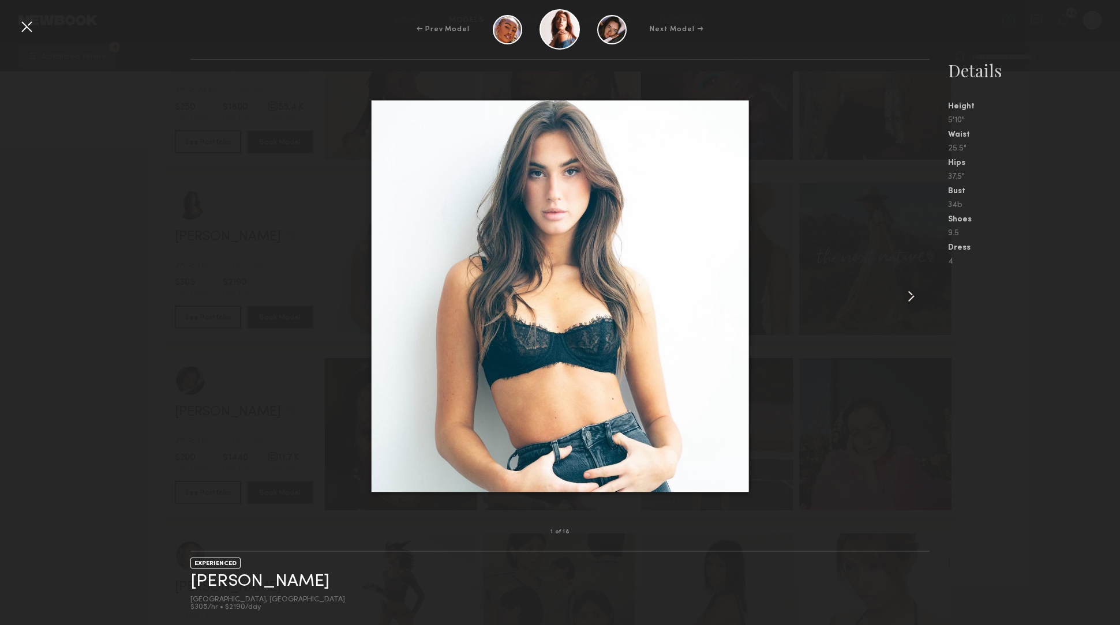
click at [902, 294] on common-icon at bounding box center [911, 296] width 18 height 18
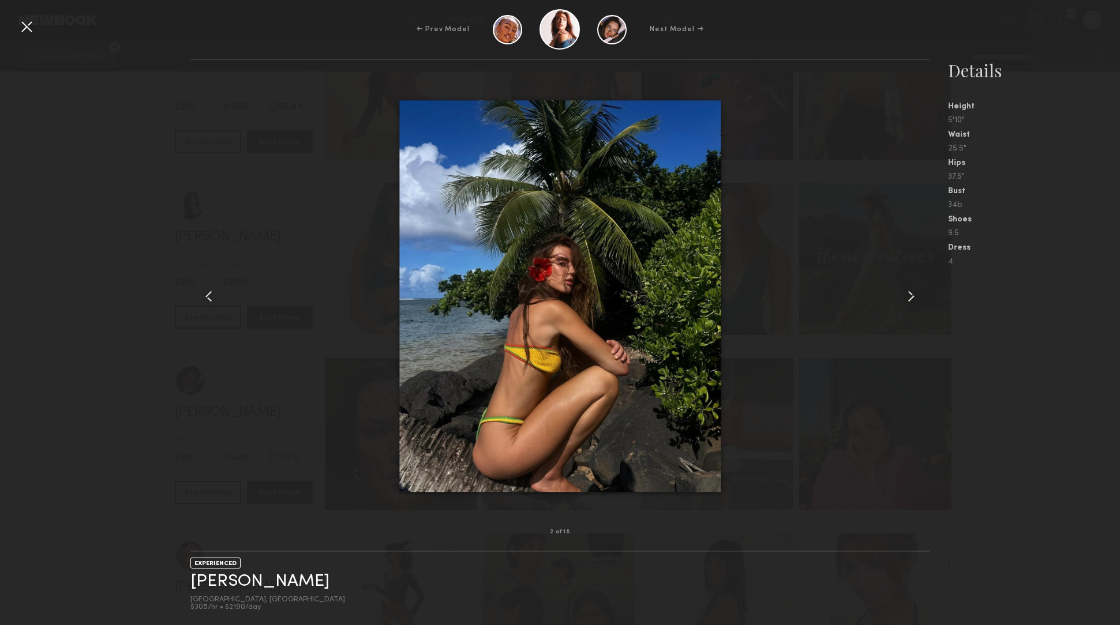
click at [902, 294] on common-icon at bounding box center [911, 296] width 18 height 18
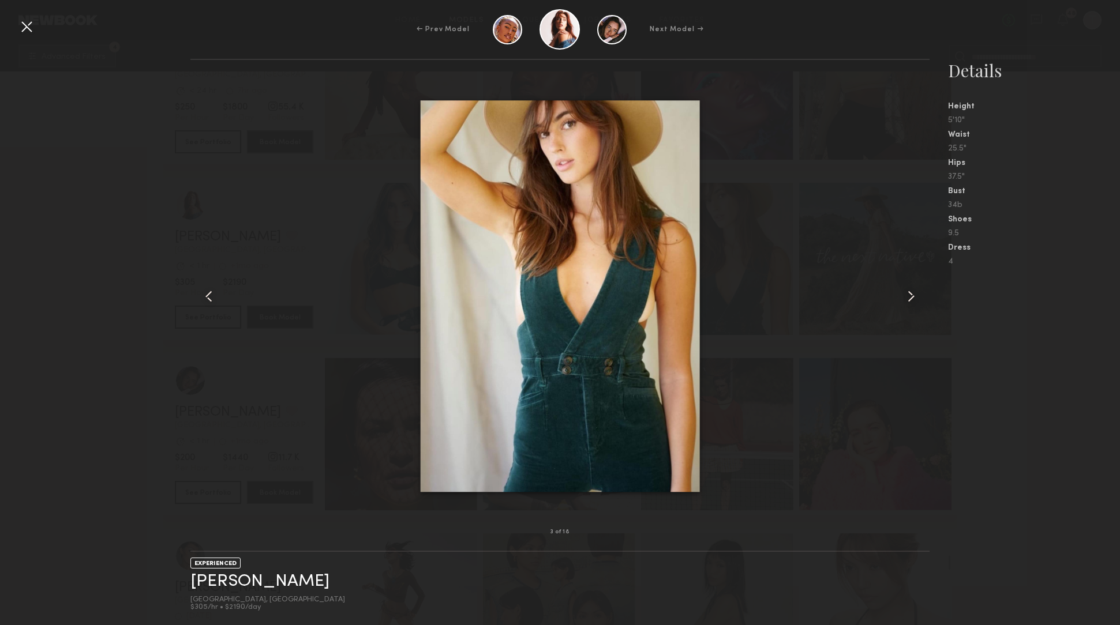
click at [902, 294] on common-icon at bounding box center [911, 296] width 18 height 18
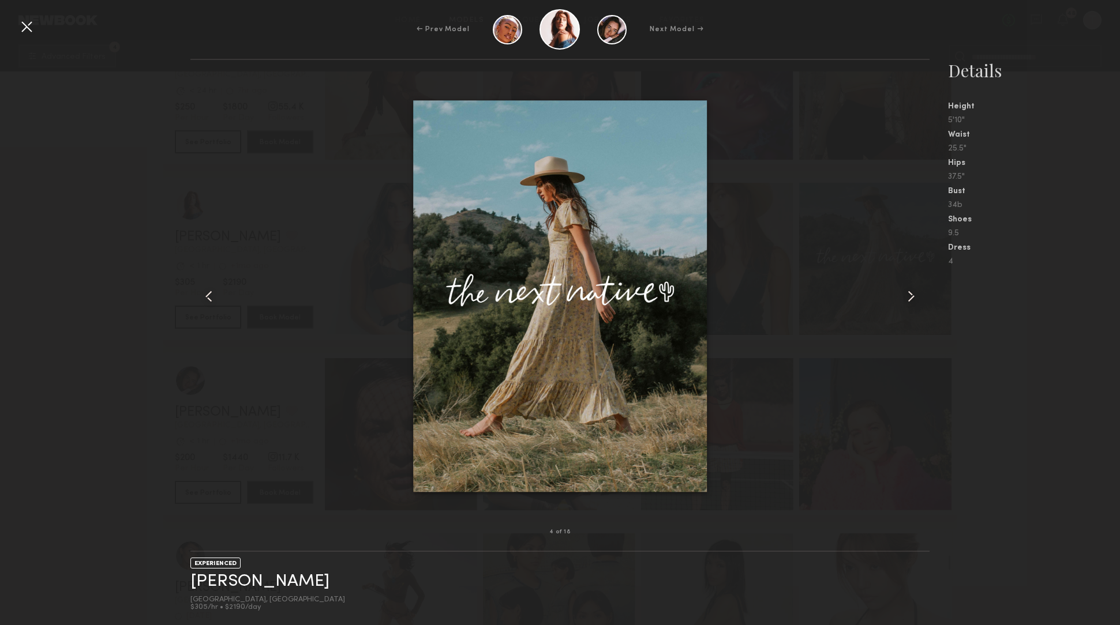
click at [901, 294] on div at bounding box center [914, 296] width 29 height 436
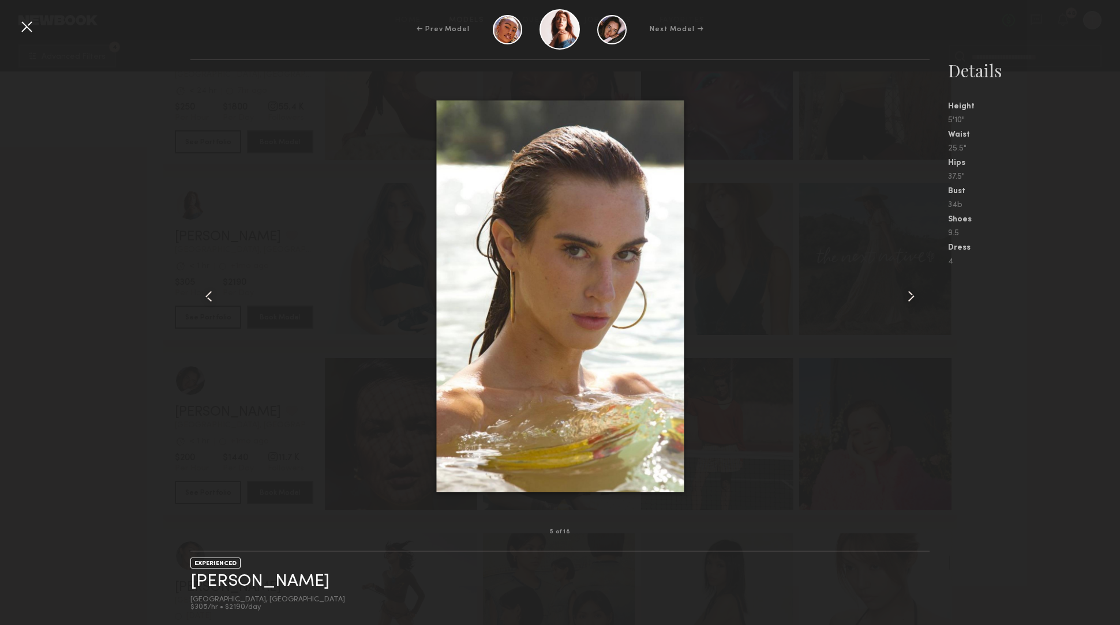
click at [901, 294] on div at bounding box center [914, 296] width 29 height 436
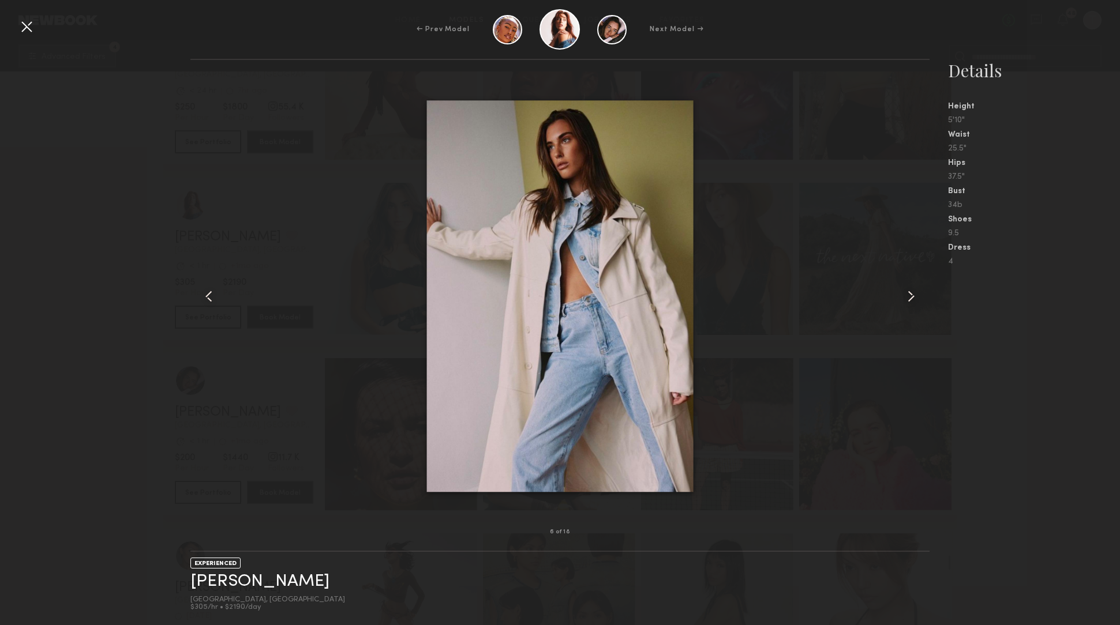
click at [901, 294] on div at bounding box center [914, 296] width 29 height 436
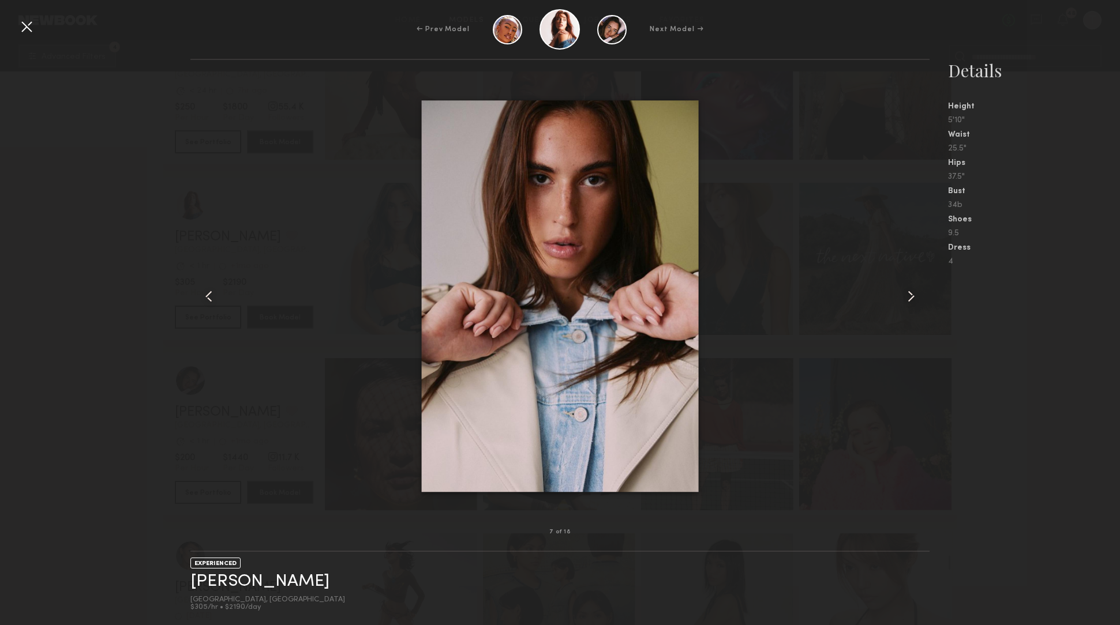
click at [901, 294] on div at bounding box center [914, 296] width 29 height 436
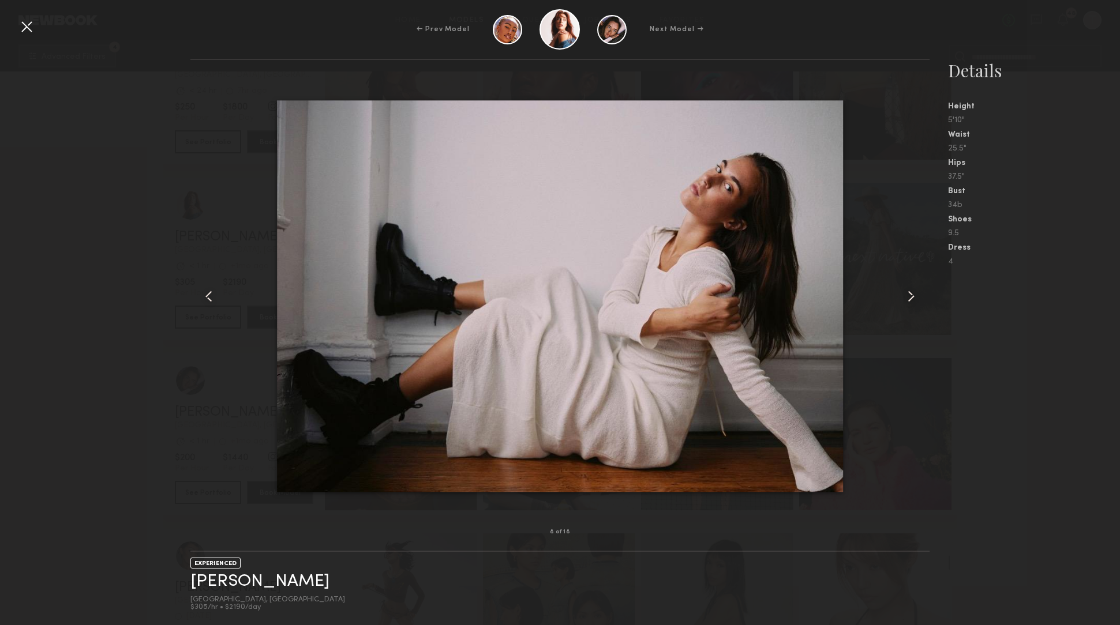
click at [29, 29] on div at bounding box center [26, 26] width 18 height 18
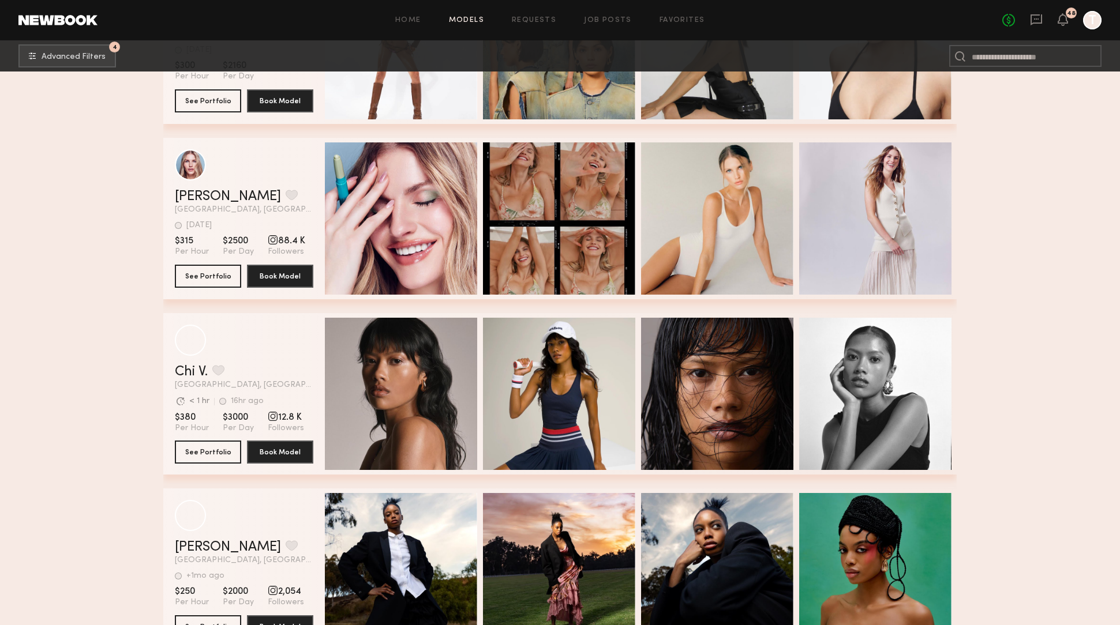
scroll to position [46777, 0]
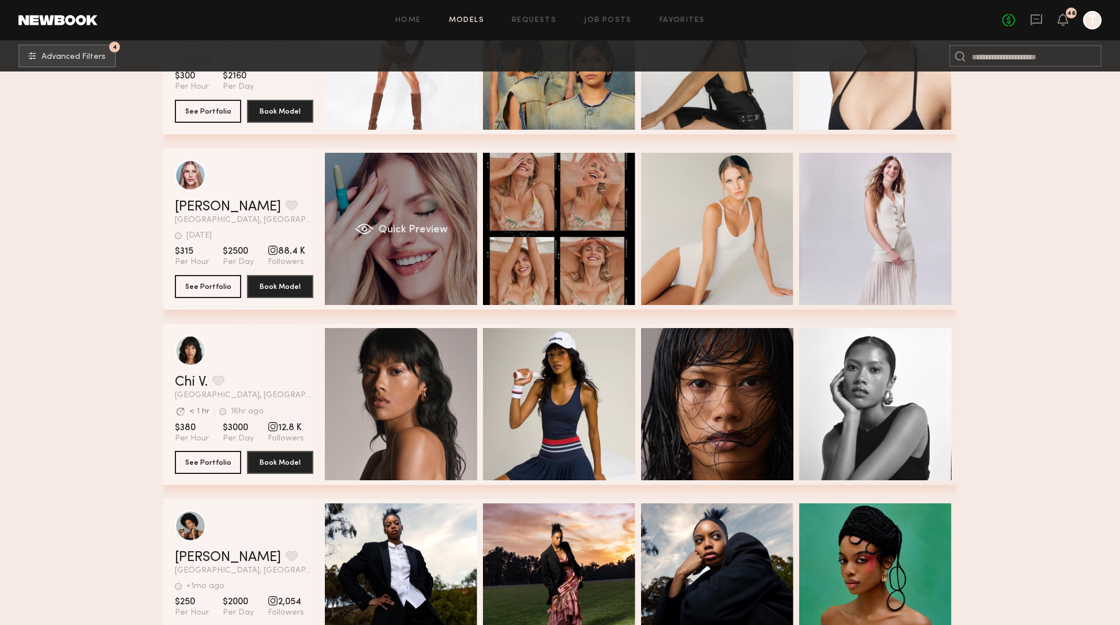
click at [406, 235] on div "Quick Preview" at bounding box center [401, 229] width 152 height 152
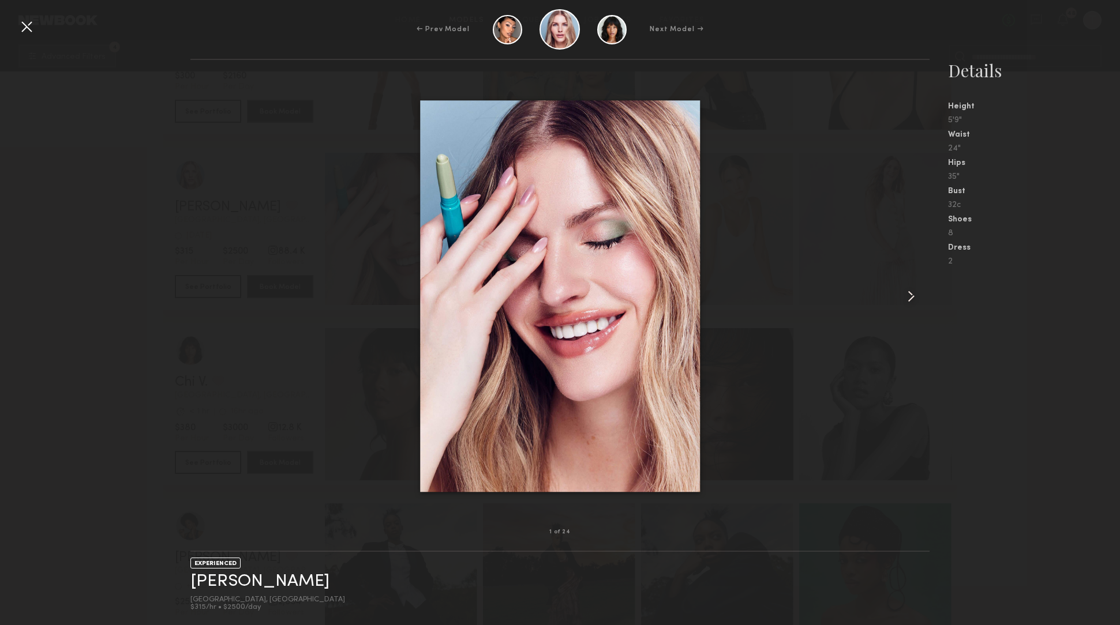
click at [909, 298] on common-icon at bounding box center [911, 296] width 18 height 18
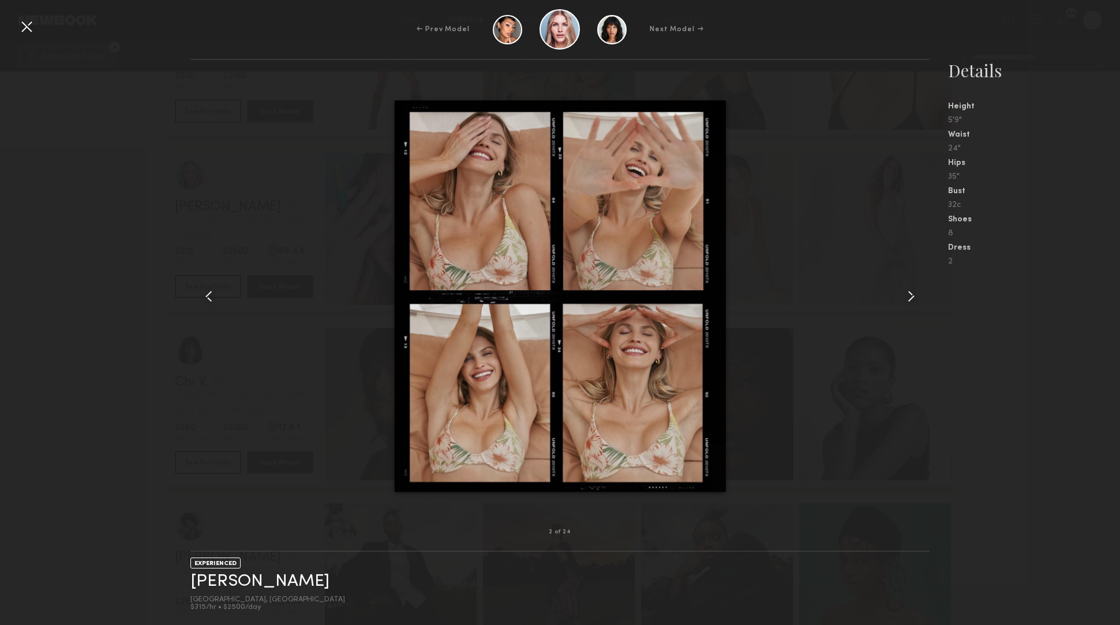
click at [909, 298] on common-icon at bounding box center [911, 296] width 18 height 18
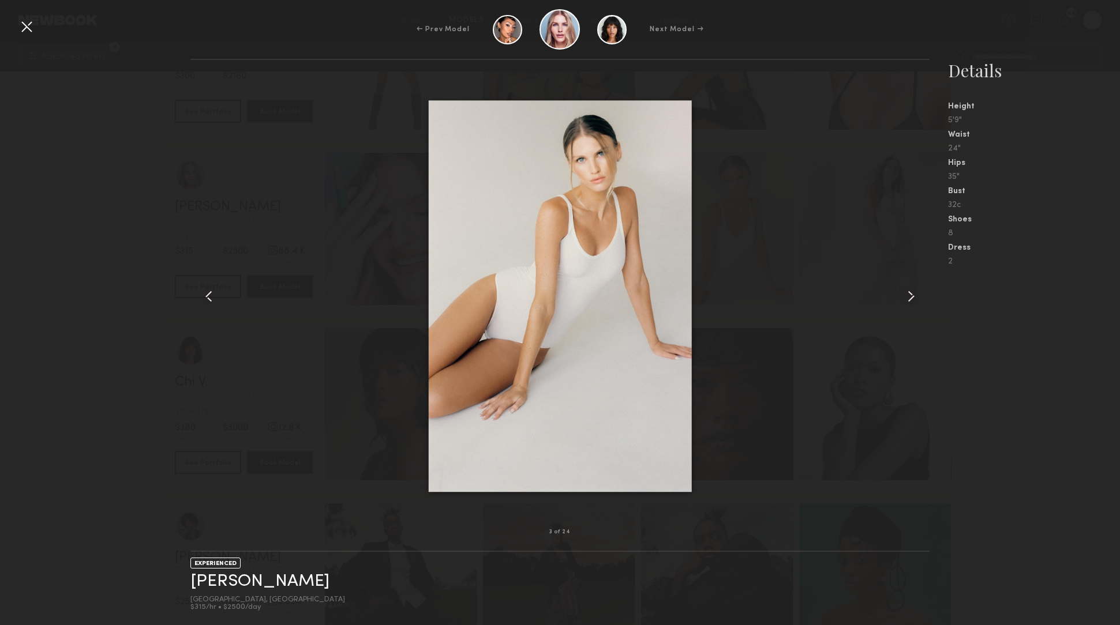
click at [909, 298] on common-icon at bounding box center [911, 296] width 18 height 18
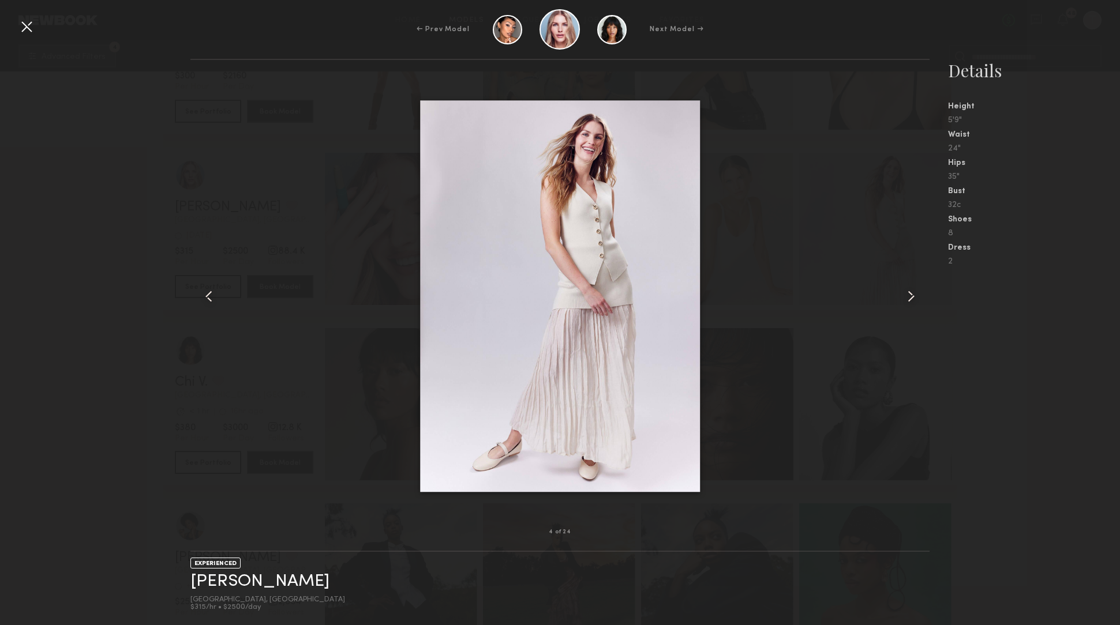
click at [909, 298] on common-icon at bounding box center [911, 296] width 18 height 18
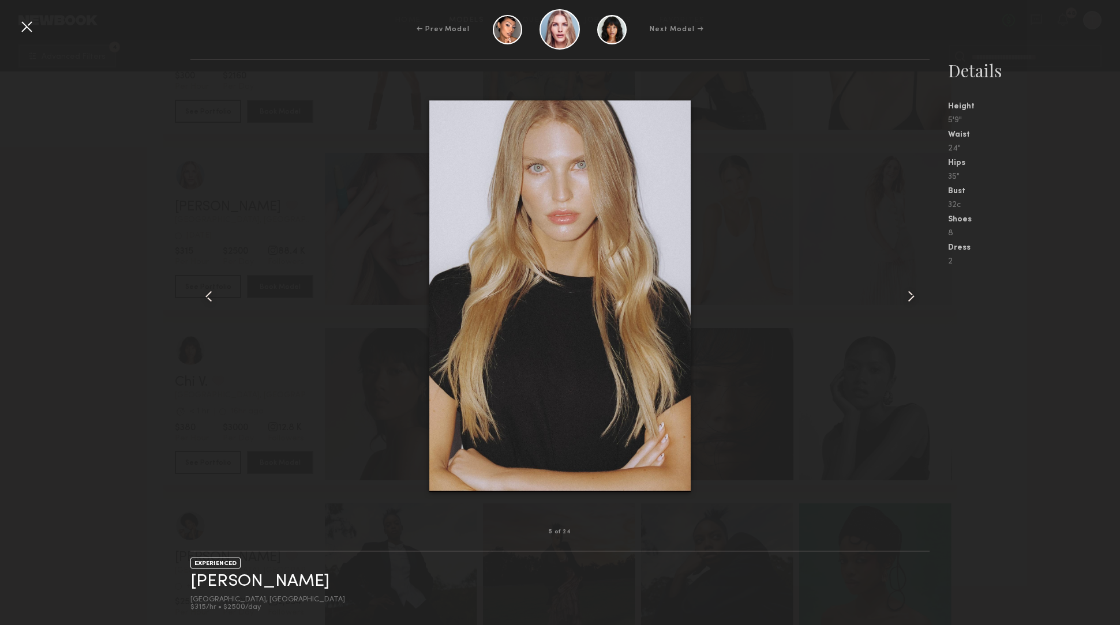
click at [909, 298] on common-icon at bounding box center [911, 296] width 18 height 18
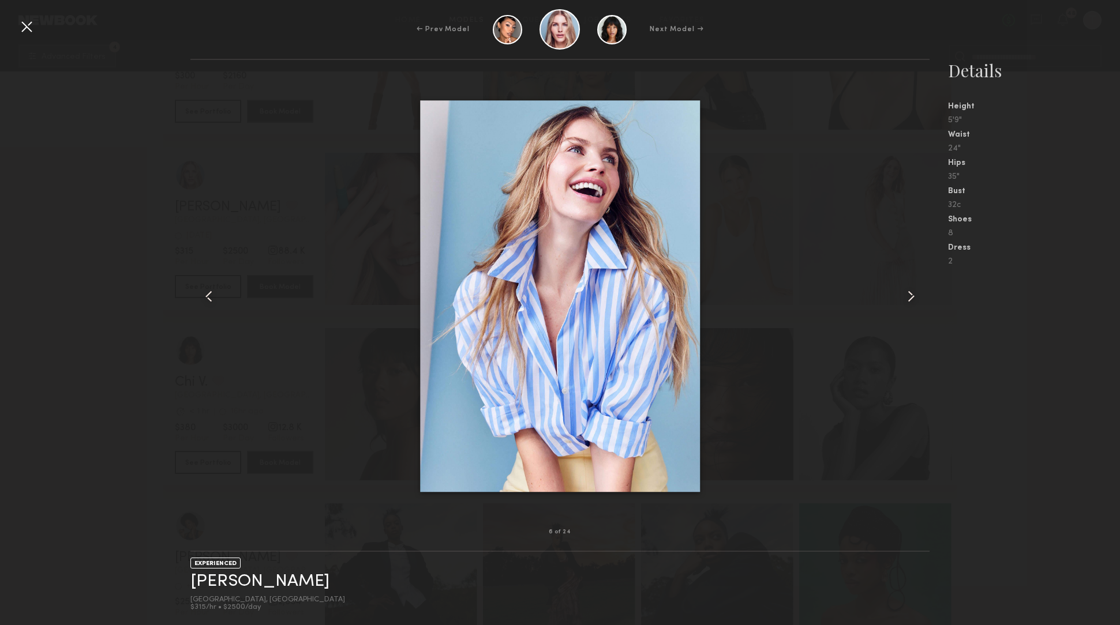
click at [909, 298] on common-icon at bounding box center [911, 296] width 18 height 18
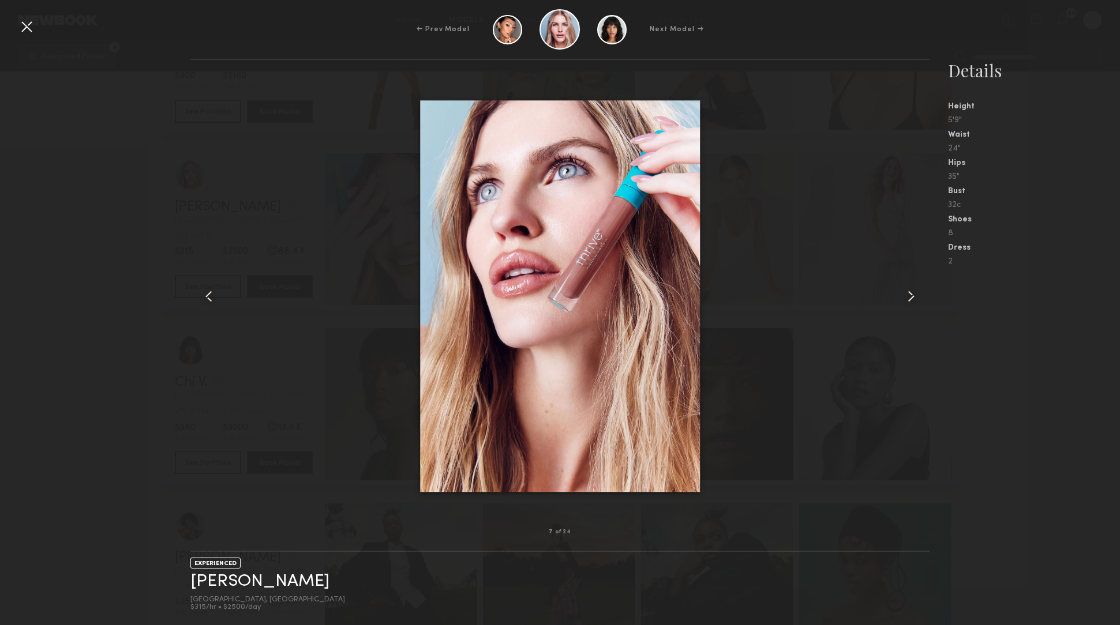
click at [909, 298] on common-icon at bounding box center [911, 296] width 18 height 18
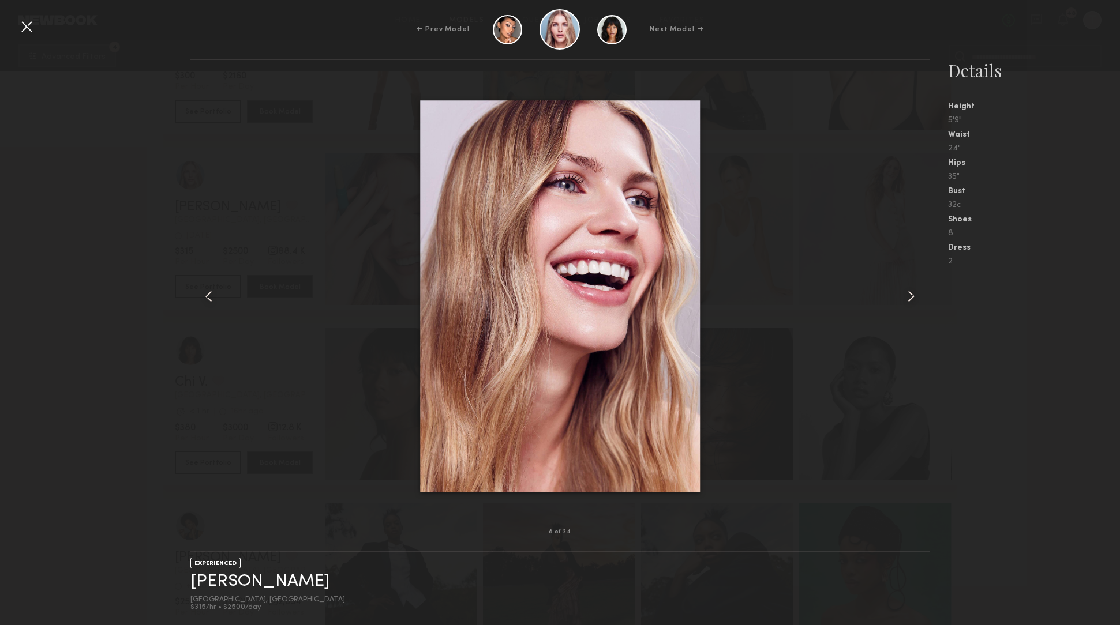
click at [909, 298] on common-icon at bounding box center [911, 296] width 18 height 18
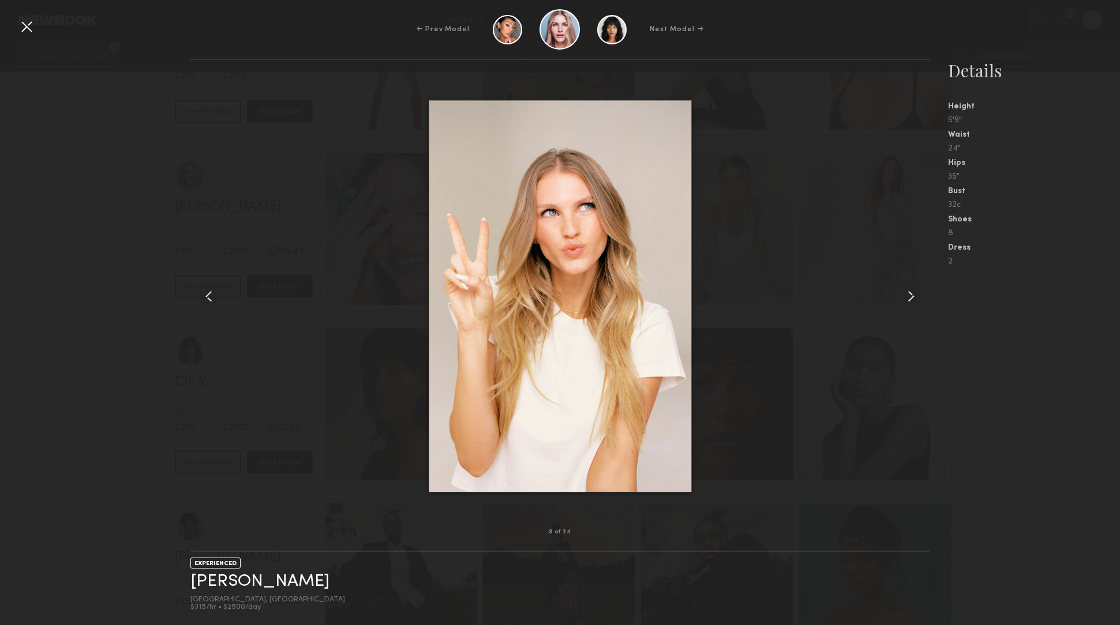
click at [909, 298] on common-icon at bounding box center [911, 296] width 18 height 18
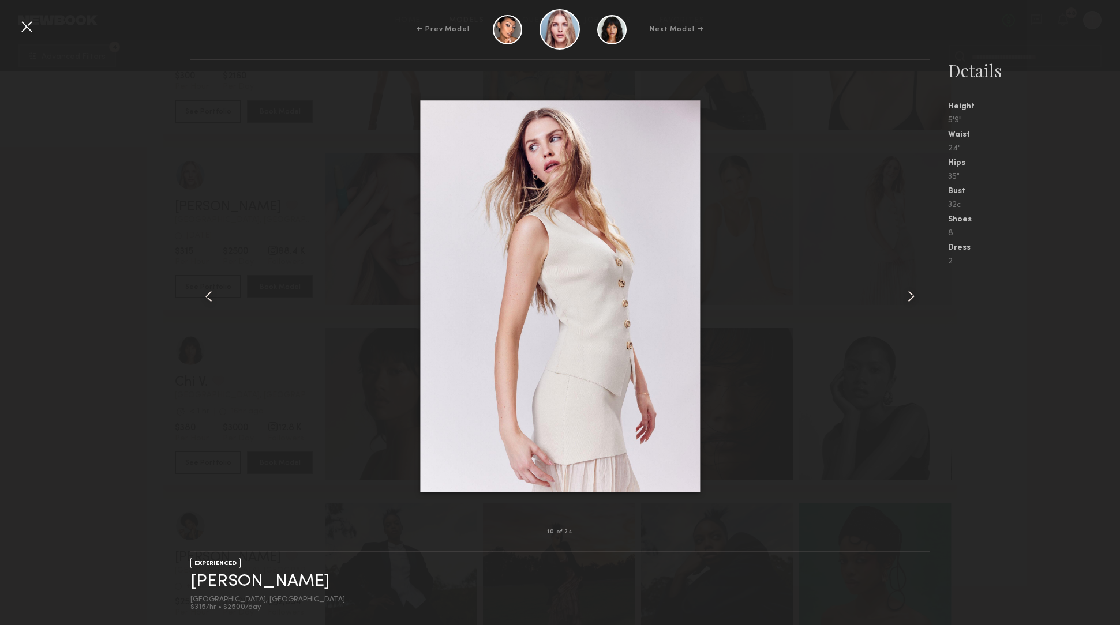
click at [909, 298] on common-icon at bounding box center [911, 296] width 18 height 18
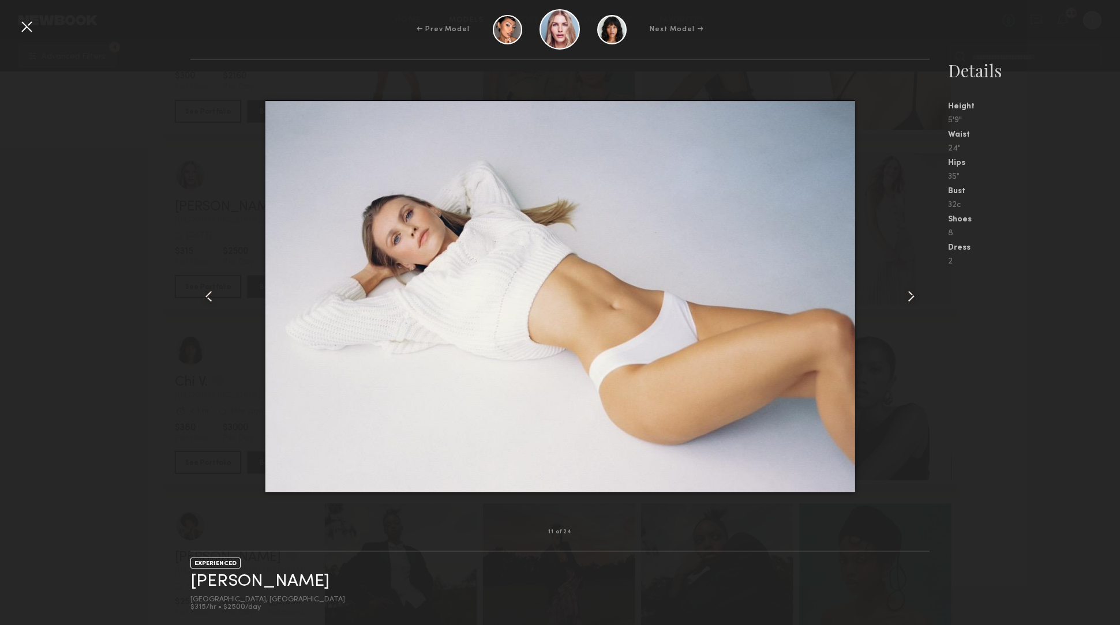
click at [993, 312] on nb-gallery-model-stats "Details Height 5'9" Waist 24" Hips 35" Bust 32c Shoes 8 Dress 2" at bounding box center [1024, 342] width 190 height 567
drag, startPoint x: 18, startPoint y: 24, endPoint x: 28, endPoint y: 25, distance: 10.0
click at [18, 24] on div at bounding box center [26, 26] width 18 height 18
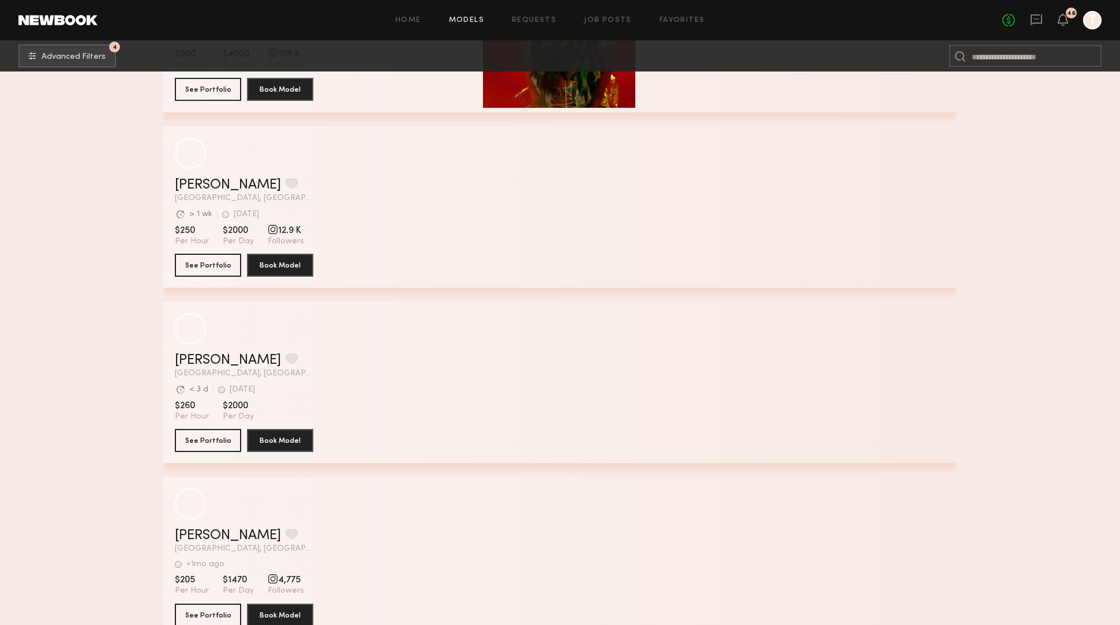
scroll to position [50307, 0]
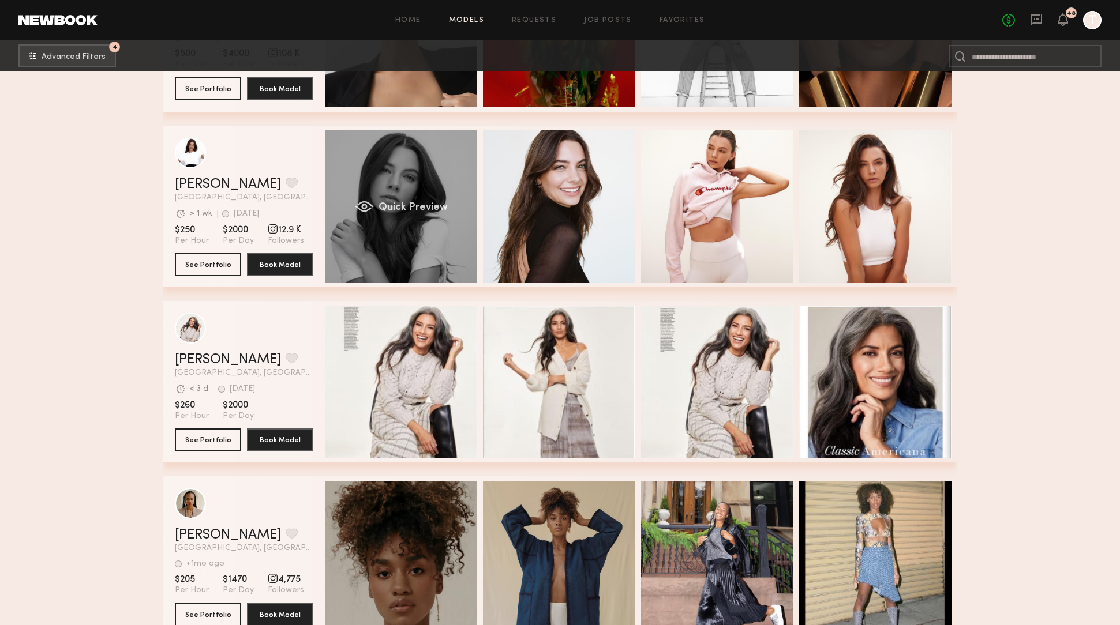
click at [395, 204] on span "Quick Preview" at bounding box center [412, 208] width 69 height 10
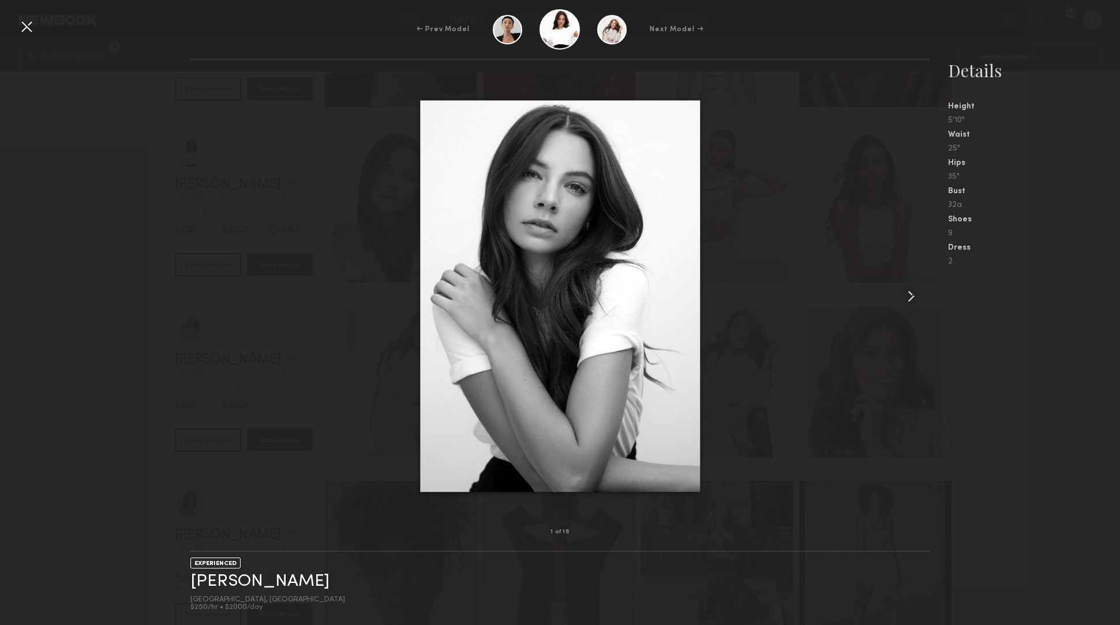
click at [919, 298] on common-icon at bounding box center [911, 296] width 18 height 18
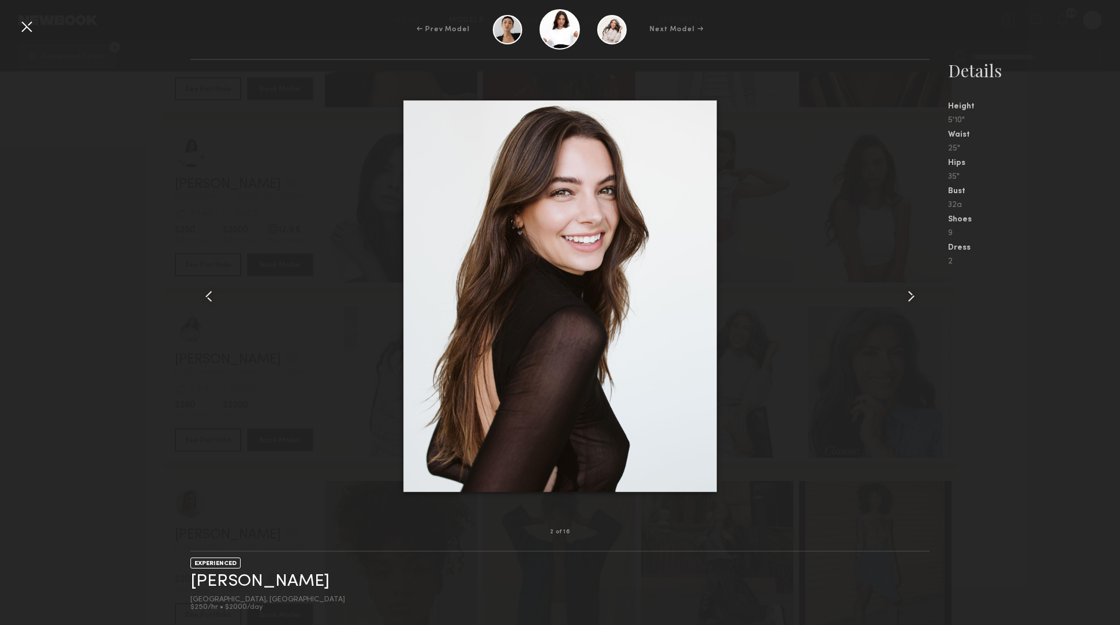
click at [919, 298] on common-icon at bounding box center [911, 296] width 18 height 18
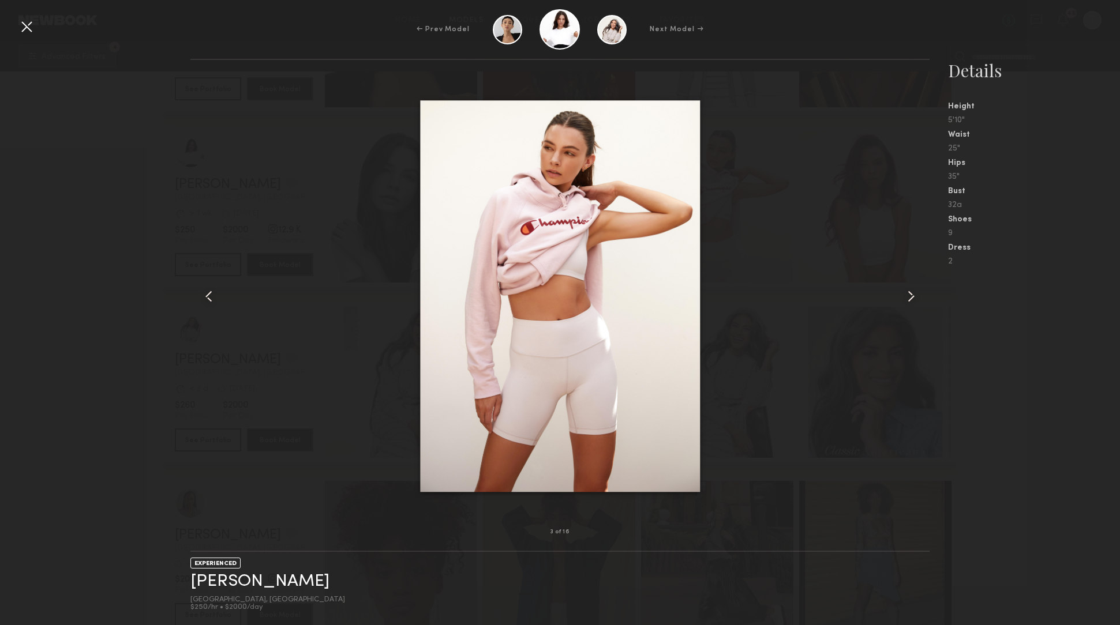
click at [919, 298] on common-icon at bounding box center [911, 296] width 18 height 18
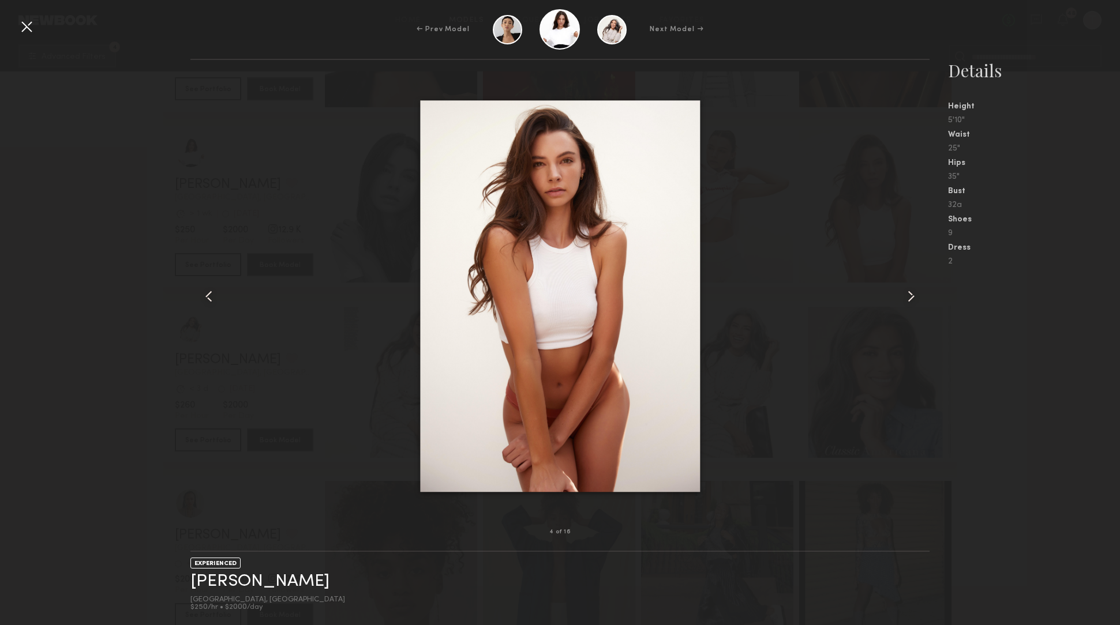
click at [906, 297] on common-icon at bounding box center [911, 296] width 18 height 18
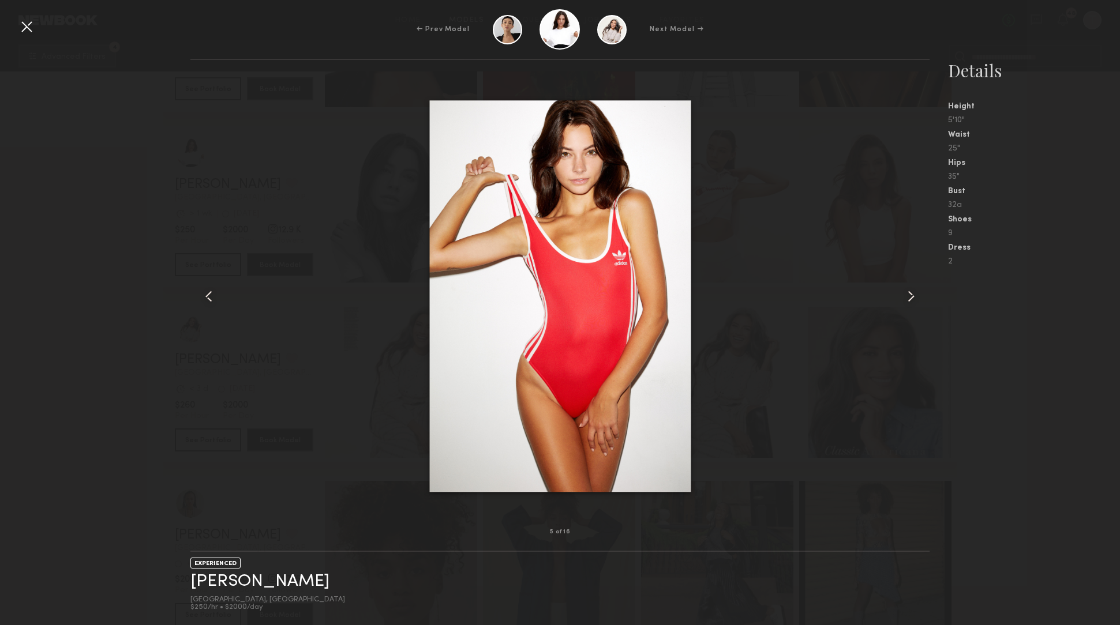
click at [906, 297] on common-icon at bounding box center [911, 296] width 18 height 18
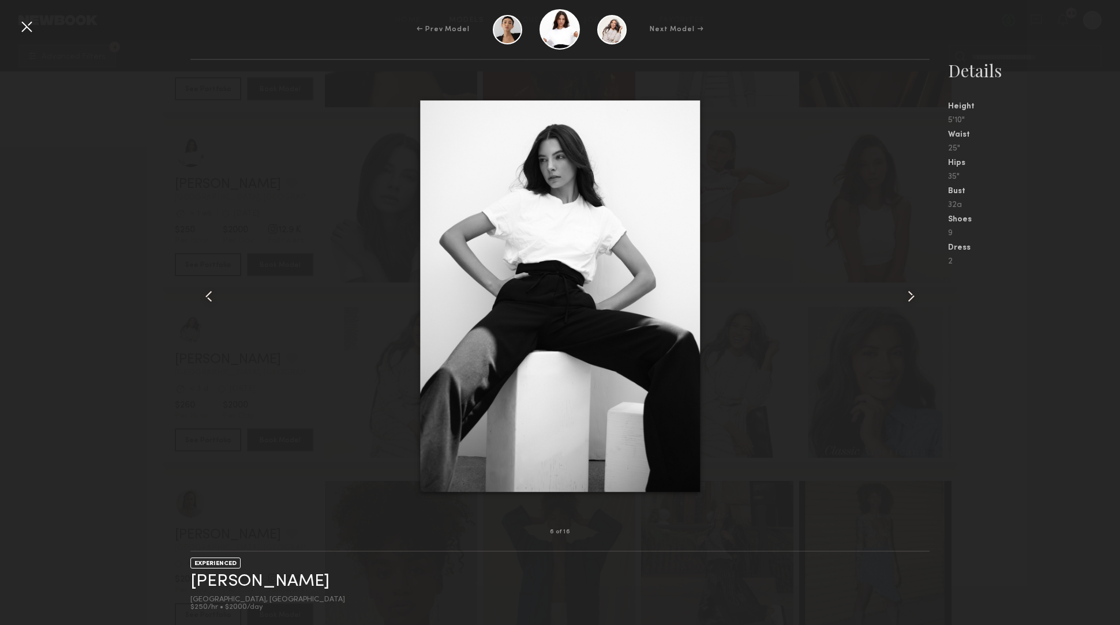
click at [906, 297] on common-icon at bounding box center [911, 296] width 18 height 18
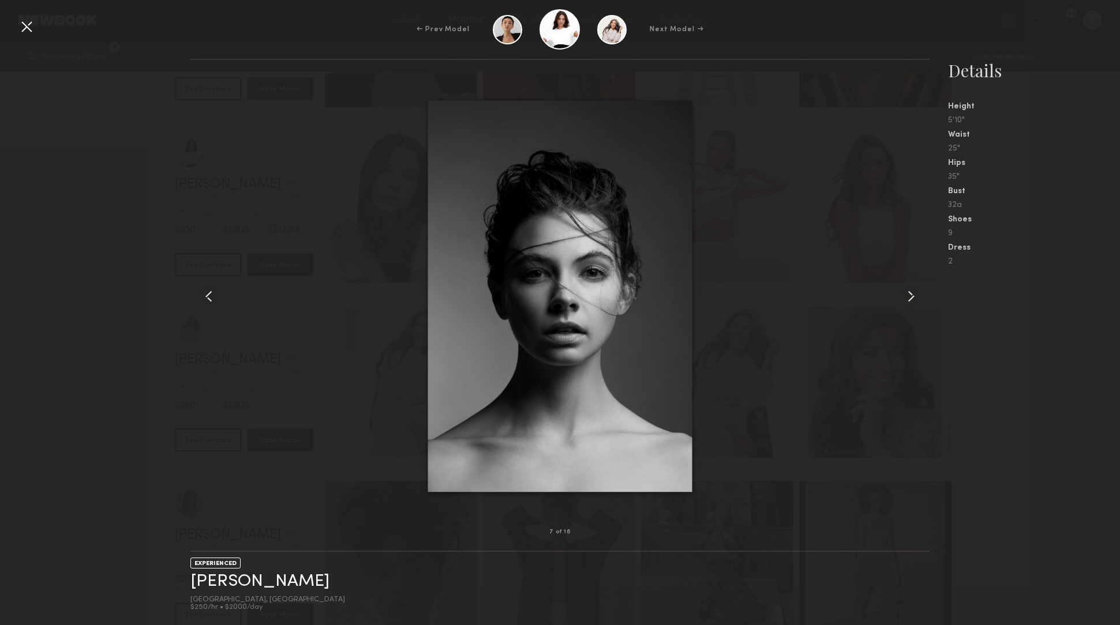
click at [906, 297] on common-icon at bounding box center [911, 296] width 18 height 18
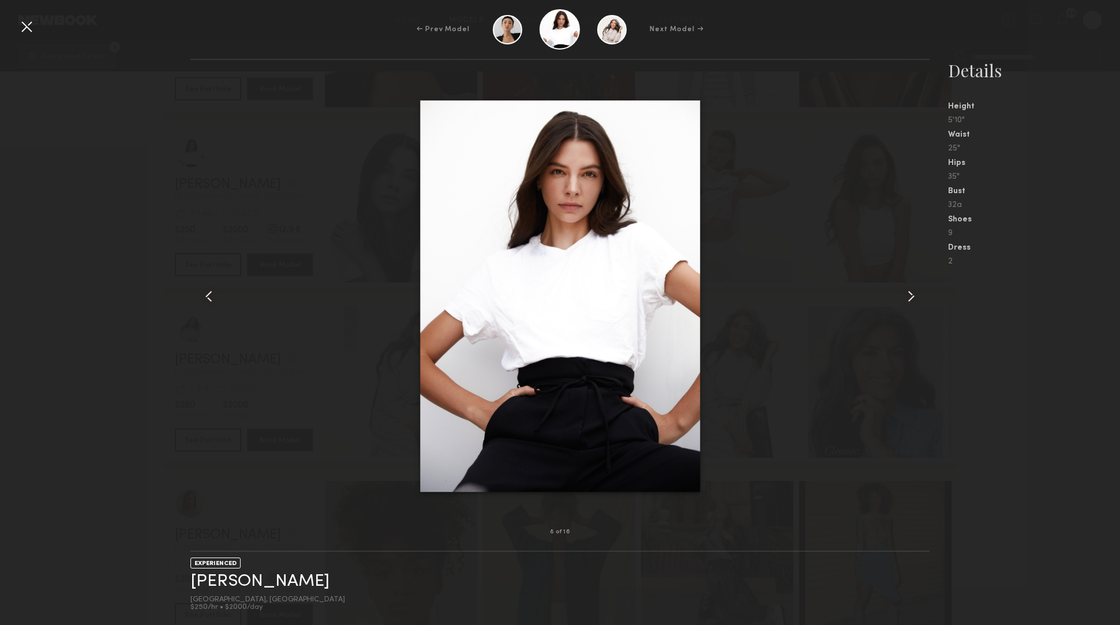
click at [906, 297] on common-icon at bounding box center [911, 296] width 18 height 18
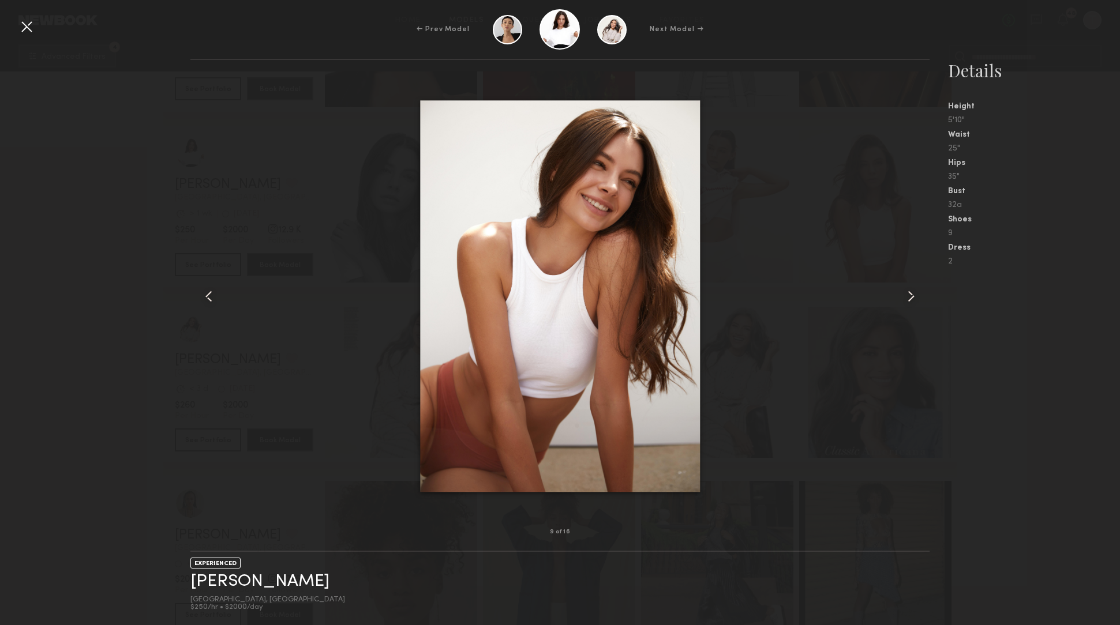
click at [25, 24] on div at bounding box center [26, 26] width 18 height 18
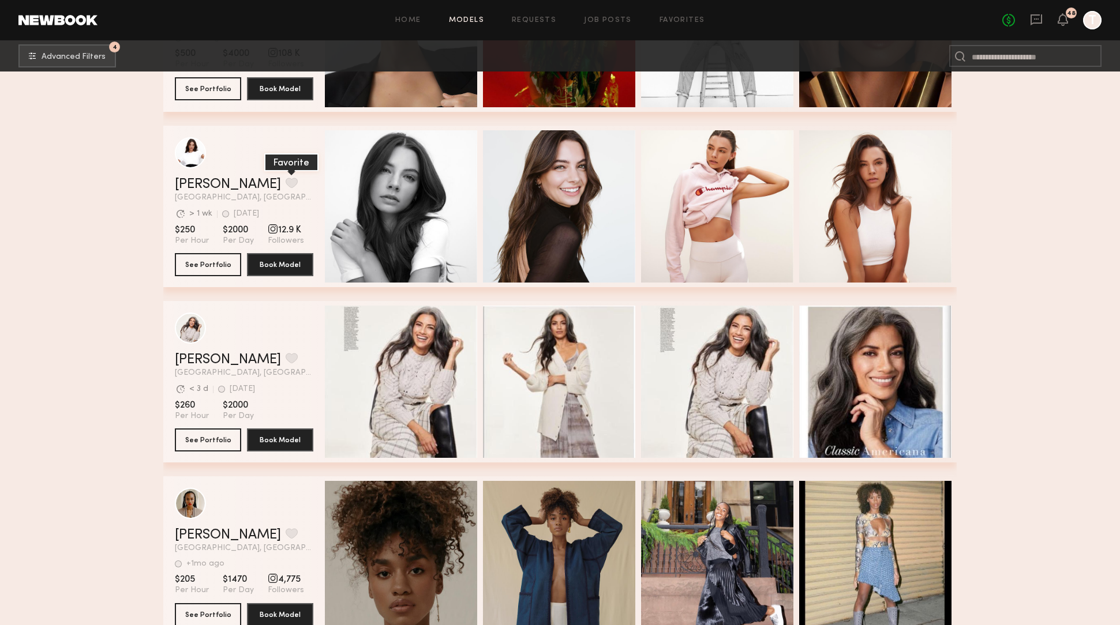
click at [286, 183] on button "grid" at bounding box center [292, 183] width 12 height 10
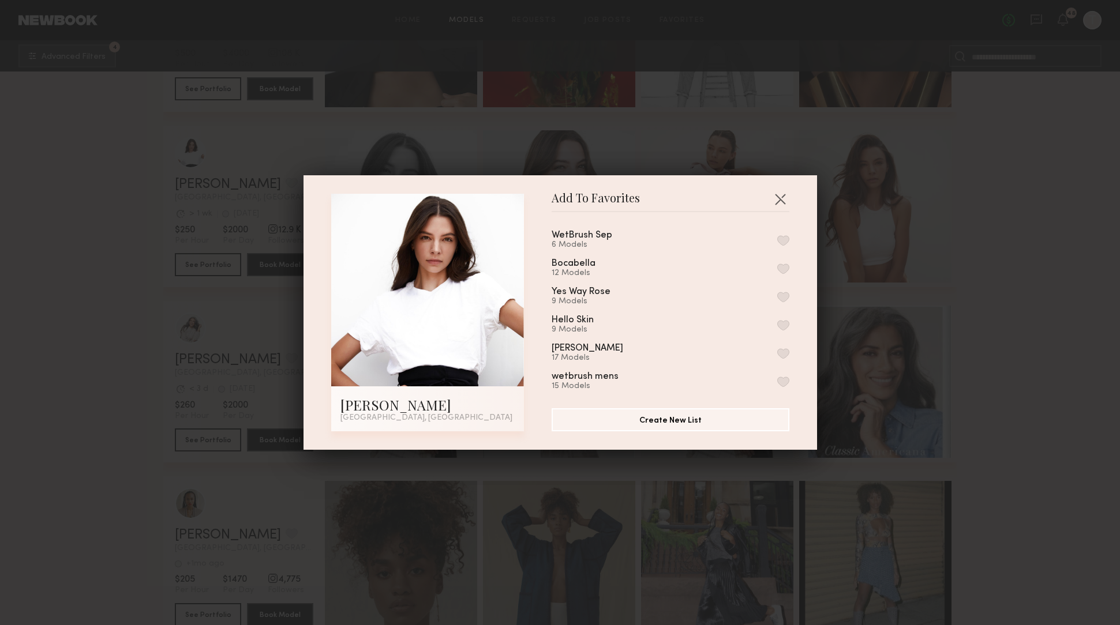
click at [782, 238] on button "button" at bounding box center [783, 240] width 12 height 10
click at [197, 107] on div "Add To Favorites Annelise B. Los Angeles, CA Add To Favorites WetBrush Sep 7 Mo…" at bounding box center [560, 312] width 1120 height 625
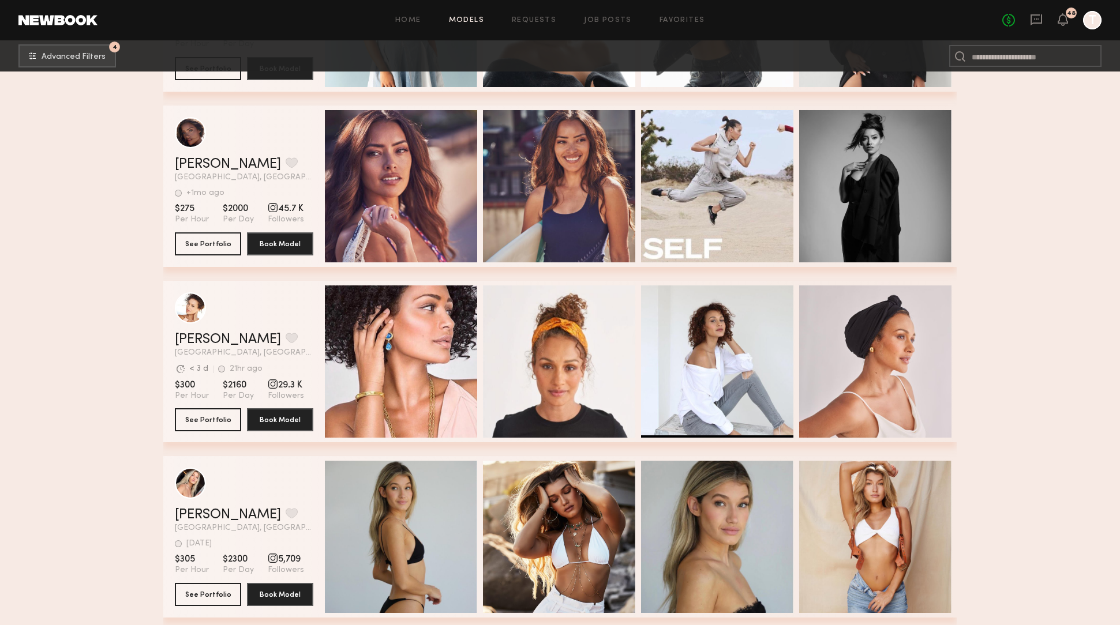
scroll to position [57169, 0]
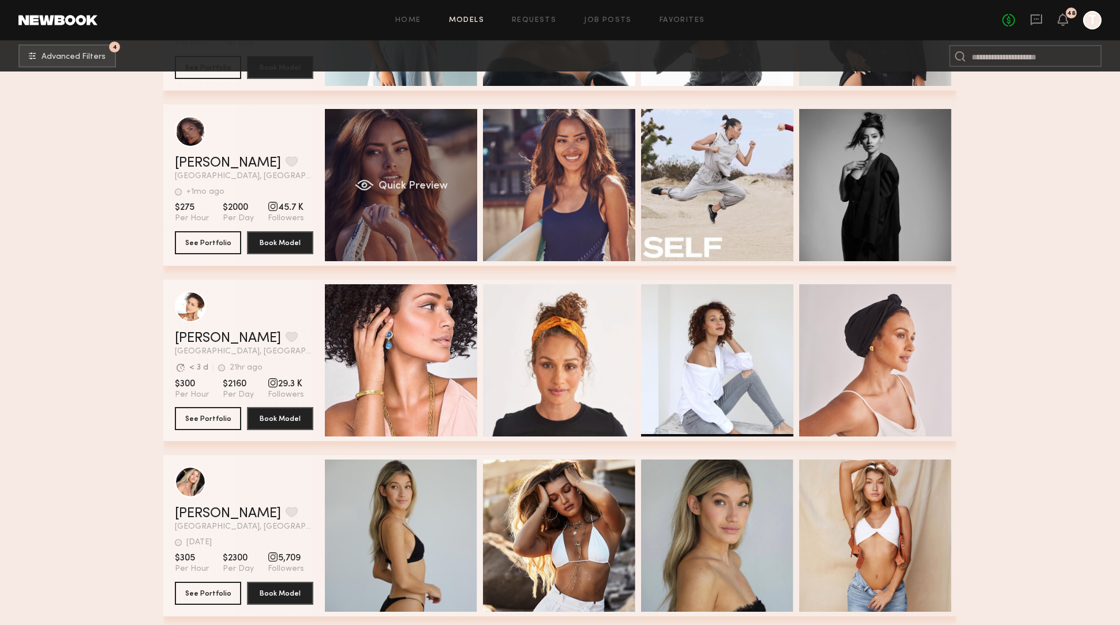
click at [430, 180] on div "Quick Preview" at bounding box center [401, 185] width 152 height 152
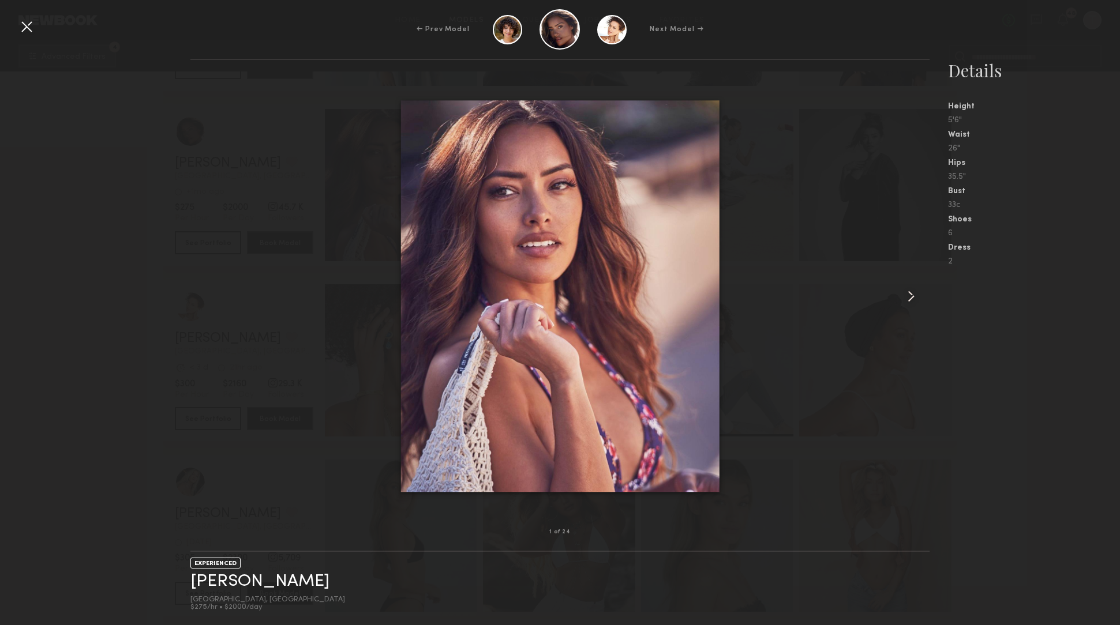
click at [914, 309] on div at bounding box center [914, 296] width 29 height 436
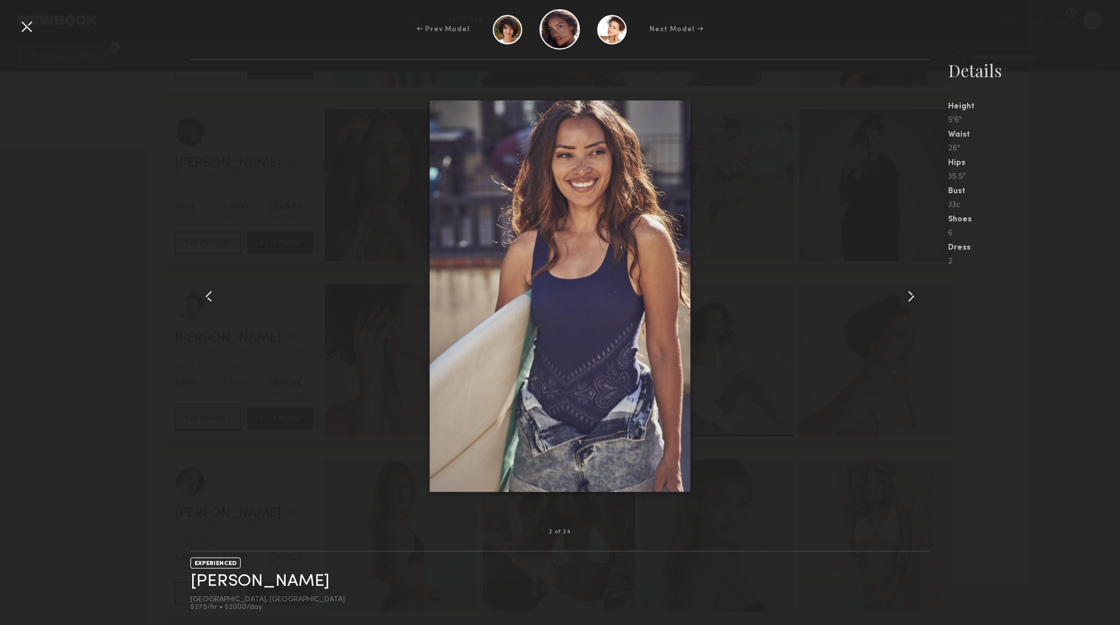
click at [914, 309] on div at bounding box center [914, 296] width 29 height 436
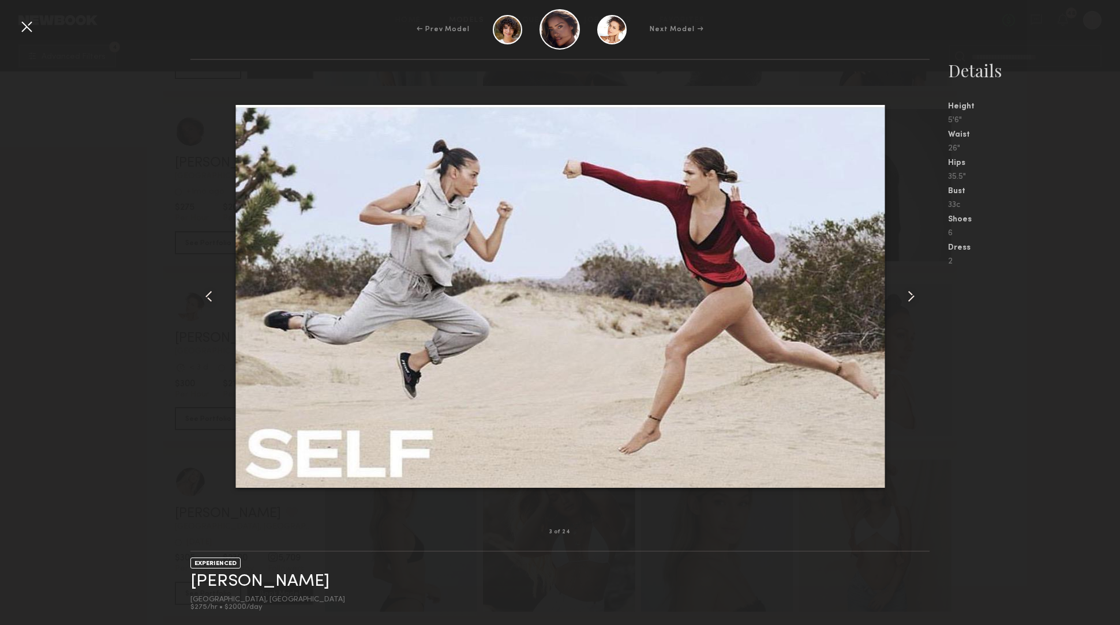
click at [914, 309] on div at bounding box center [914, 296] width 29 height 436
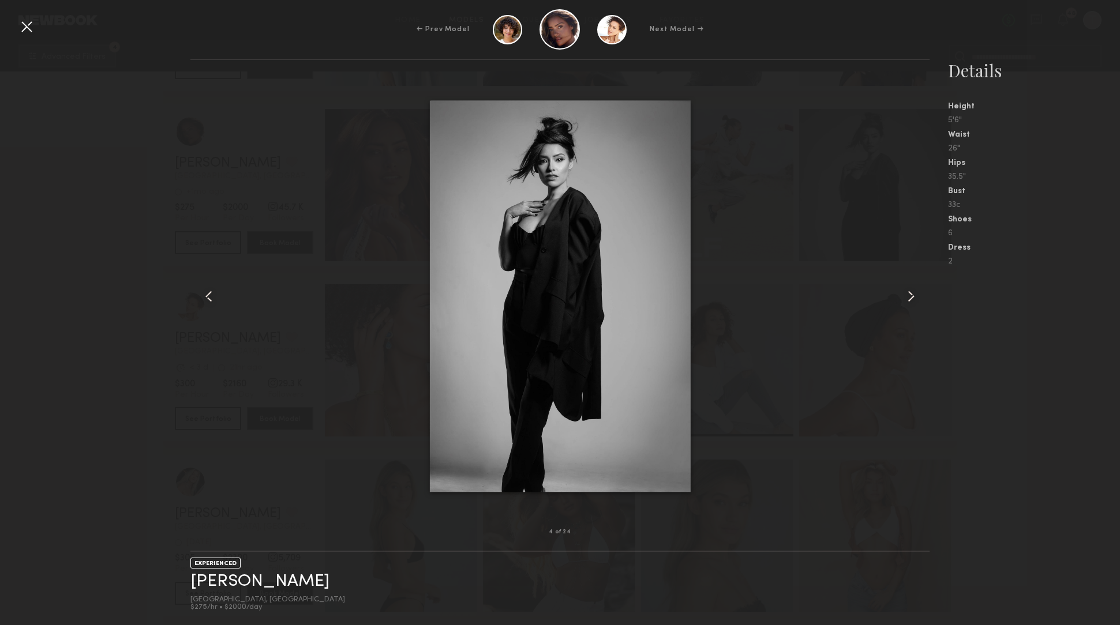
click at [914, 309] on div at bounding box center [914, 296] width 29 height 436
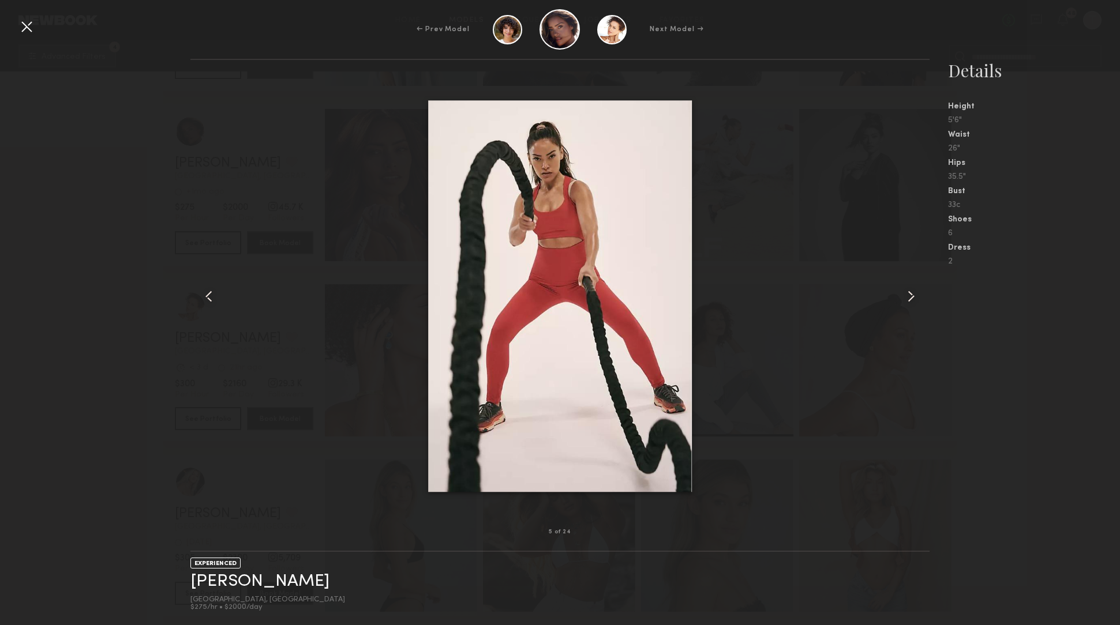
click at [914, 309] on div at bounding box center [914, 296] width 29 height 436
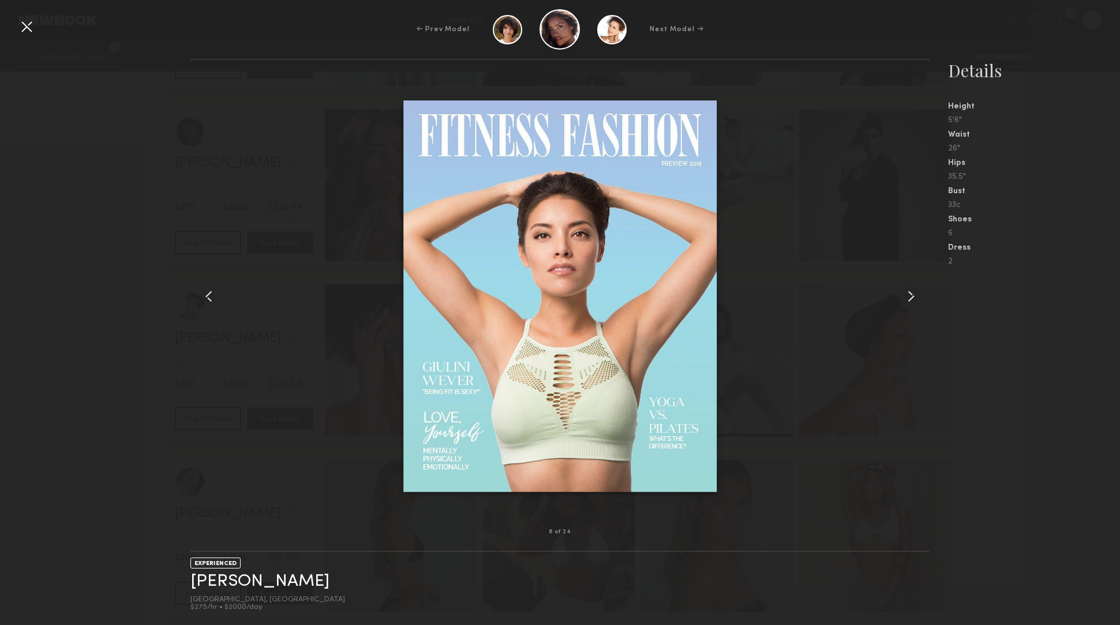
click at [914, 309] on div at bounding box center [914, 296] width 29 height 436
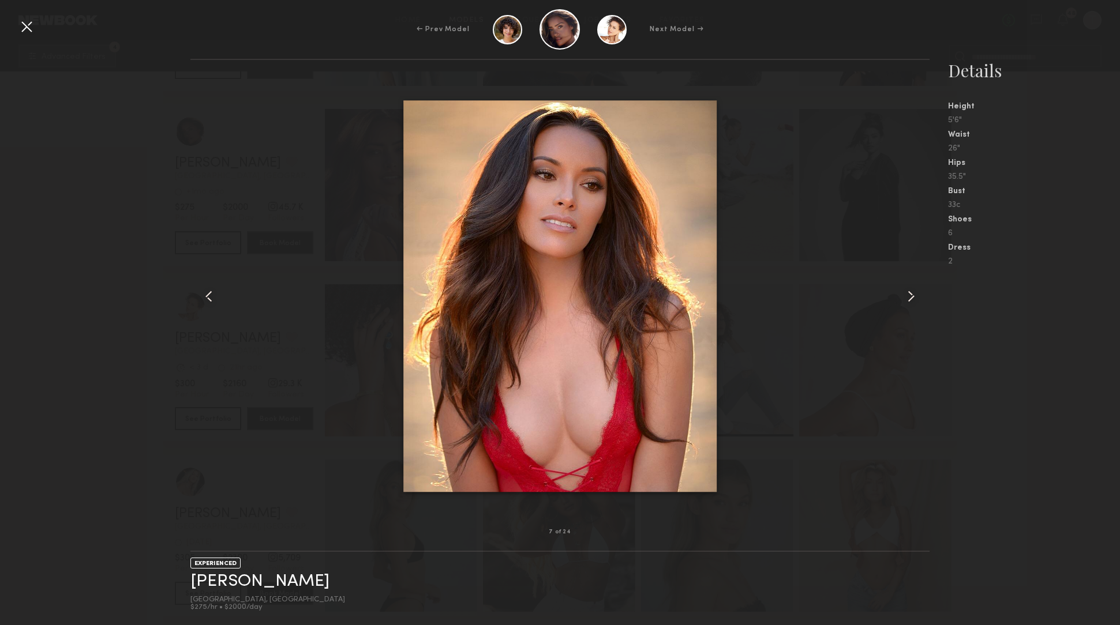
click at [914, 309] on div at bounding box center [914, 296] width 29 height 436
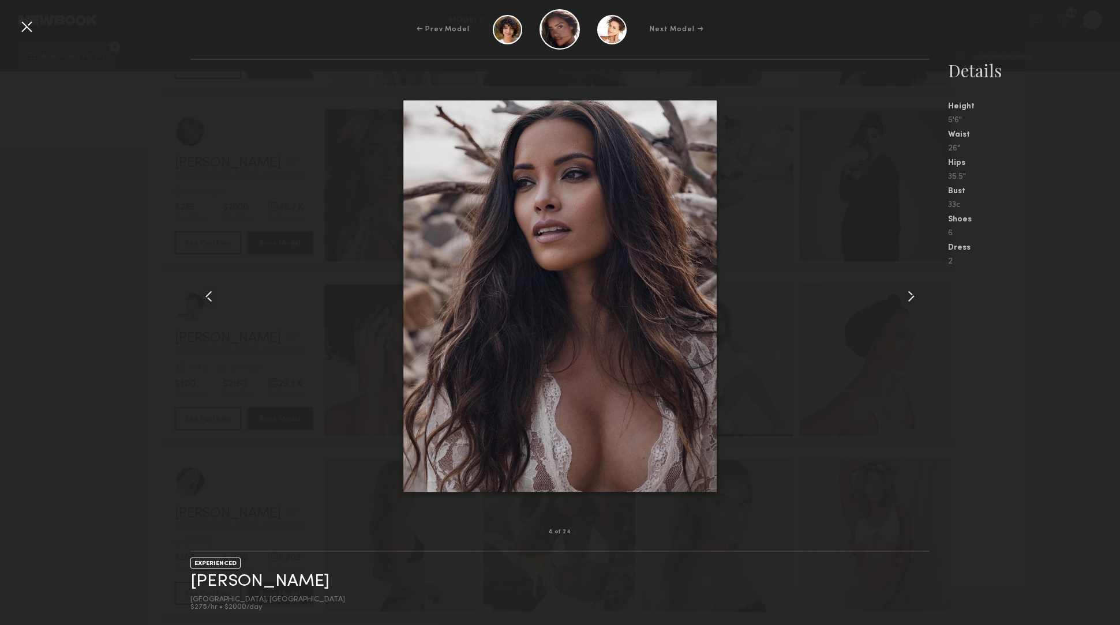
click at [909, 300] on common-icon at bounding box center [911, 296] width 18 height 18
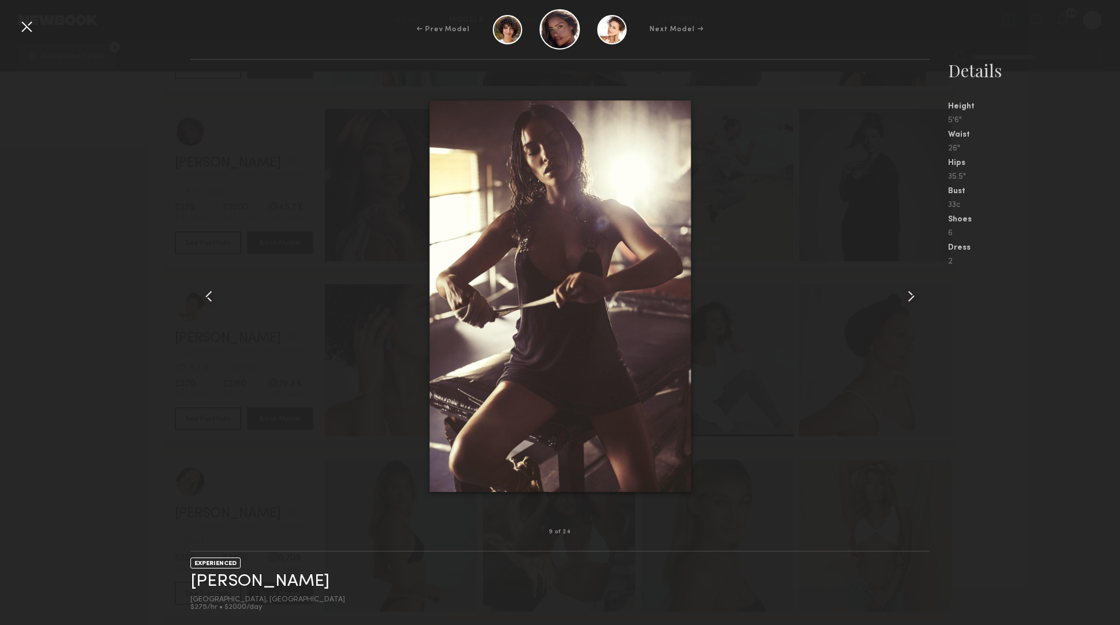
click at [909, 300] on common-icon at bounding box center [911, 296] width 18 height 18
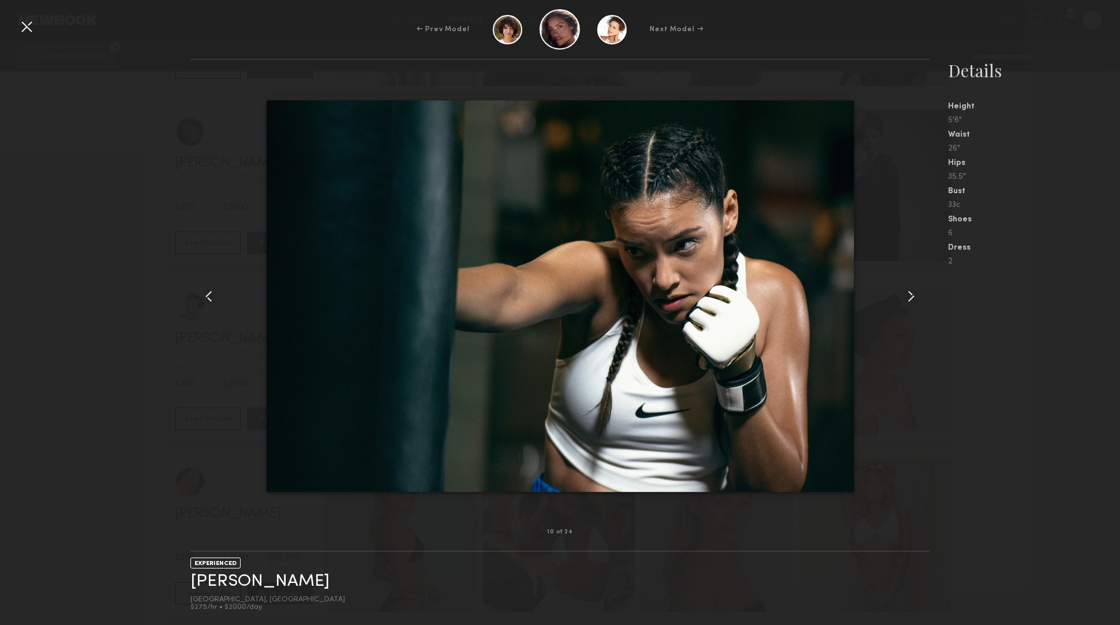
click at [909, 300] on common-icon at bounding box center [911, 296] width 18 height 18
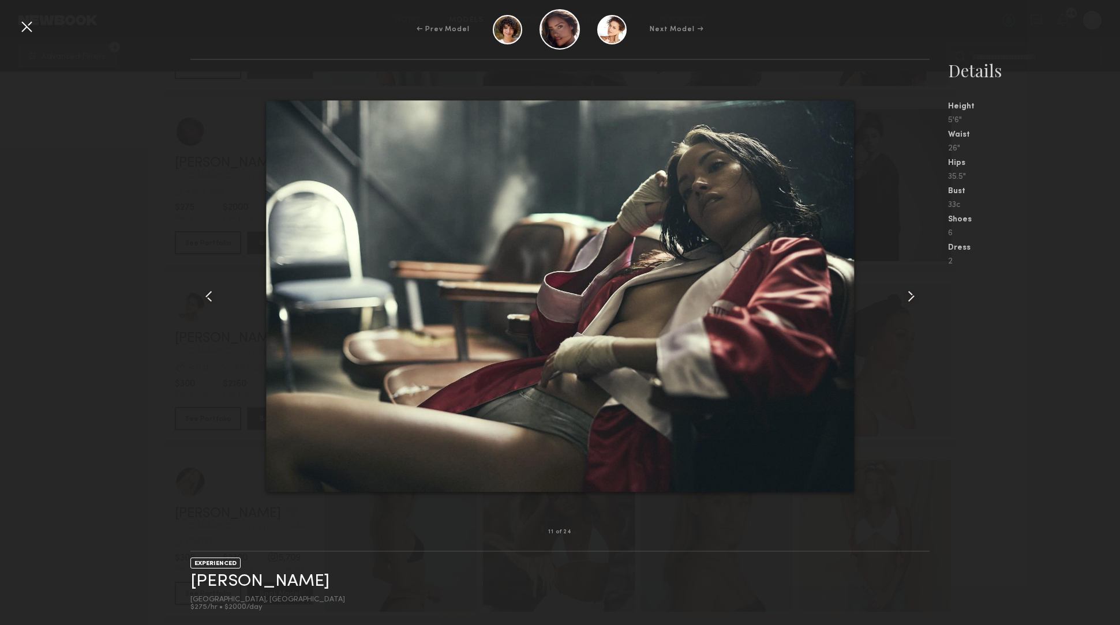
click at [909, 300] on common-icon at bounding box center [911, 296] width 18 height 18
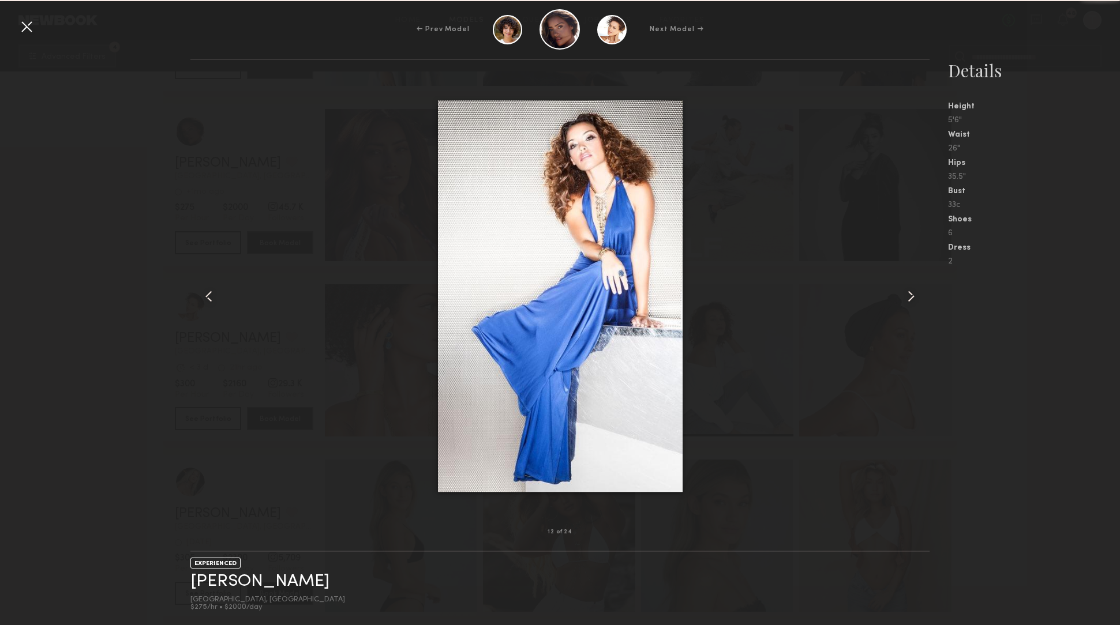
click at [909, 300] on common-icon at bounding box center [911, 296] width 18 height 18
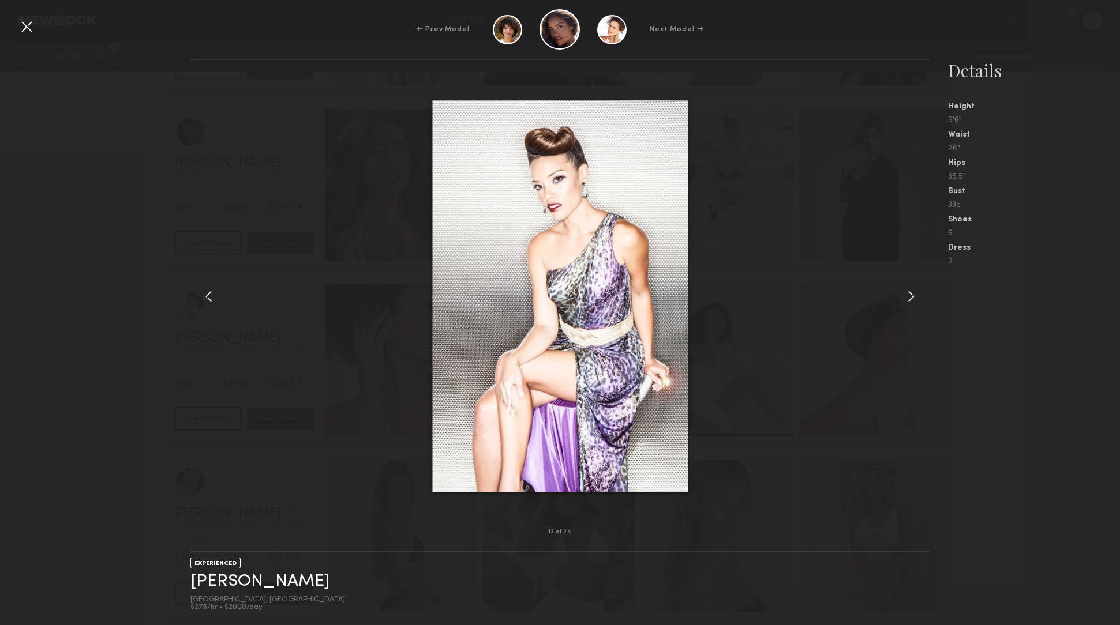
click at [909, 300] on common-icon at bounding box center [911, 296] width 18 height 18
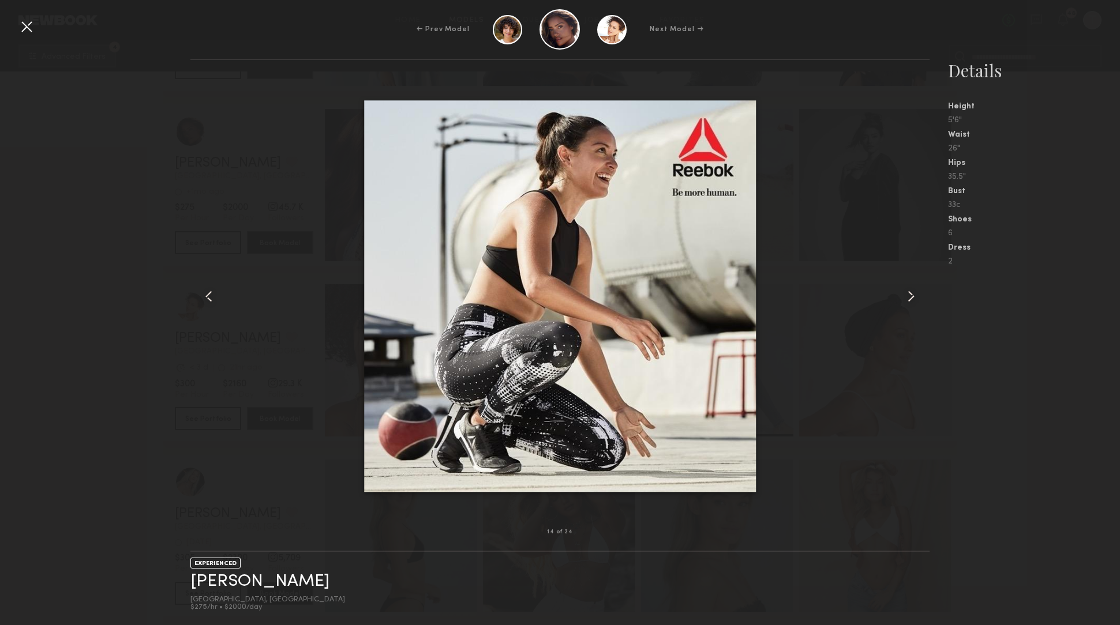
click at [908, 300] on common-icon at bounding box center [911, 296] width 18 height 18
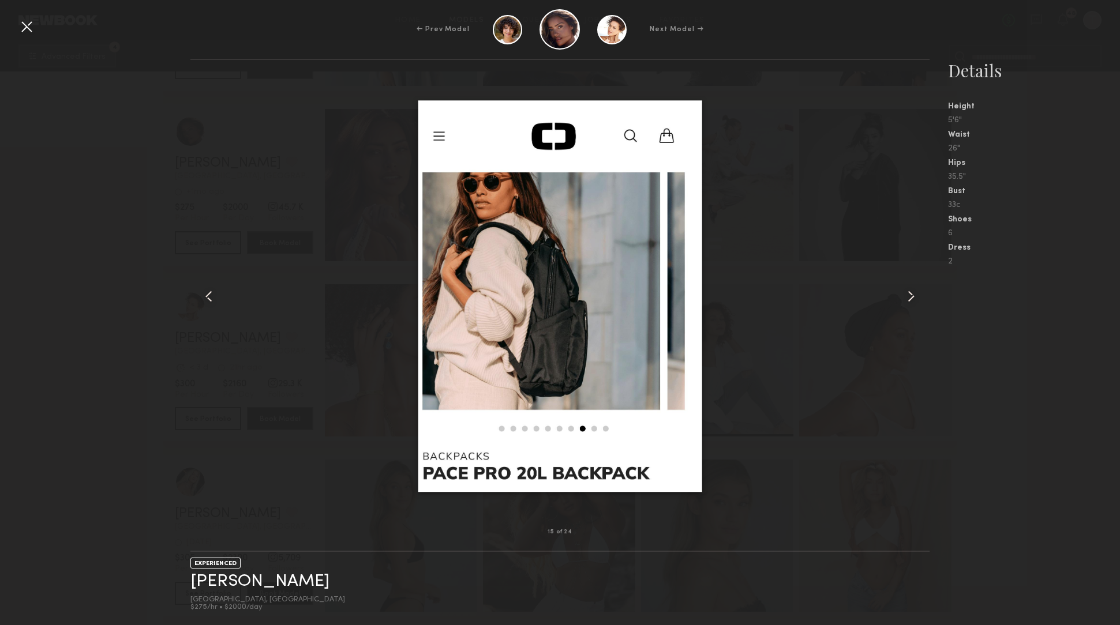
click at [908, 300] on common-icon at bounding box center [911, 296] width 18 height 18
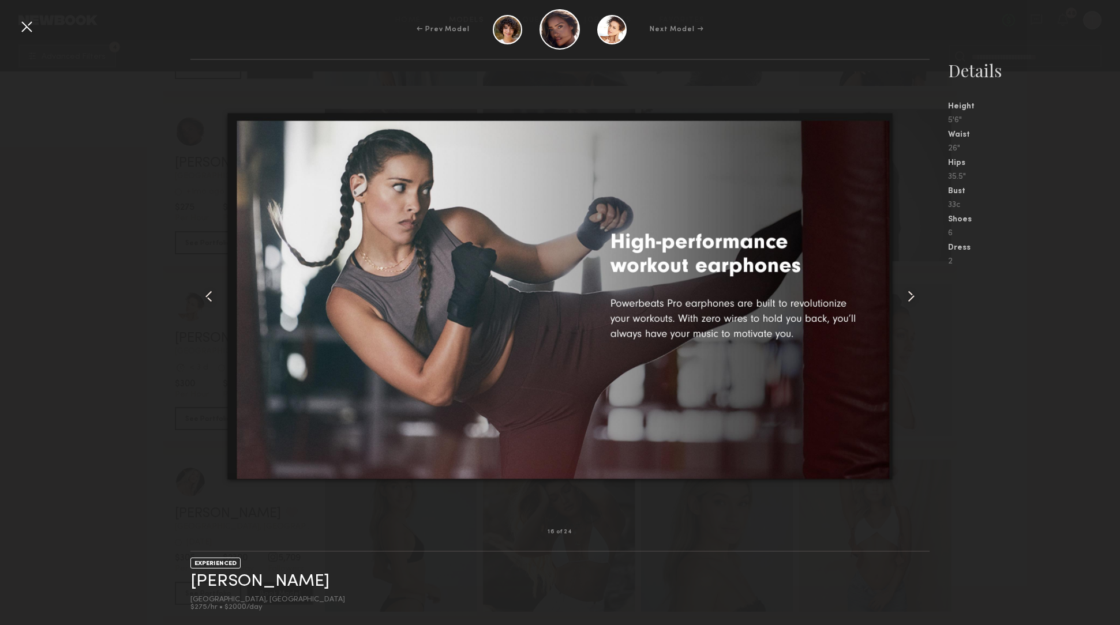
click at [908, 300] on common-icon at bounding box center [911, 296] width 18 height 18
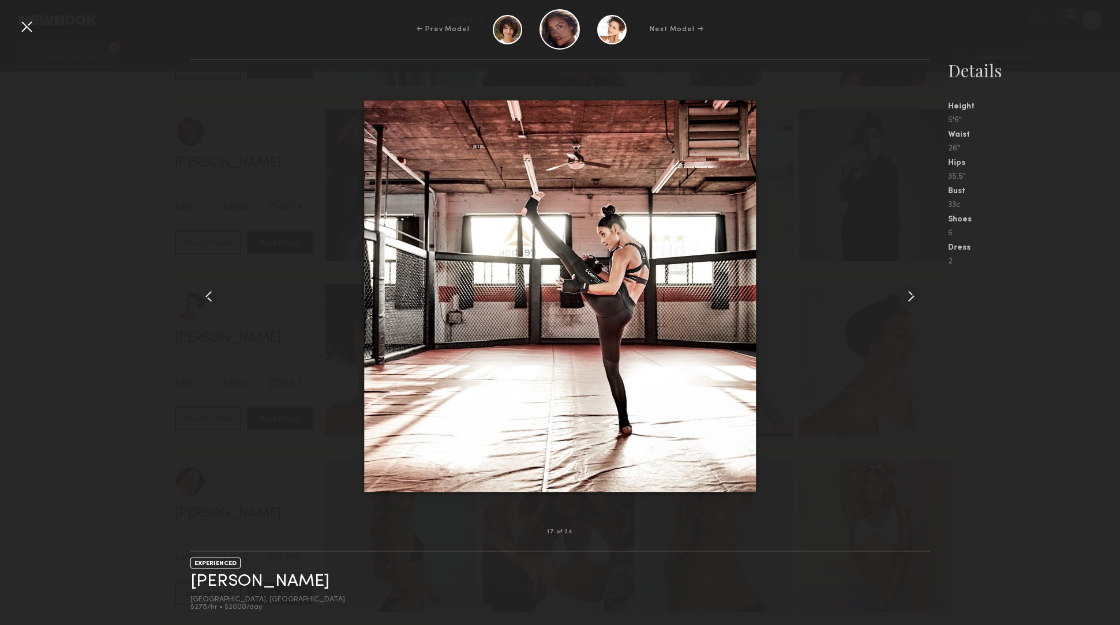
click at [908, 300] on common-icon at bounding box center [911, 296] width 18 height 18
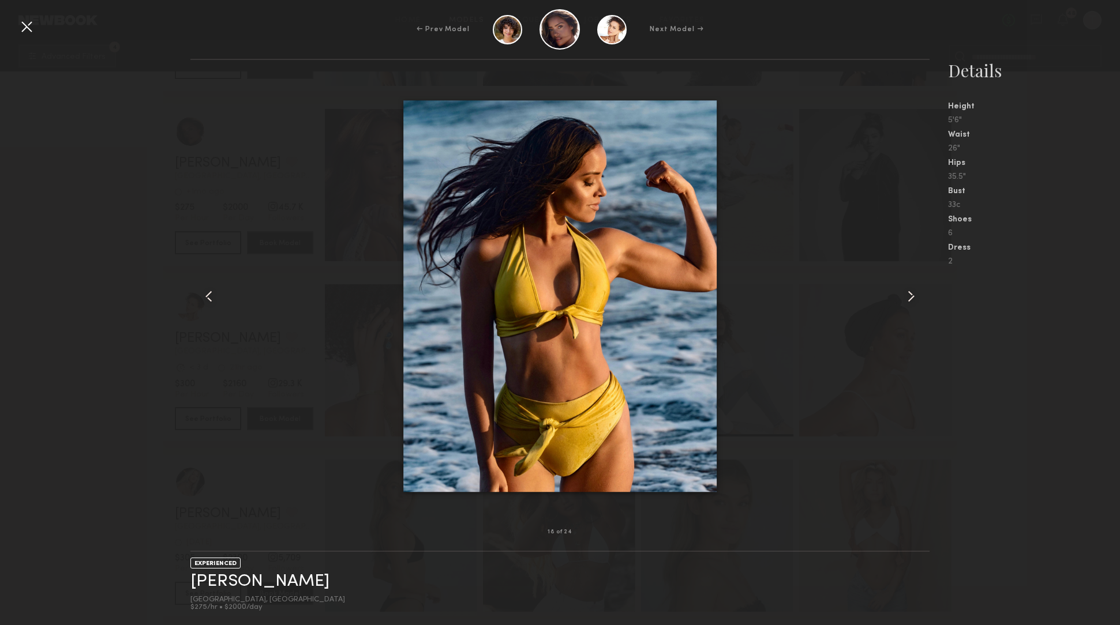
click at [908, 300] on common-icon at bounding box center [911, 296] width 18 height 18
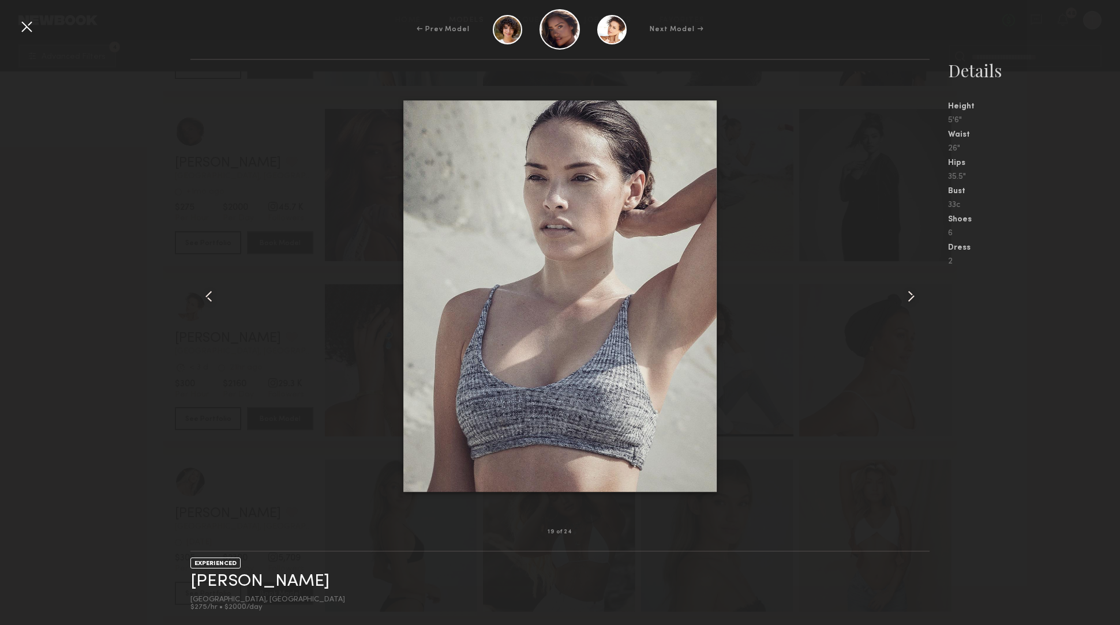
click at [908, 300] on common-icon at bounding box center [911, 296] width 18 height 18
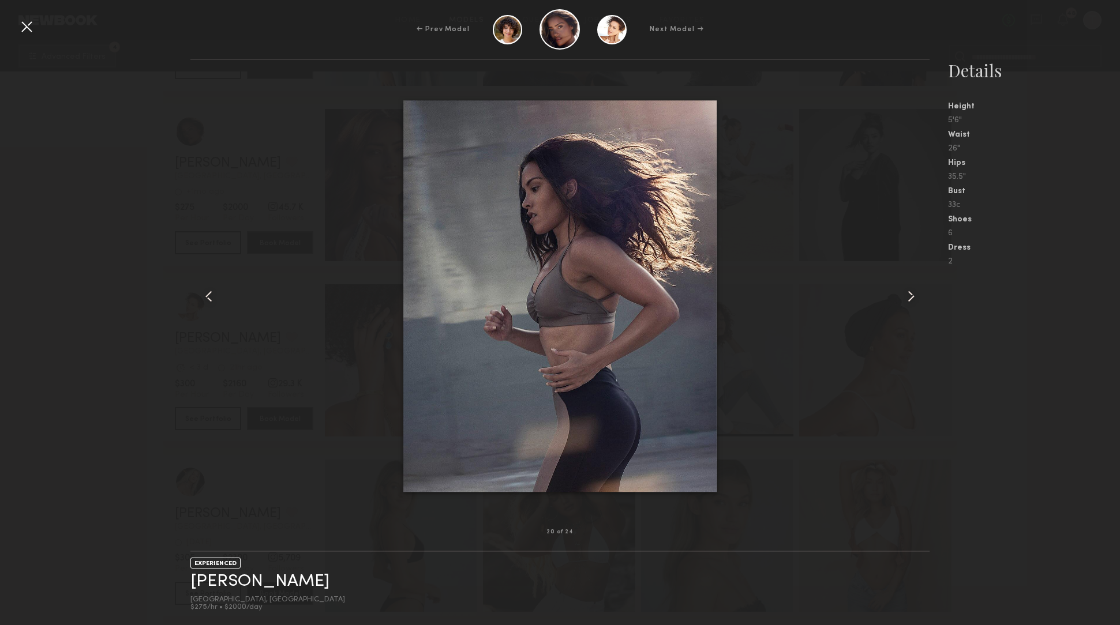
click at [908, 300] on common-icon at bounding box center [911, 296] width 18 height 18
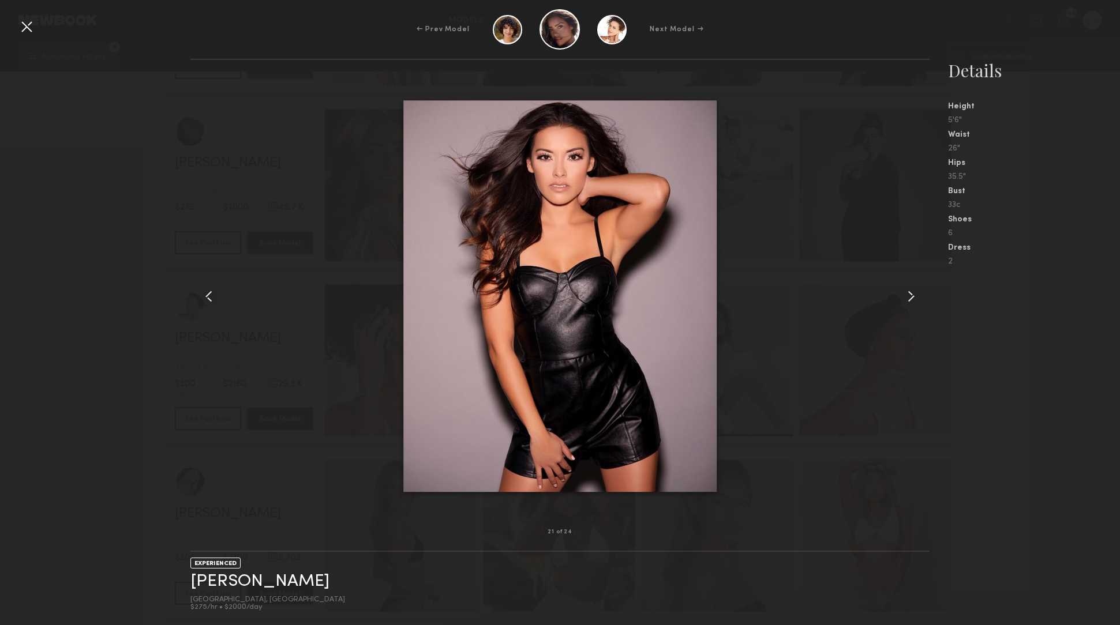
click at [908, 300] on common-icon at bounding box center [911, 296] width 18 height 18
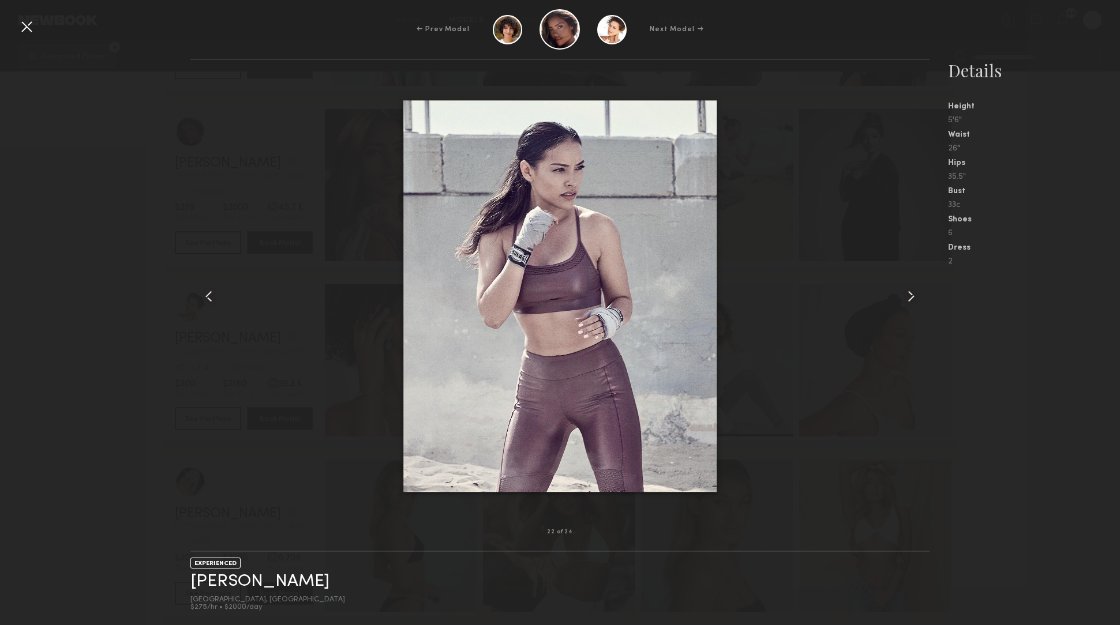
click at [908, 300] on common-icon at bounding box center [911, 296] width 18 height 18
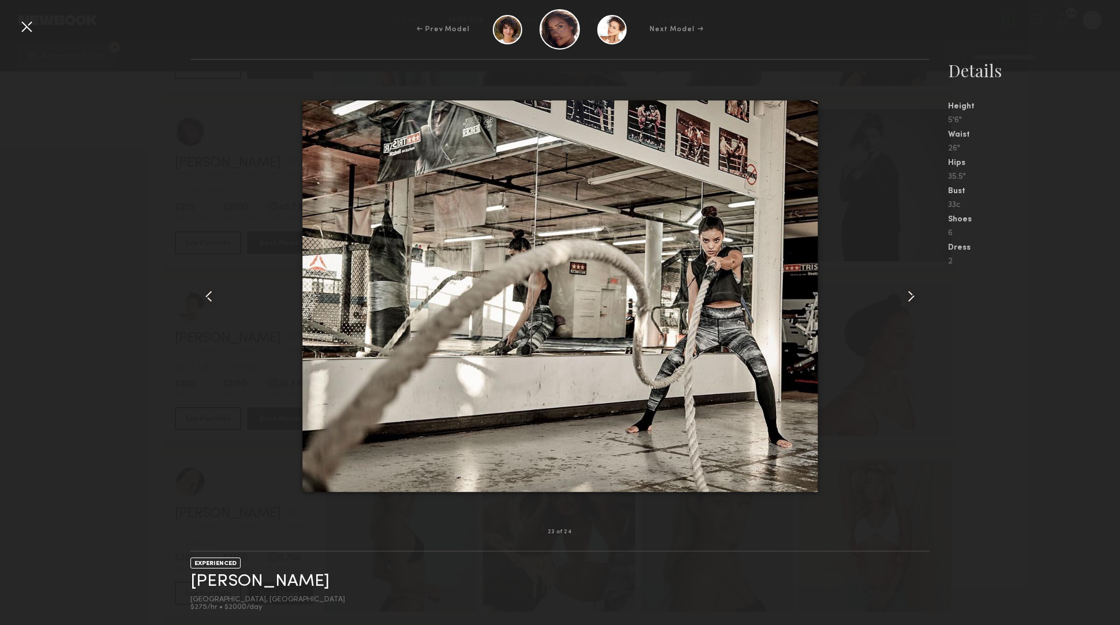
click at [908, 300] on common-icon at bounding box center [911, 296] width 18 height 18
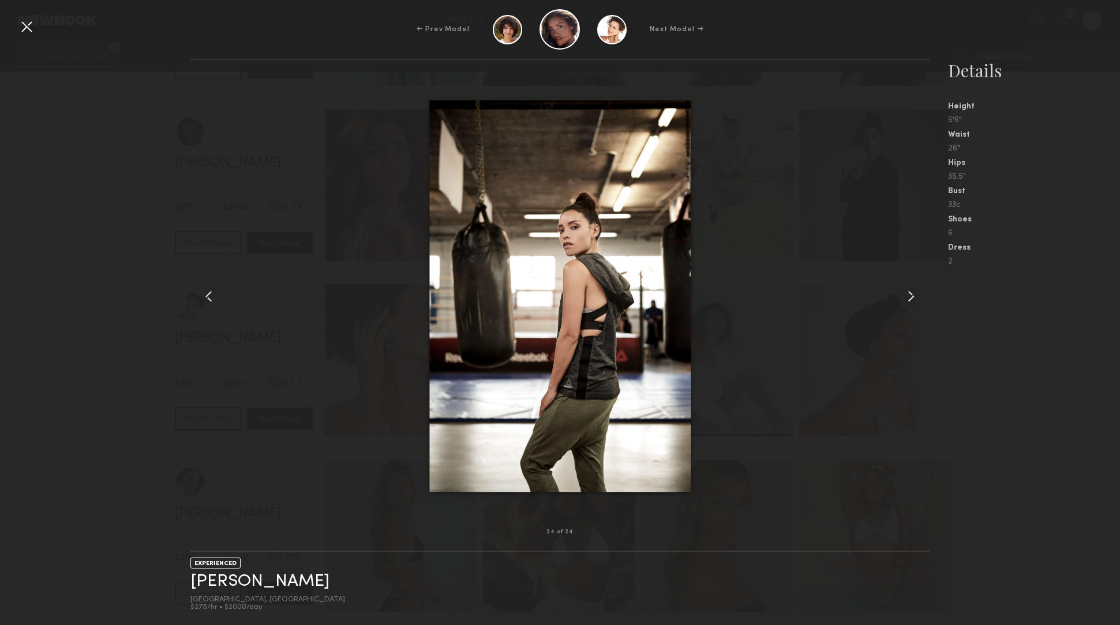
click at [908, 300] on common-icon at bounding box center [911, 296] width 18 height 18
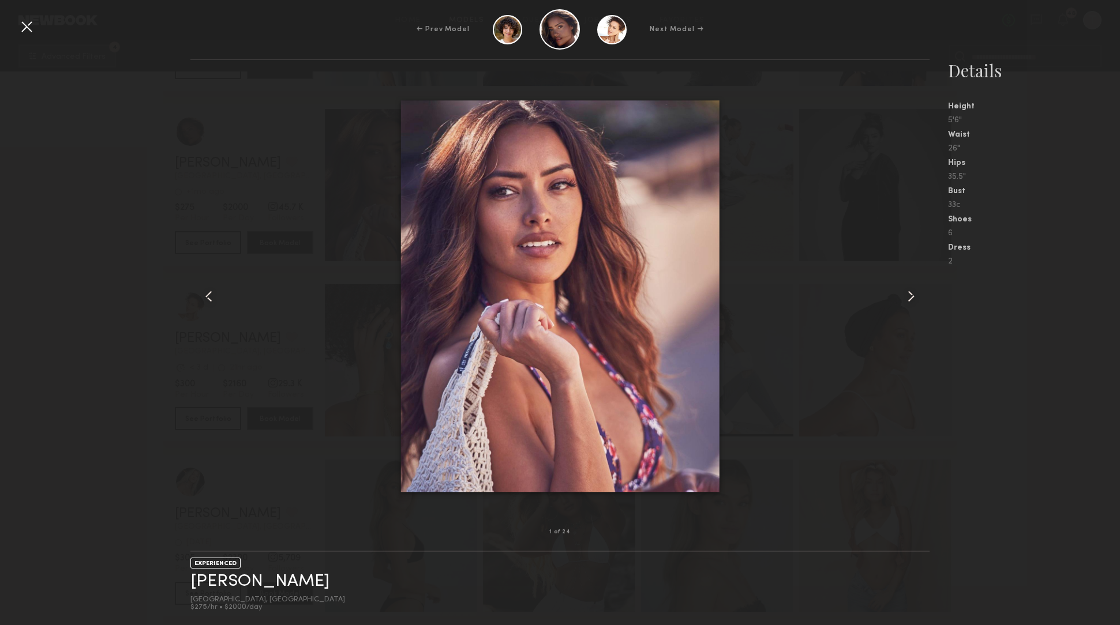
click at [908, 300] on common-icon at bounding box center [911, 296] width 18 height 18
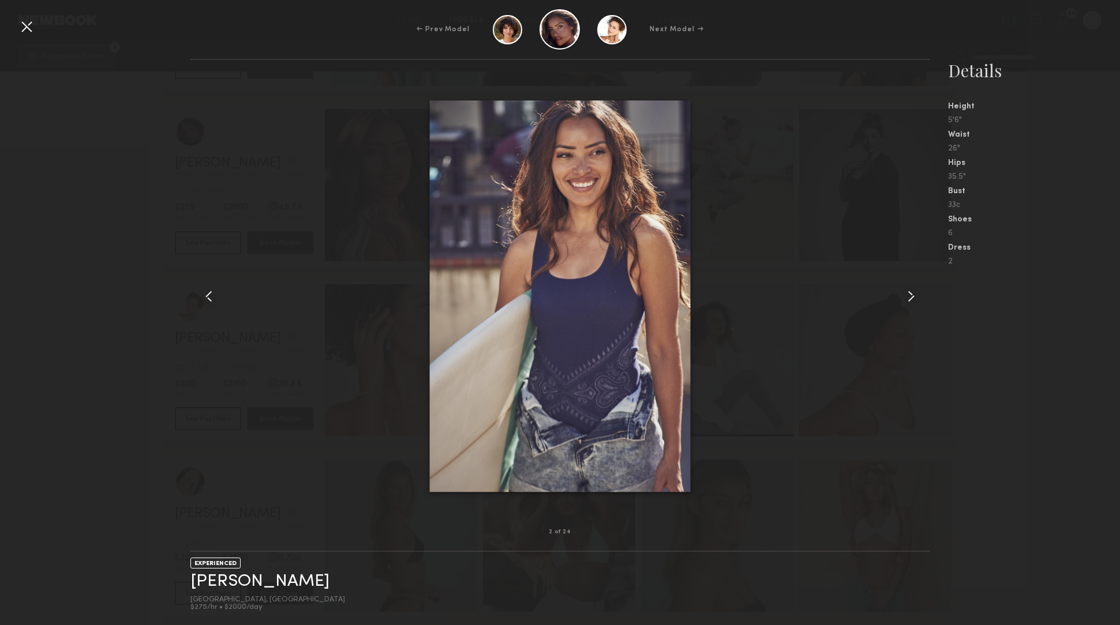
click at [52, 176] on div "2 of 24 EXPERIENCED Giulini W. Los Angeles, CA $275/hr • $2000/day Details Heig…" at bounding box center [560, 342] width 1120 height 567
click at [20, 24] on div at bounding box center [26, 26] width 18 height 18
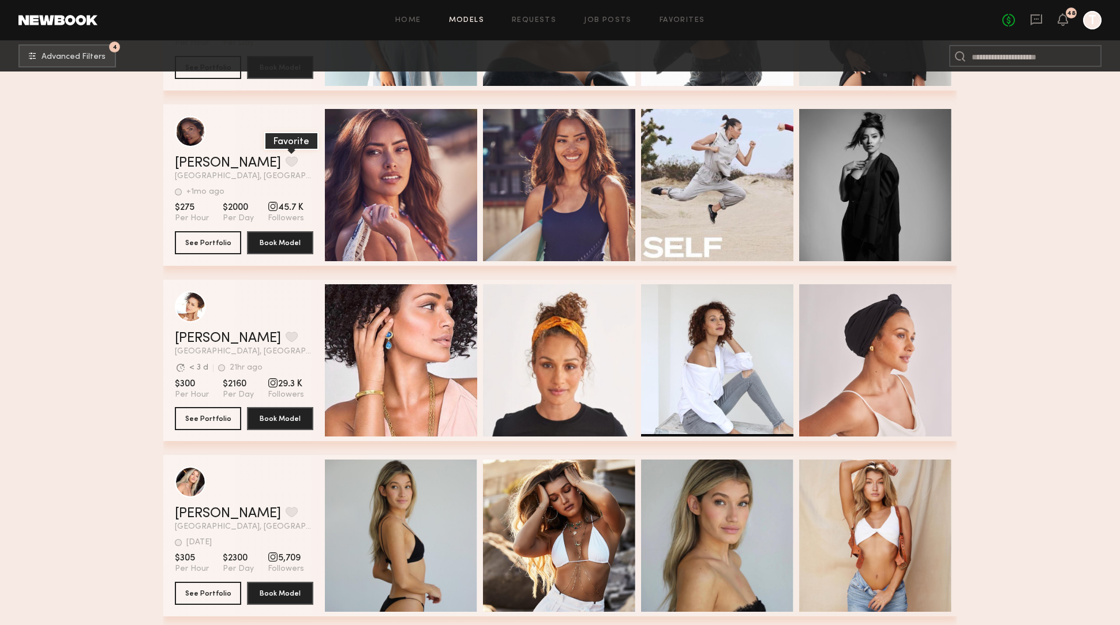
click at [286, 163] on button "grid" at bounding box center [292, 161] width 12 height 10
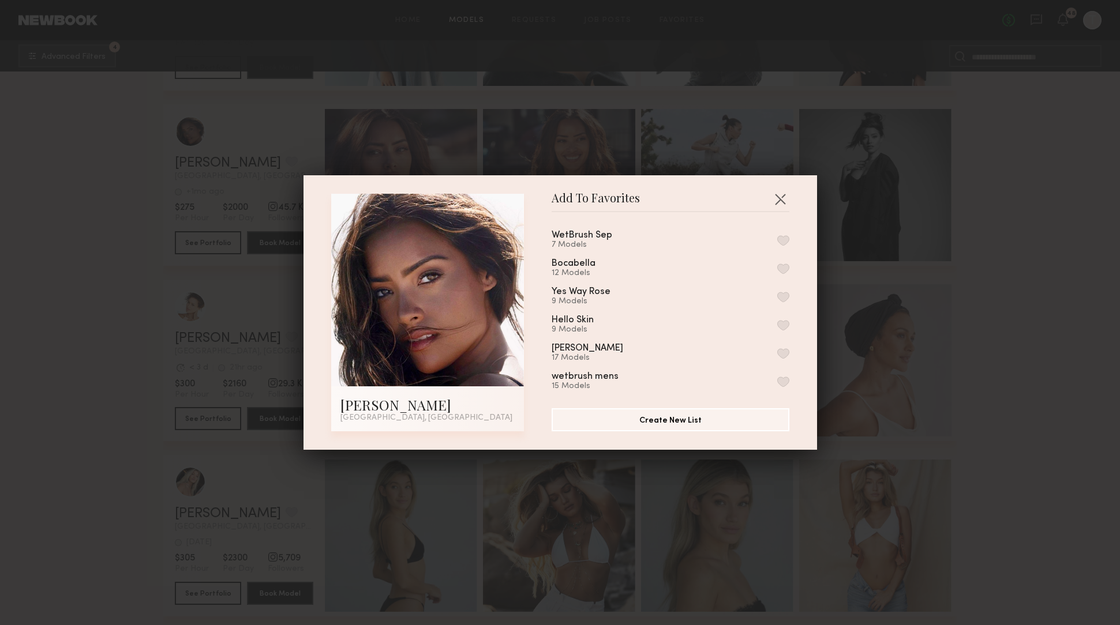
click at [782, 239] on button "button" at bounding box center [783, 240] width 12 height 10
click at [995, 249] on div "Add To Favorites Giulini W. Los Angeles, CA Add To Favorites WetBrush Sep 8 Mod…" at bounding box center [560, 312] width 1120 height 625
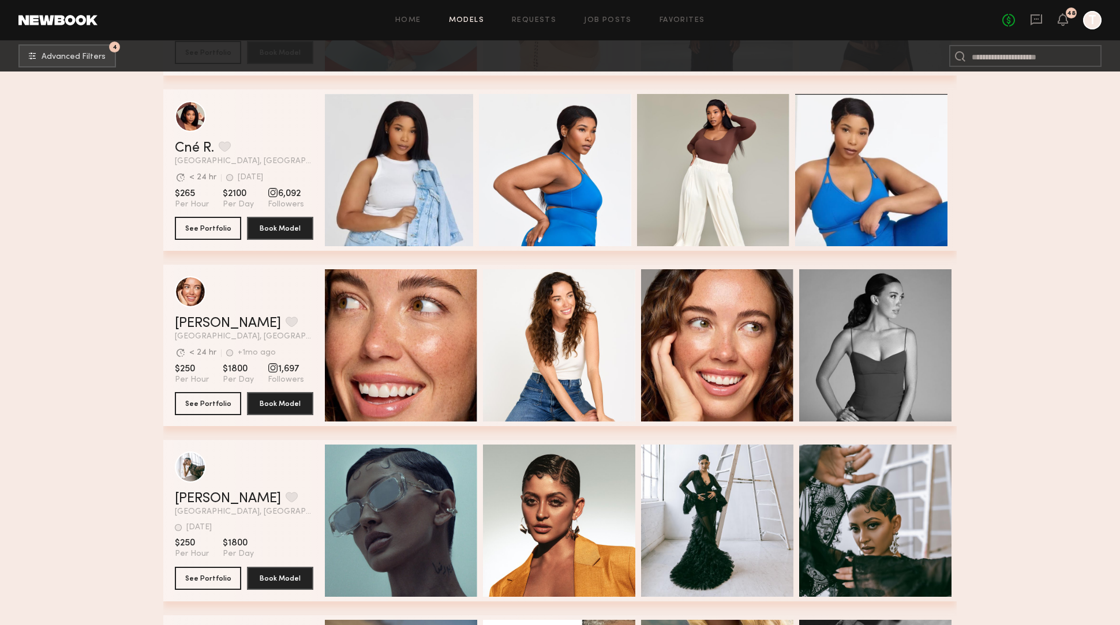
scroll to position [0, 2]
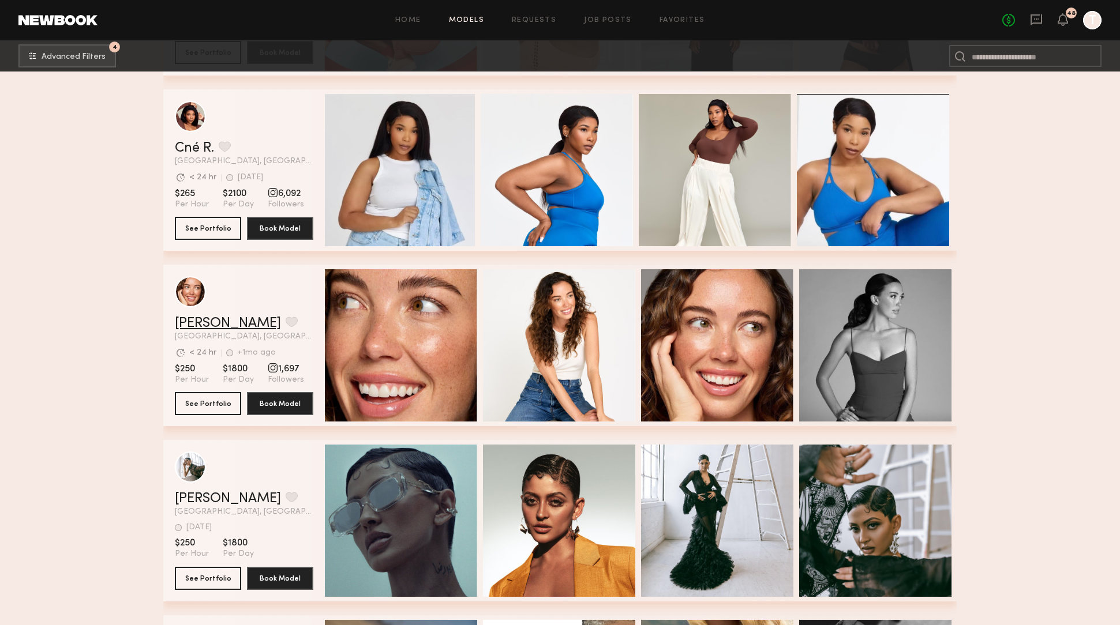
click at [211, 319] on link "Joni M." at bounding box center [228, 324] width 106 height 14
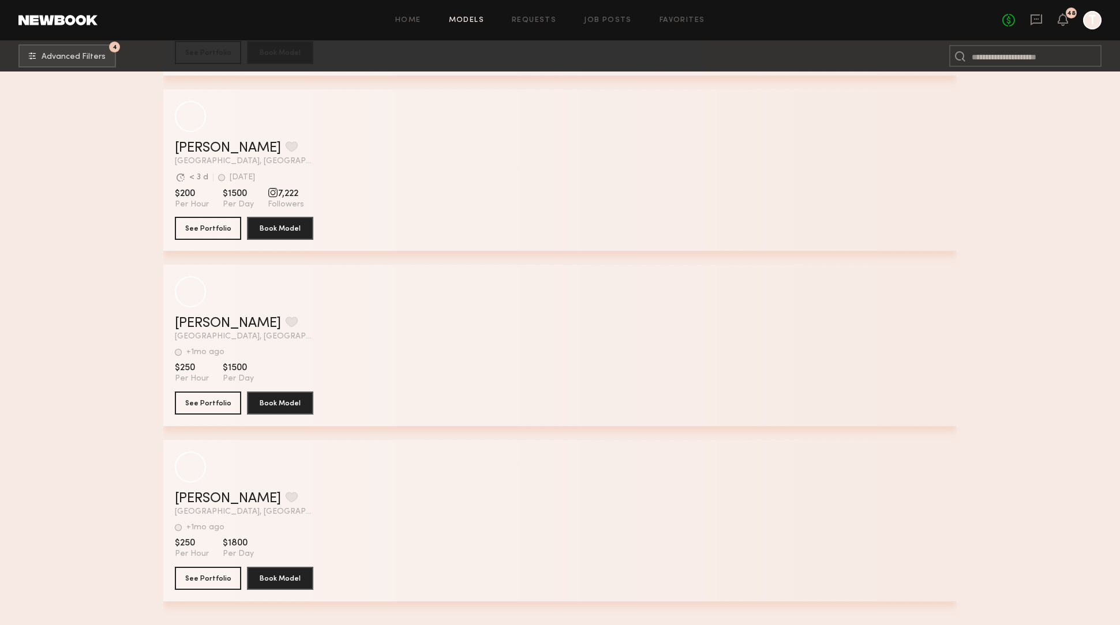
scroll to position [72791, 0]
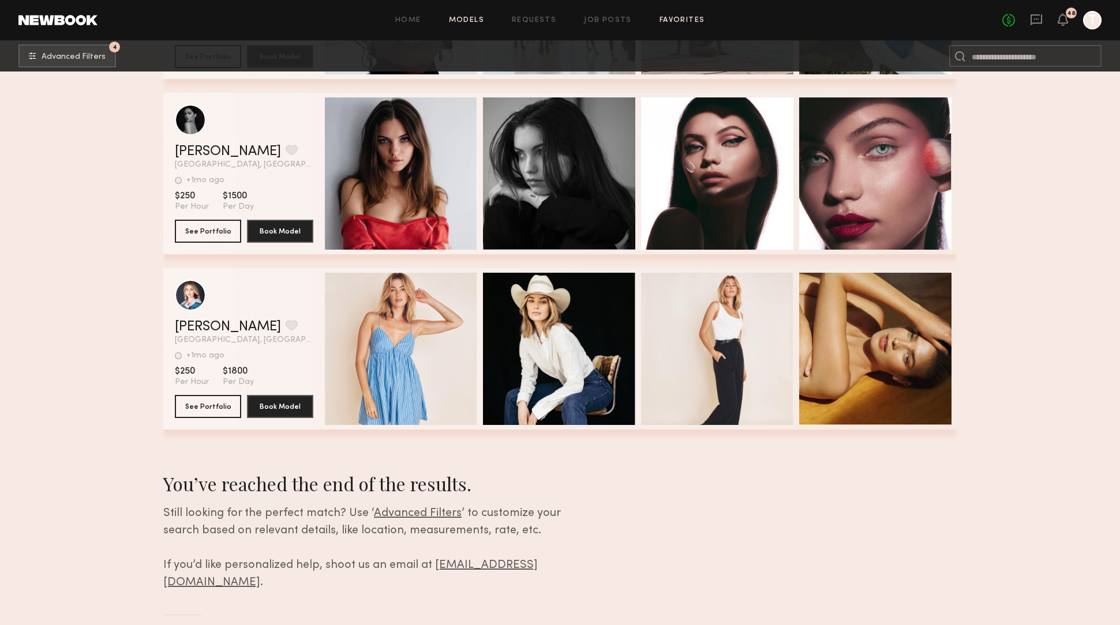
click at [666, 18] on link "Favorites" at bounding box center [682, 21] width 46 height 8
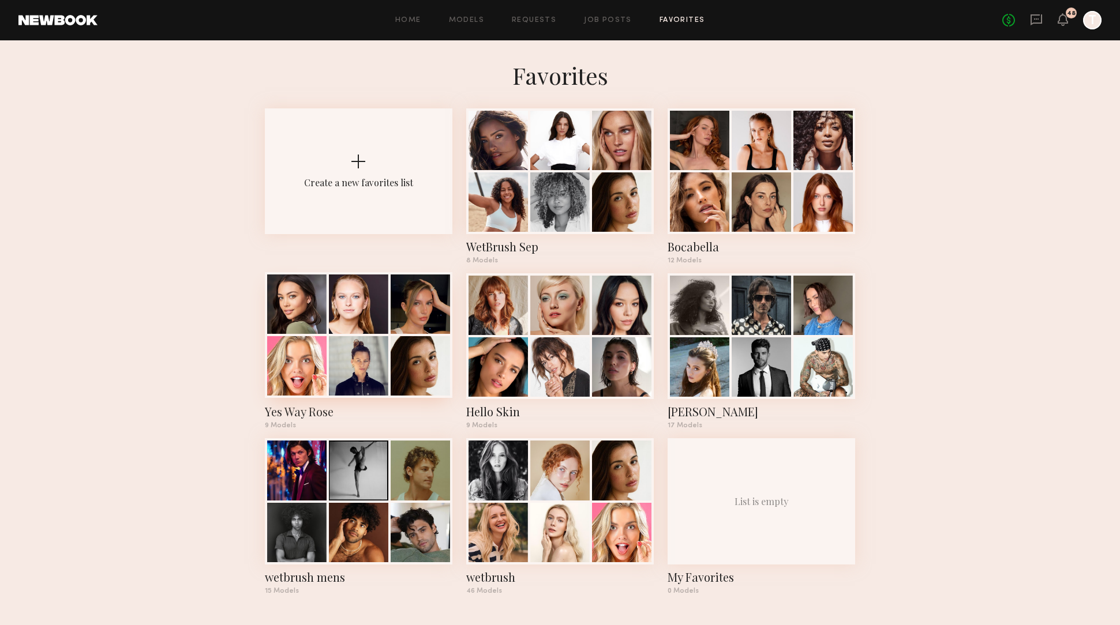
click at [374, 309] on div at bounding box center [358, 304] width 59 height 59
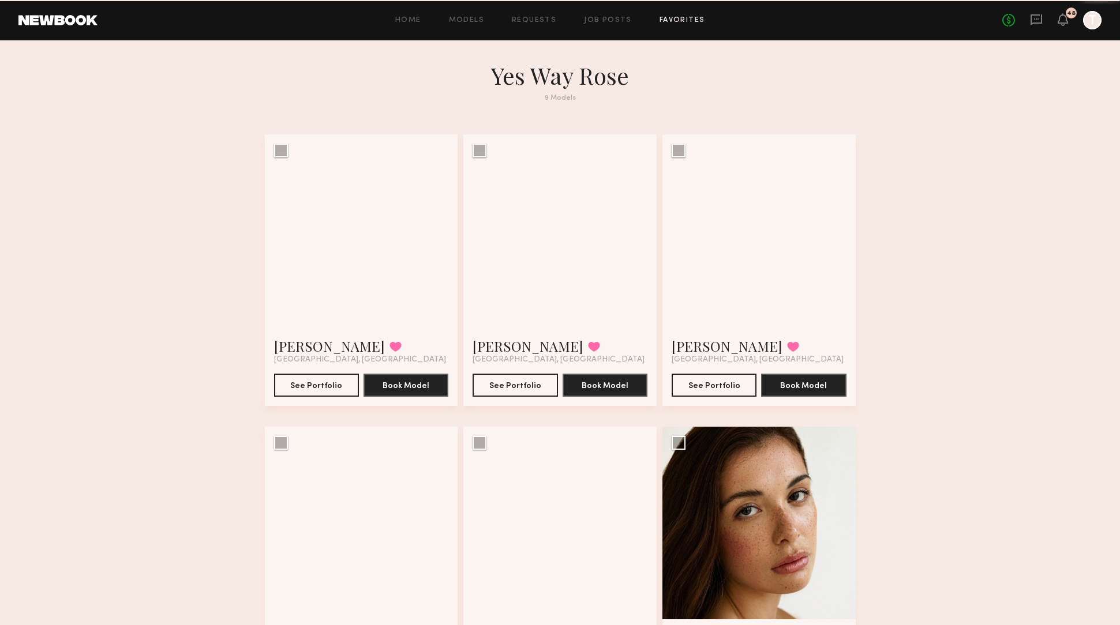
scroll to position [1, 0]
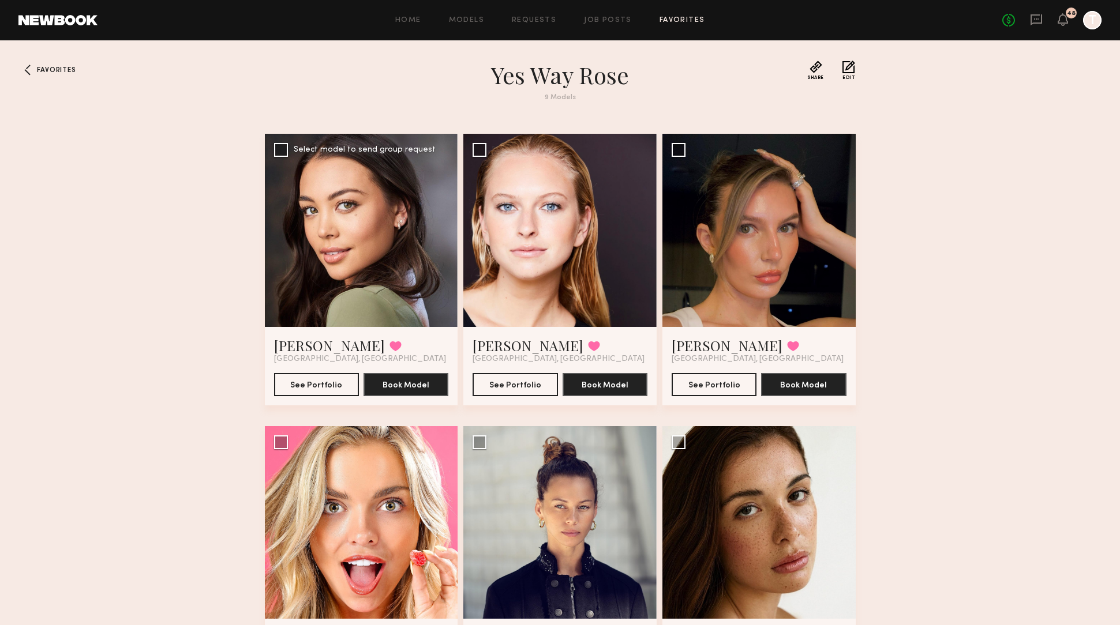
click at [380, 308] on div at bounding box center [361, 230] width 193 height 193
click at [328, 383] on button "See Portfolio" at bounding box center [316, 384] width 85 height 23
click at [599, 252] on div at bounding box center [559, 230] width 193 height 193
click at [540, 377] on button "See Portfolio" at bounding box center [515, 384] width 85 height 23
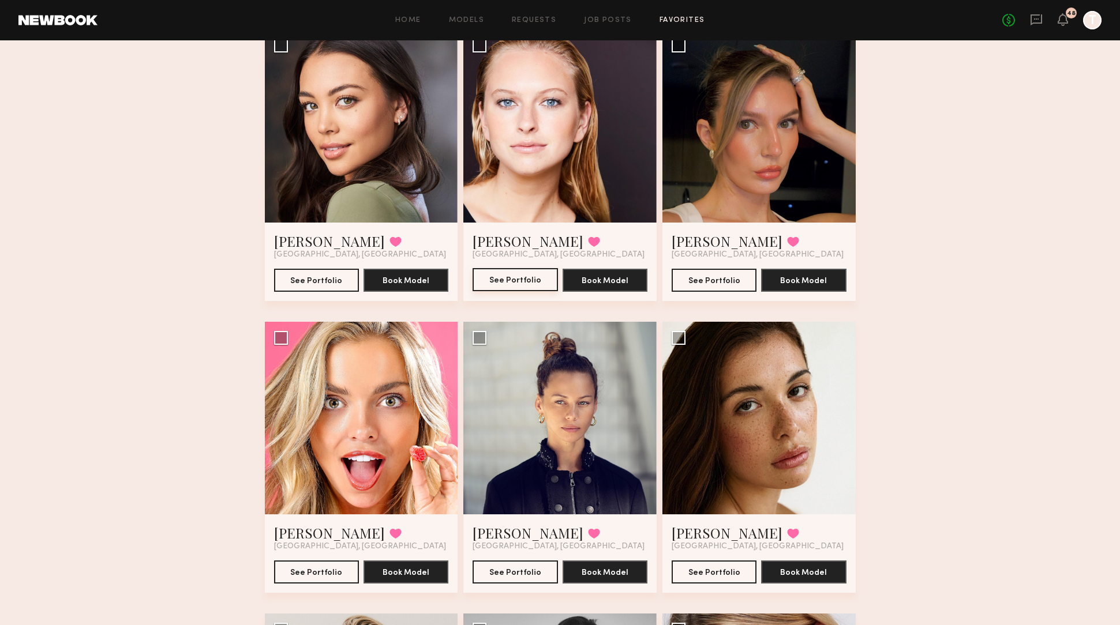
scroll to position [0, 0]
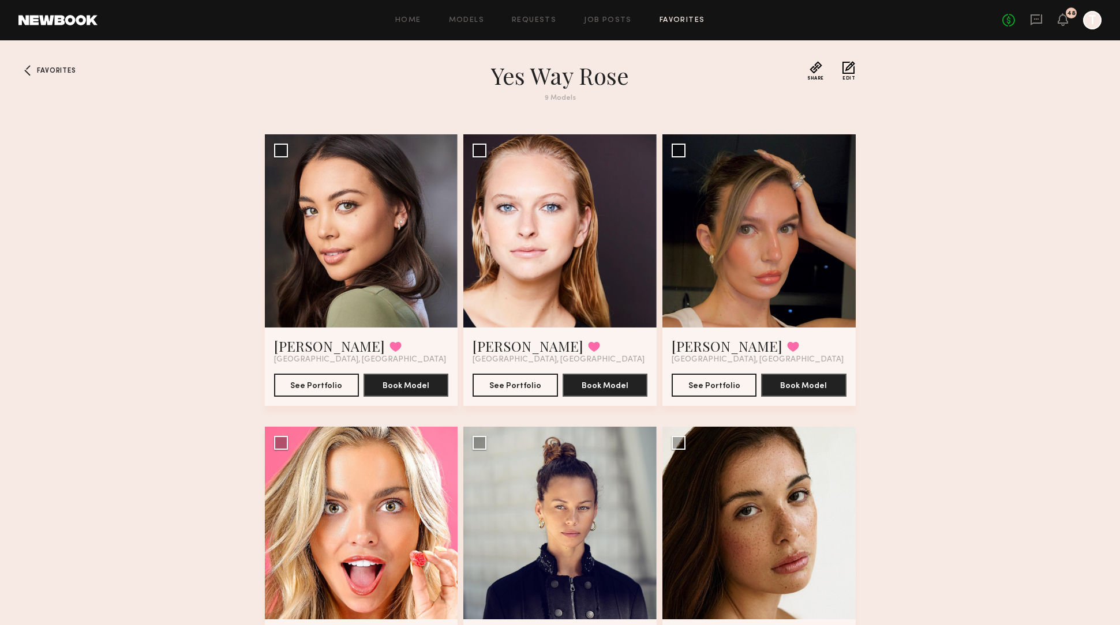
click at [683, 17] on link "Favorites" at bounding box center [682, 21] width 46 height 8
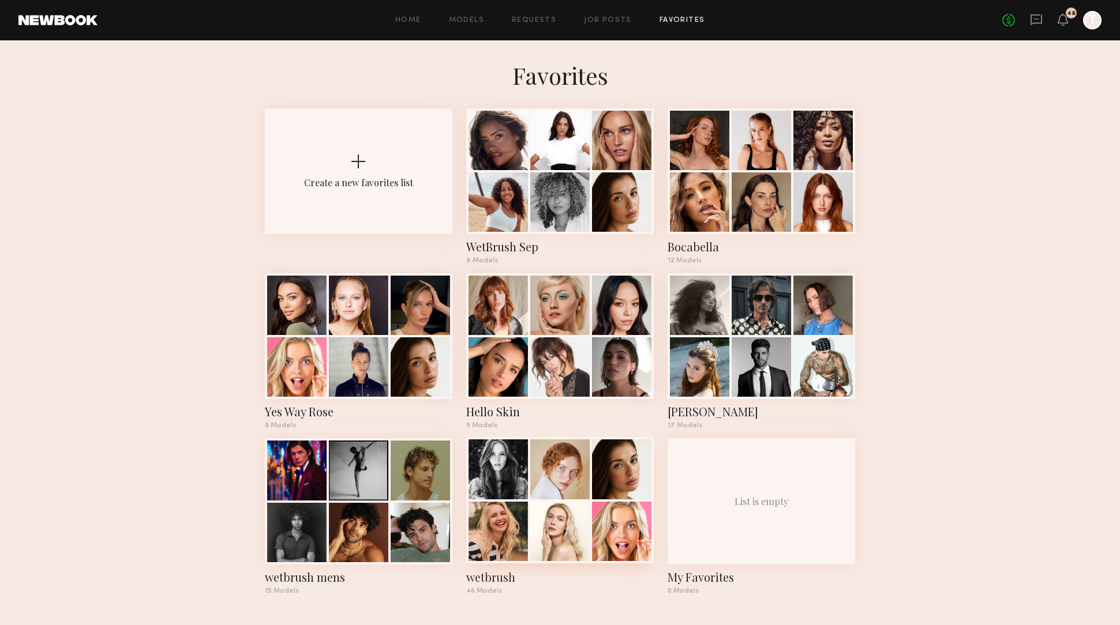
click at [546, 462] on div at bounding box center [559, 469] width 59 height 59
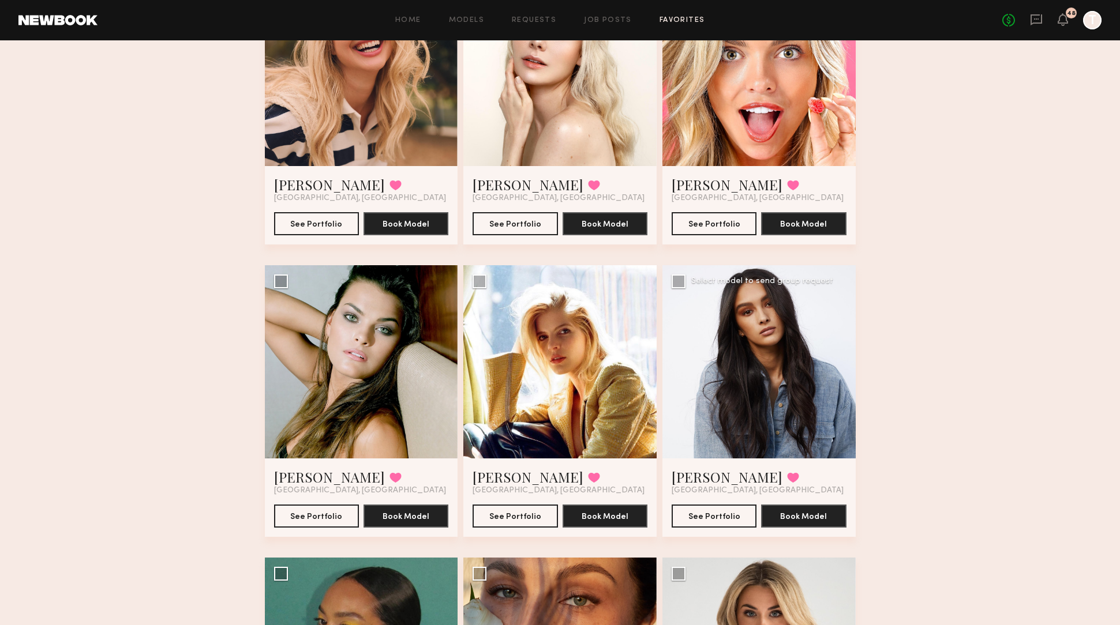
scroll to position [456, 0]
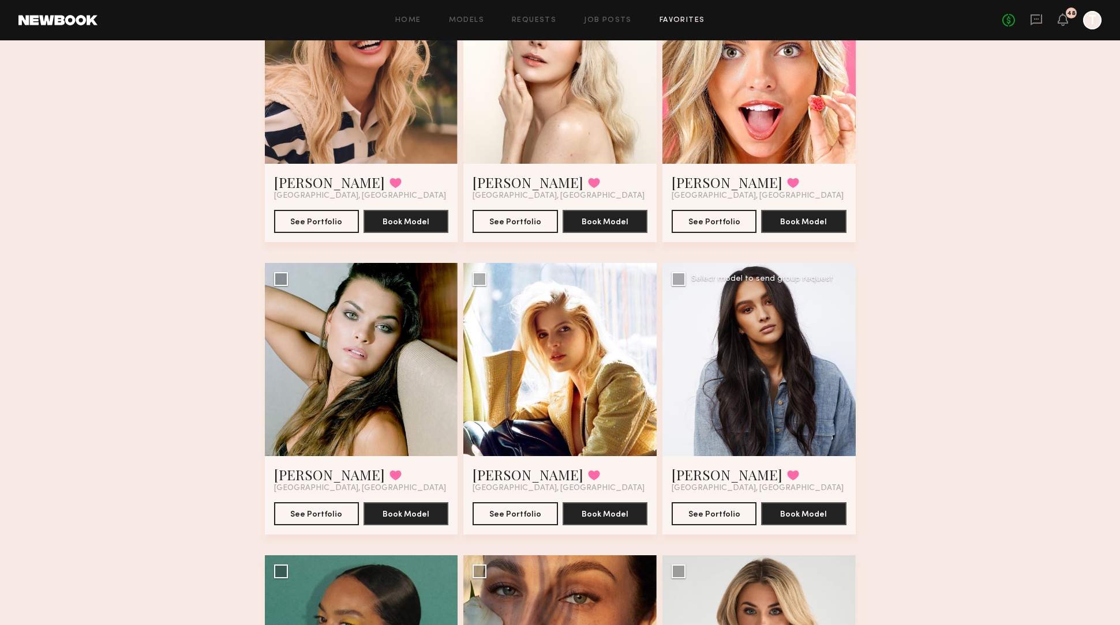
click at [773, 387] on div at bounding box center [758, 359] width 193 height 193
click at [770, 387] on div at bounding box center [758, 359] width 193 height 193
click at [728, 511] on button "See Portfolio" at bounding box center [714, 513] width 85 height 23
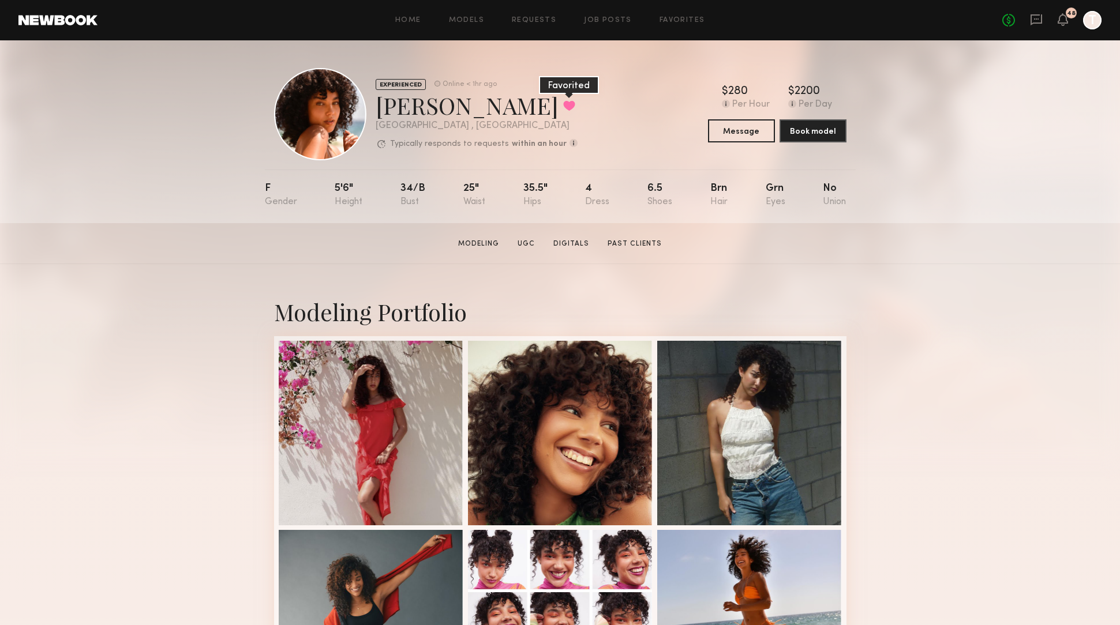
click at [563, 106] on button at bounding box center [569, 105] width 12 height 10
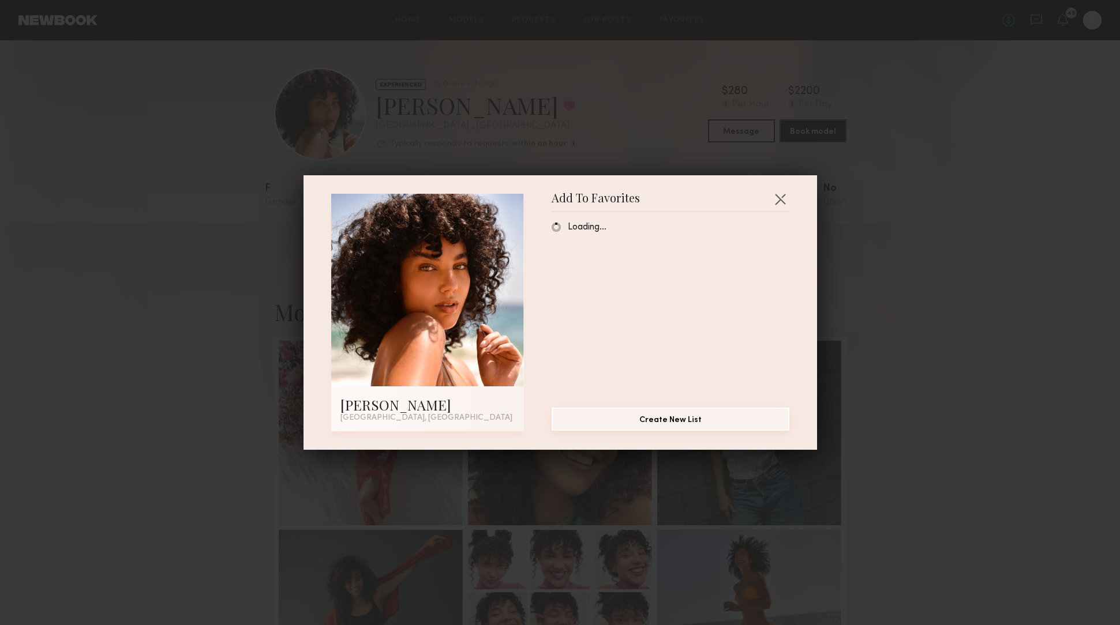
click at [681, 417] on button "Create New List" at bounding box center [671, 419] width 238 height 23
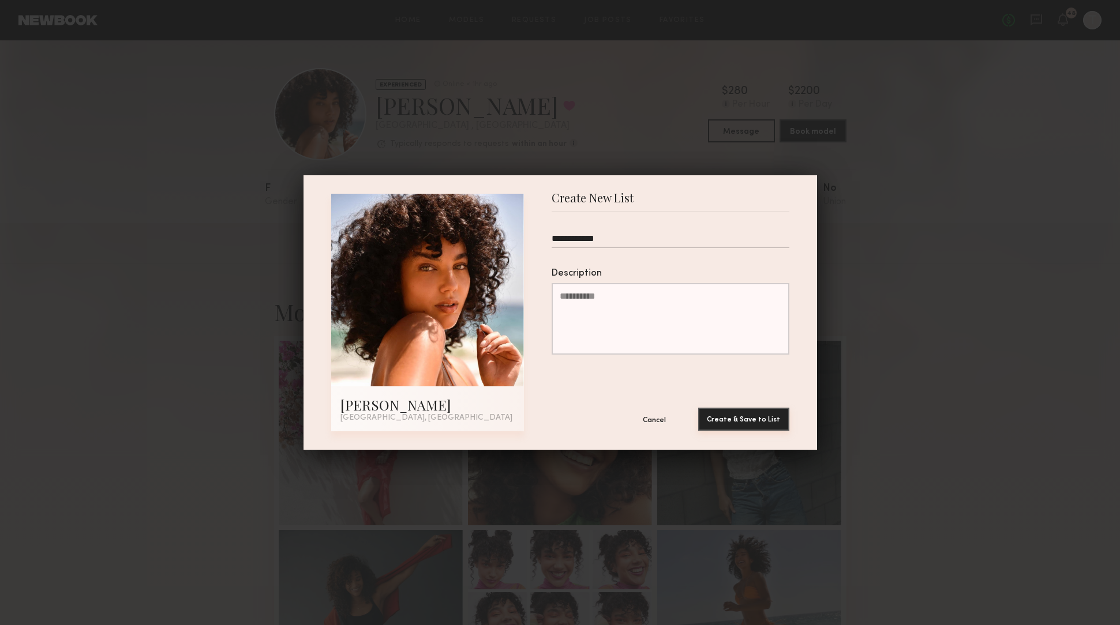
type input "**********"
click at [782, 414] on button "Create & Save to List" at bounding box center [743, 419] width 91 height 23
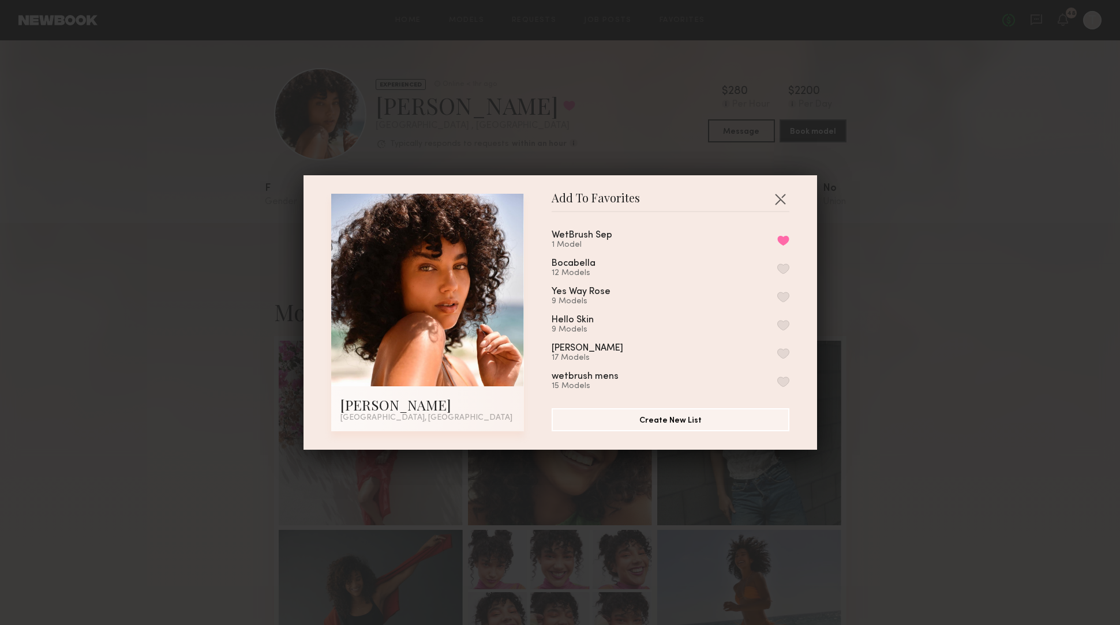
click at [955, 325] on div "Add To Favorites Emely M. Los Angeles, CA Add To Favorites WetBrush Sep 1 Model…" at bounding box center [560, 312] width 1120 height 625
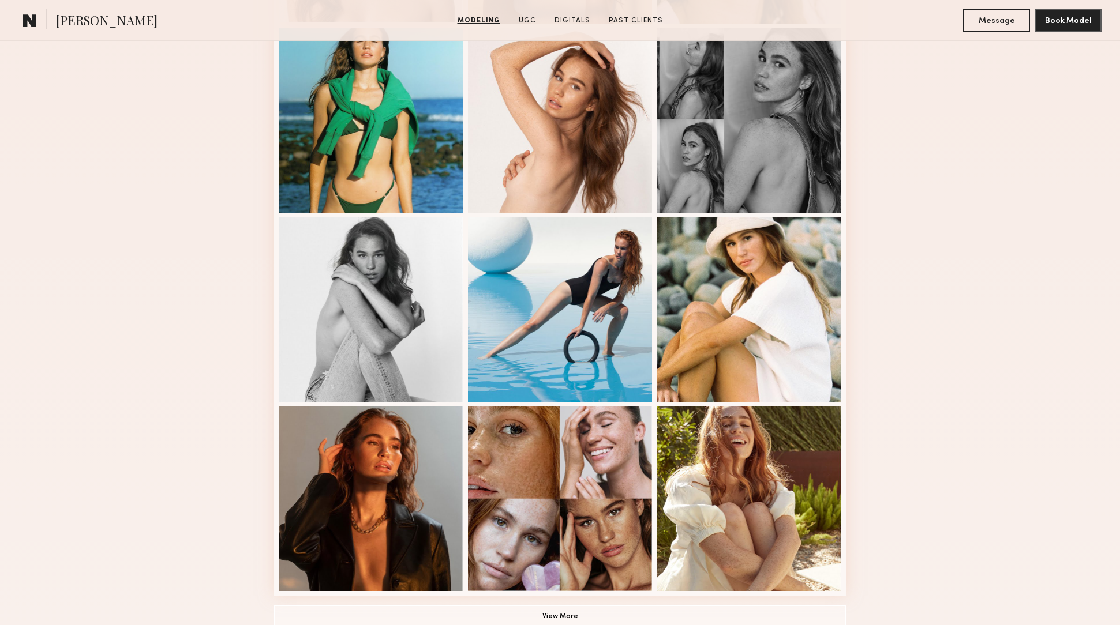
scroll to position [501, 0]
click at [591, 612] on button "View More" at bounding box center [560, 616] width 572 height 23
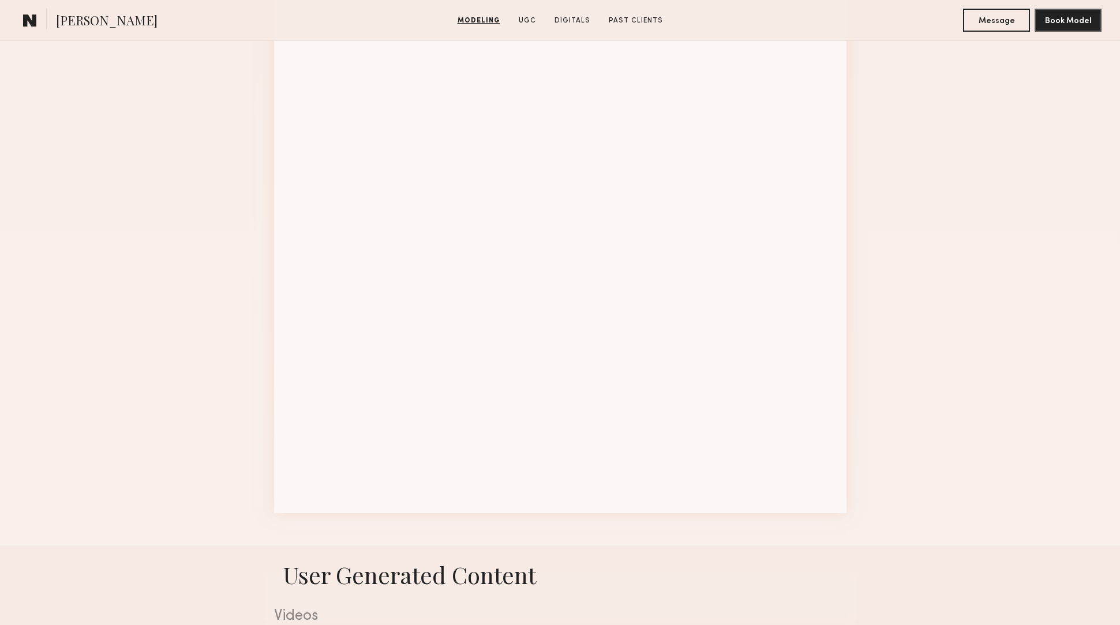
scroll to position [1359, 0]
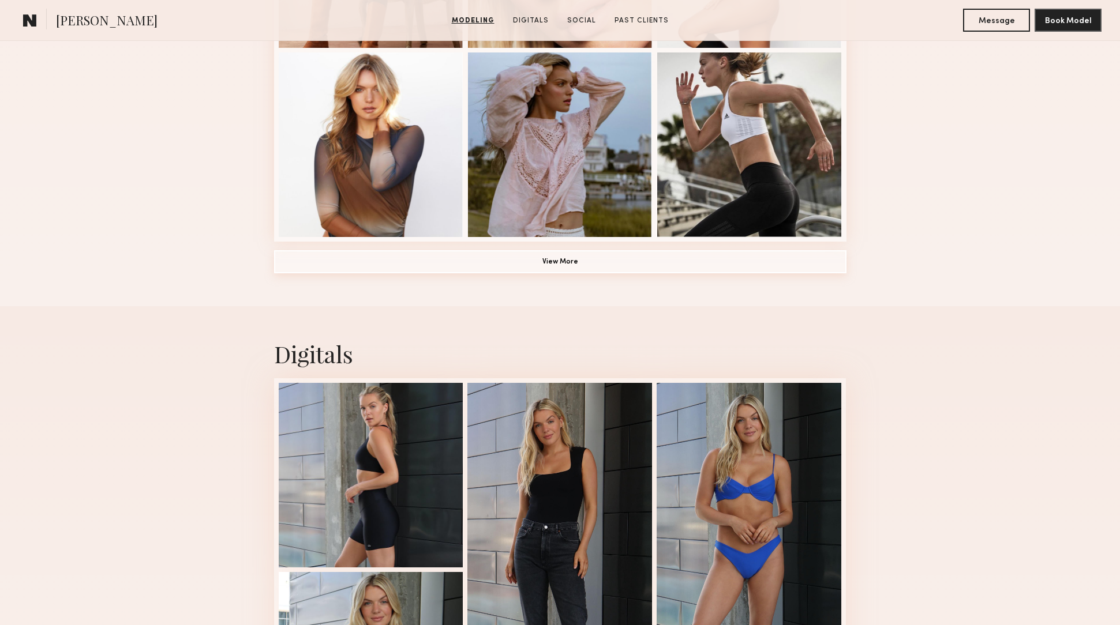
scroll to position [858, 0]
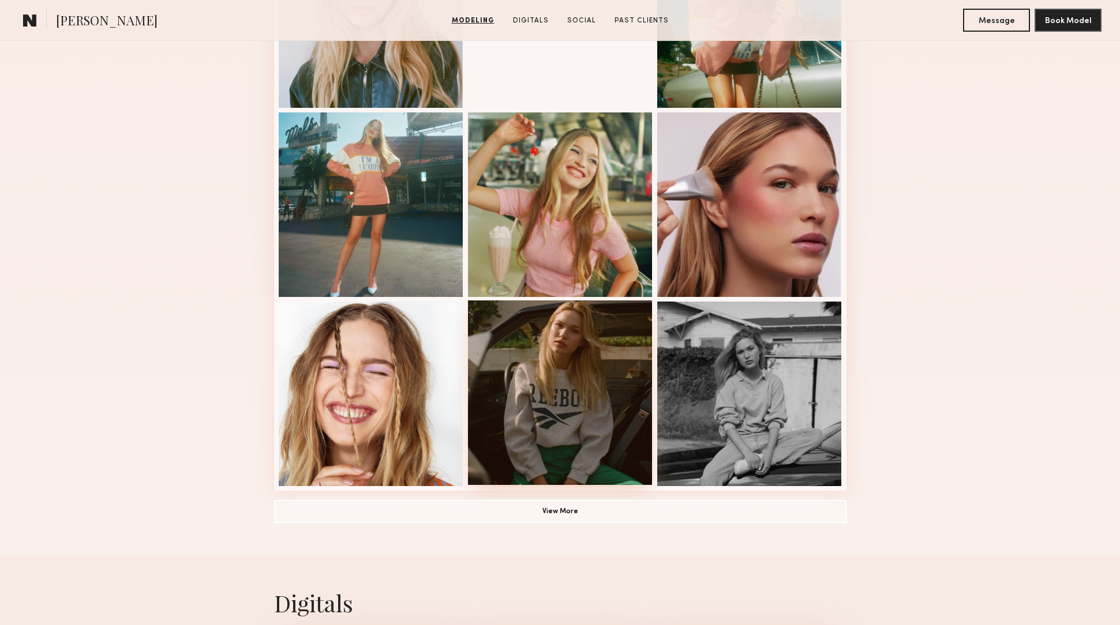
scroll to position [624, 0]
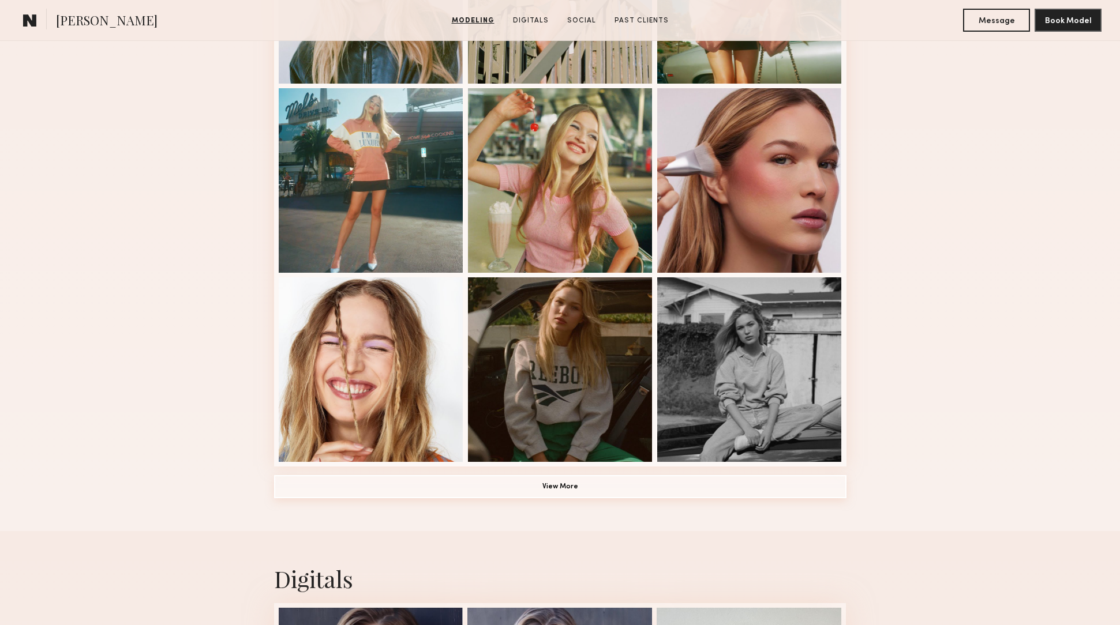
click at [627, 487] on button "View More" at bounding box center [560, 486] width 572 height 23
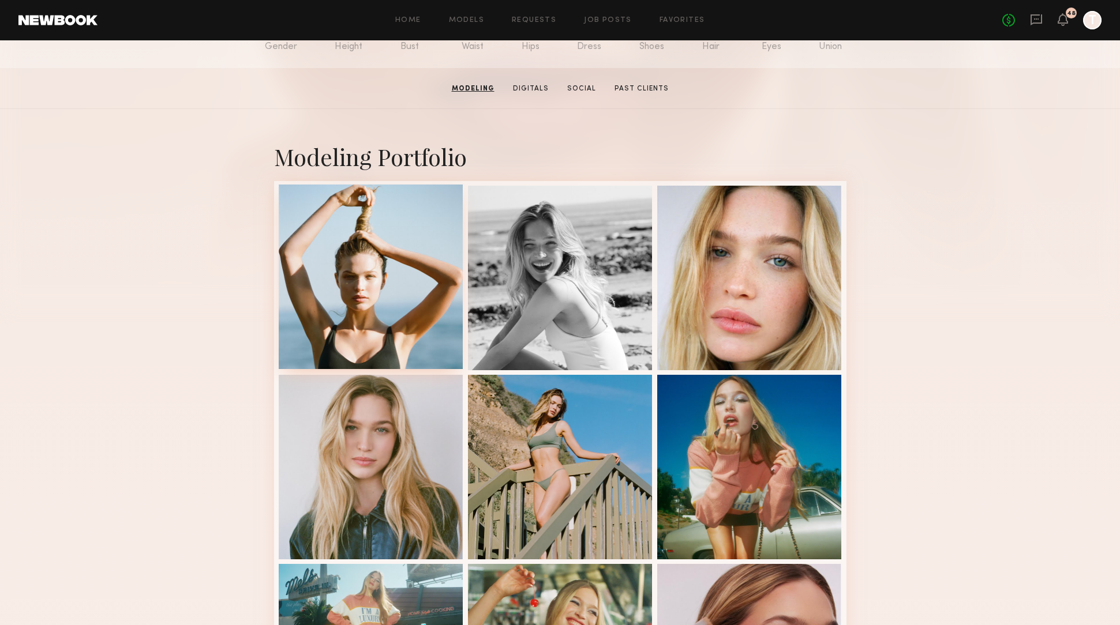
scroll to position [0, 0]
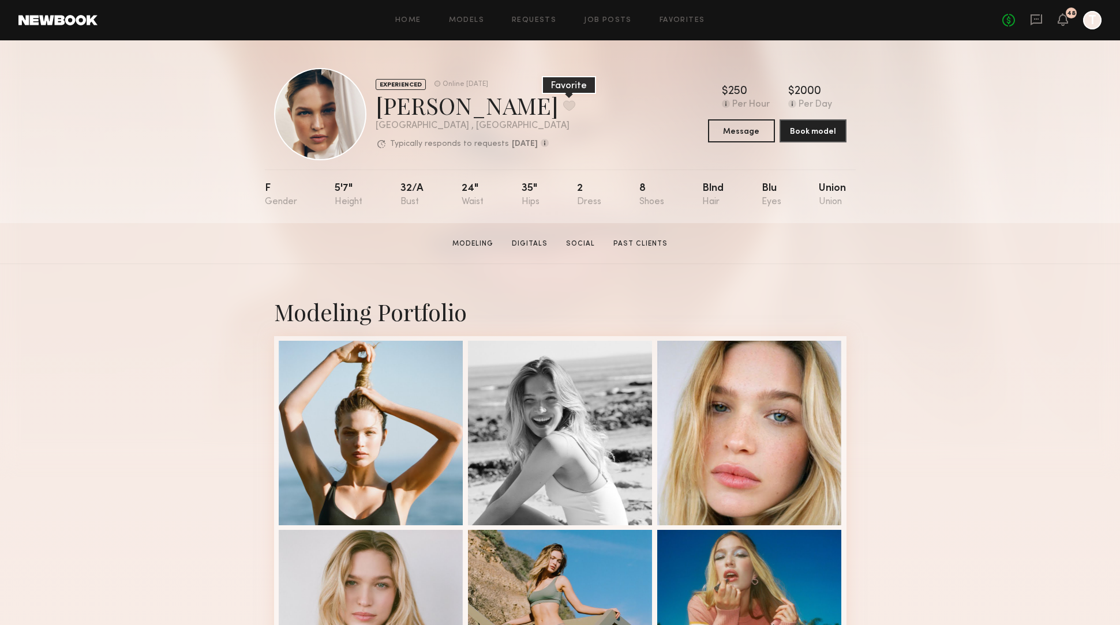
click at [563, 106] on button at bounding box center [569, 105] width 12 height 10
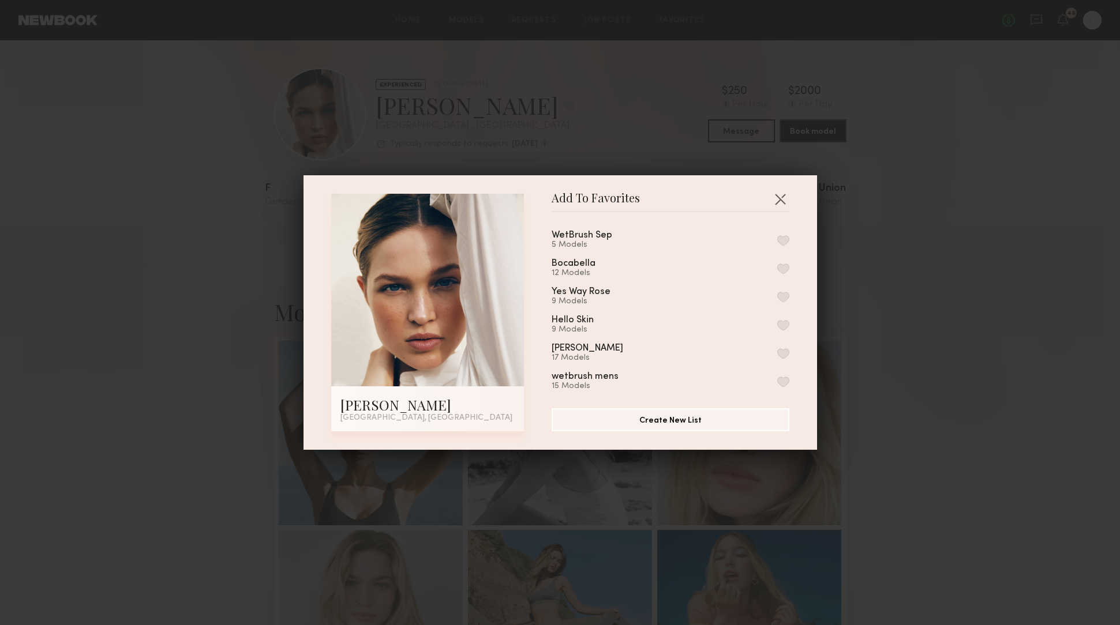
click at [785, 237] on button "button" at bounding box center [783, 240] width 12 height 10
click at [921, 242] on div "Add To Favorites Ali C. Los Angeles, CA Add To Favorites WetBrush Sep 6 Models …" at bounding box center [560, 312] width 1120 height 625
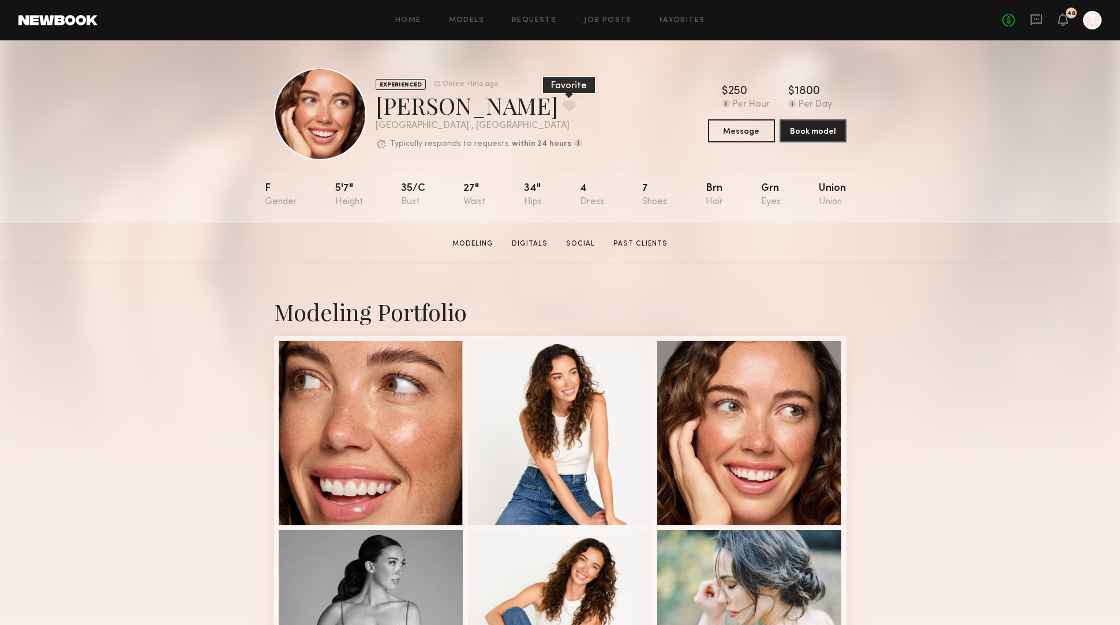
click at [563, 106] on button at bounding box center [569, 105] width 12 height 10
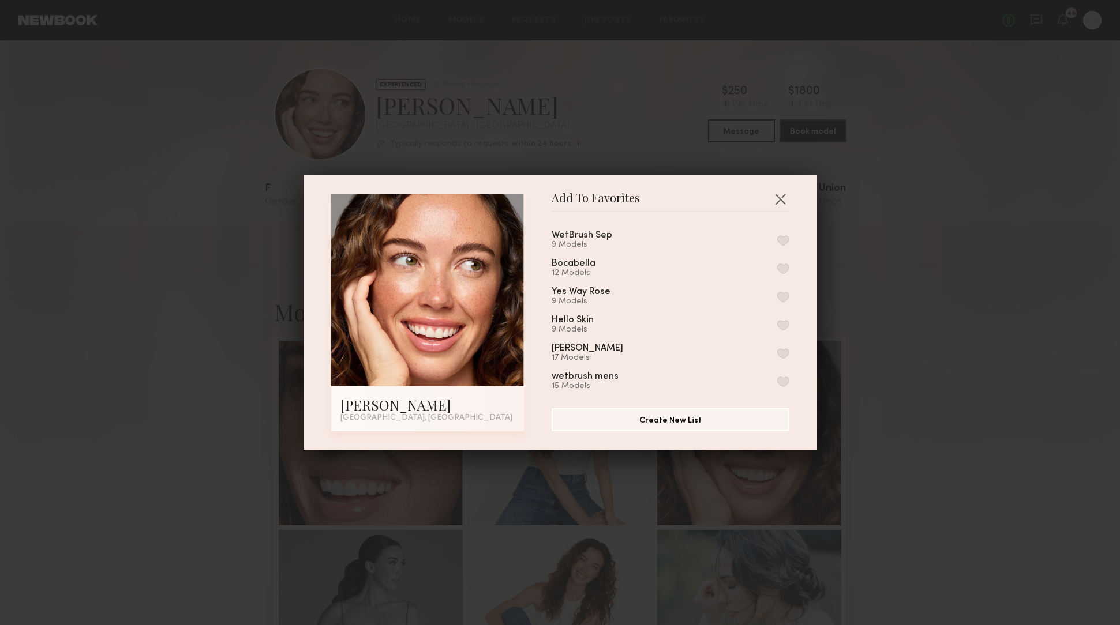
click at [784, 242] on button "button" at bounding box center [783, 240] width 12 height 10
click at [921, 208] on div "Add To Favorites [PERSON_NAME] [GEOGRAPHIC_DATA], [GEOGRAPHIC_DATA] Add To Favo…" at bounding box center [560, 312] width 1120 height 625
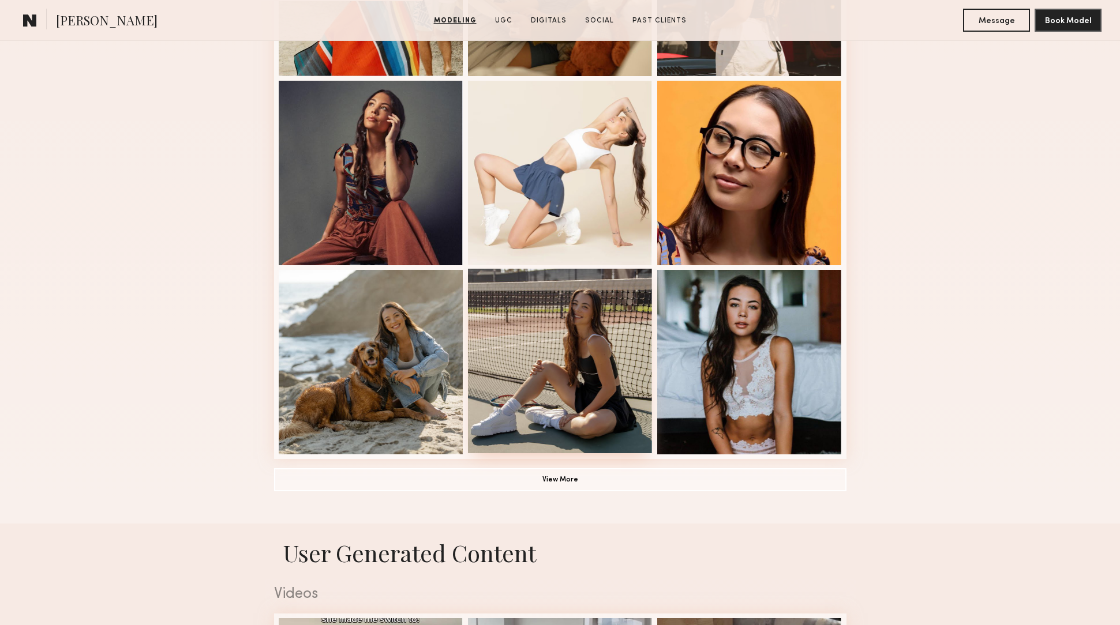
scroll to position [640, 0]
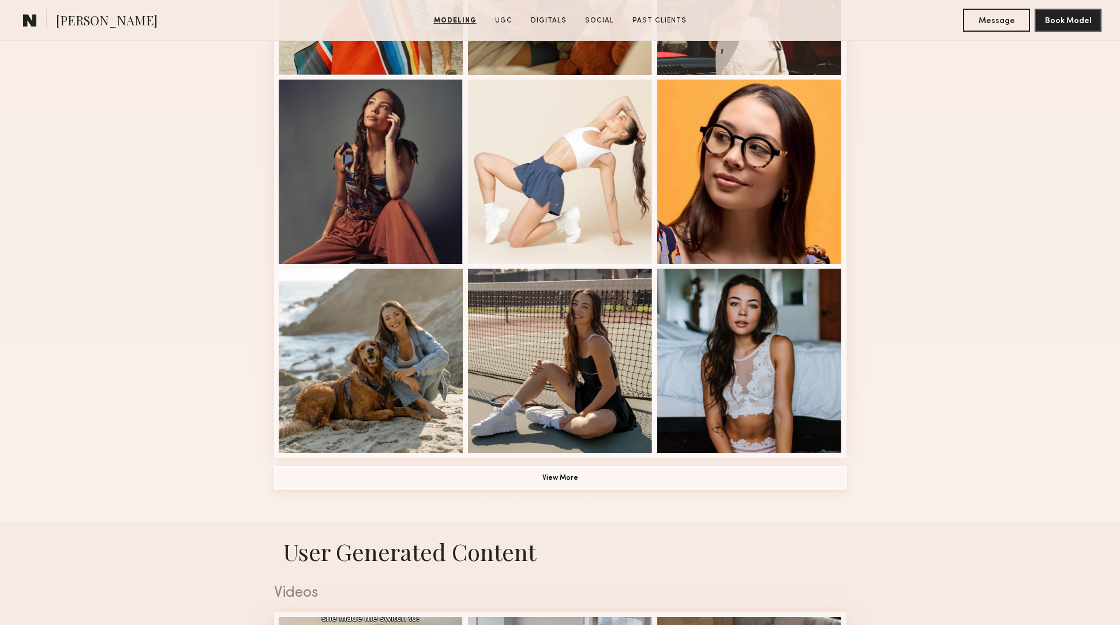
click at [565, 475] on button "View More" at bounding box center [560, 478] width 572 height 23
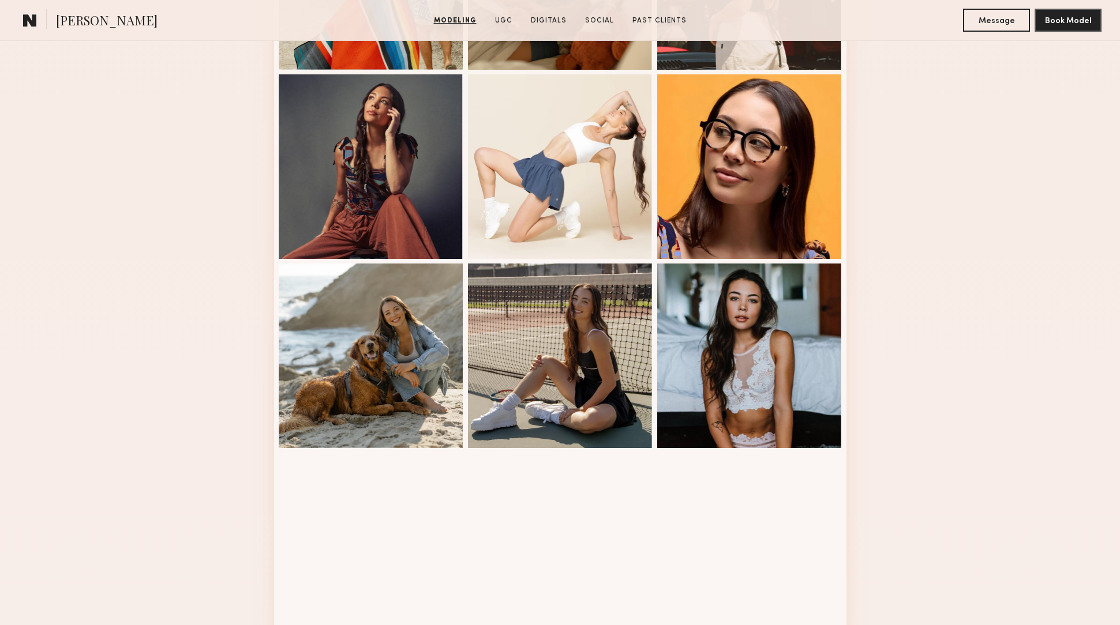
scroll to position [0, 0]
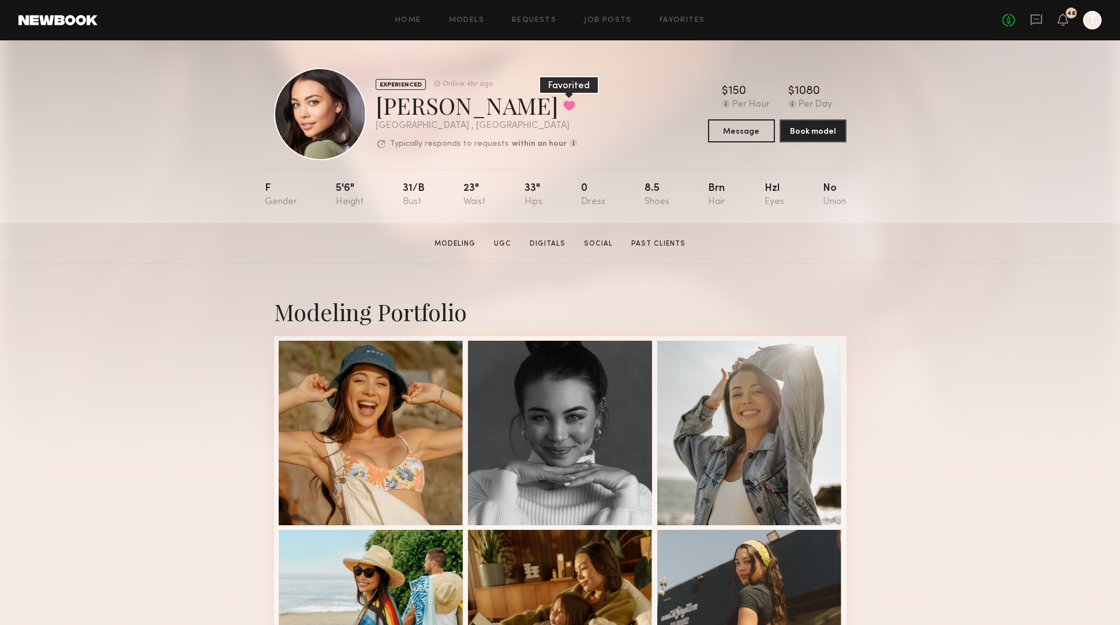
click at [563, 109] on button at bounding box center [569, 105] width 12 height 10
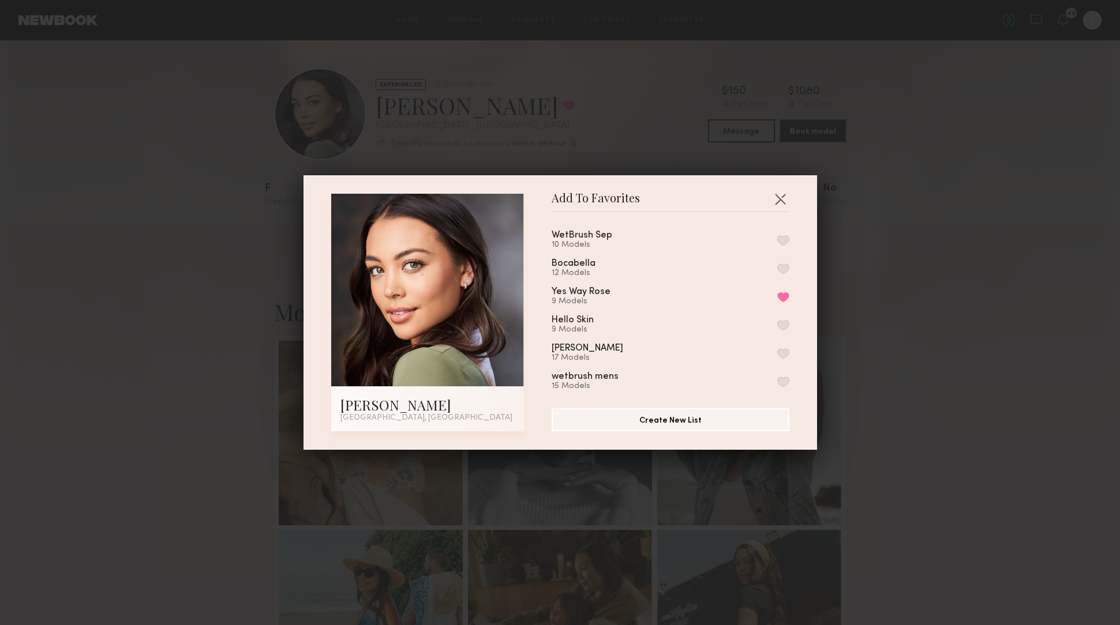
click at [783, 238] on button "button" at bounding box center [783, 240] width 12 height 10
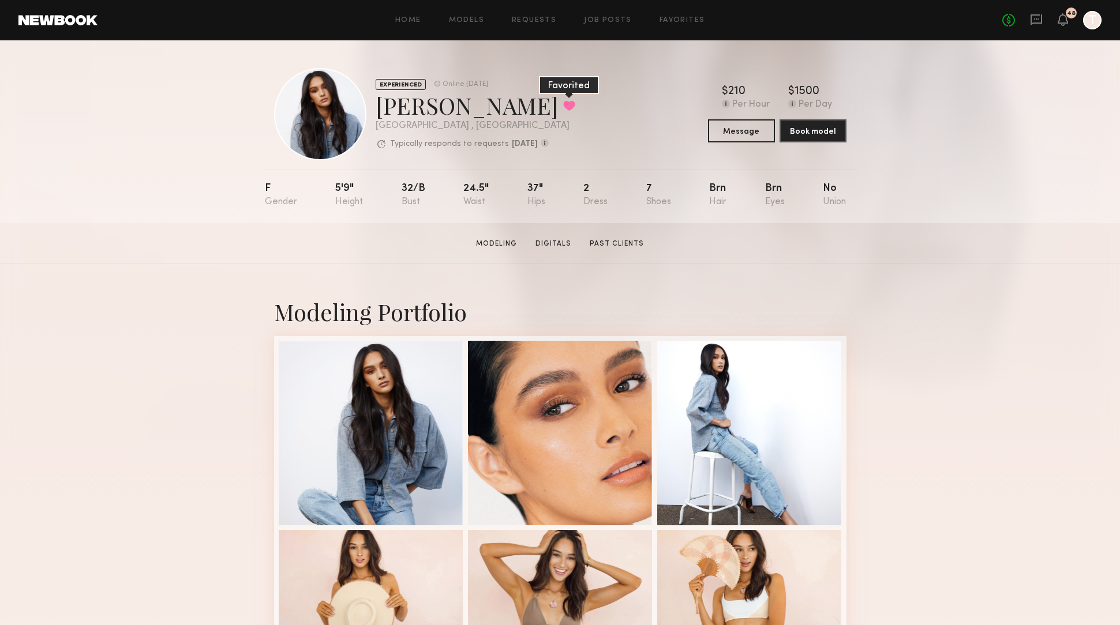
click at [563, 104] on button at bounding box center [569, 105] width 12 height 10
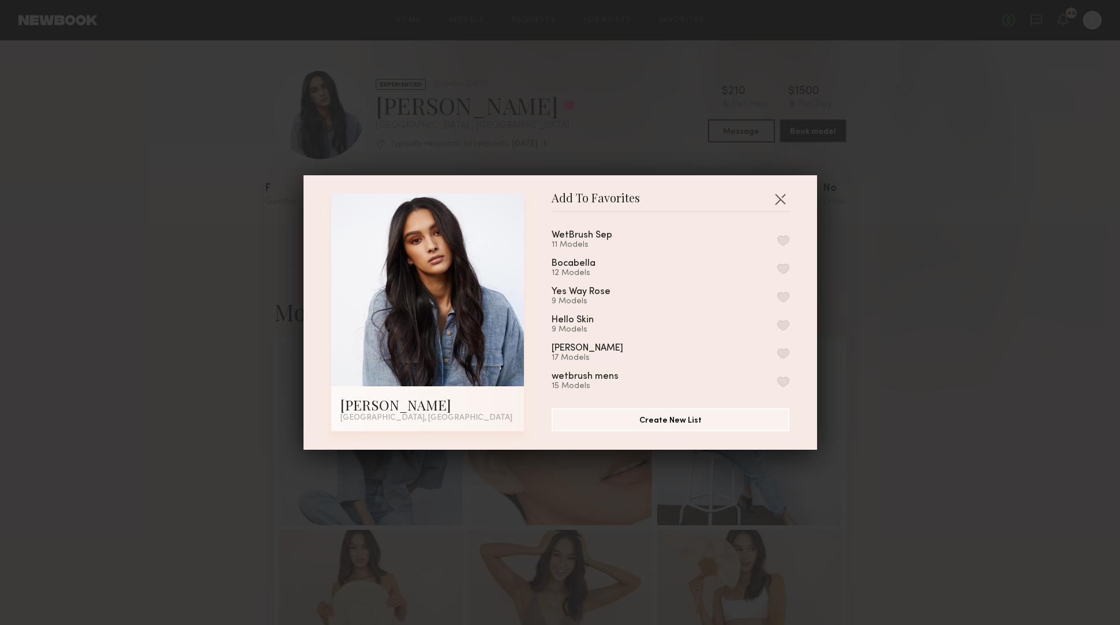
click at [784, 241] on button "button" at bounding box center [783, 240] width 12 height 10
